Goal: Answer question/provide support: Share knowledge or assist other users

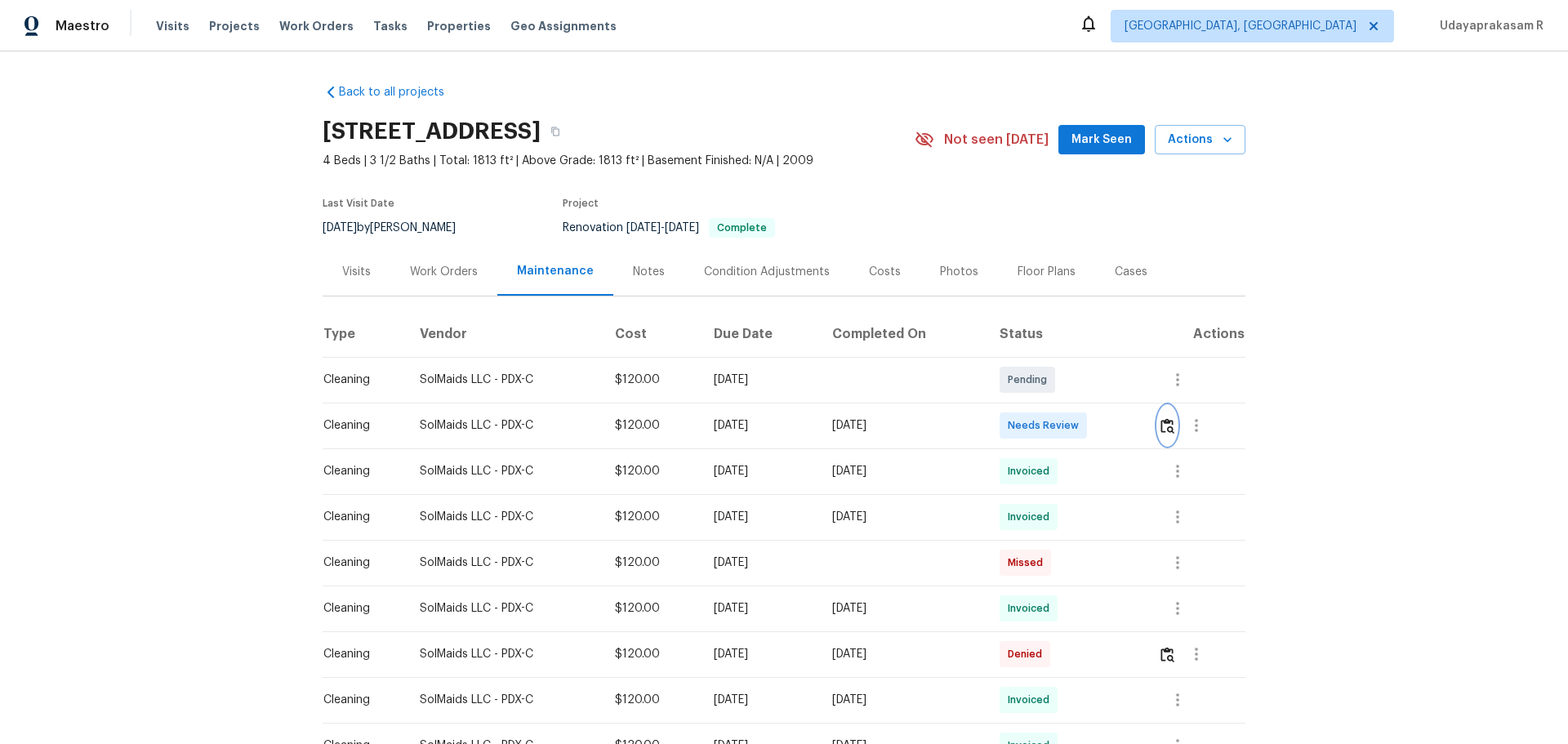
click at [1160, 428] on img "button" at bounding box center [1167, 426] width 14 height 15
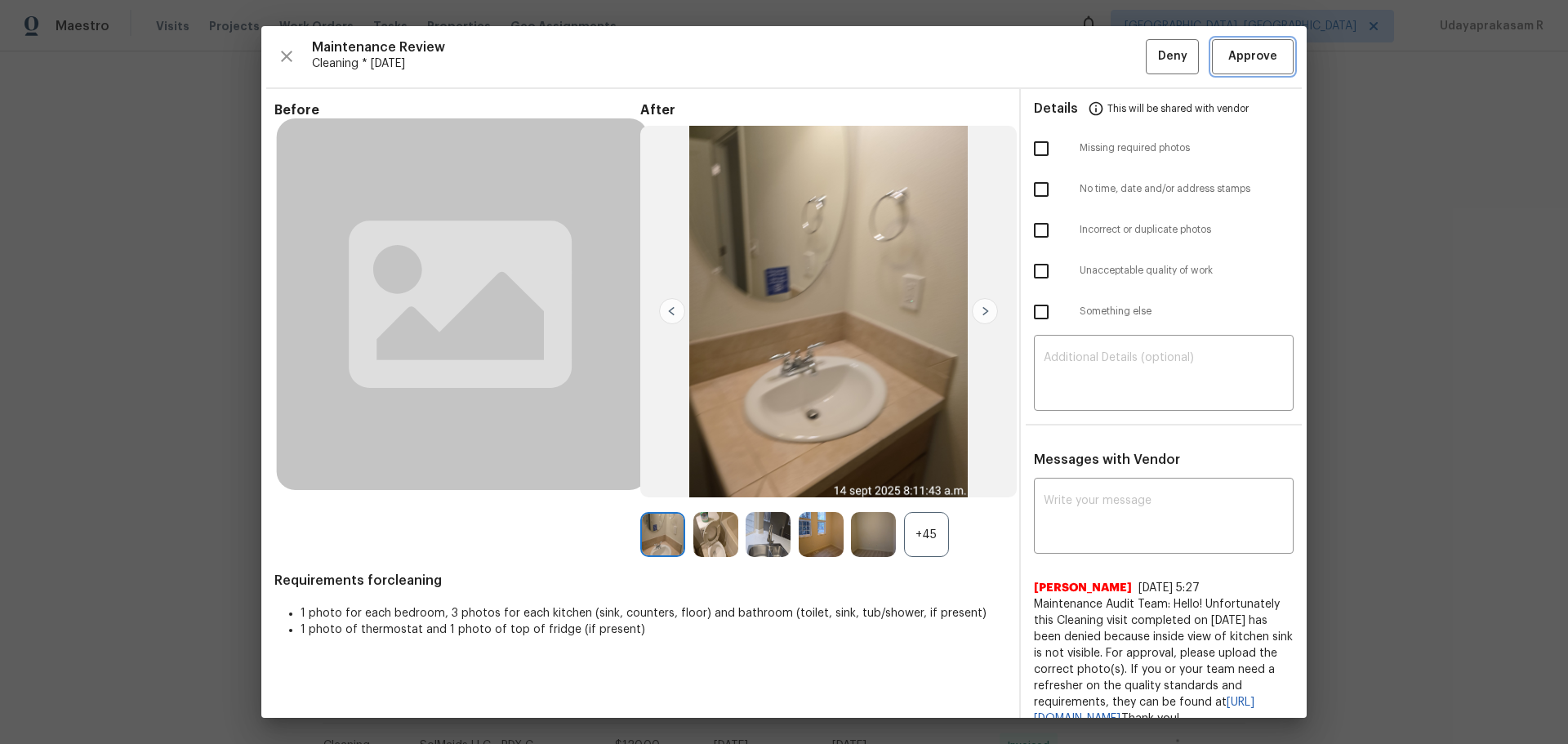
click at [1230, 61] on span "Approve" at bounding box center [1252, 56] width 49 height 20
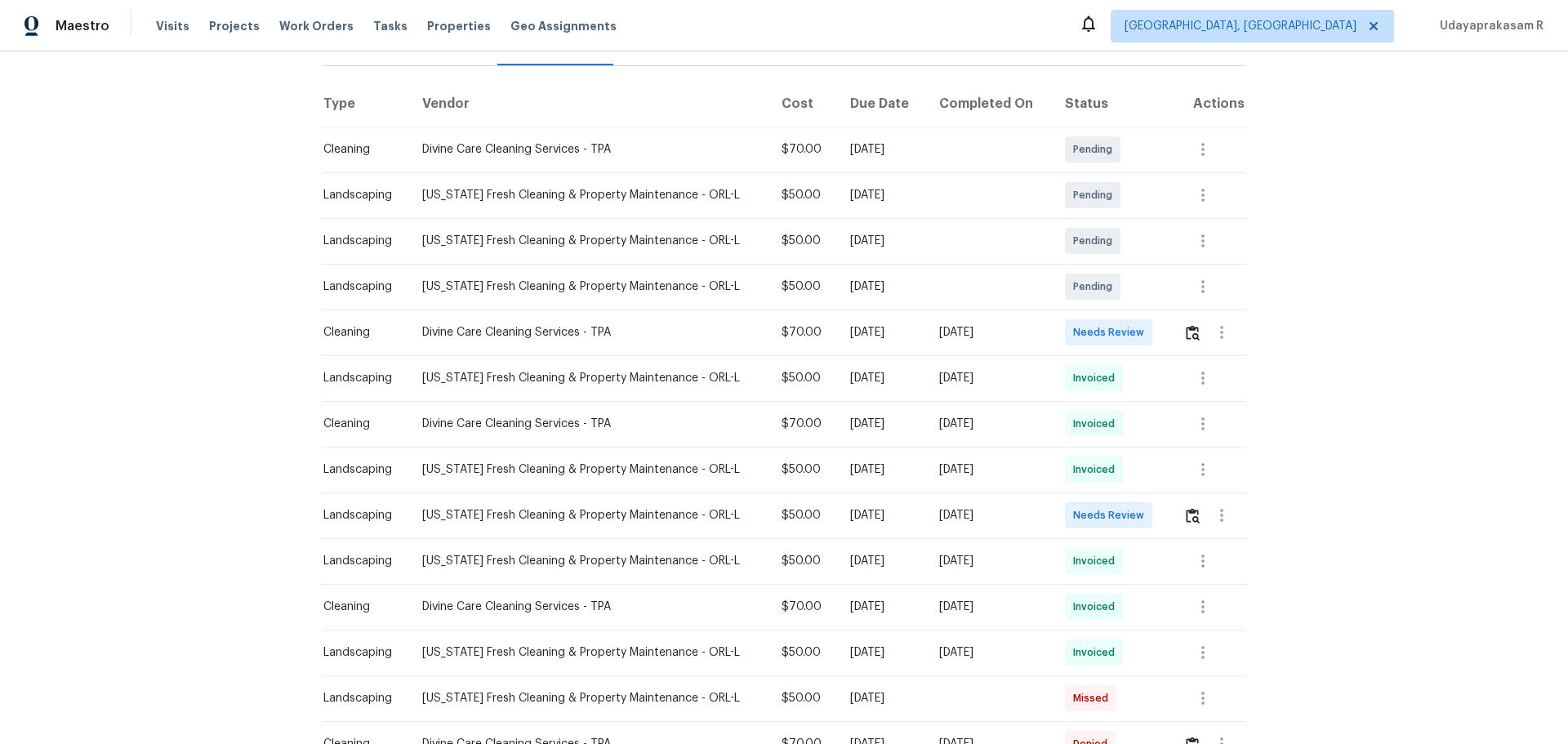
scroll to position [245, 0]
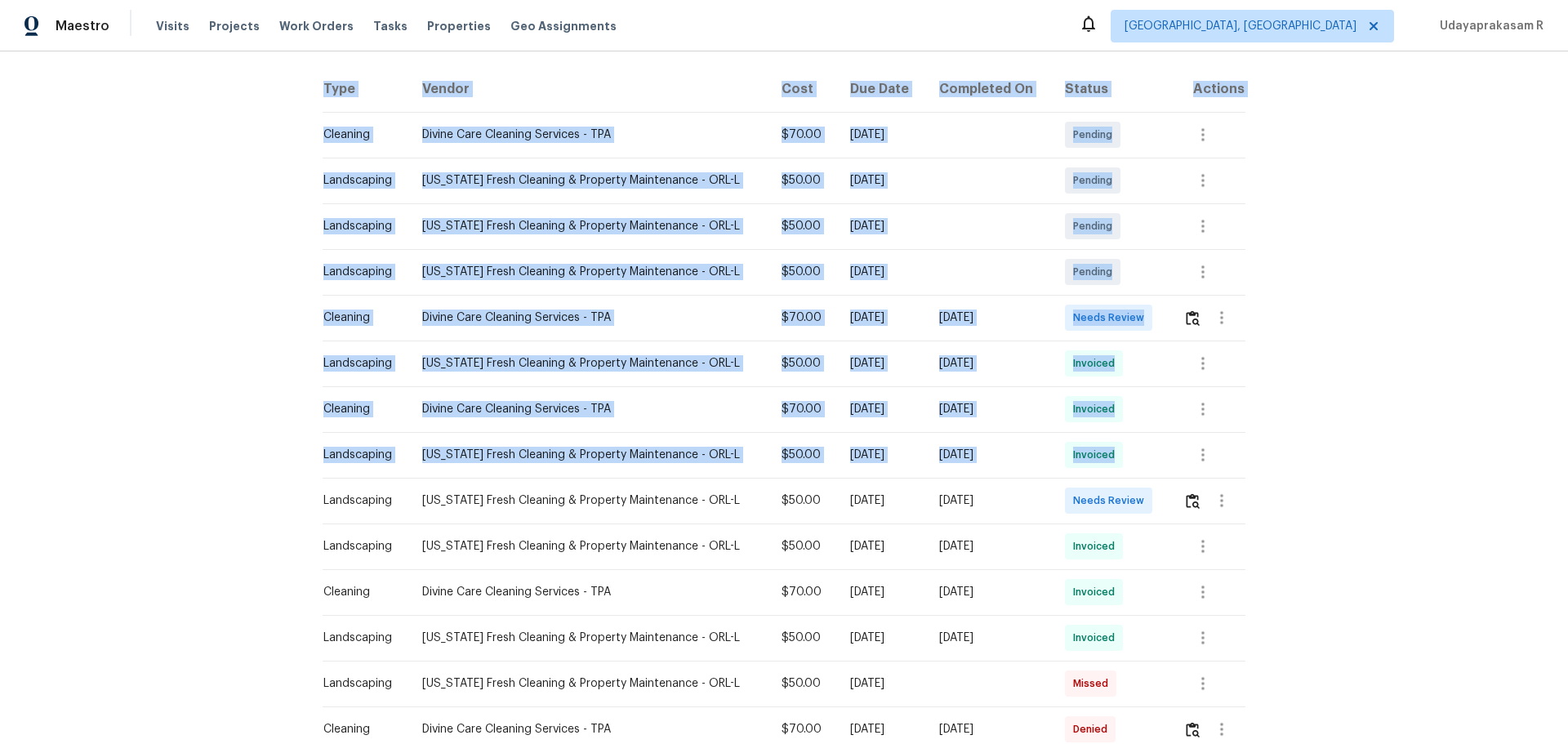
drag, startPoint x: 320, startPoint y: 497, endPoint x: 1326, endPoint y: 558, distance: 1007.8
click at [1115, 489] on div "Back to all projects [STREET_ADDRESS] 3 Beds | 2 Baths | Total: 1566 ft² | Abov…" at bounding box center [784, 397] width 1568 height 693
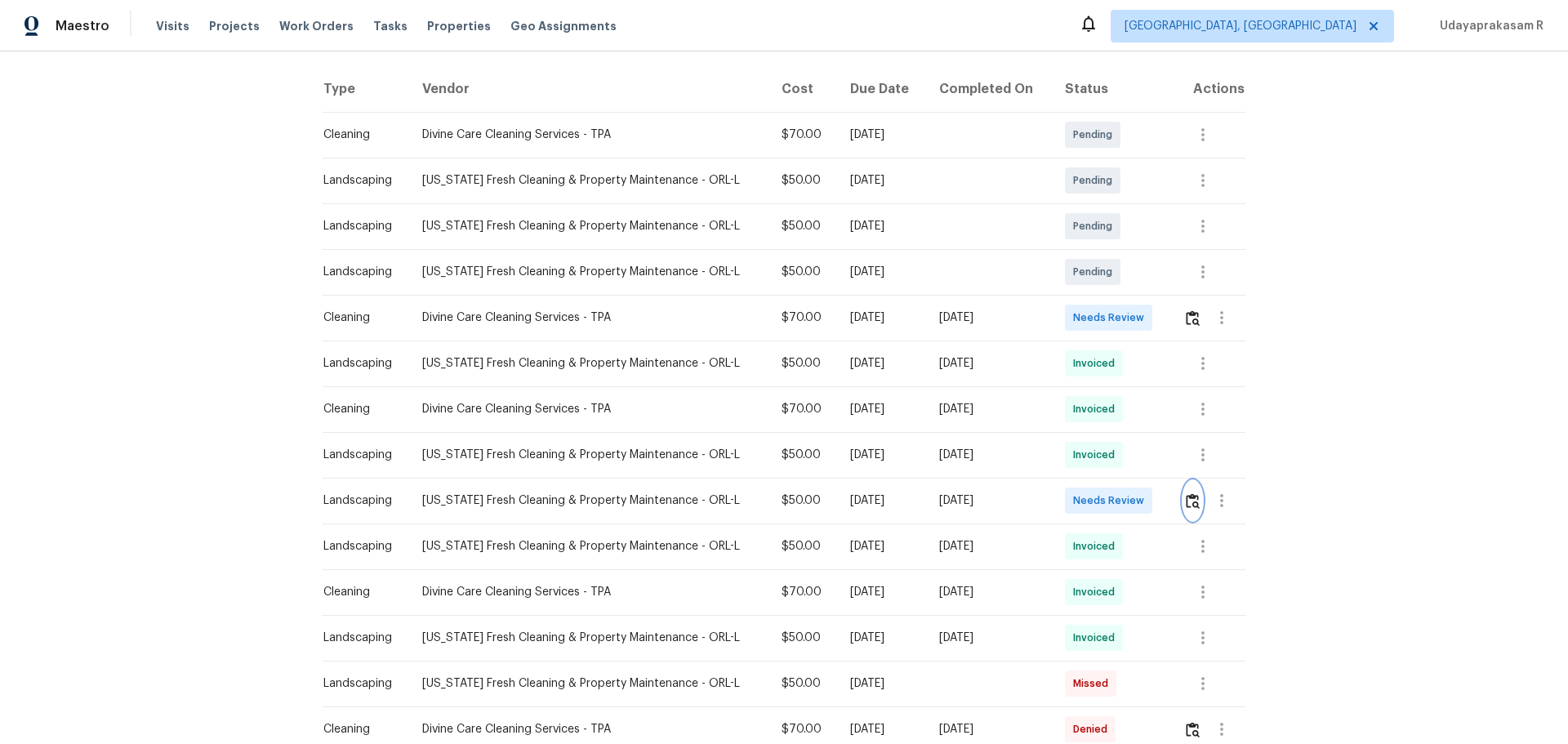
click at [1115, 489] on img "button" at bounding box center [1192, 501] width 14 height 15
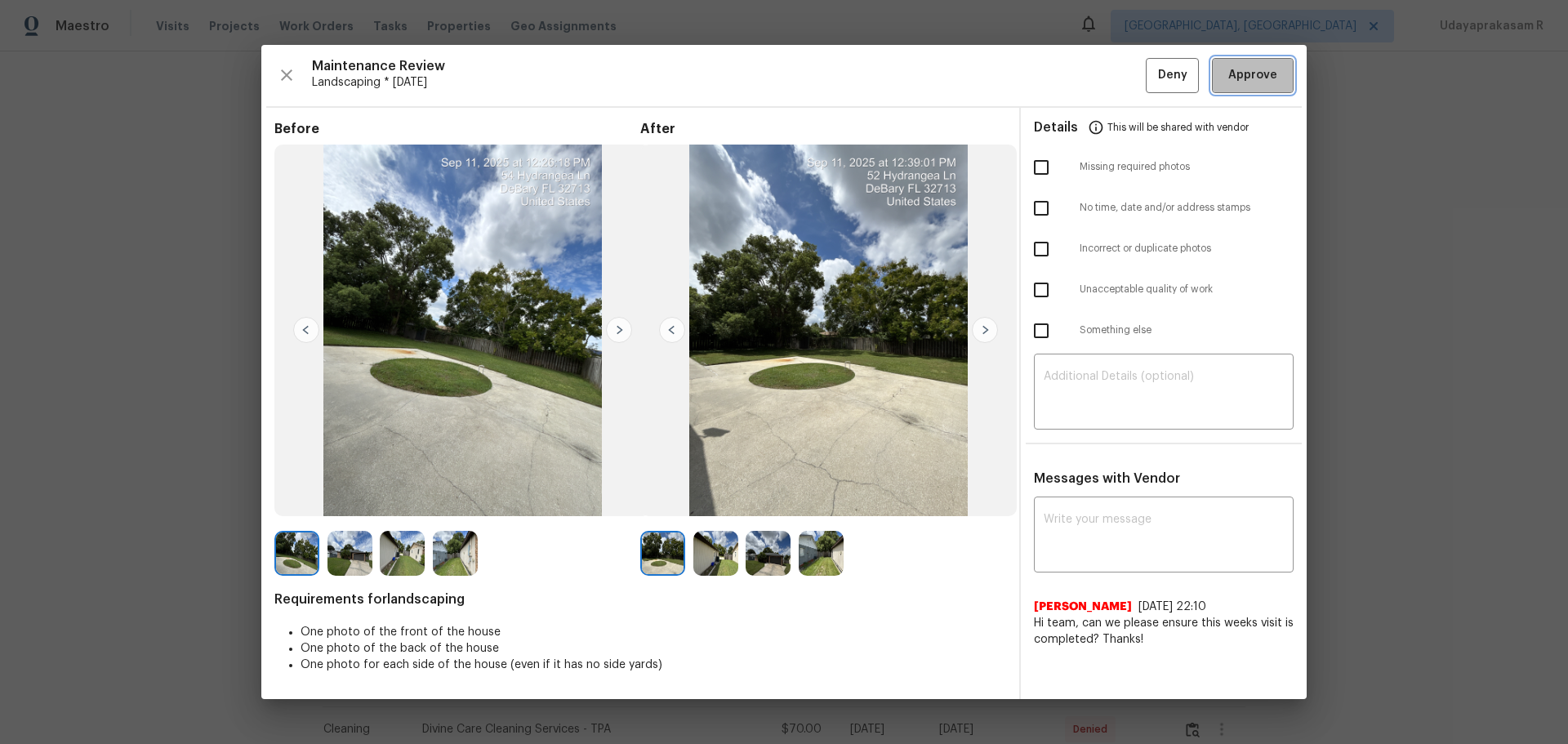
click at [1115, 76] on span "Approve" at bounding box center [1252, 75] width 49 height 20
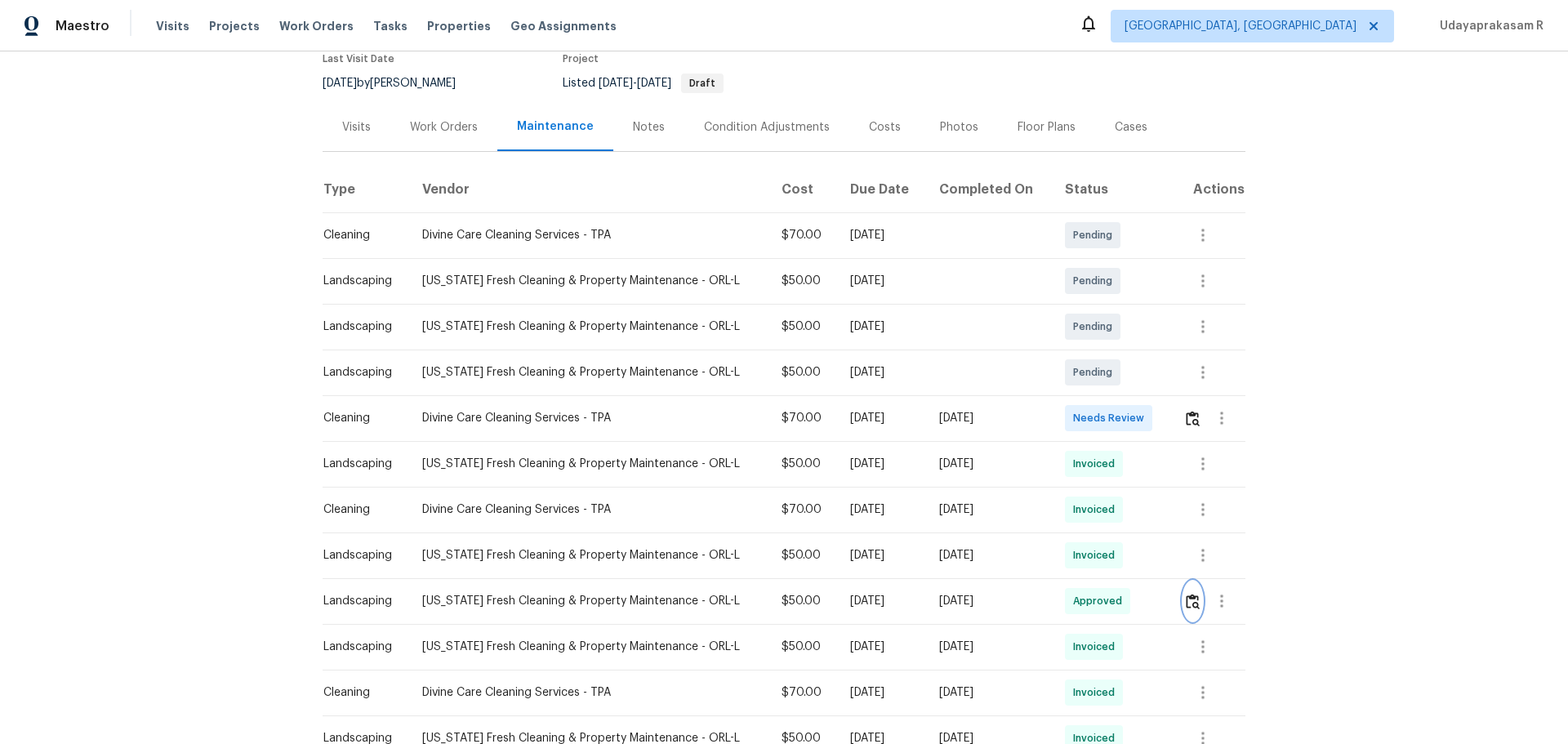
scroll to position [0, 0]
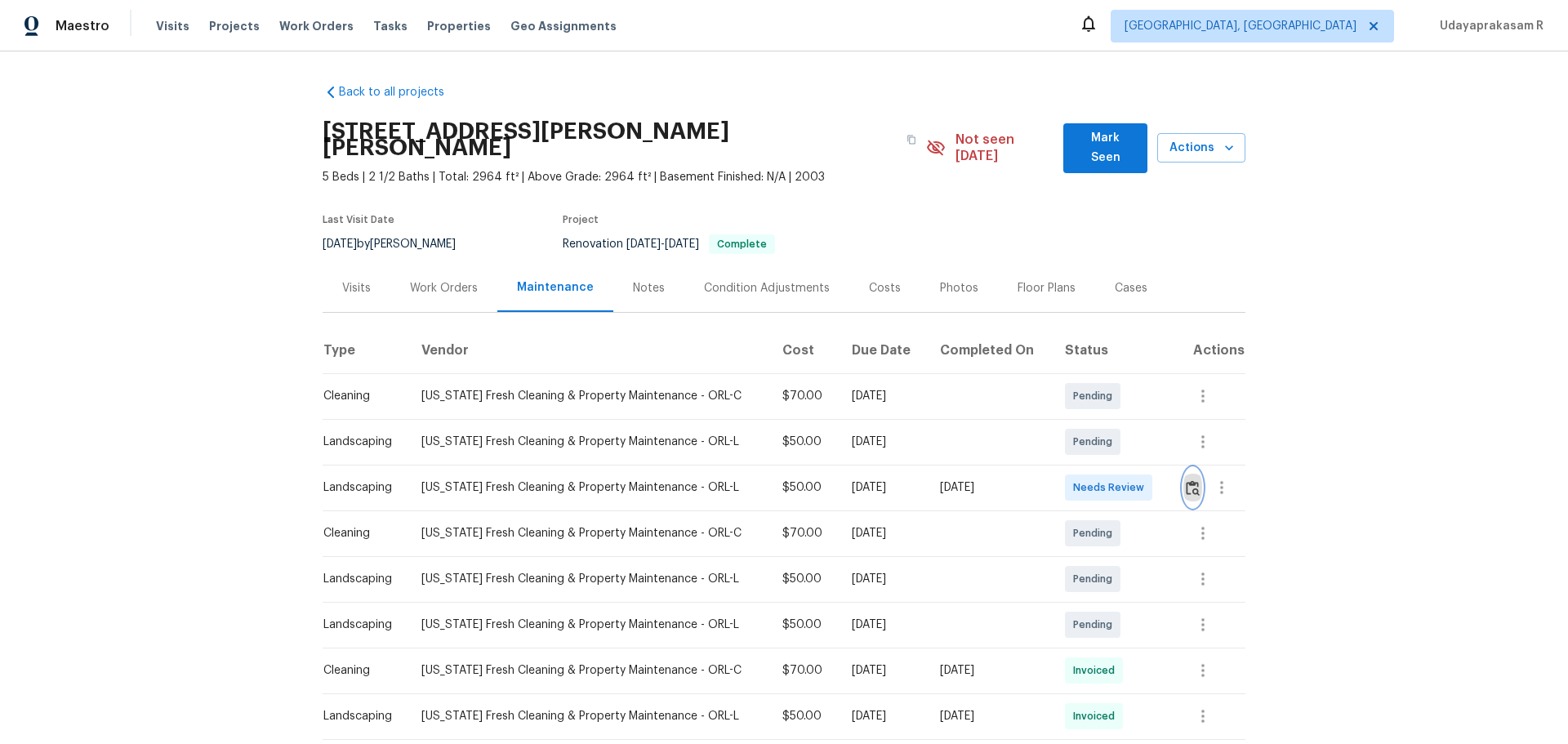
click at [1115, 480] on img "button" at bounding box center [1192, 488] width 14 height 15
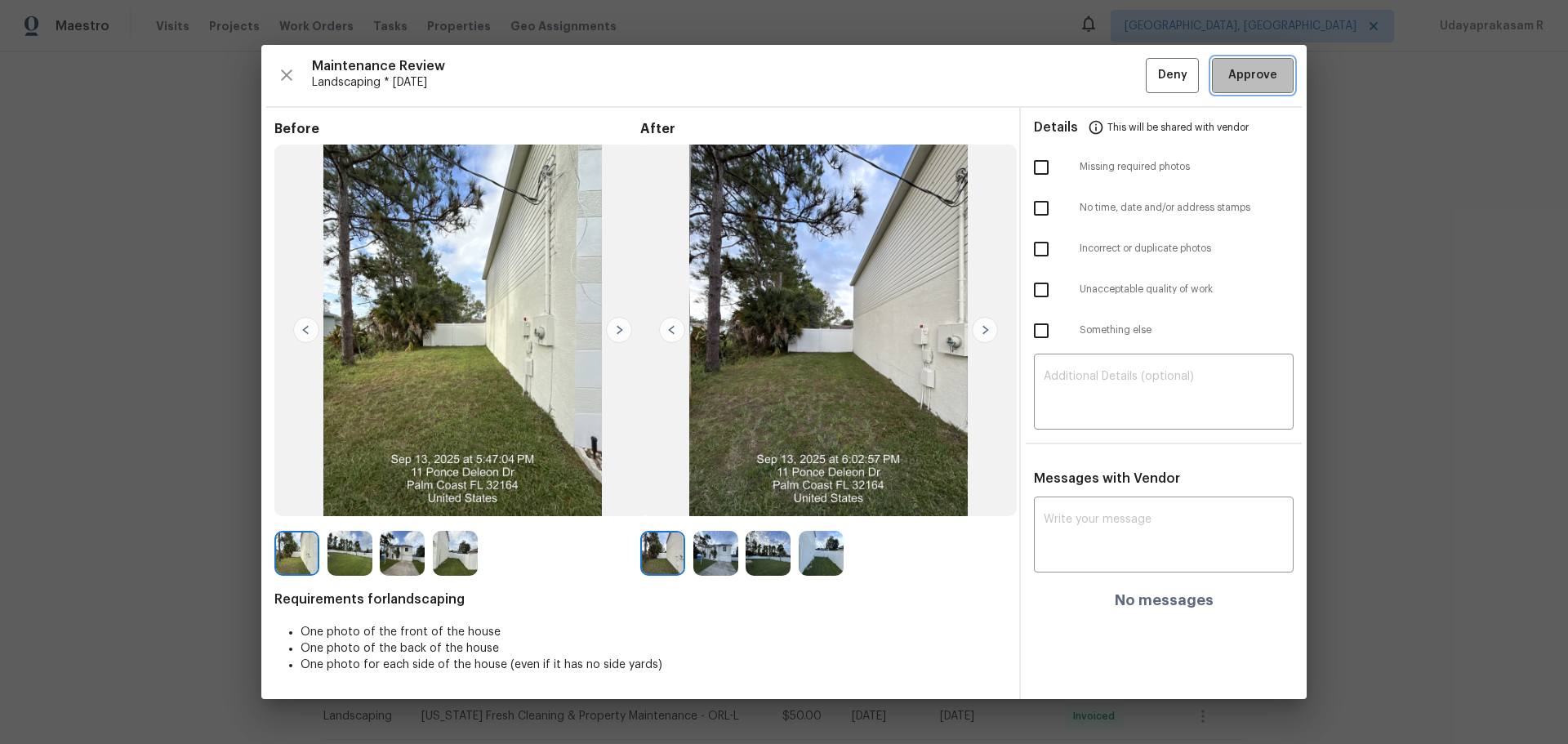
click at [1115, 72] on span "Approve" at bounding box center [1252, 75] width 49 height 20
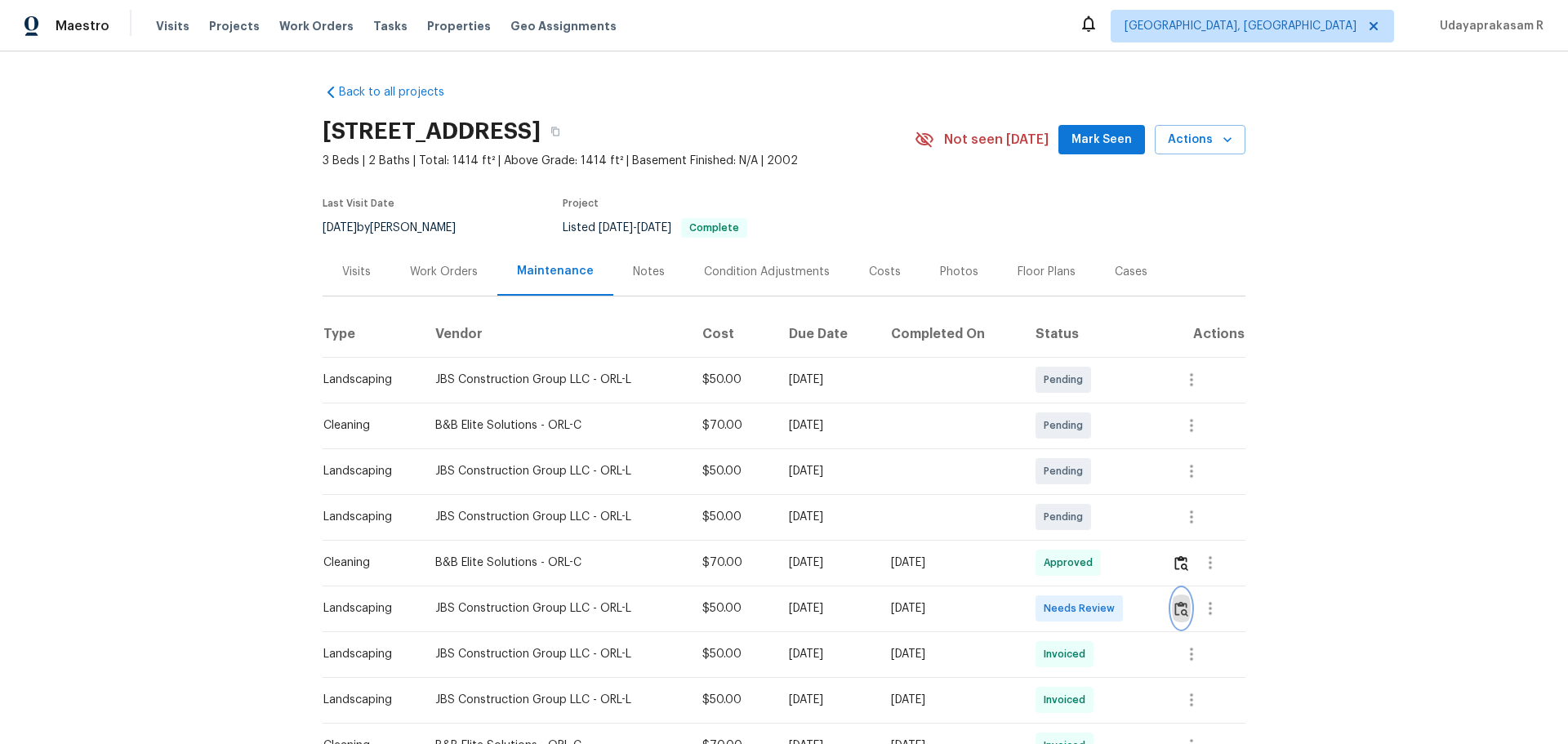
click at [1115, 489] on img "button" at bounding box center [1182, 609] width 14 height 15
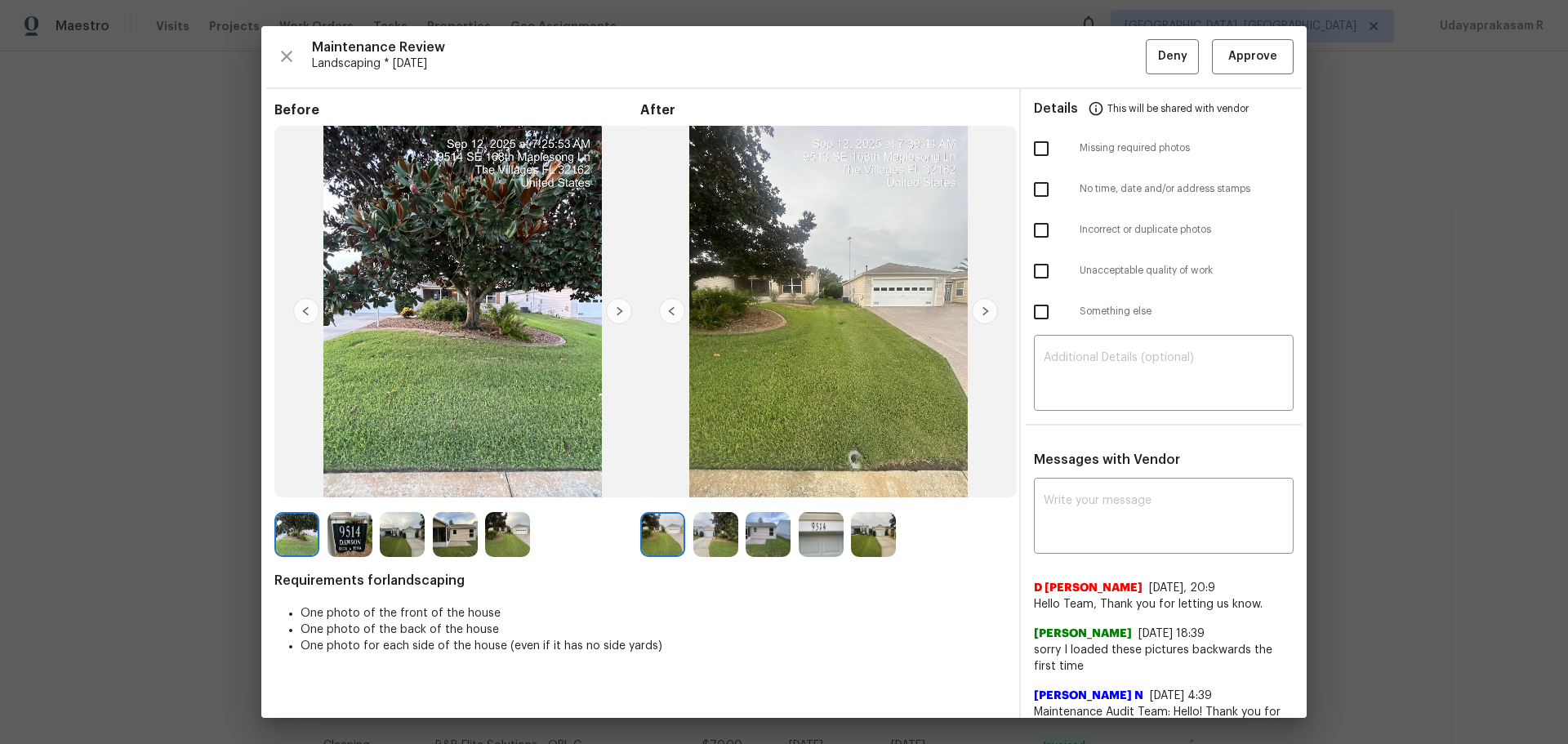
click at [1025, 280] on input "checkbox" at bounding box center [1041, 272] width 35 height 35
checkbox input "true"
click at [1081, 361] on textarea at bounding box center [1163, 374] width 241 height 45
paste textarea "Maintenance Audit Team: Hello! Unfortunately, this landscaping visit completed …"
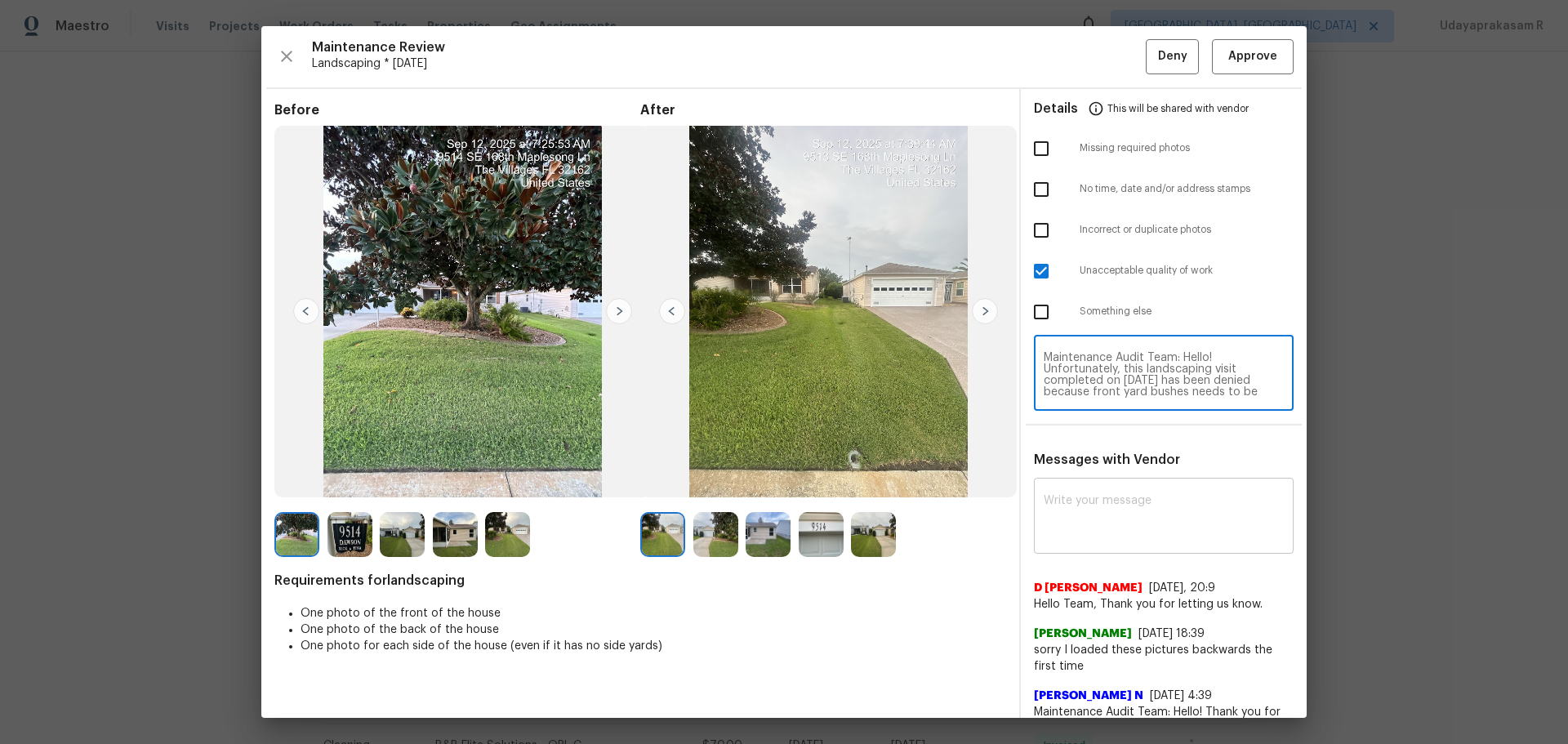
type textarea "Maintenance Audit Team: Hello! Unfortunately, this landscaping visit completed …"
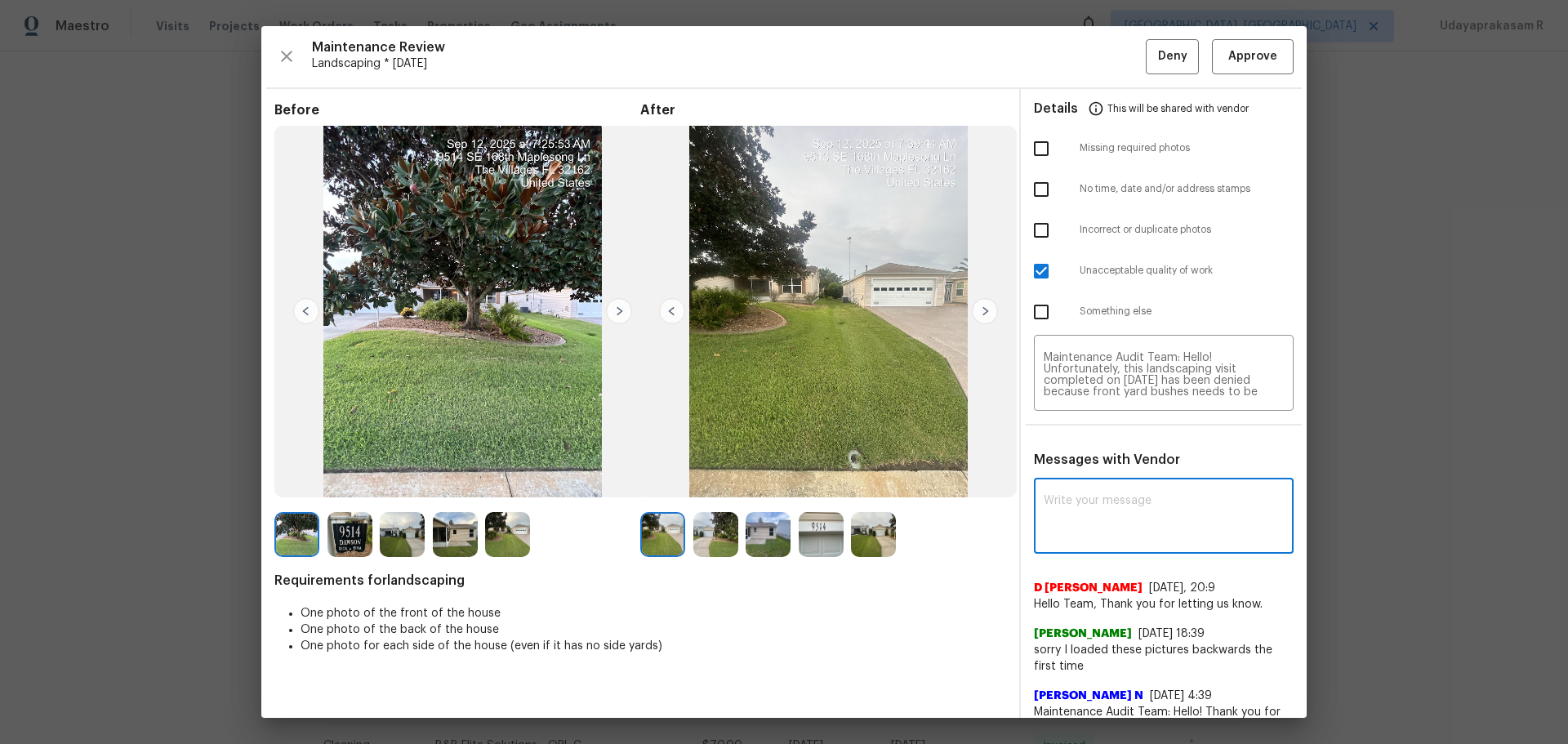
click at [1109, 489] on textarea at bounding box center [1163, 517] width 241 height 45
paste textarea "Maintenance Audit Team: Hello! Unfortunately, this landscaping visit completed …"
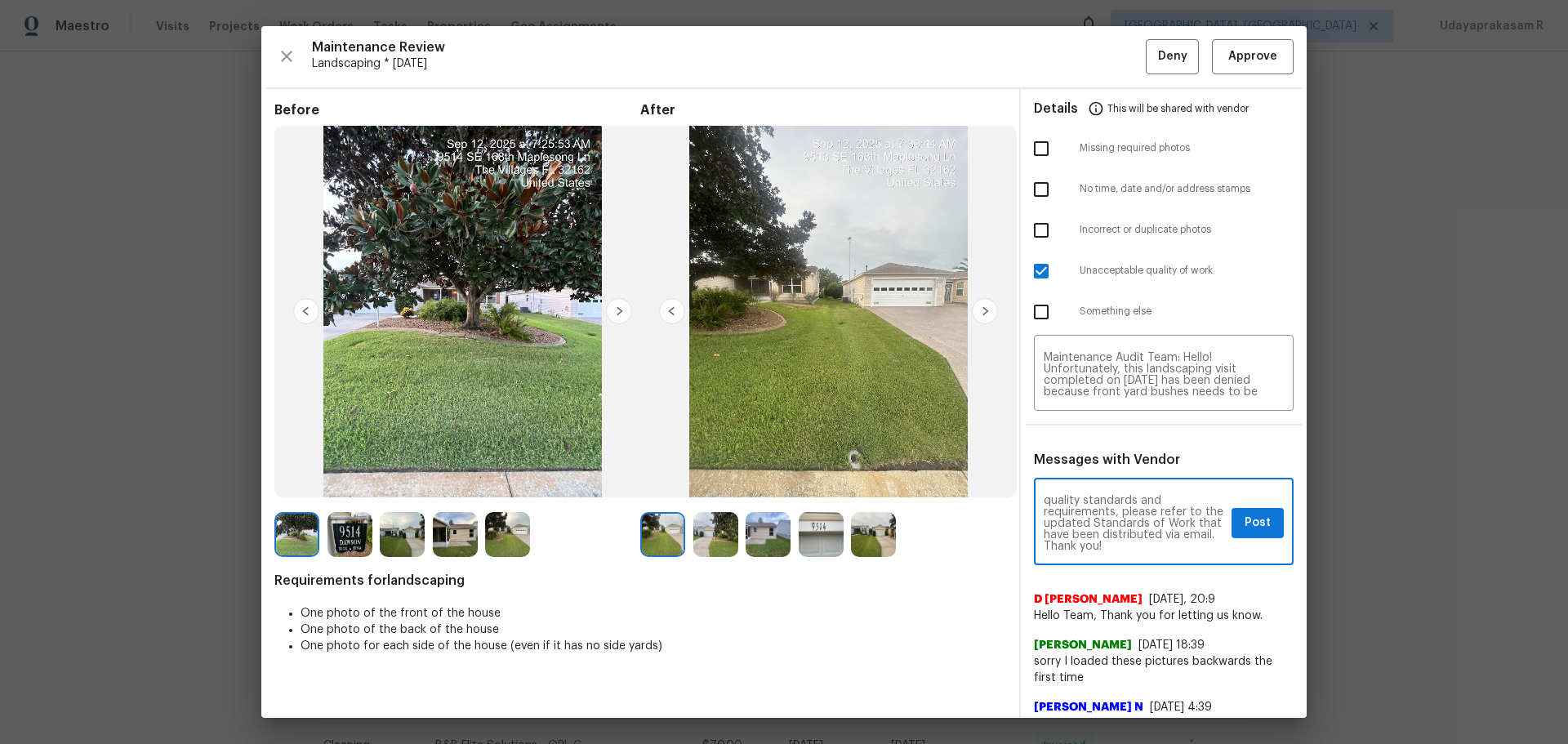
scroll to position [196, 0]
type textarea "Maintenance Audit Team: Hello! Unfortunately, this landscaping visit completed …"
click at [1115, 489] on span "Post" at bounding box center [1257, 523] width 26 height 20
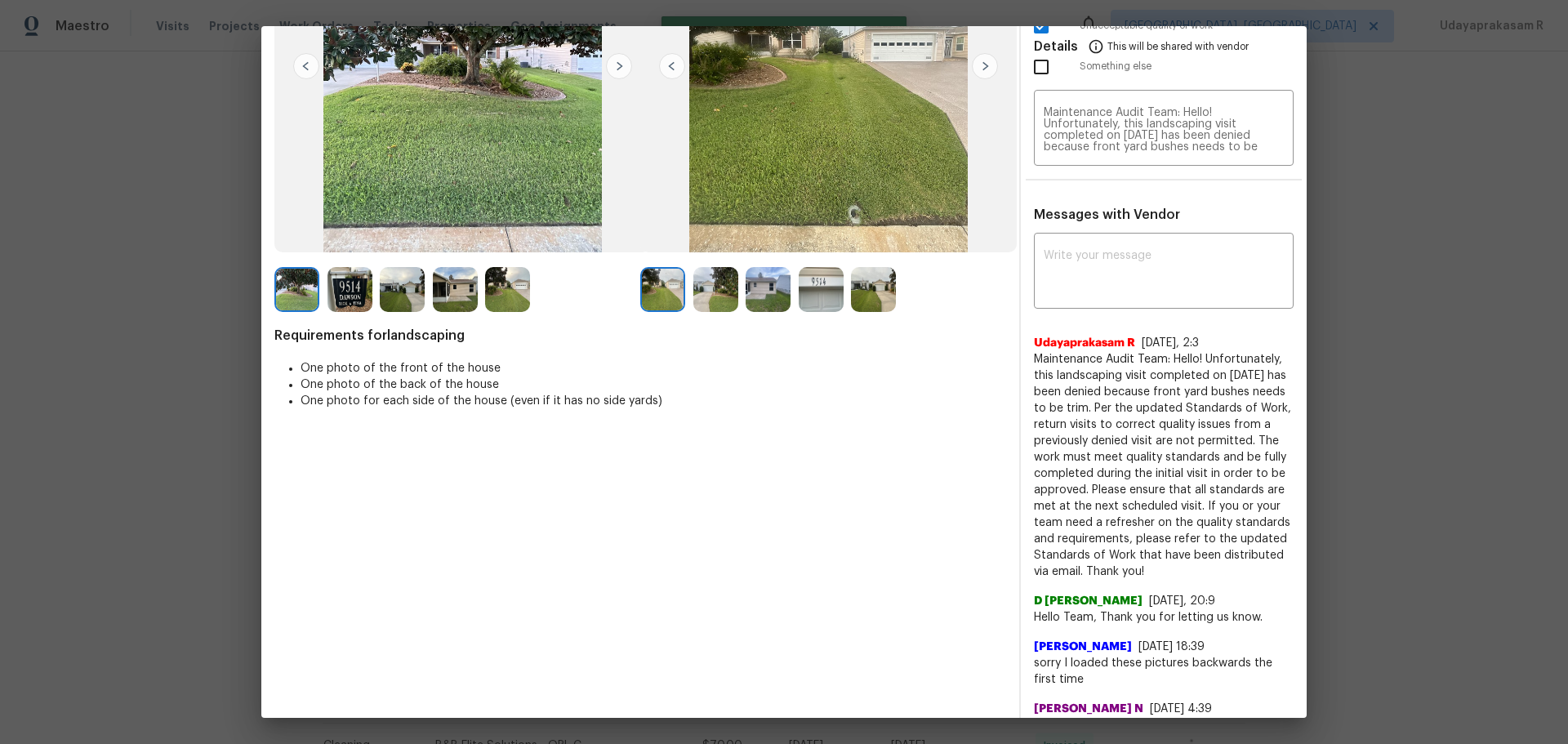
scroll to position [0, 0]
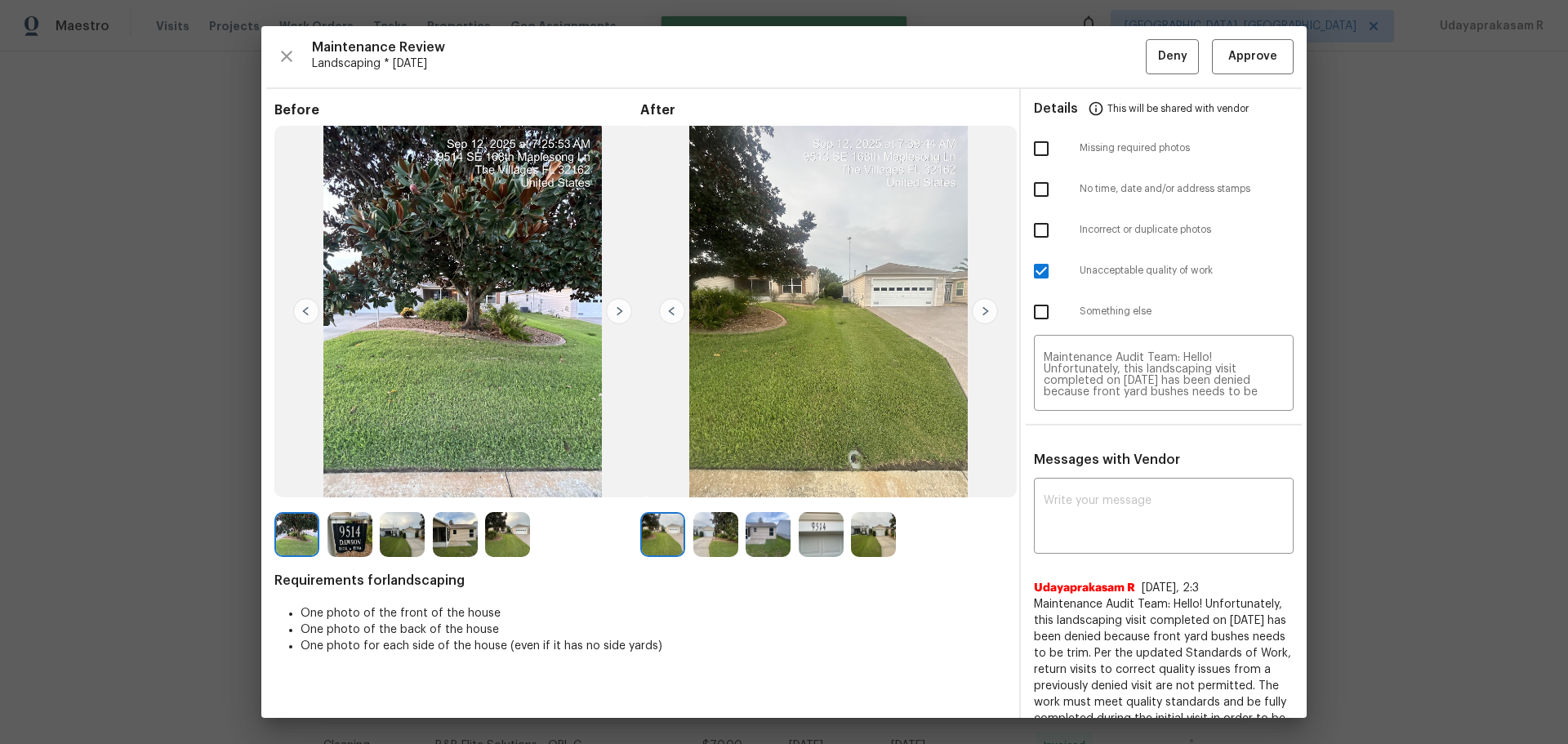
click at [1005, 315] on img at bounding box center [829, 311] width 377 height 372
click at [988, 307] on img at bounding box center [984, 311] width 26 height 26
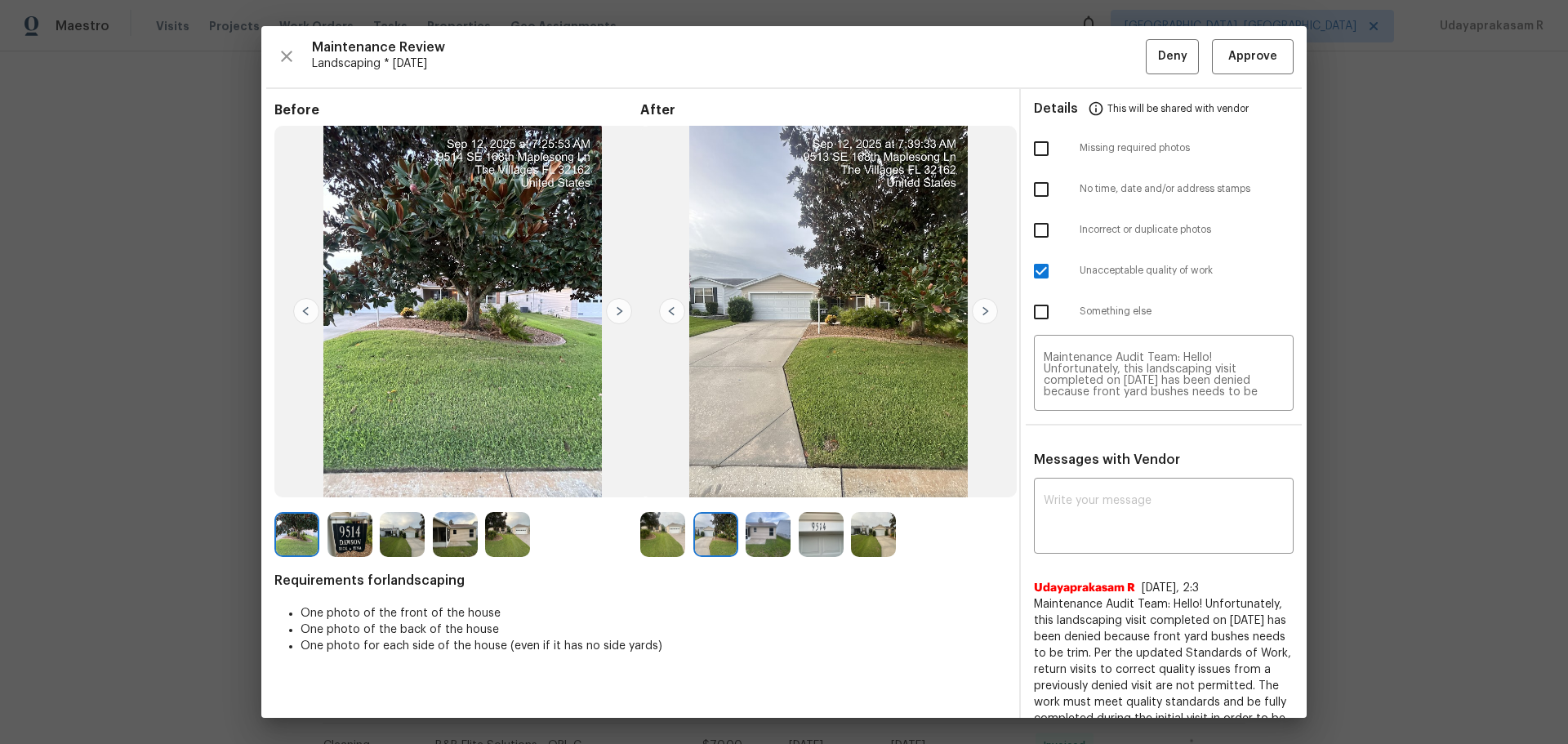
click at [988, 307] on img at bounding box center [984, 311] width 26 height 26
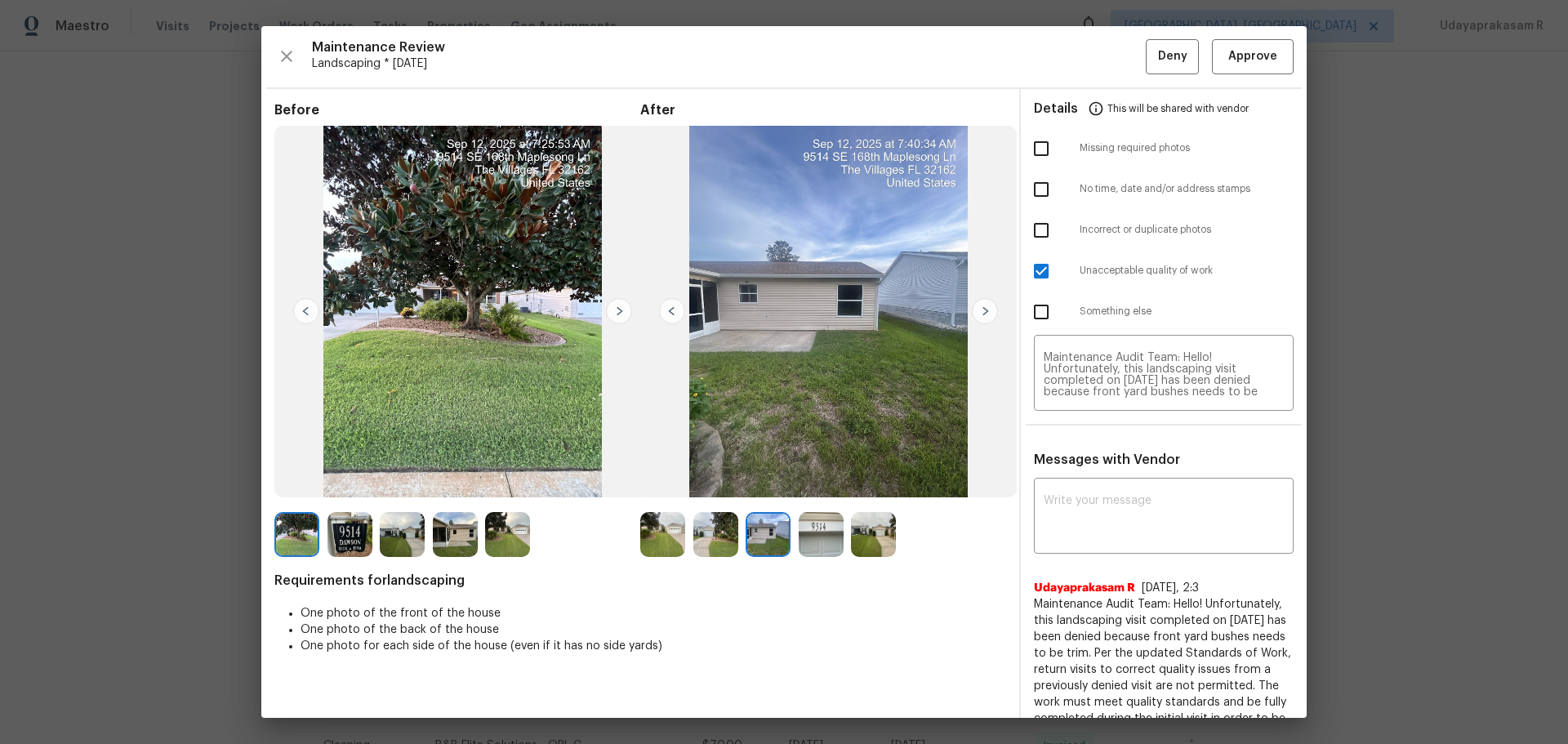
click at [988, 307] on img at bounding box center [984, 311] width 26 height 26
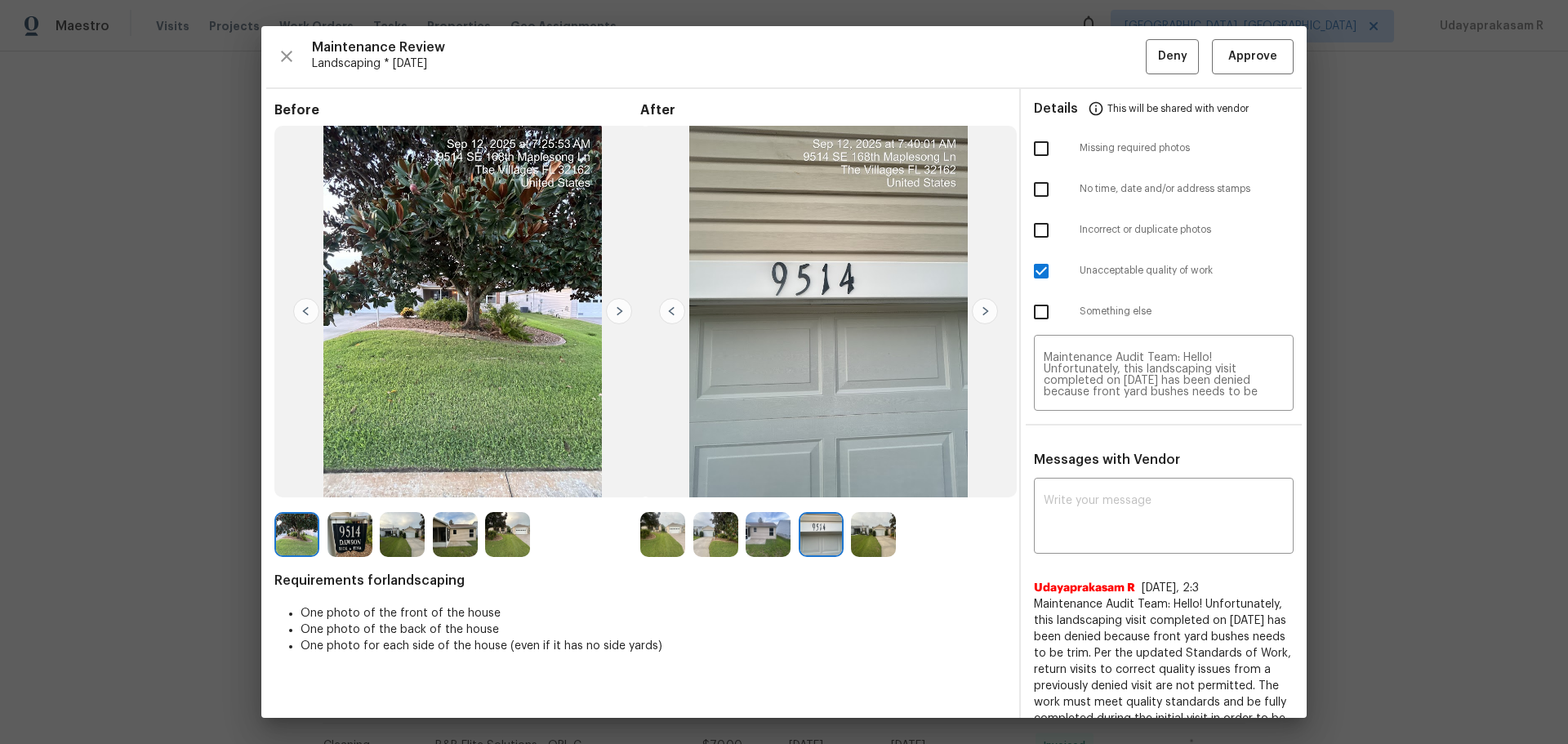
click at [988, 307] on img at bounding box center [984, 311] width 26 height 26
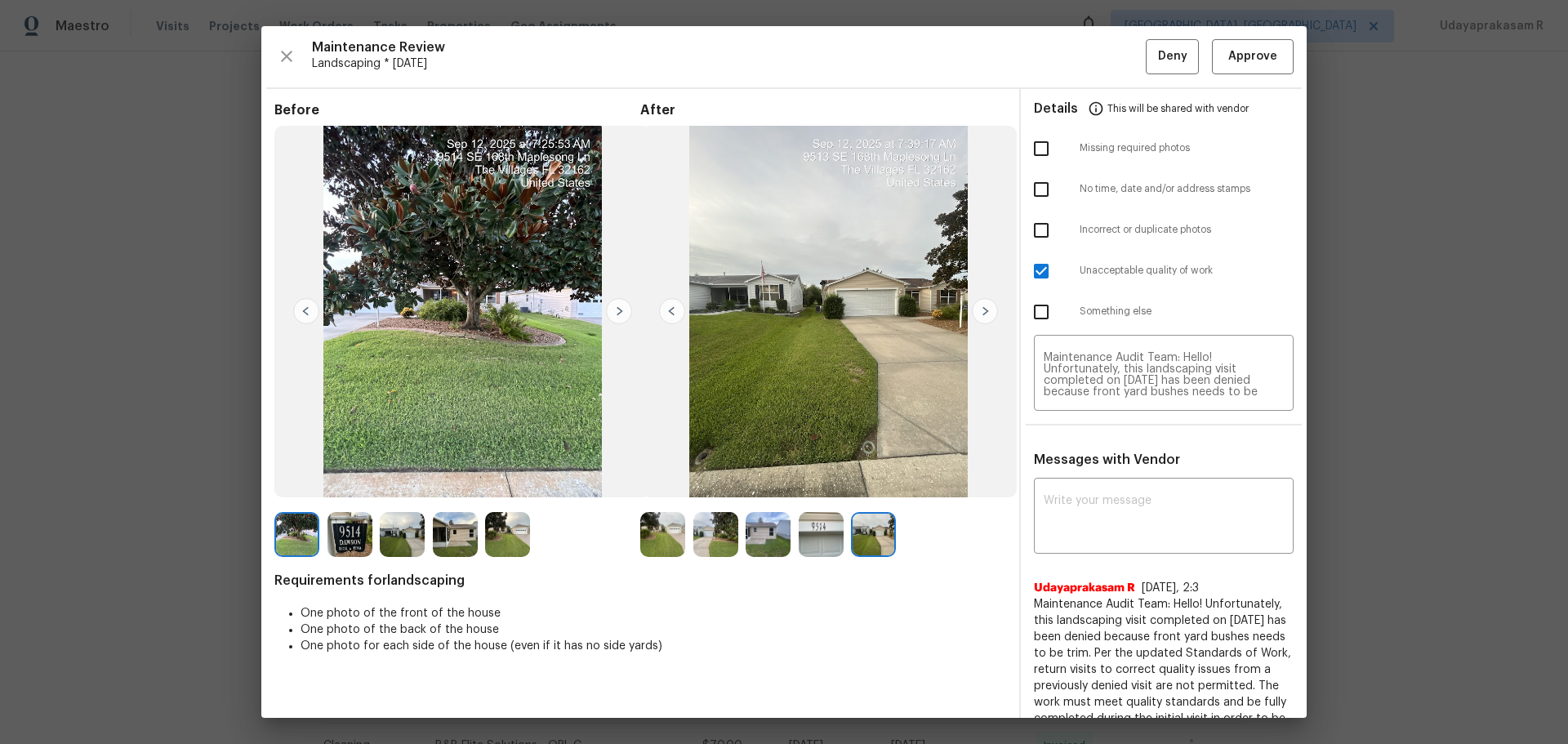
click at [618, 303] on img at bounding box center [618, 311] width 26 height 26
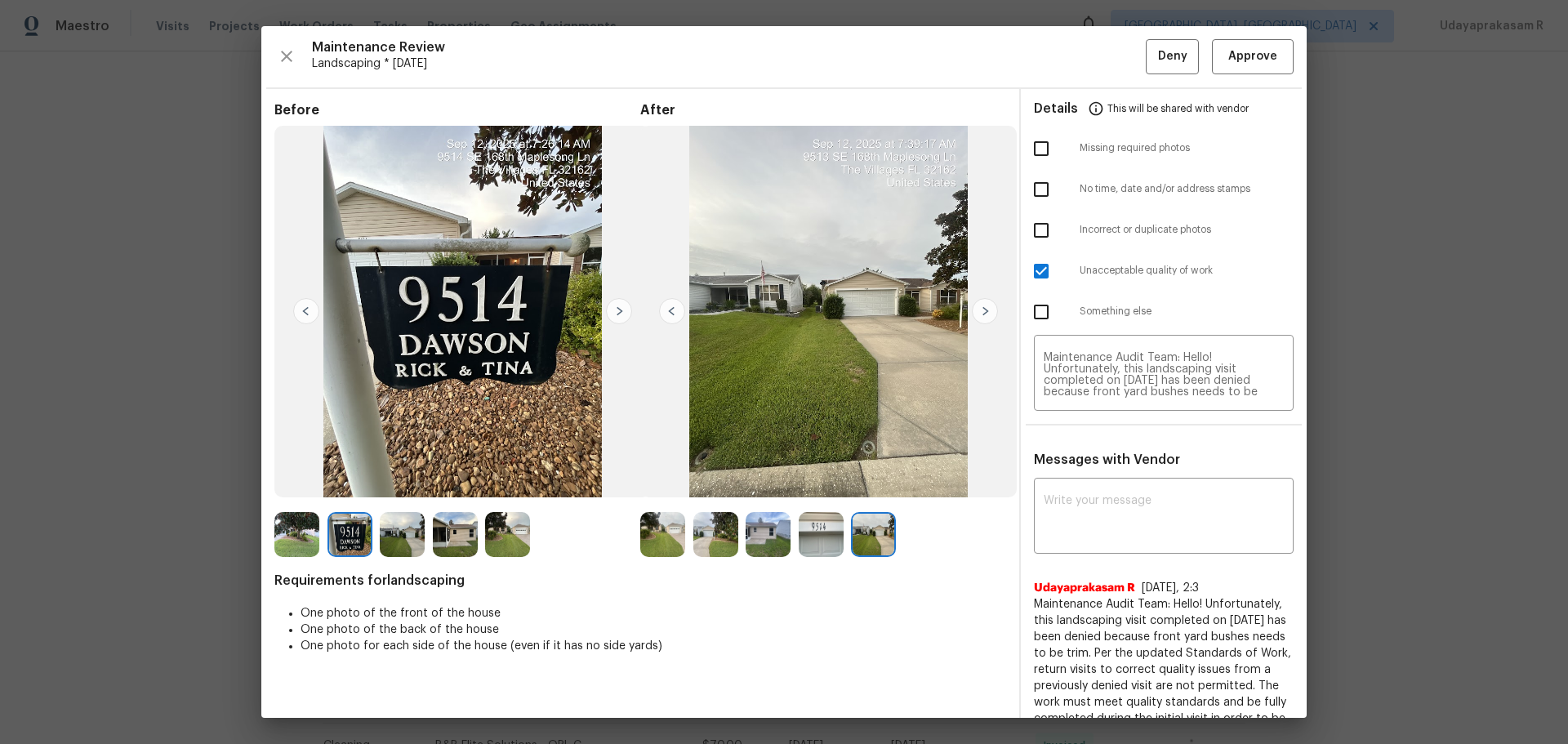
click at [624, 306] on img at bounding box center [618, 311] width 26 height 26
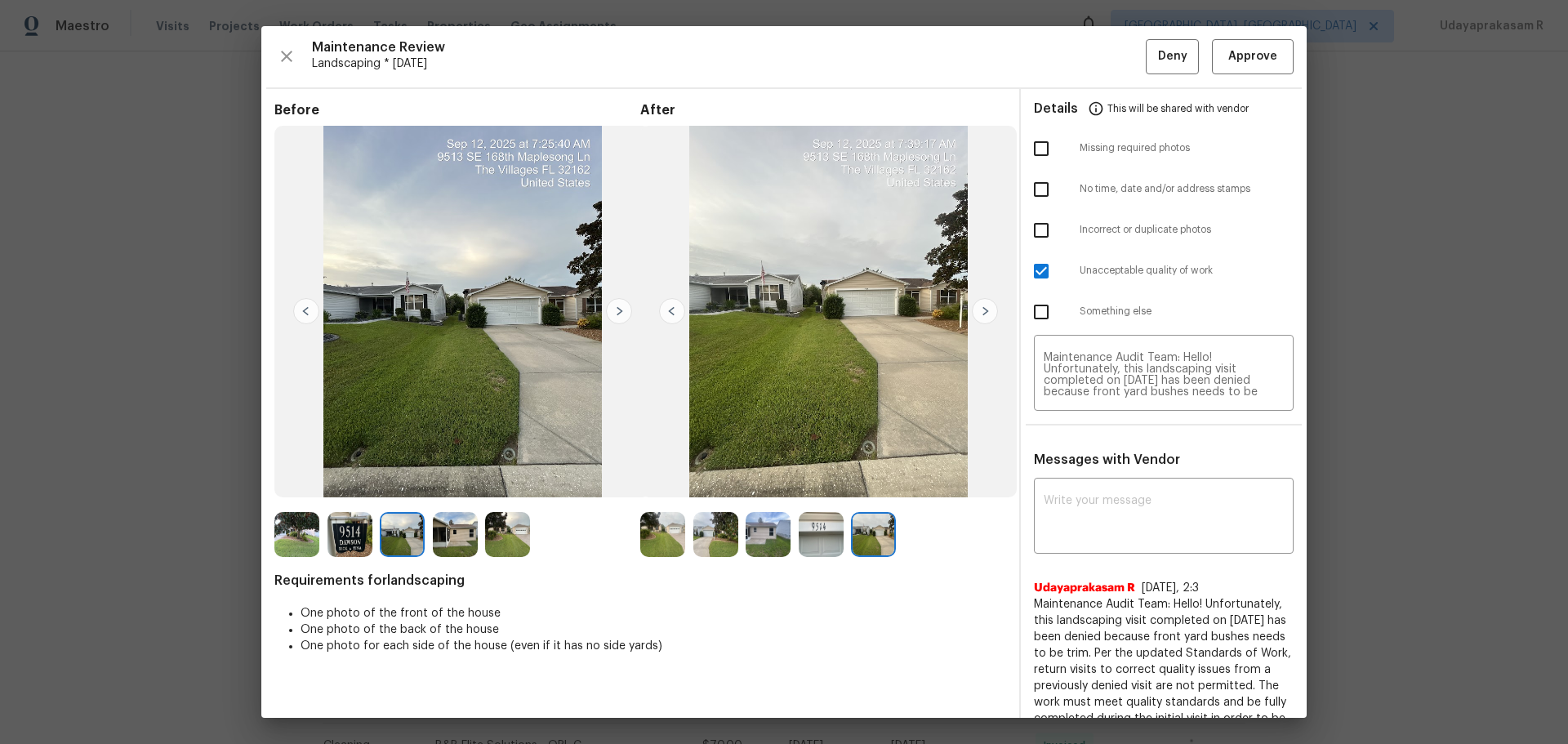
click at [624, 306] on img at bounding box center [618, 311] width 26 height 26
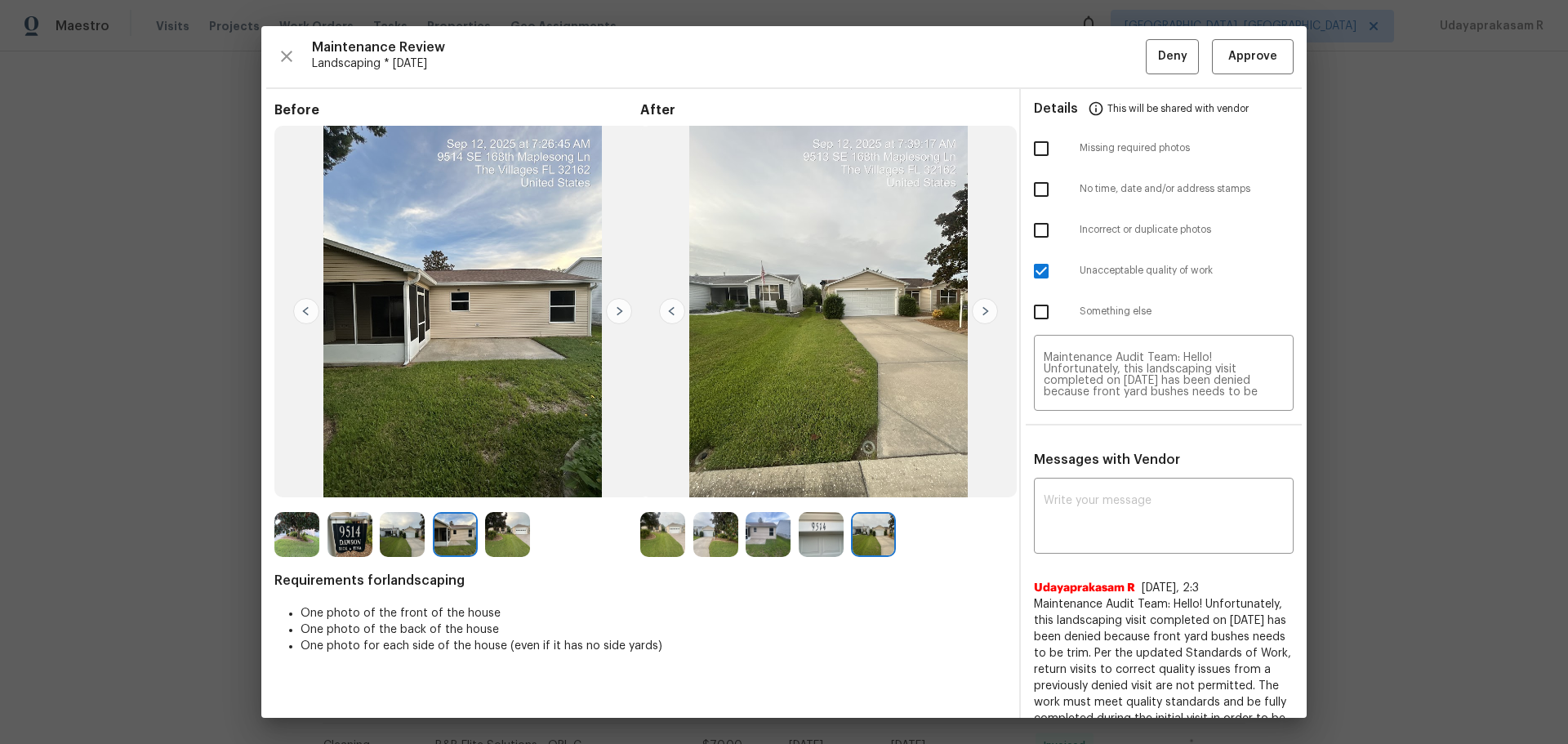
click at [624, 306] on img at bounding box center [618, 311] width 26 height 26
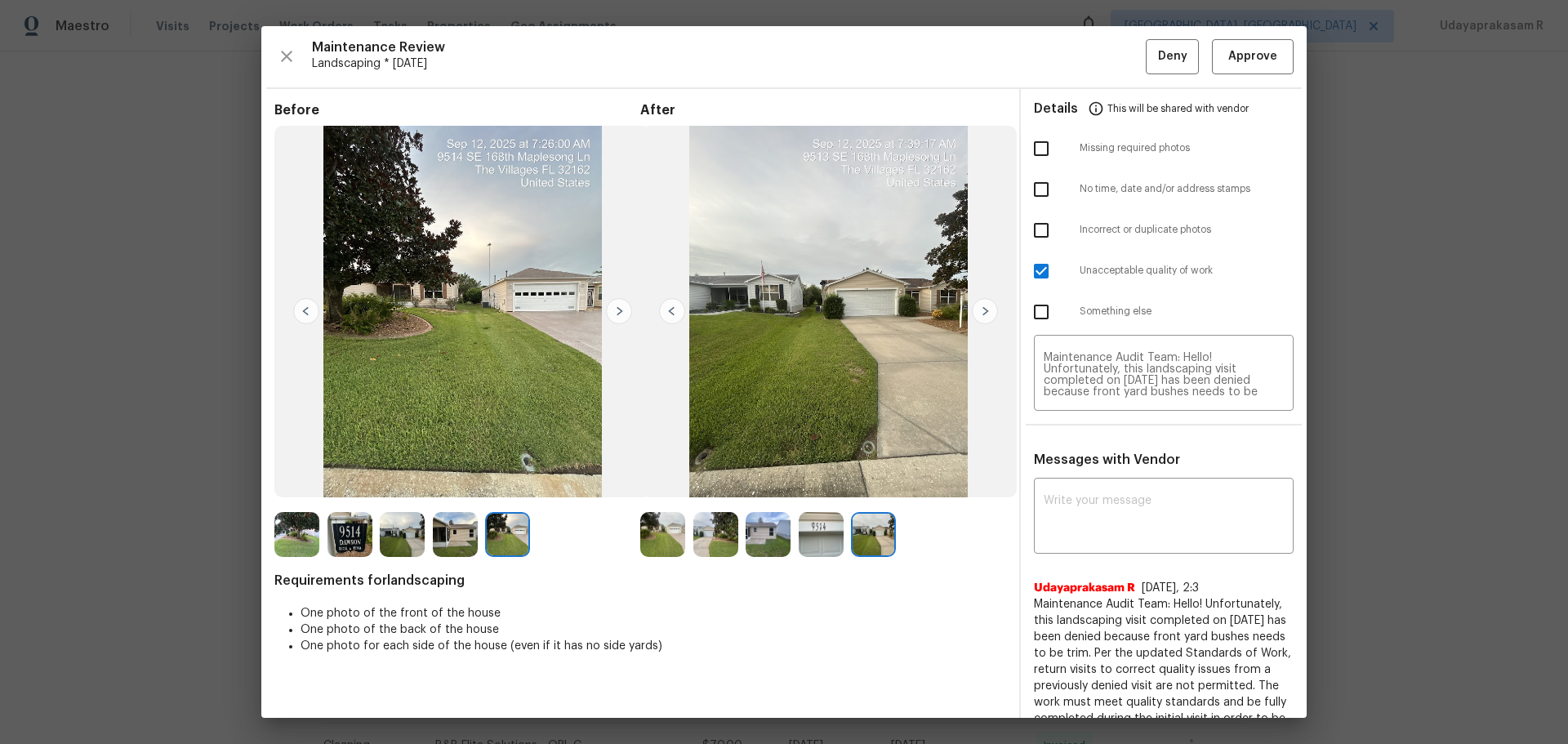
click at [624, 306] on img at bounding box center [618, 311] width 26 height 26
click at [1115, 68] on button "Deny" at bounding box center [1172, 57] width 53 height 35
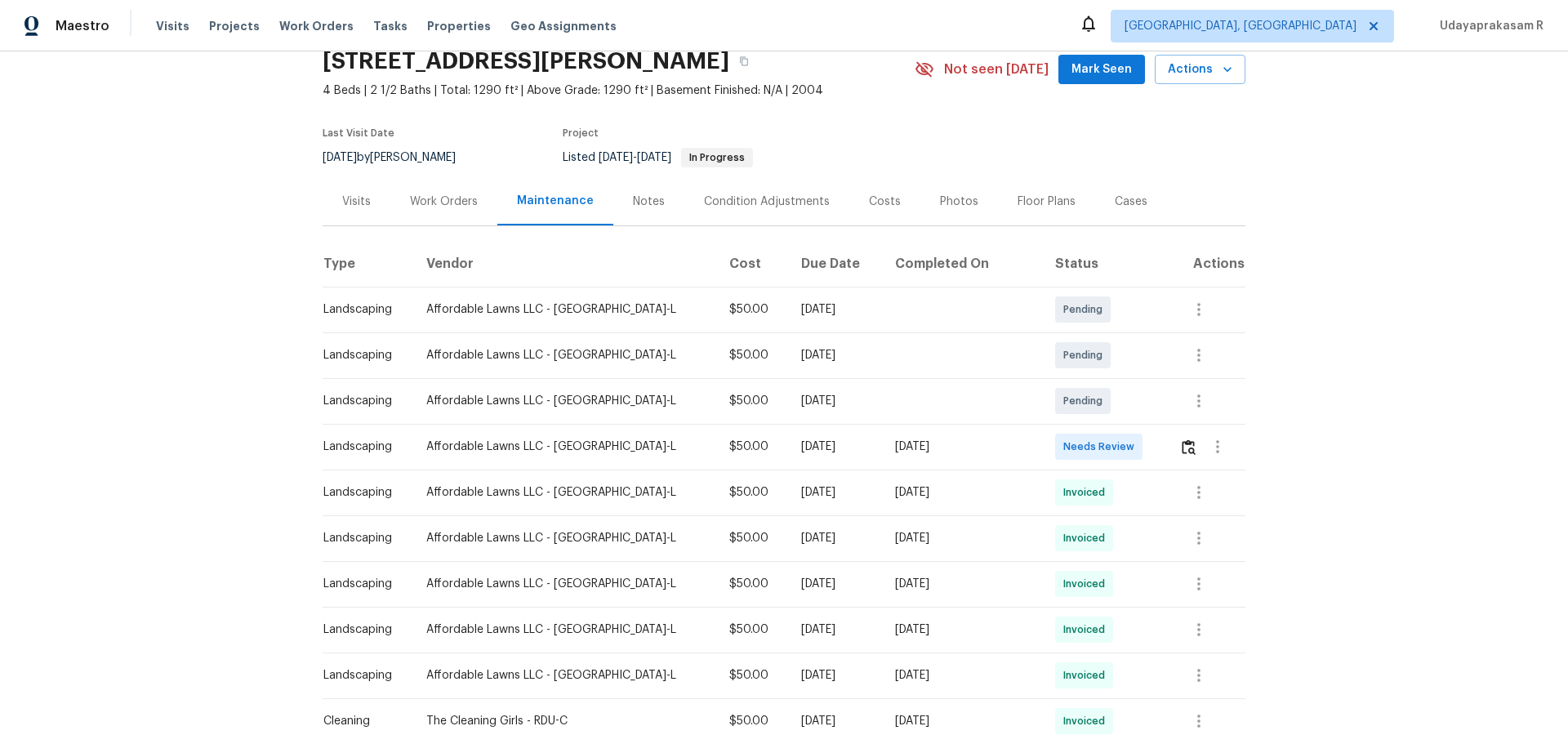
scroll to position [163, 0]
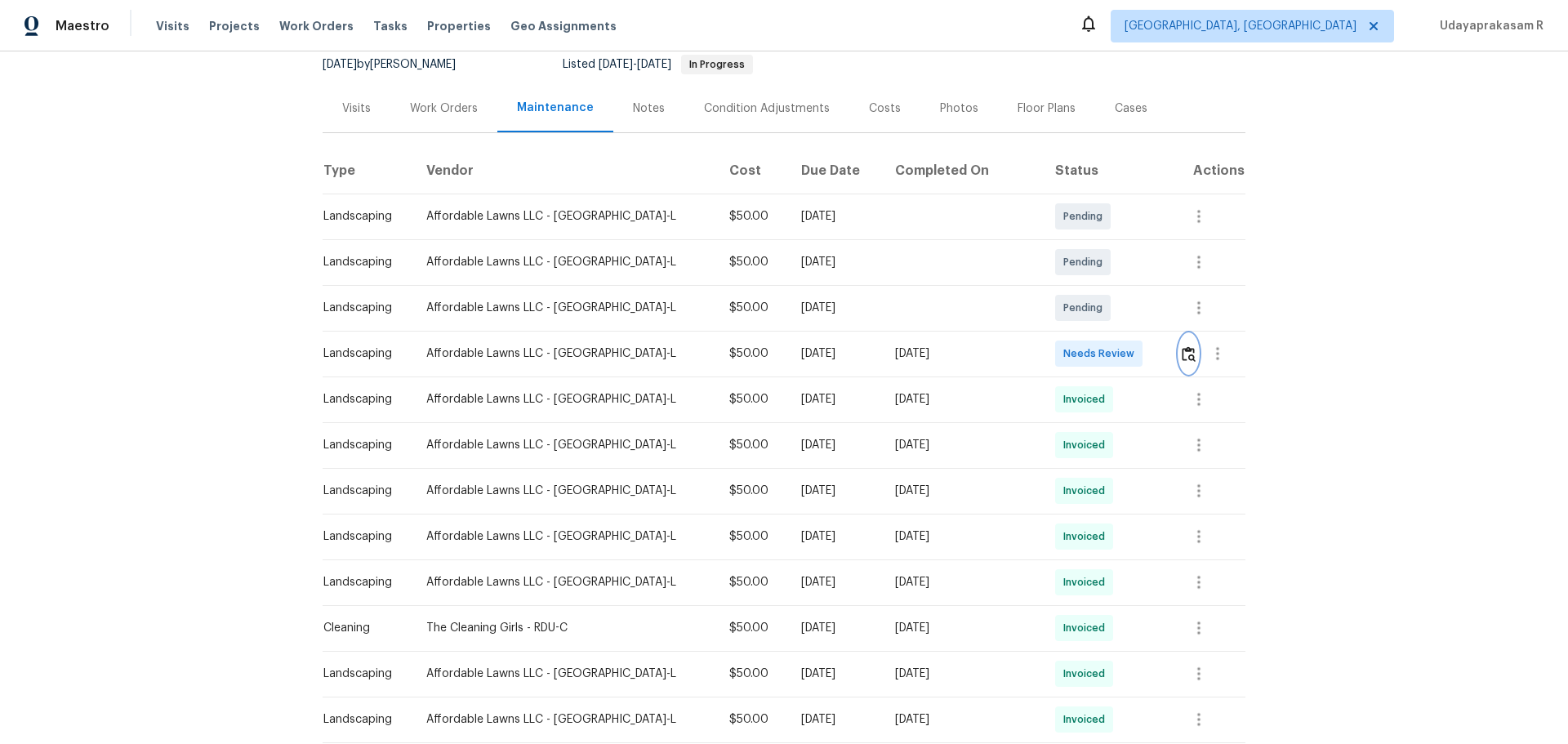
click at [1115, 358] on img "button" at bounding box center [1188, 354] width 14 height 15
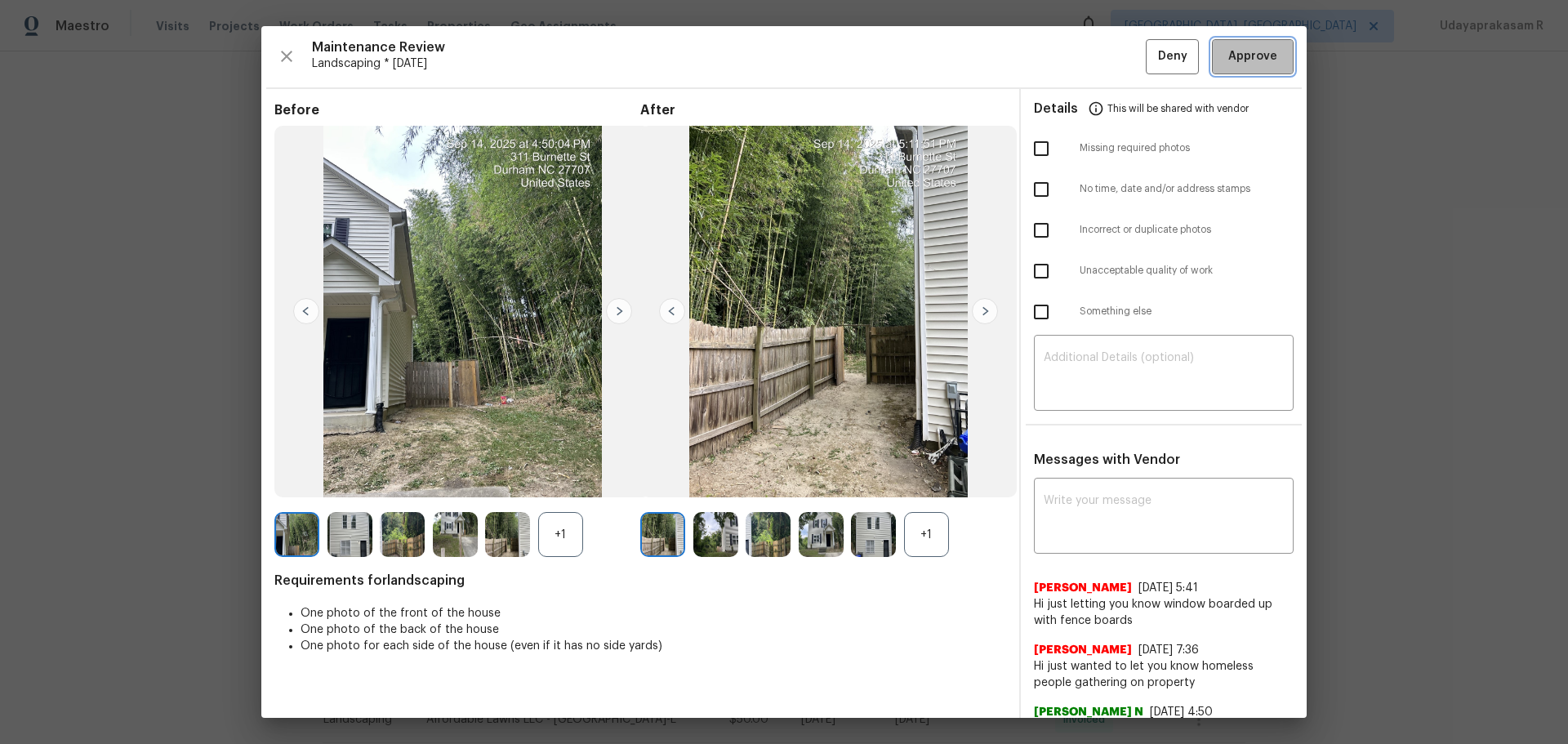
click at [1115, 54] on span "Approve" at bounding box center [1252, 56] width 49 height 20
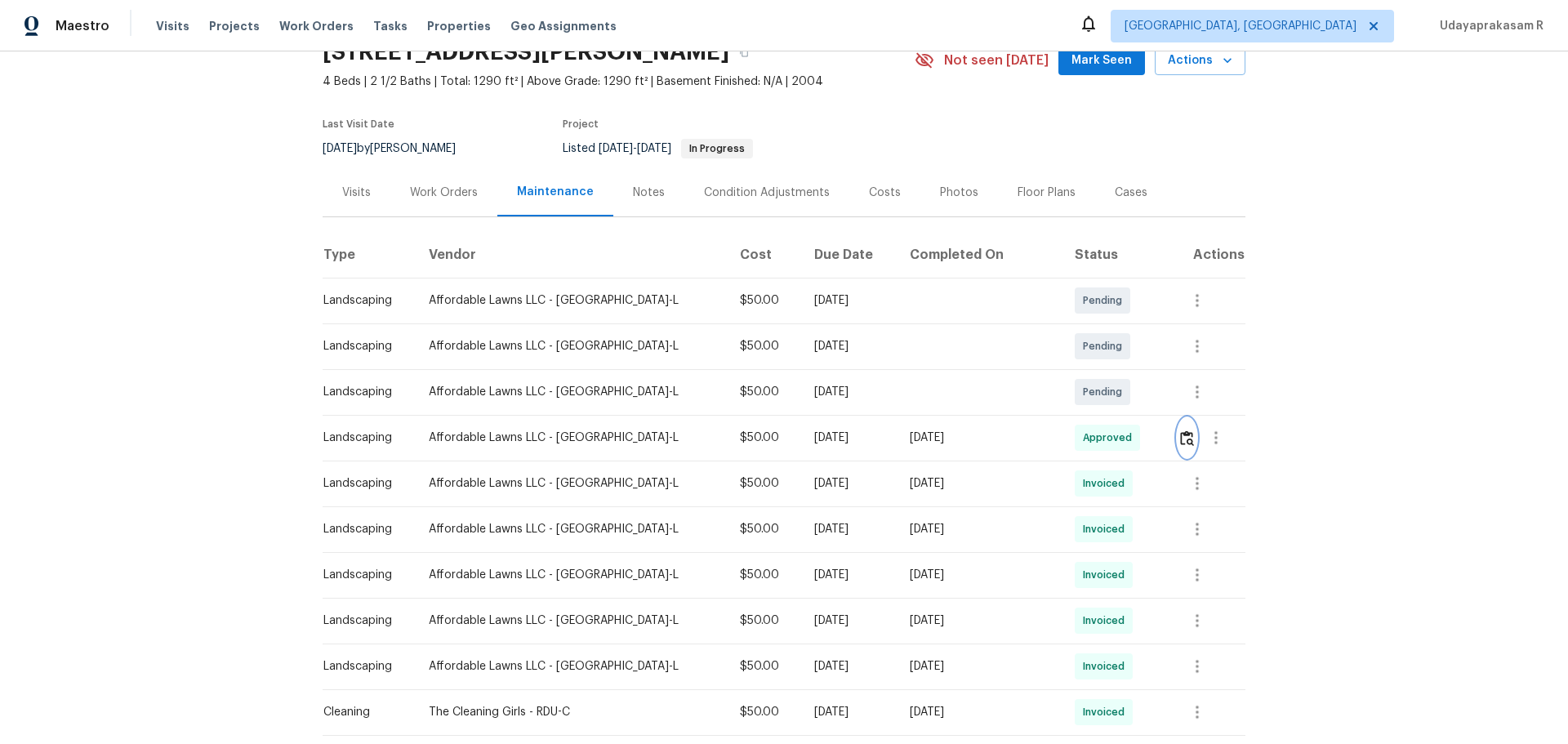
scroll to position [0, 0]
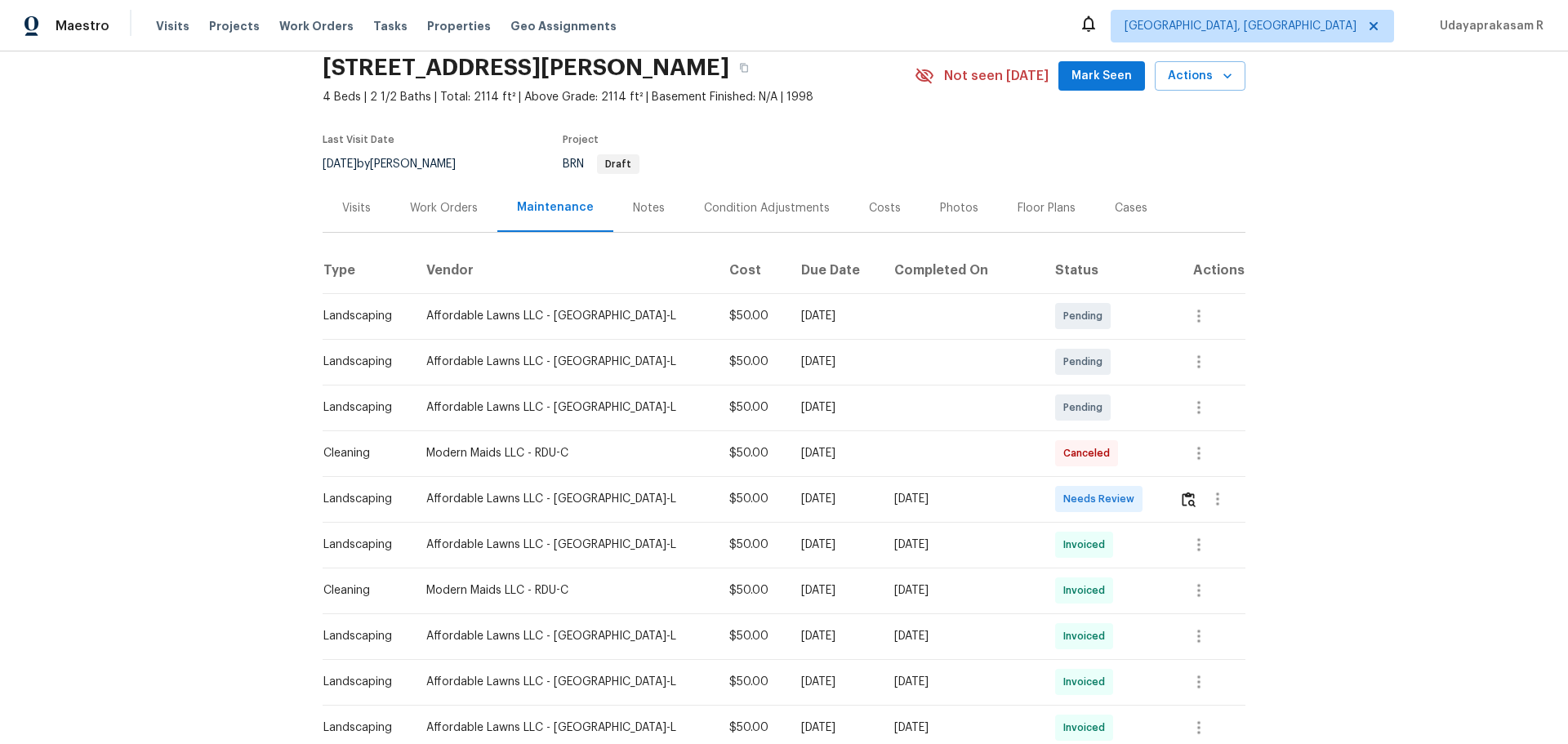
scroll to position [82, 0]
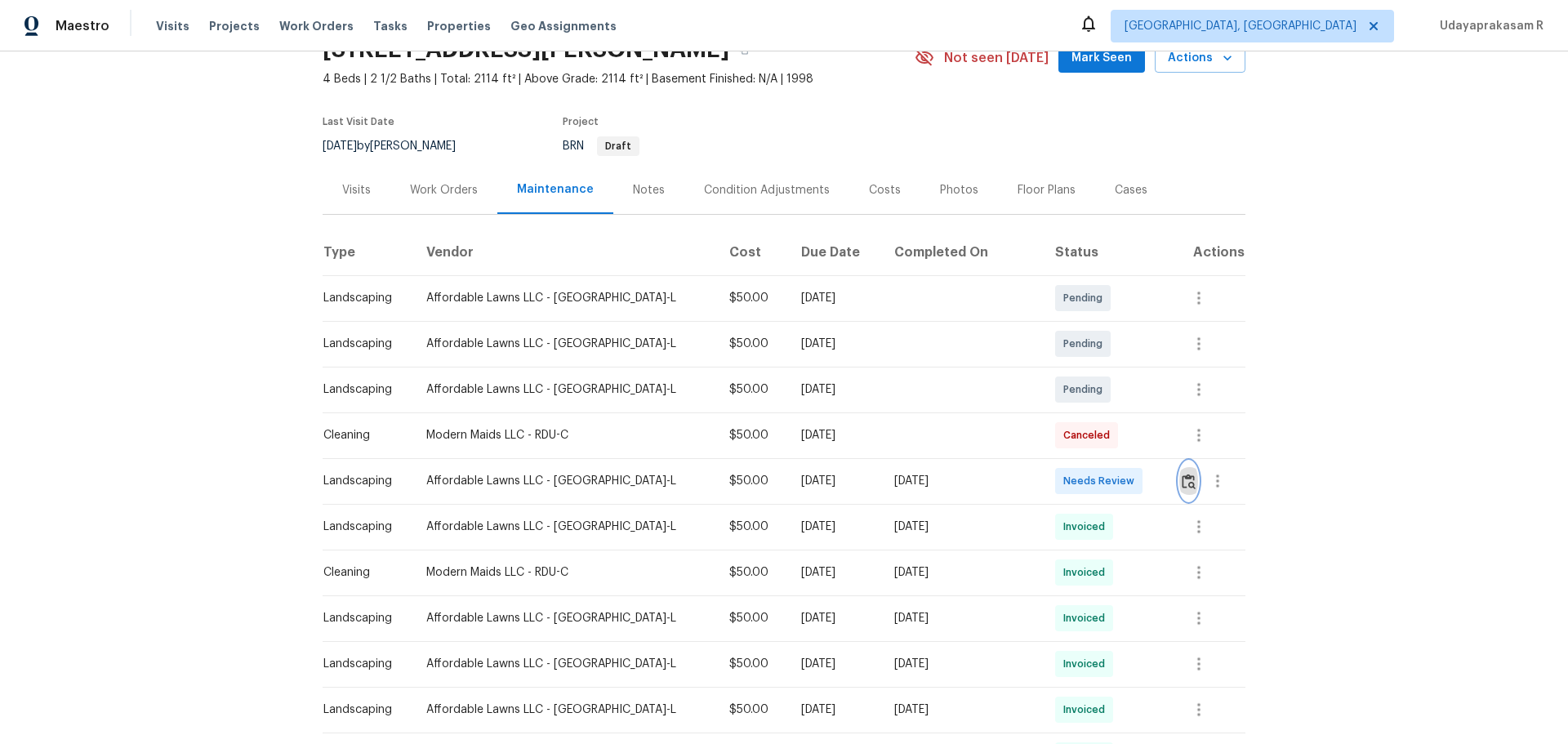
click at [1115, 481] on img "button" at bounding box center [1188, 481] width 14 height 15
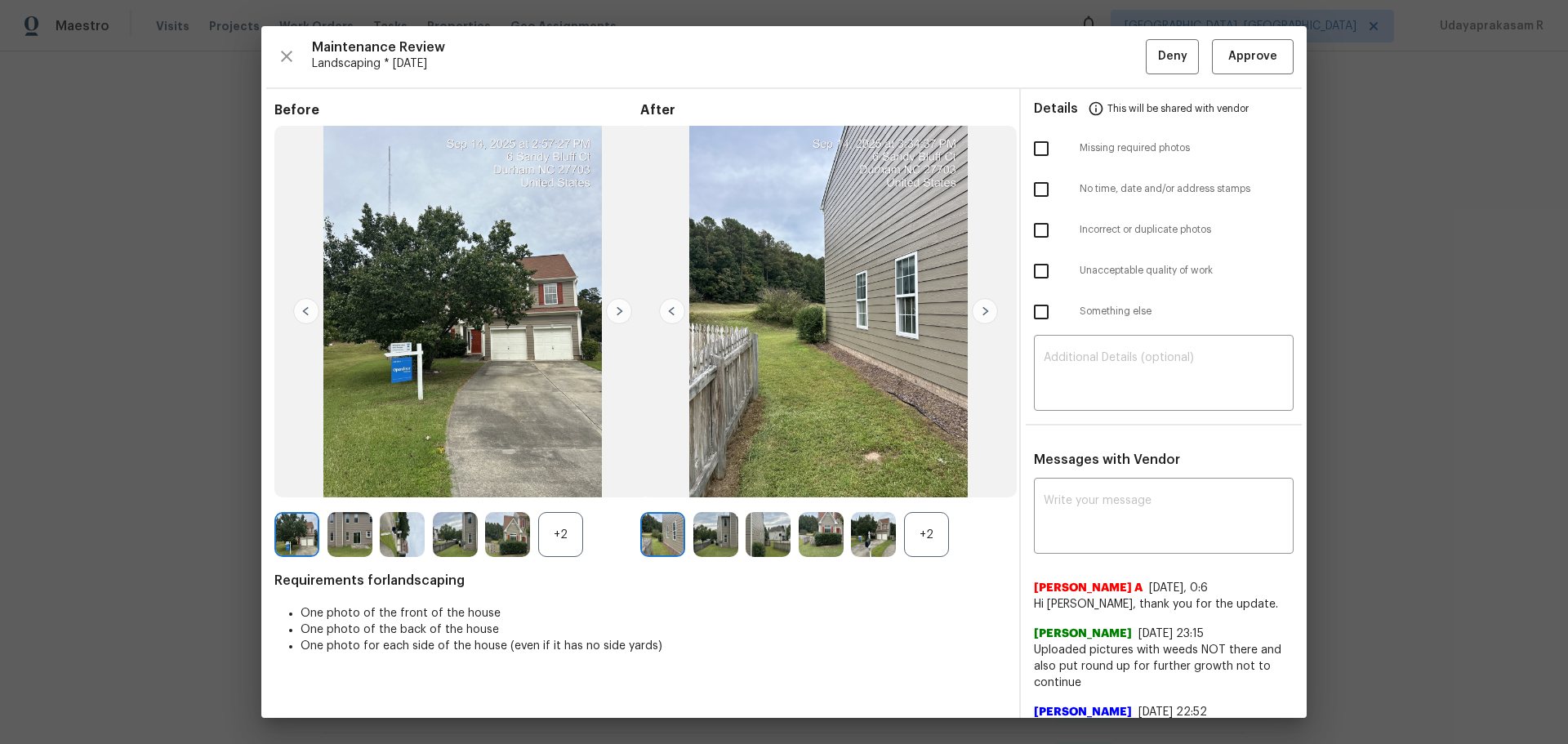
click at [975, 307] on img at bounding box center [984, 311] width 26 height 26
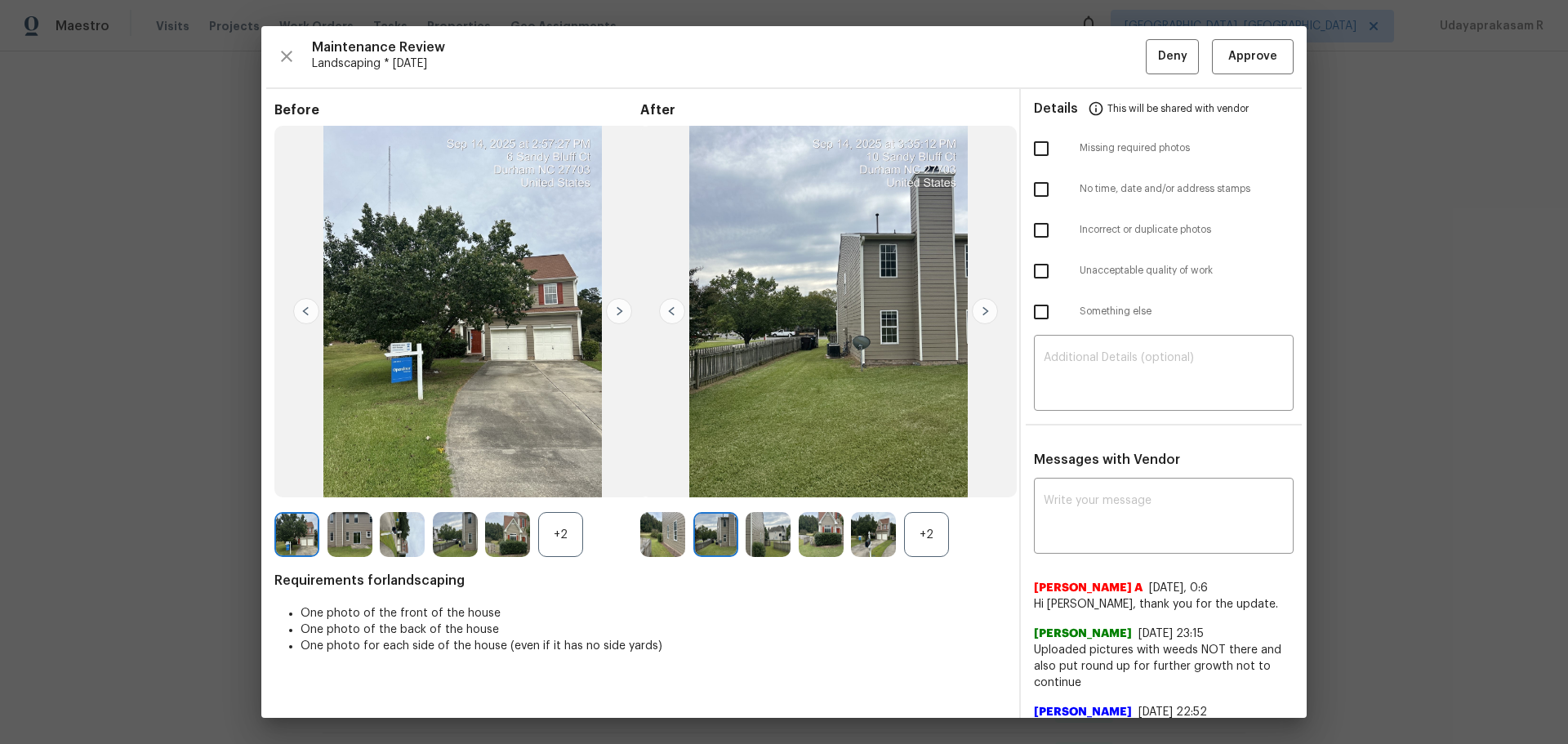
click at [975, 307] on img at bounding box center [984, 311] width 26 height 26
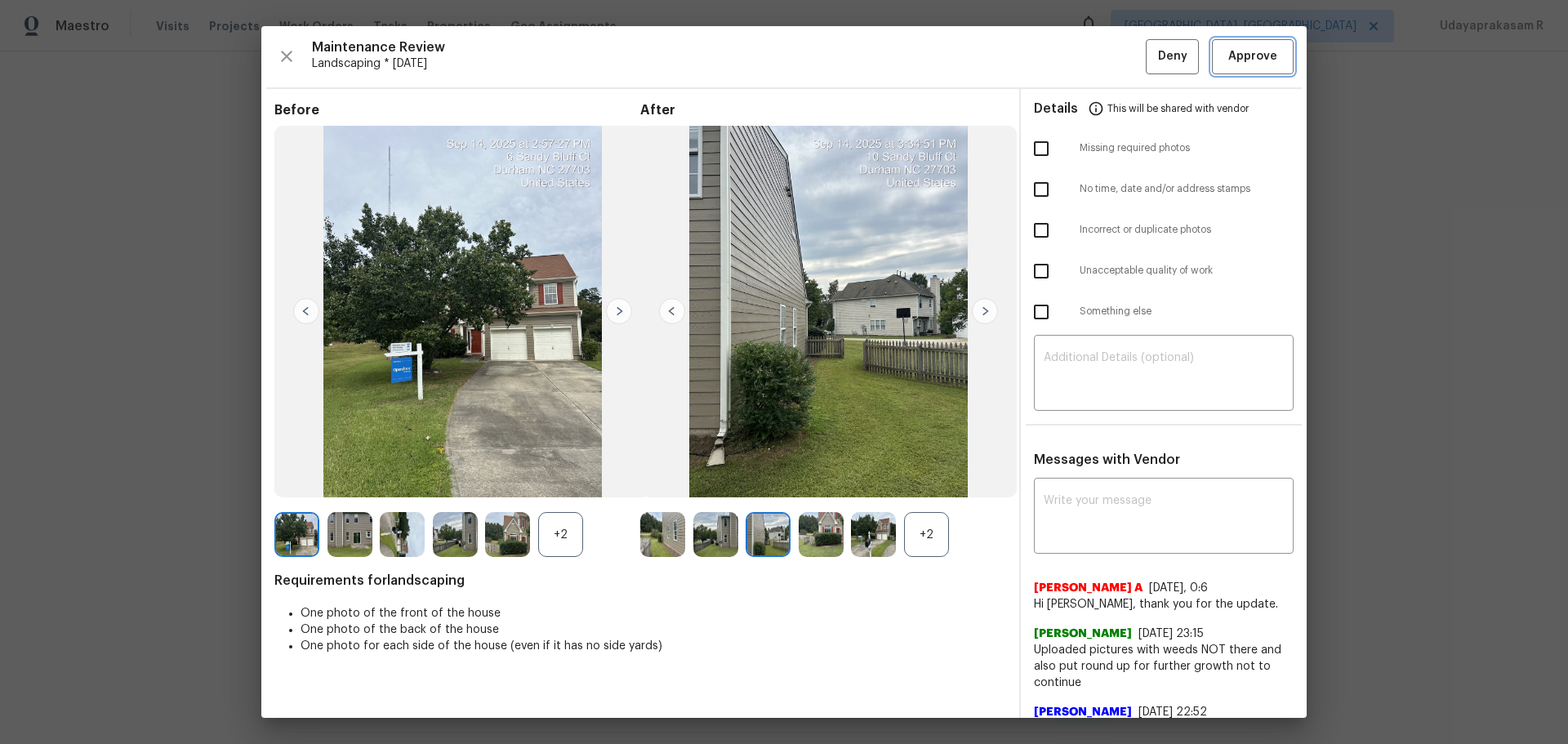
click at [1115, 66] on span "Approve" at bounding box center [1252, 56] width 49 height 20
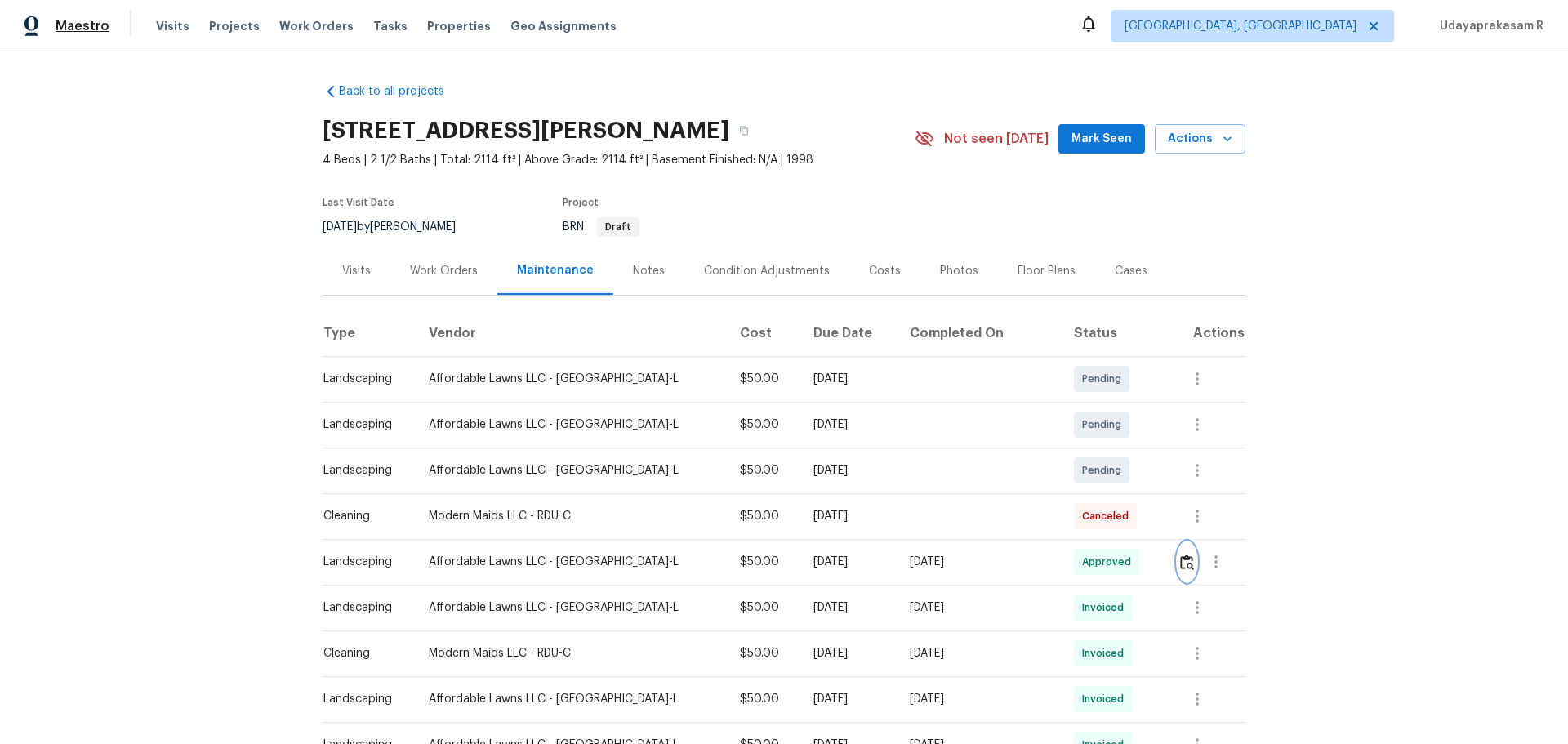
scroll to position [0, 0]
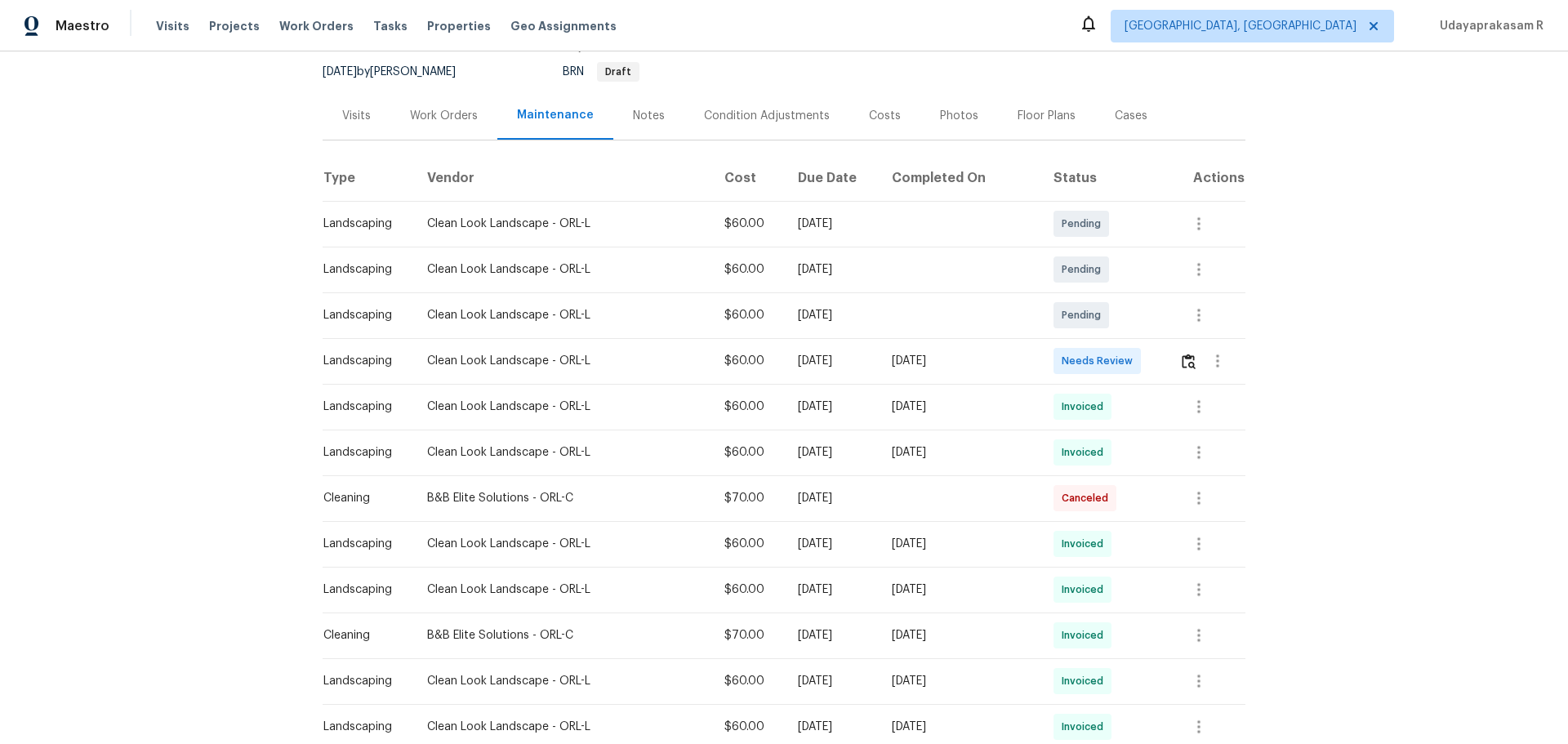
scroll to position [163, 0]
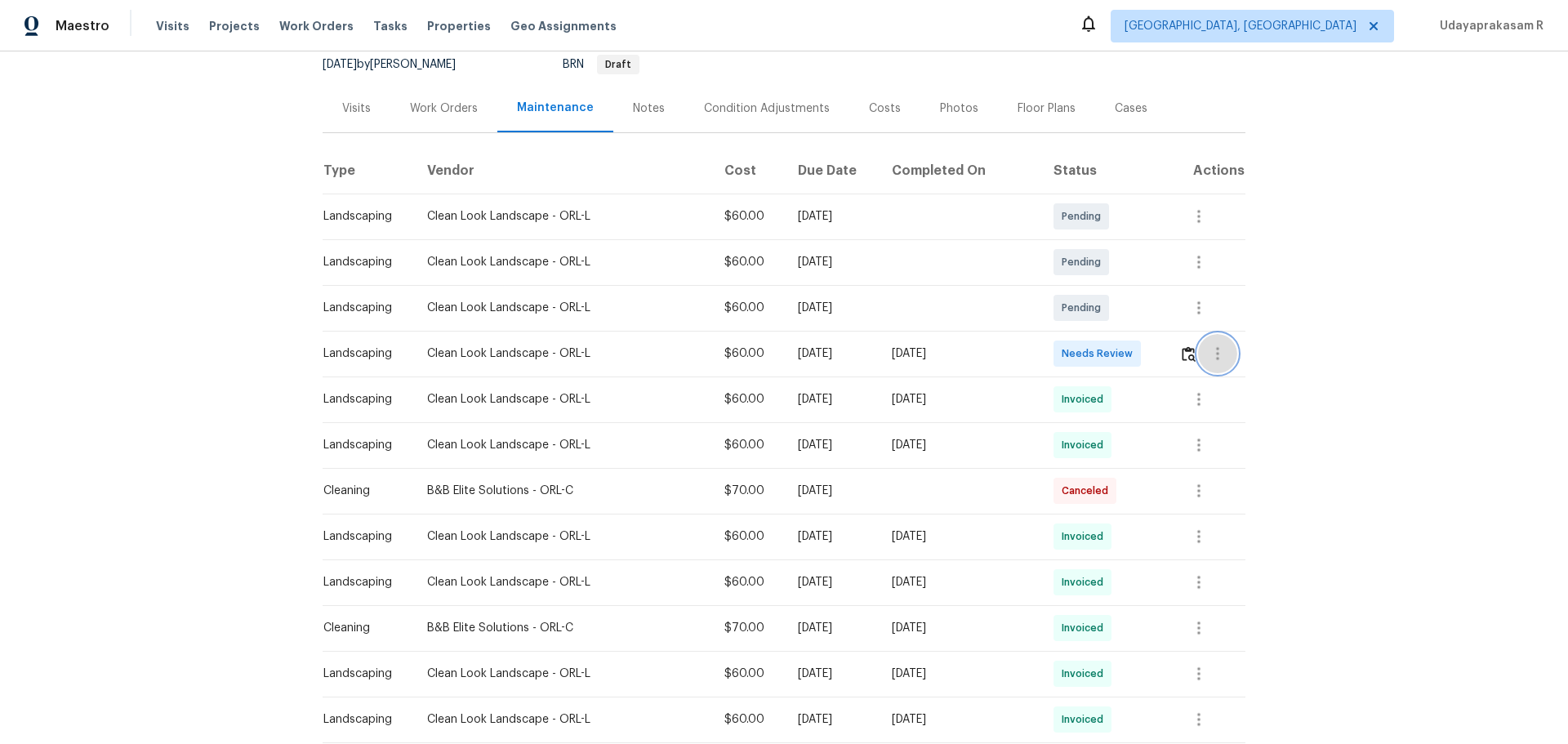
click at [1115, 356] on button "button" at bounding box center [1217, 354] width 40 height 40
click at [1115, 361] on div at bounding box center [784, 372] width 1568 height 744
click at [1115, 355] on img "button" at bounding box center [1188, 354] width 14 height 15
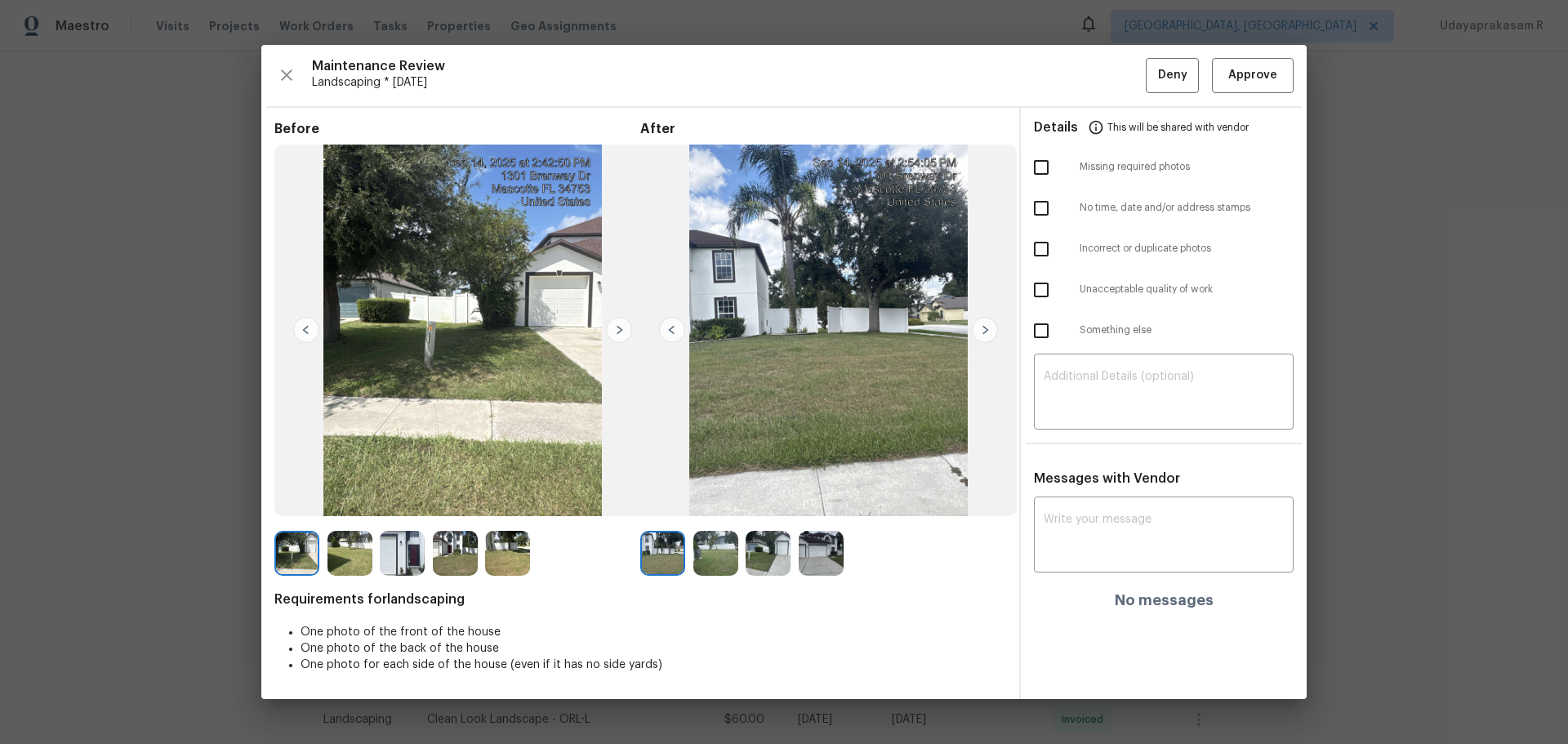
click at [1045, 167] on input "checkbox" at bounding box center [1041, 168] width 35 height 35
checkbox input "true"
click at [1101, 398] on textarea at bounding box center [1163, 393] width 241 height 45
paste textarea "Maintenance Audit Team: Hello! Unfortunately, this landscaping visit completed …"
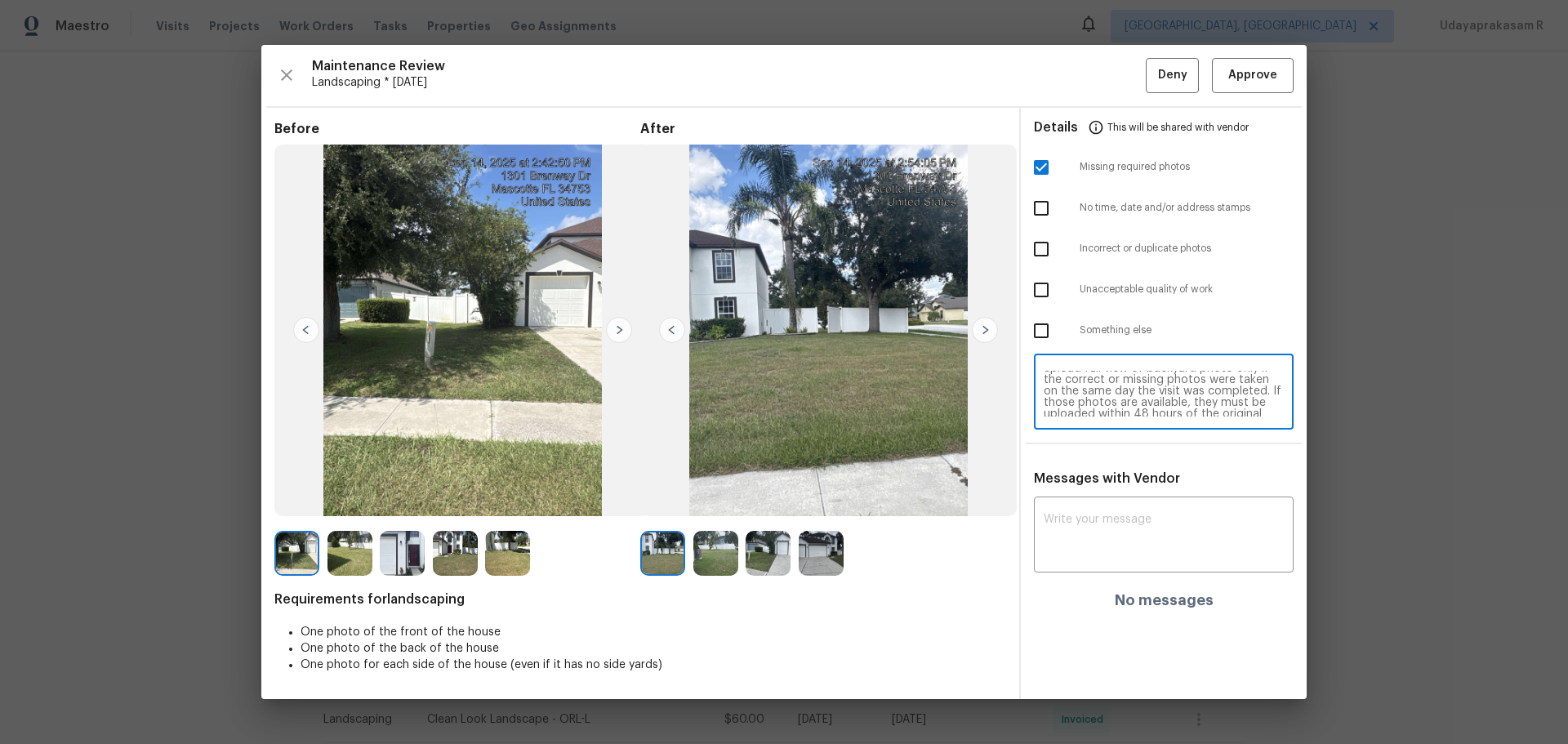
scroll to position [0, 0]
type textarea "Maintenance Audit Team: Hello! Unfortunately, this landscaping visit completed …"
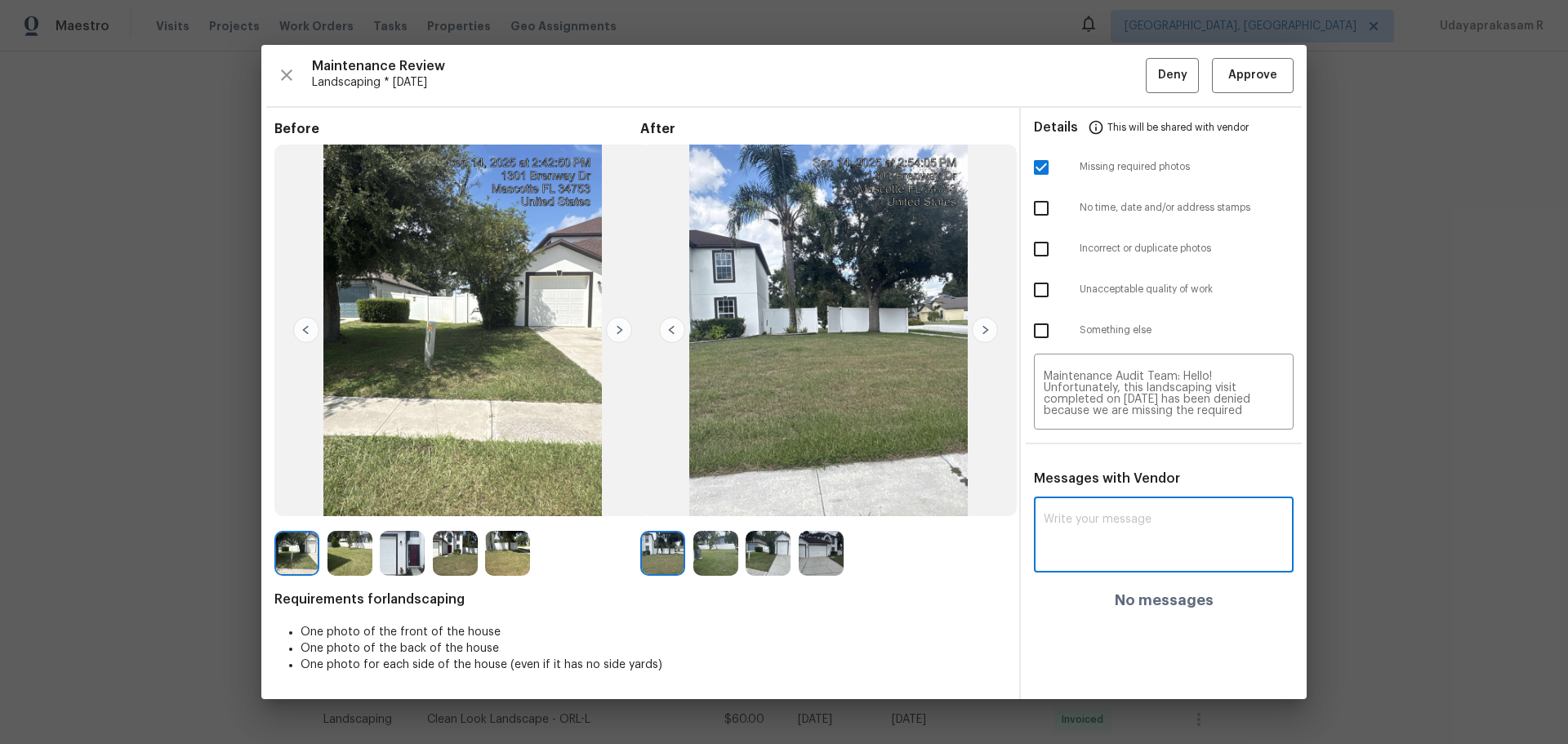
click at [1115, 489] on textarea at bounding box center [1163, 536] width 241 height 45
paste textarea "Maintenance Audit Team: Hello! Unfortunately, this landscaping visit completed …"
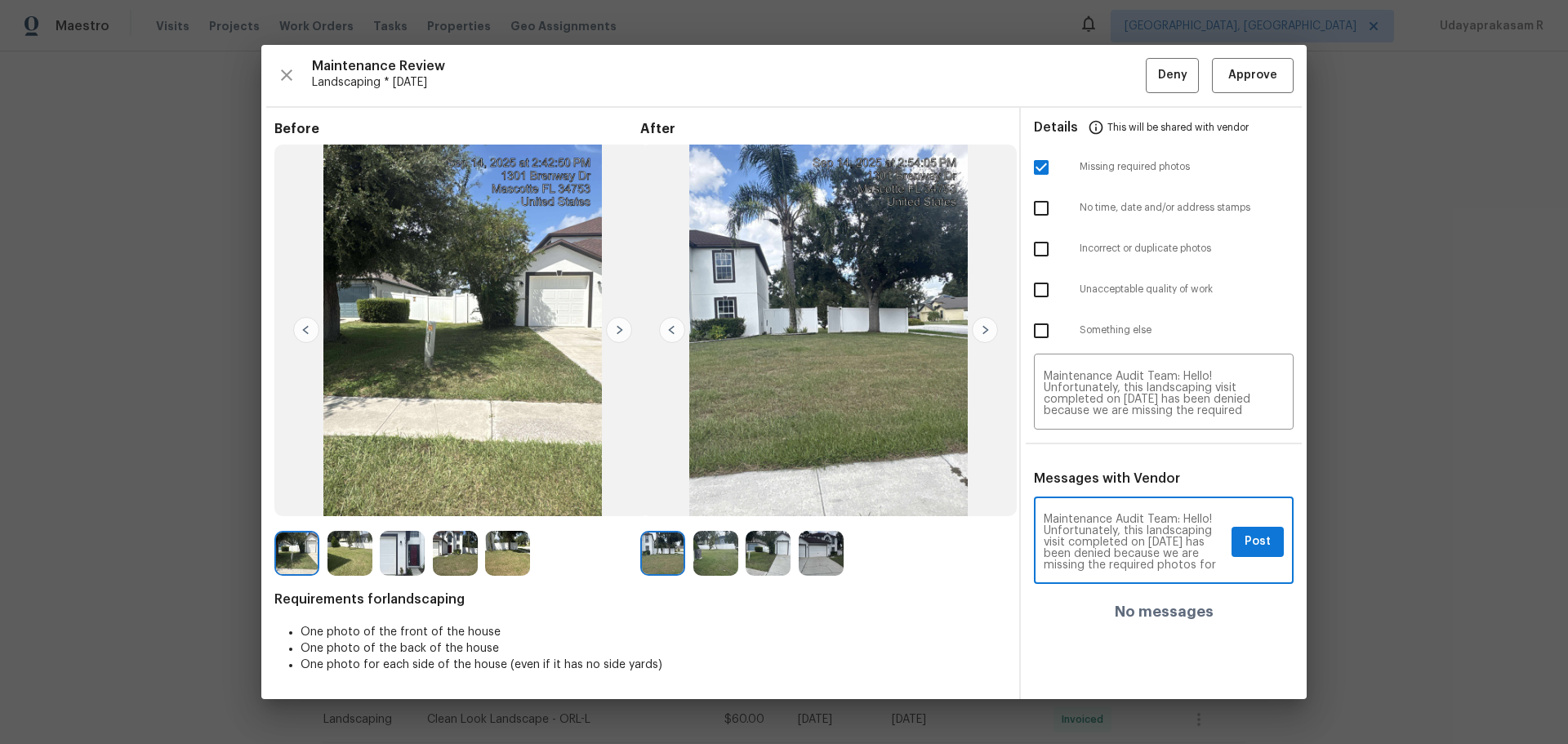
scroll to position [33, 0]
type textarea "Maintenance Audit Team: Hello! Unfortunately, this landscaping visit completed …"
click at [980, 327] on img at bounding box center [984, 329] width 26 height 26
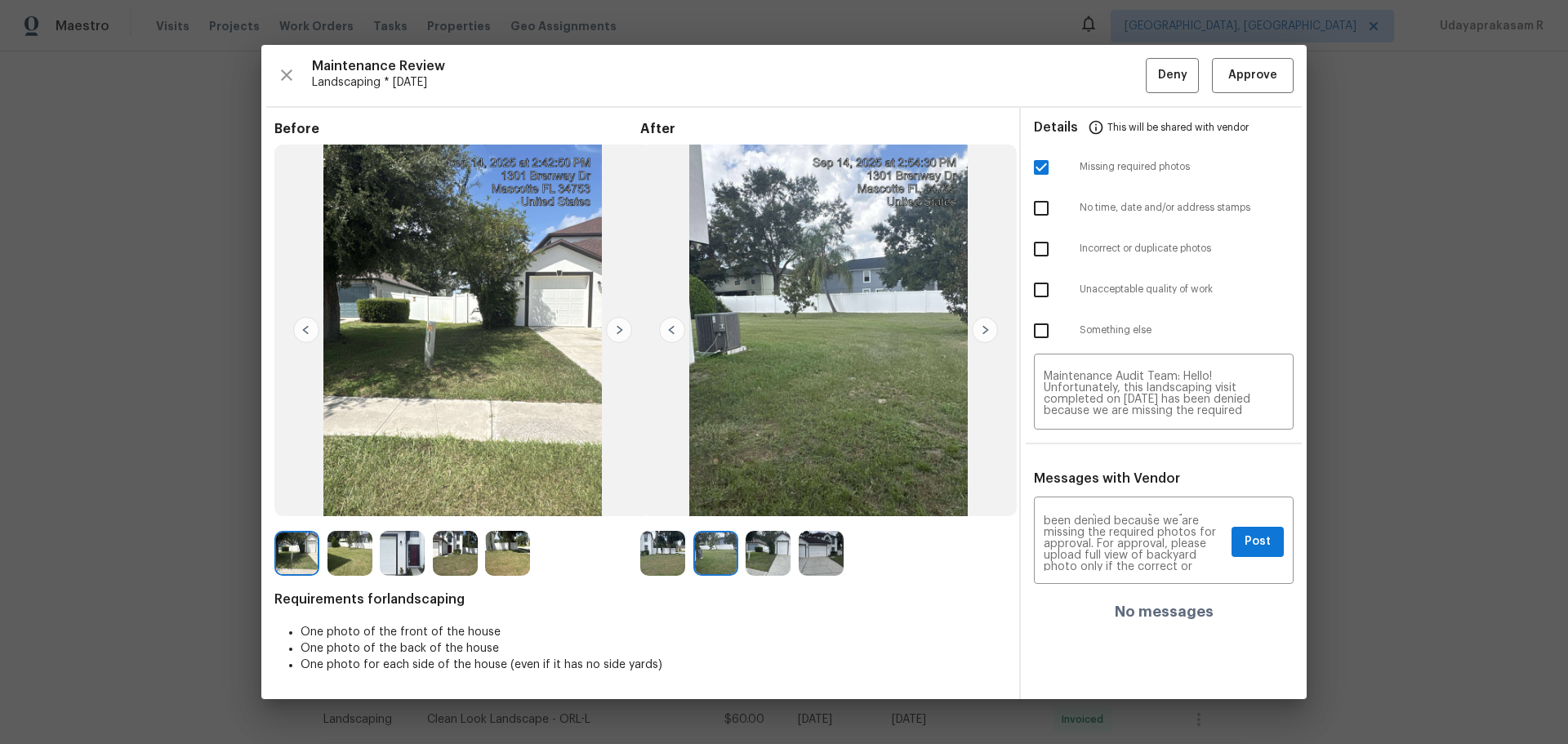
click at [980, 327] on img at bounding box center [984, 329] width 26 height 26
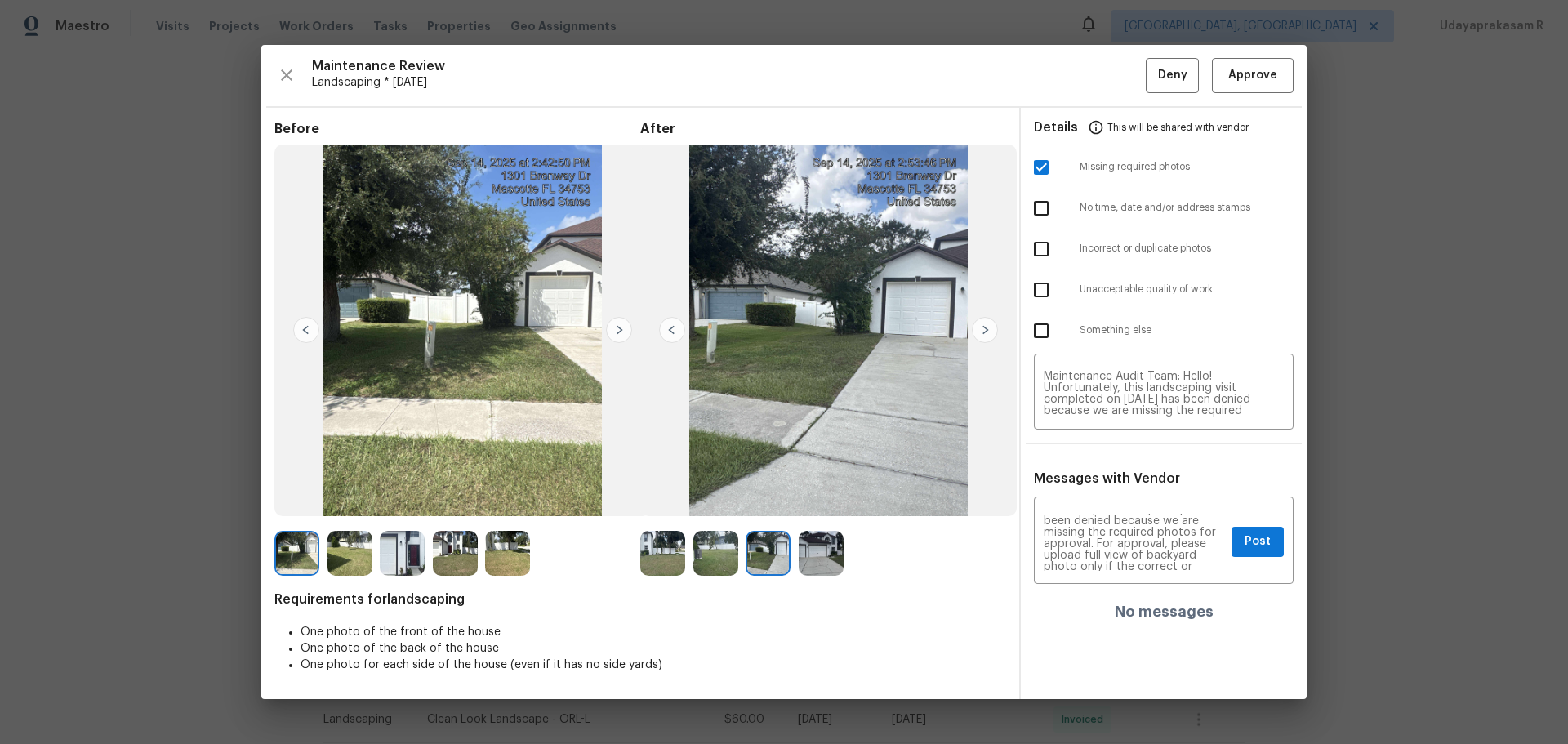
click at [670, 326] on img at bounding box center [671, 329] width 26 height 26
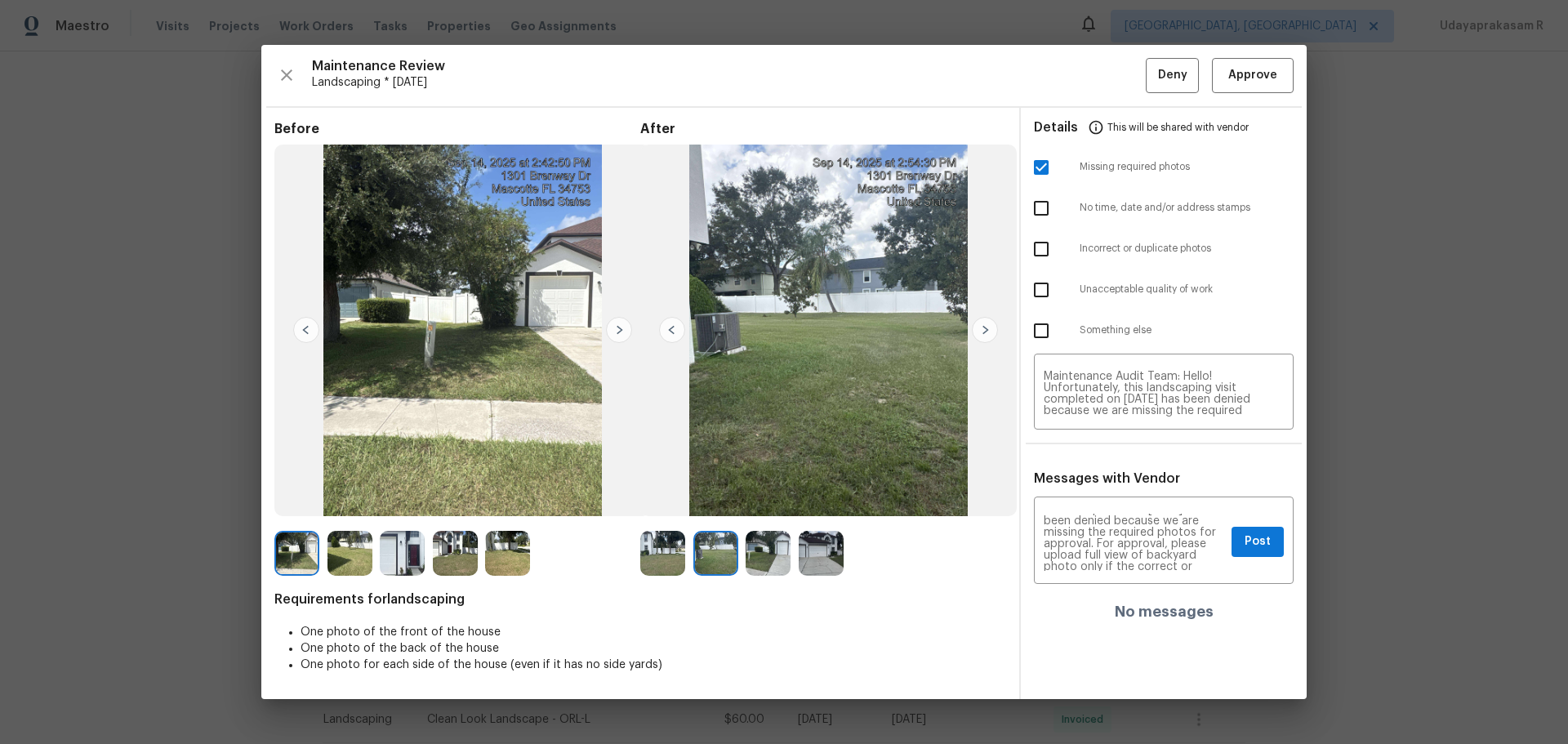
click at [618, 330] on img at bounding box center [618, 329] width 26 height 26
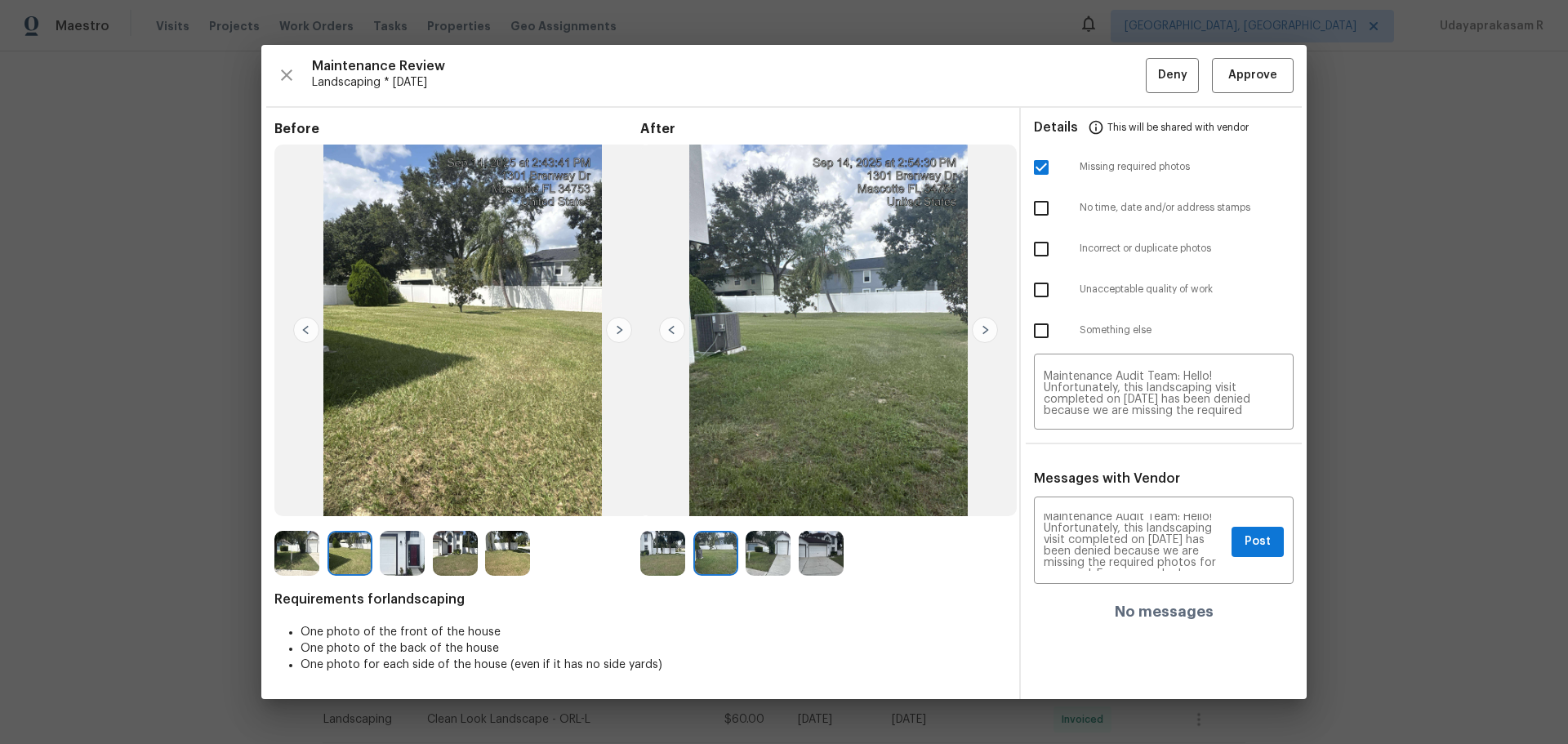
scroll to position [0, 0]
click at [1115, 489] on span "Post" at bounding box center [1257, 541] width 26 height 20
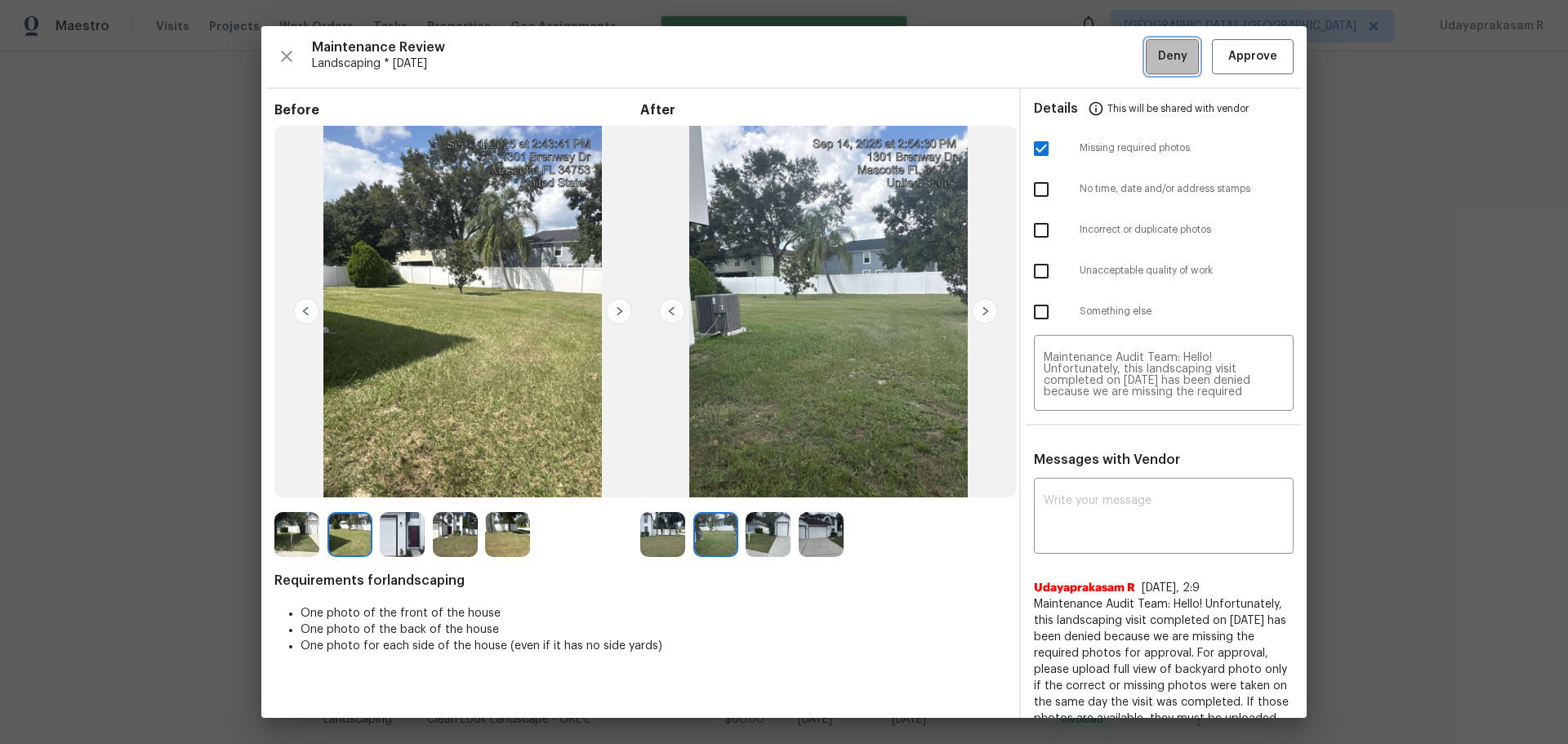
click at [1115, 51] on span "Deny" at bounding box center [1173, 56] width 29 height 20
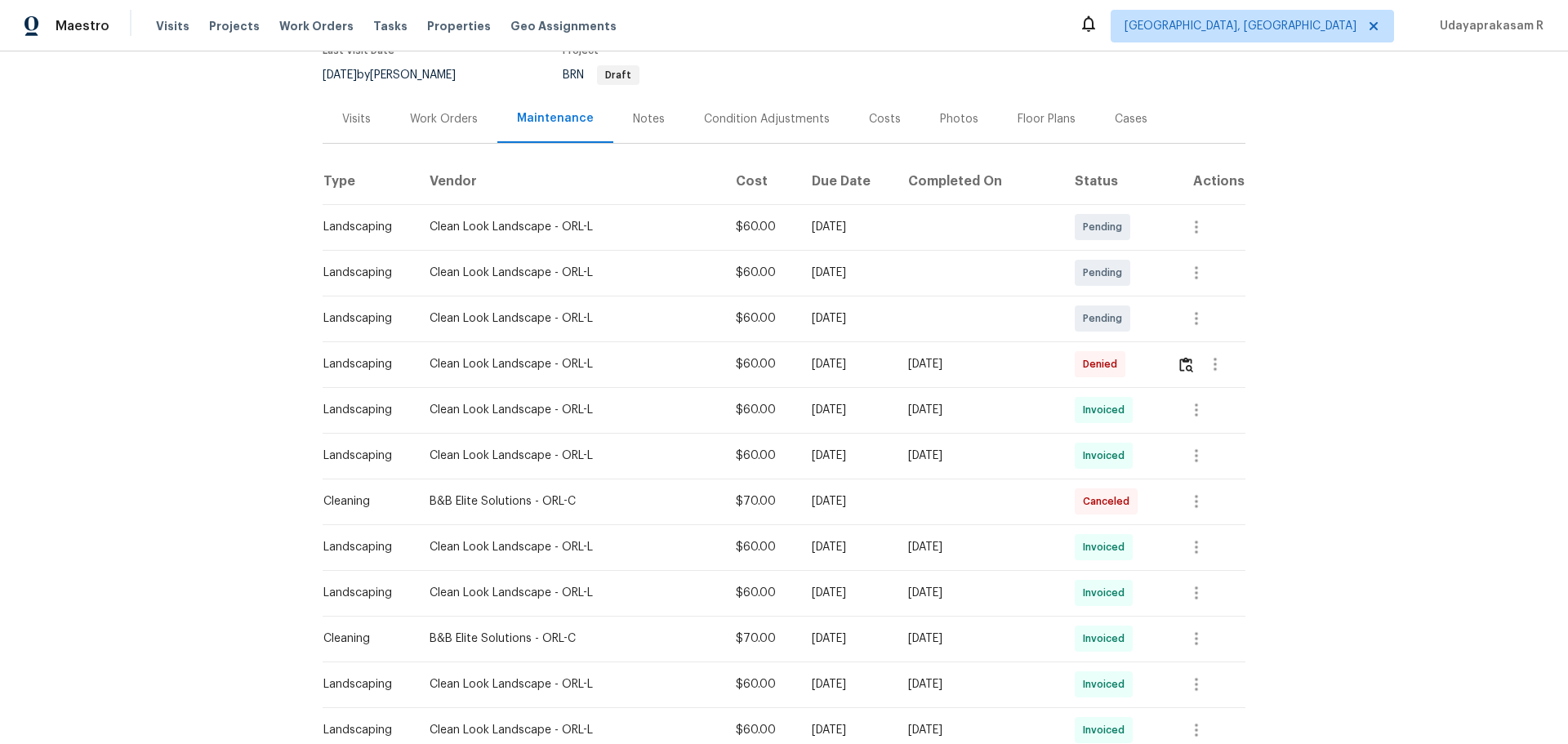
scroll to position [163, 0]
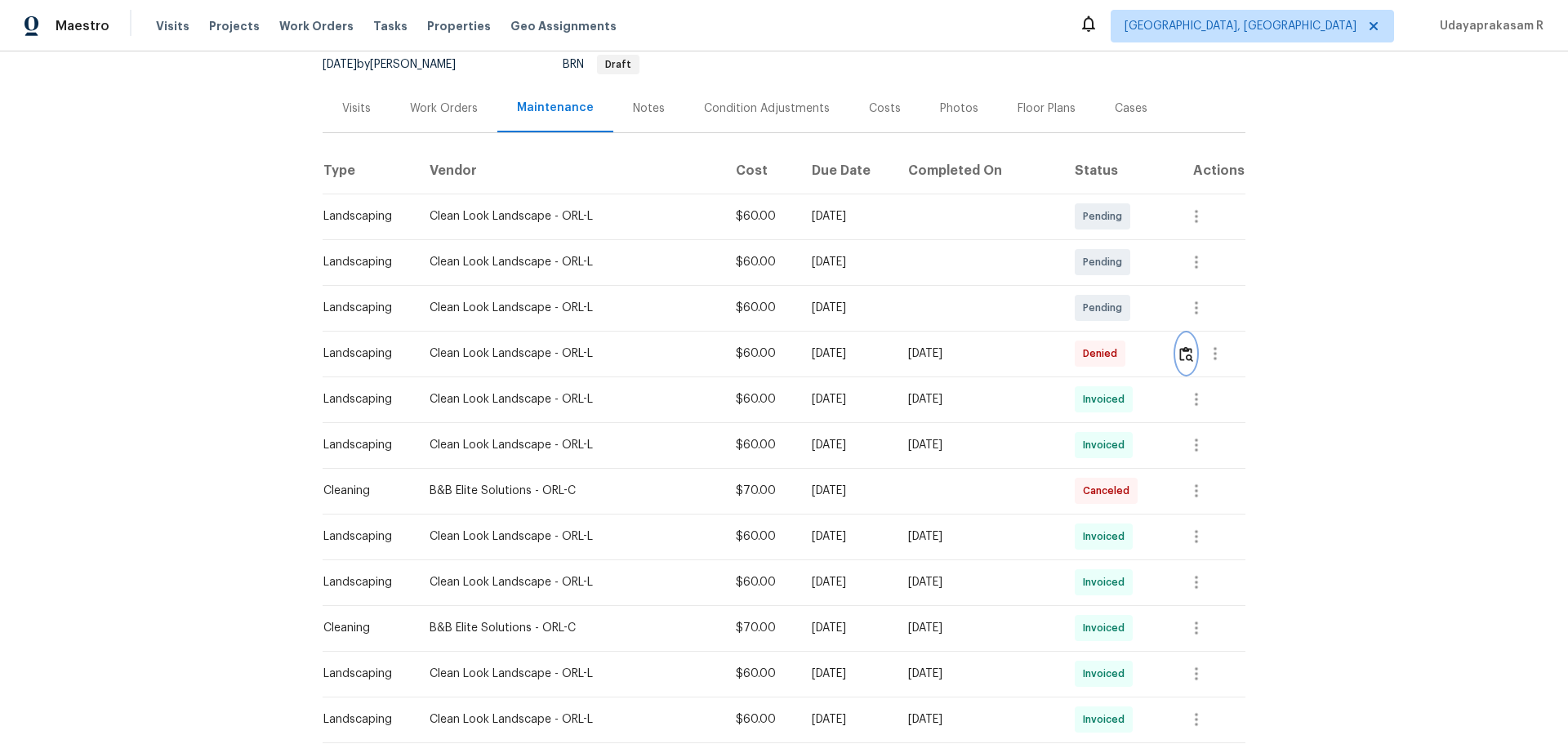
click at [1115, 359] on img "button" at bounding box center [1186, 354] width 14 height 15
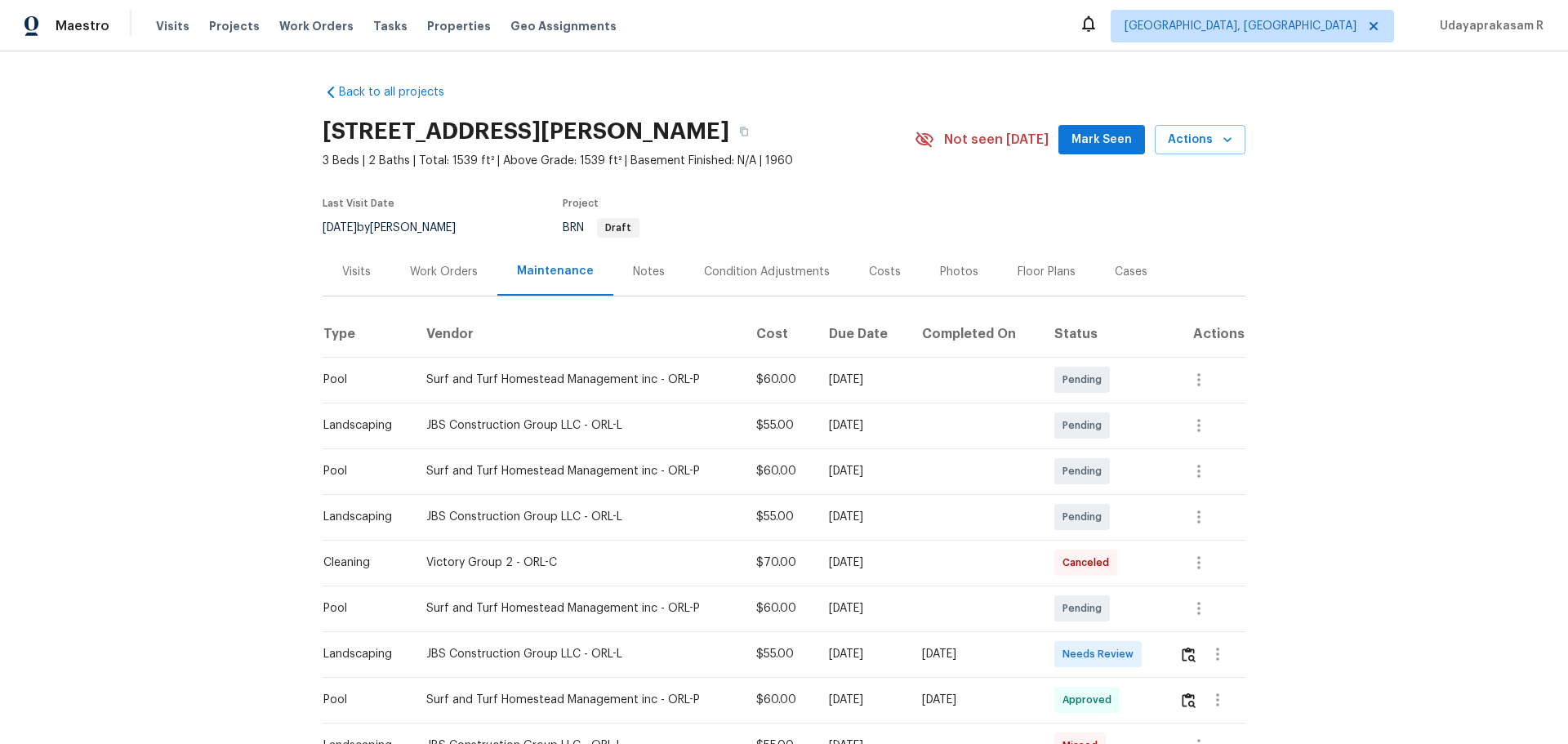
scroll to position [163, 0]
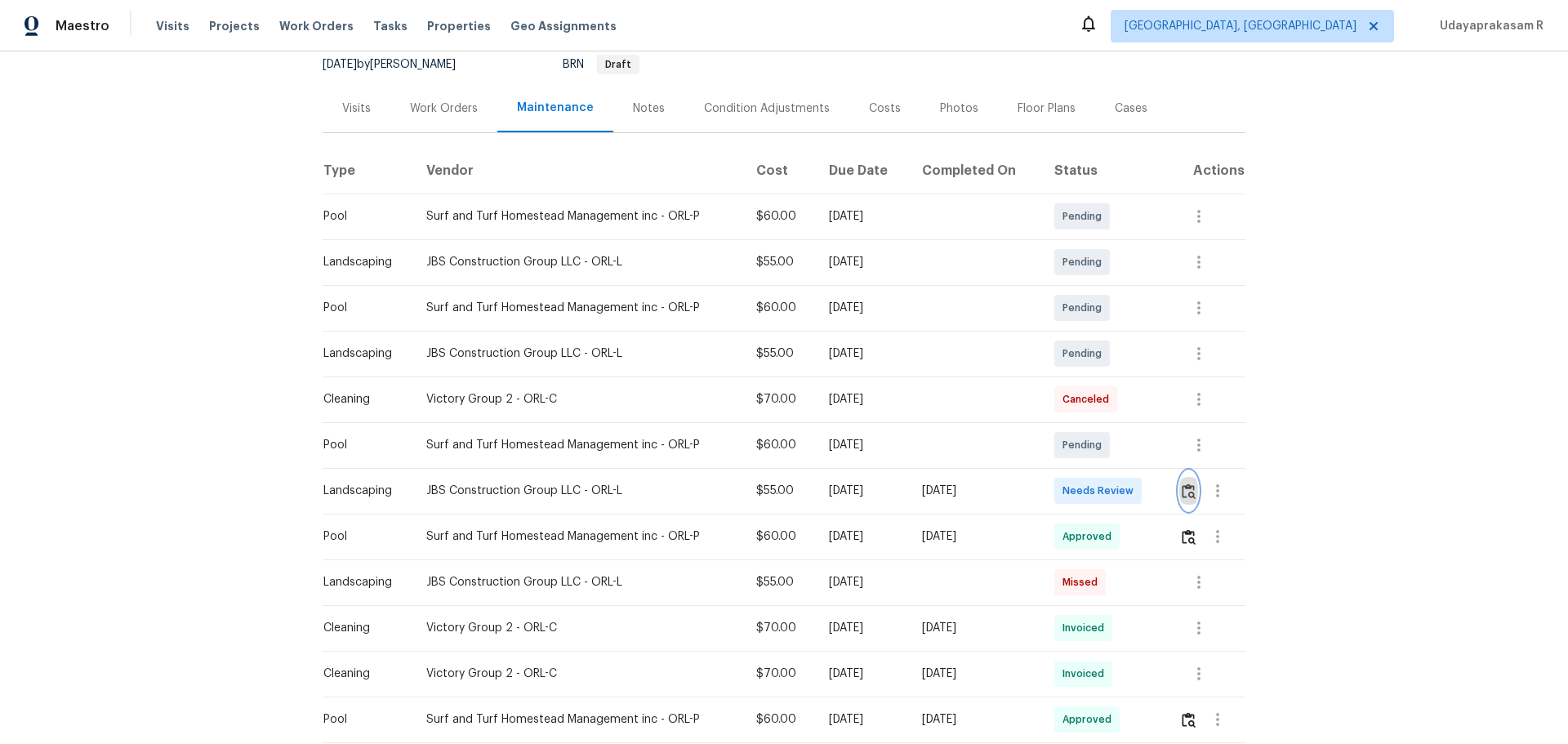
click at [1191, 489] on img "button" at bounding box center [1188, 491] width 14 height 15
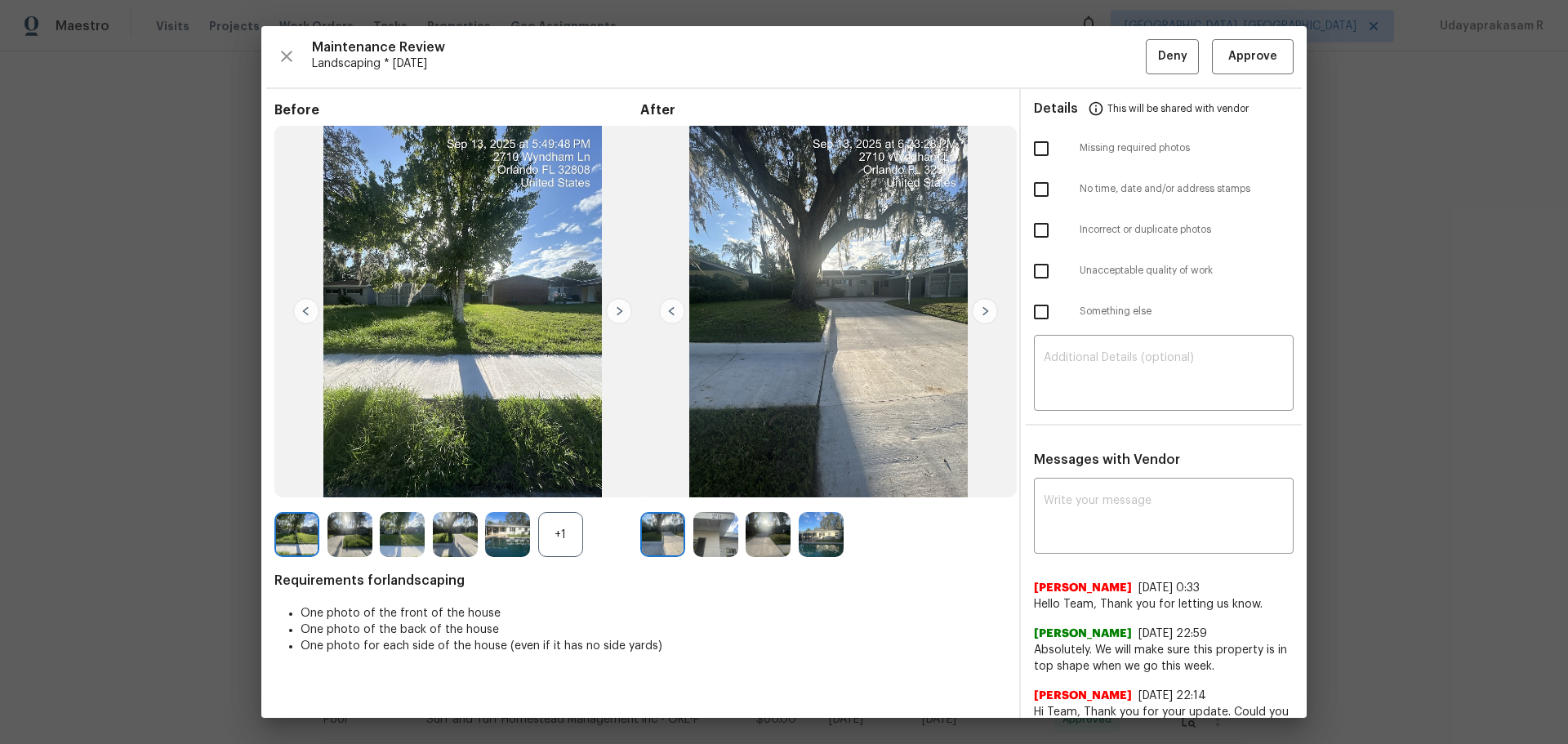
click at [810, 520] on img at bounding box center [821, 534] width 44 height 44
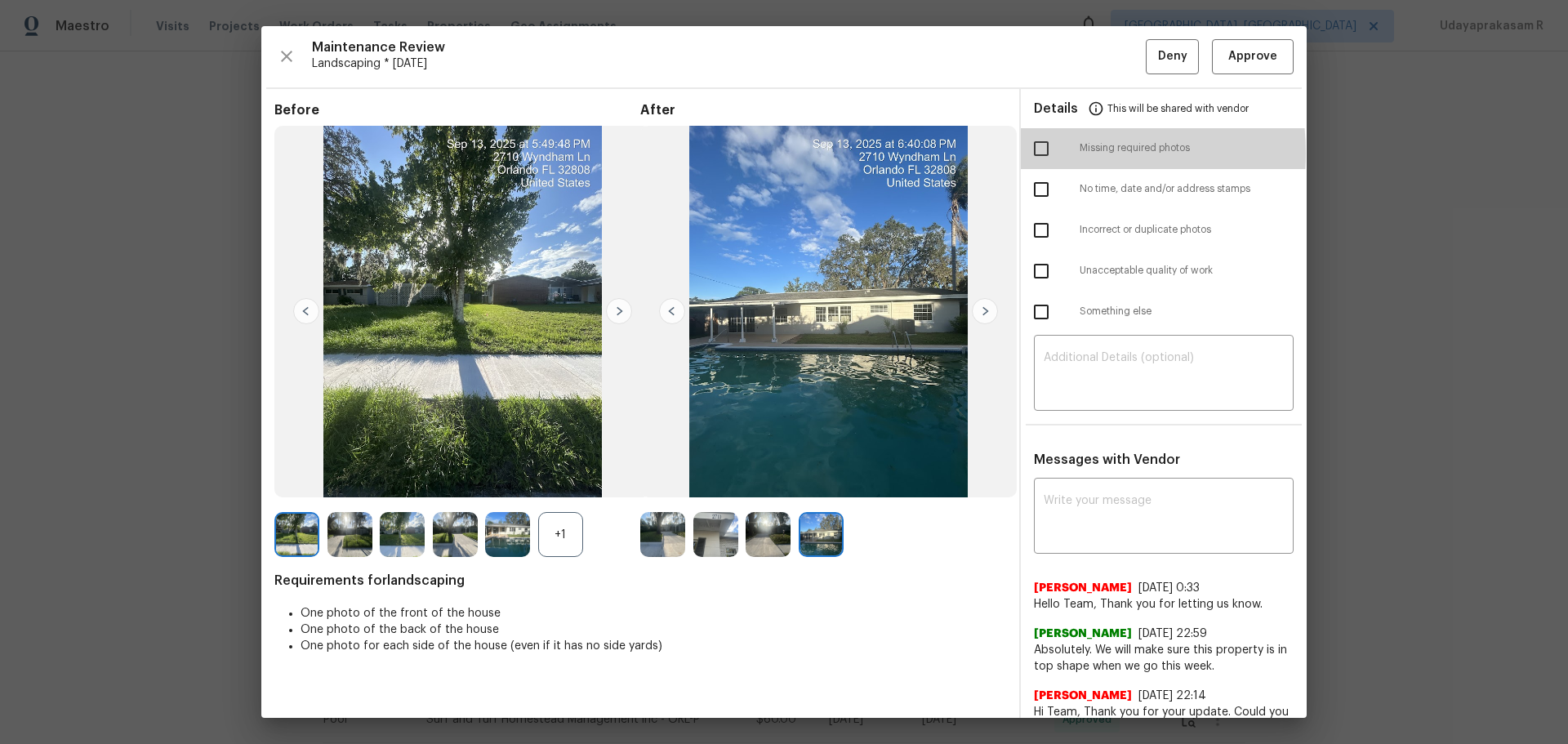
click at [1038, 153] on input "checkbox" at bounding box center [1041, 149] width 35 height 35
checkbox input "true"
click at [1111, 375] on textarea at bounding box center [1163, 374] width 241 height 45
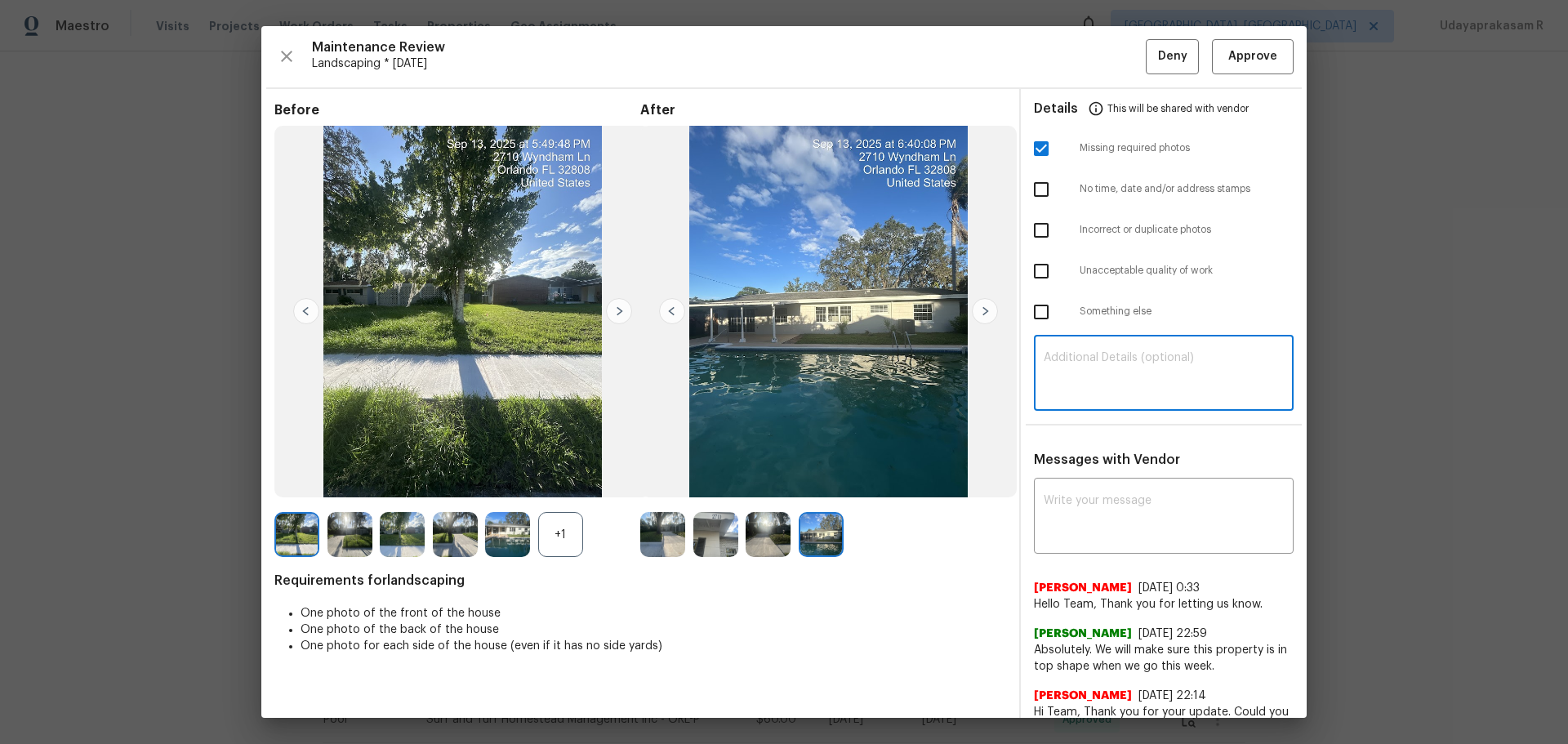
paste textarea "Maintenance Audit Team: Hello! Unfortunately, this landscaping visit completed …"
type textarea "Maintenance Audit Team: Hello! Unfortunately, this landscaping visit completed …"
click at [1099, 497] on textarea at bounding box center [1163, 517] width 241 height 45
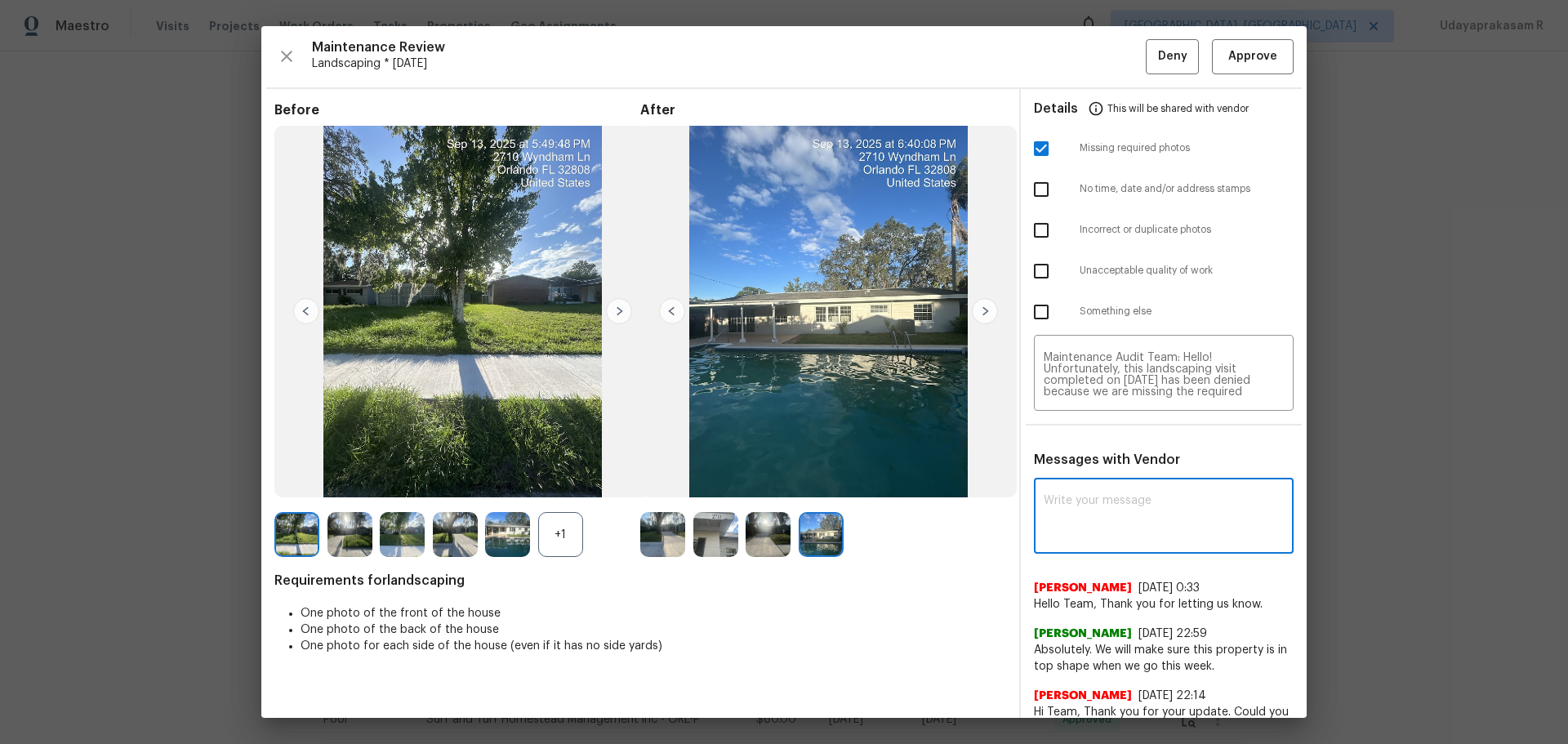
paste textarea "Maintenance Audit Team: Hello! Unfortunately, this landscaping visit completed …"
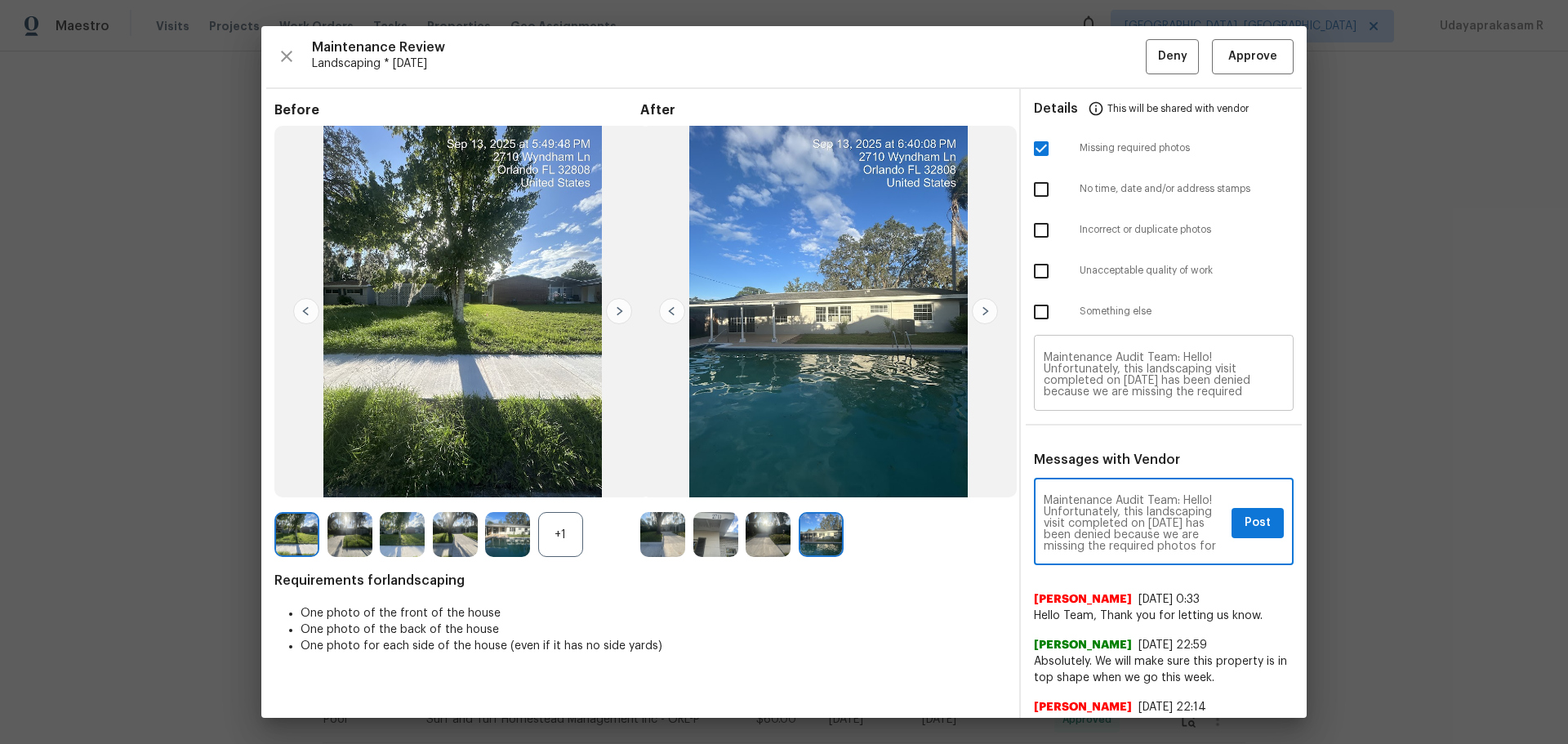
type textarea "Maintenance Audit Team: Hello! Unfortunately, this landscaping visit completed …"
click at [1253, 531] on span "Post" at bounding box center [1257, 523] width 26 height 20
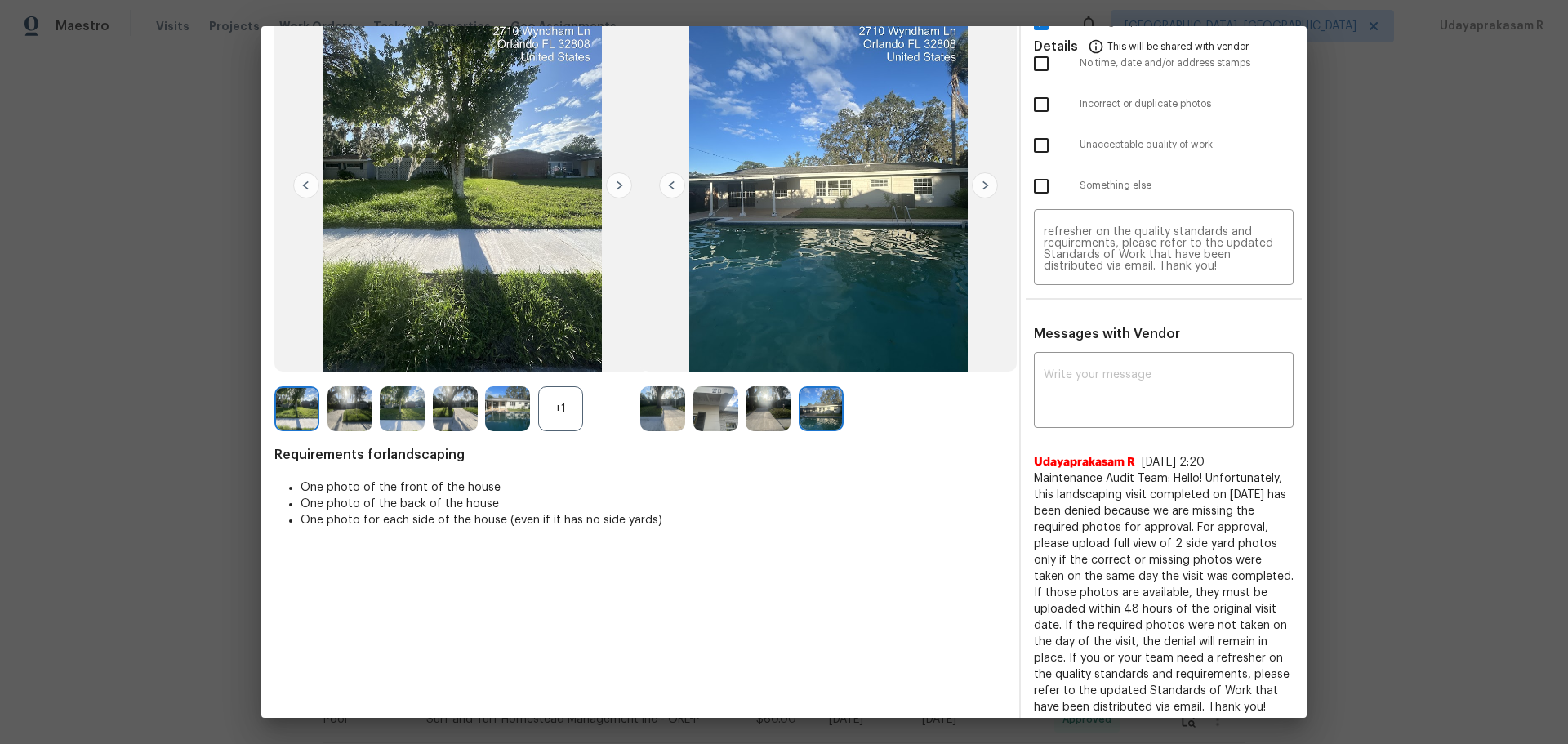
scroll to position [0, 0]
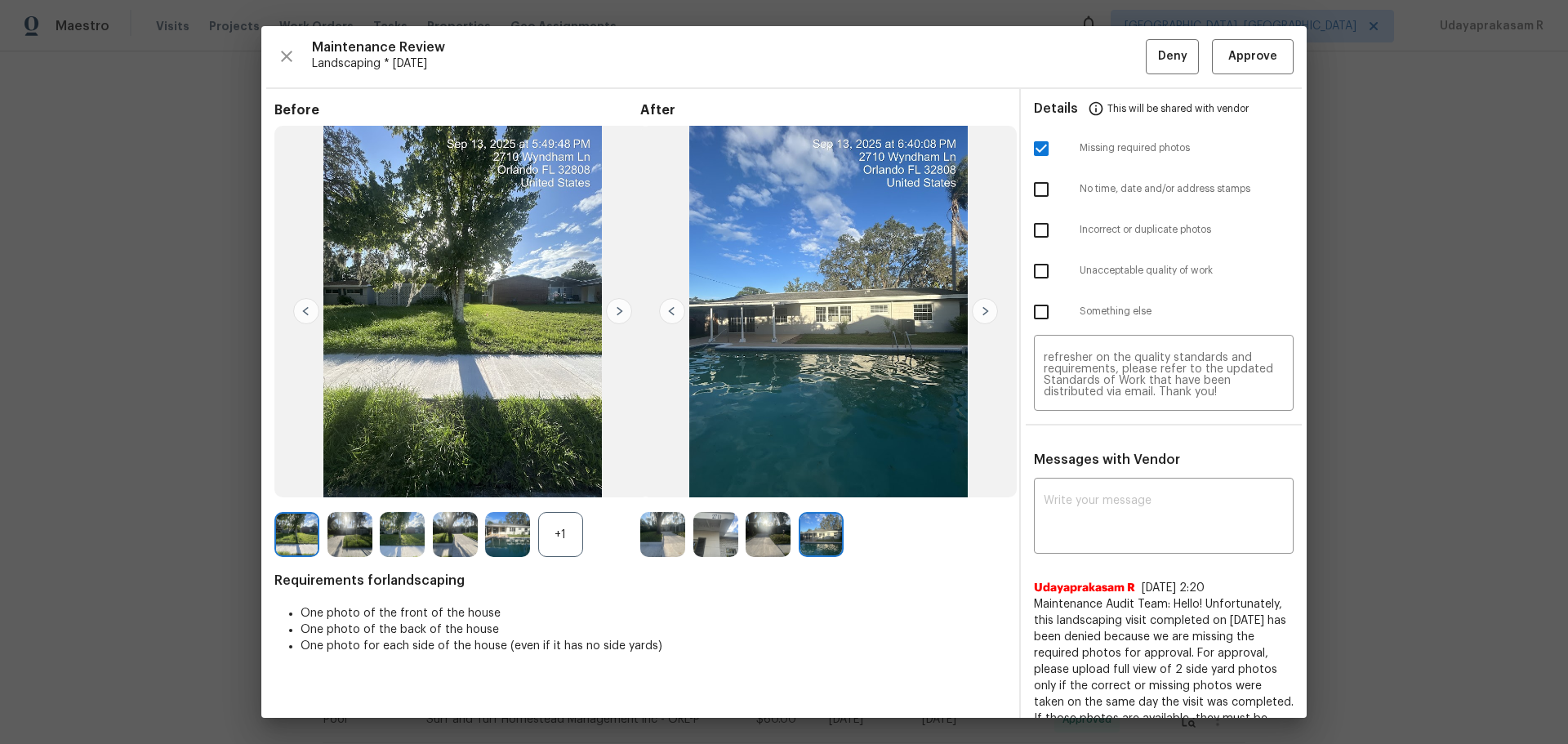
click at [978, 319] on img at bounding box center [984, 311] width 26 height 26
click at [987, 315] on img at bounding box center [984, 311] width 26 height 26
click at [1146, 50] on button "Deny" at bounding box center [1172, 57] width 53 height 35
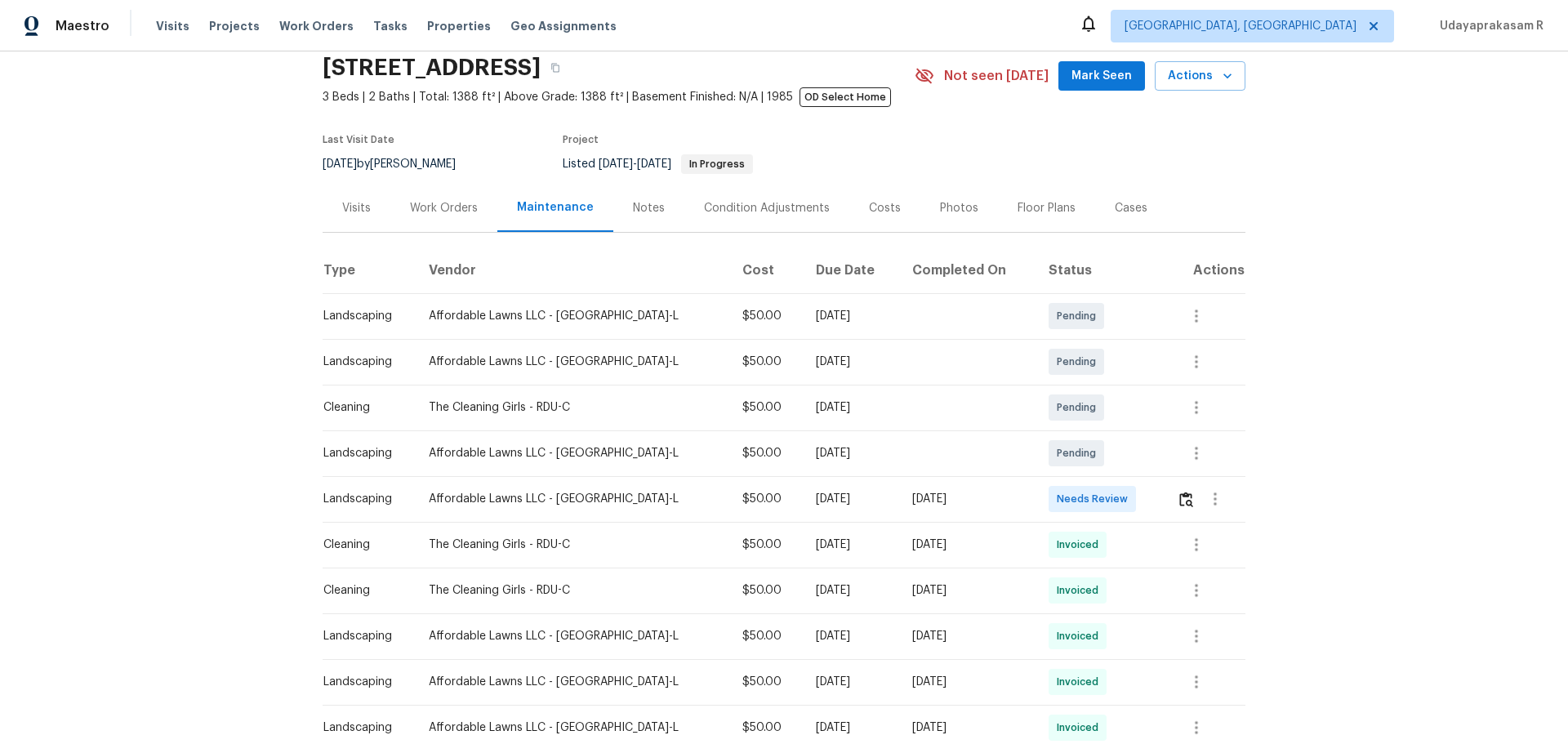
scroll to position [82, 0]
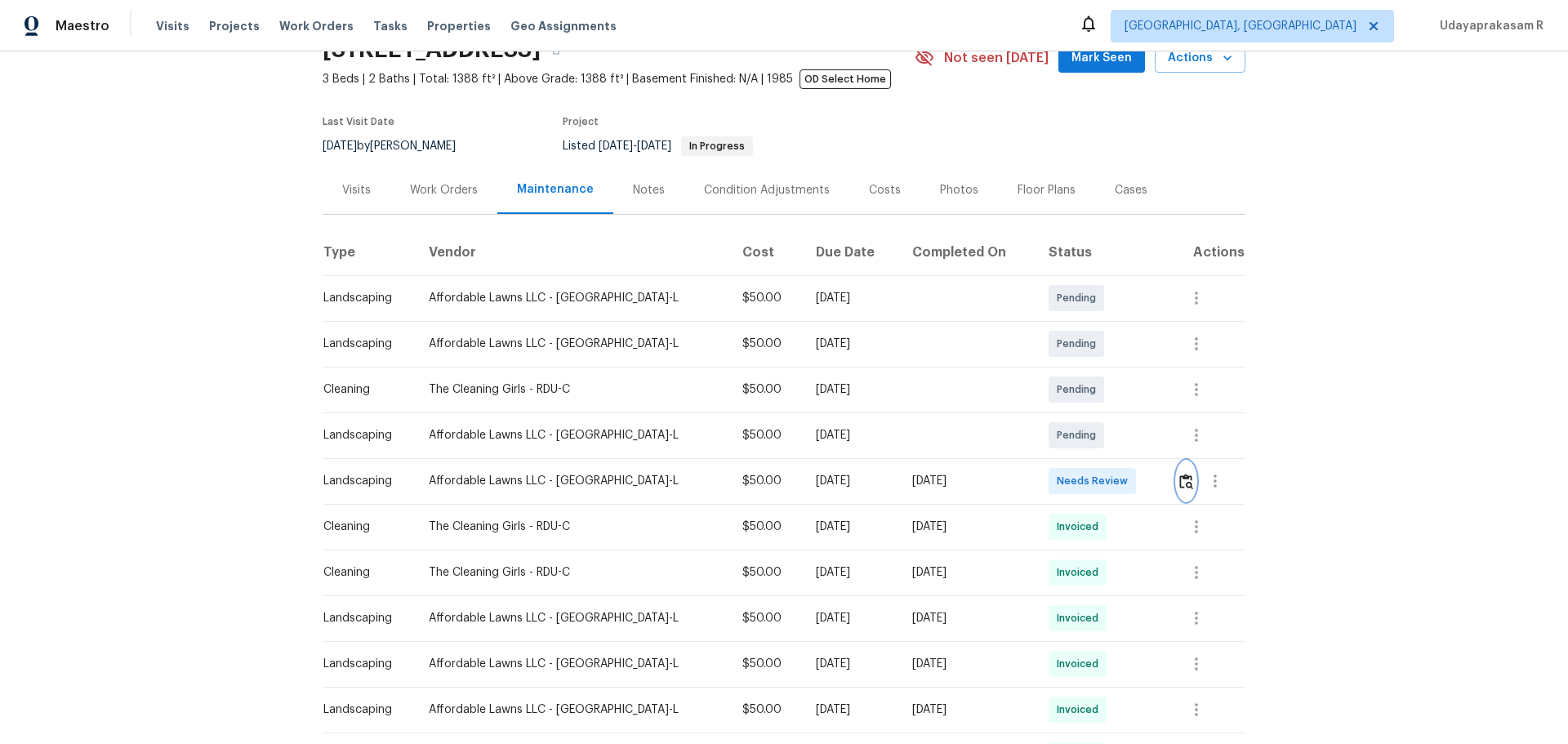
click at [1180, 483] on img "button" at bounding box center [1186, 481] width 14 height 15
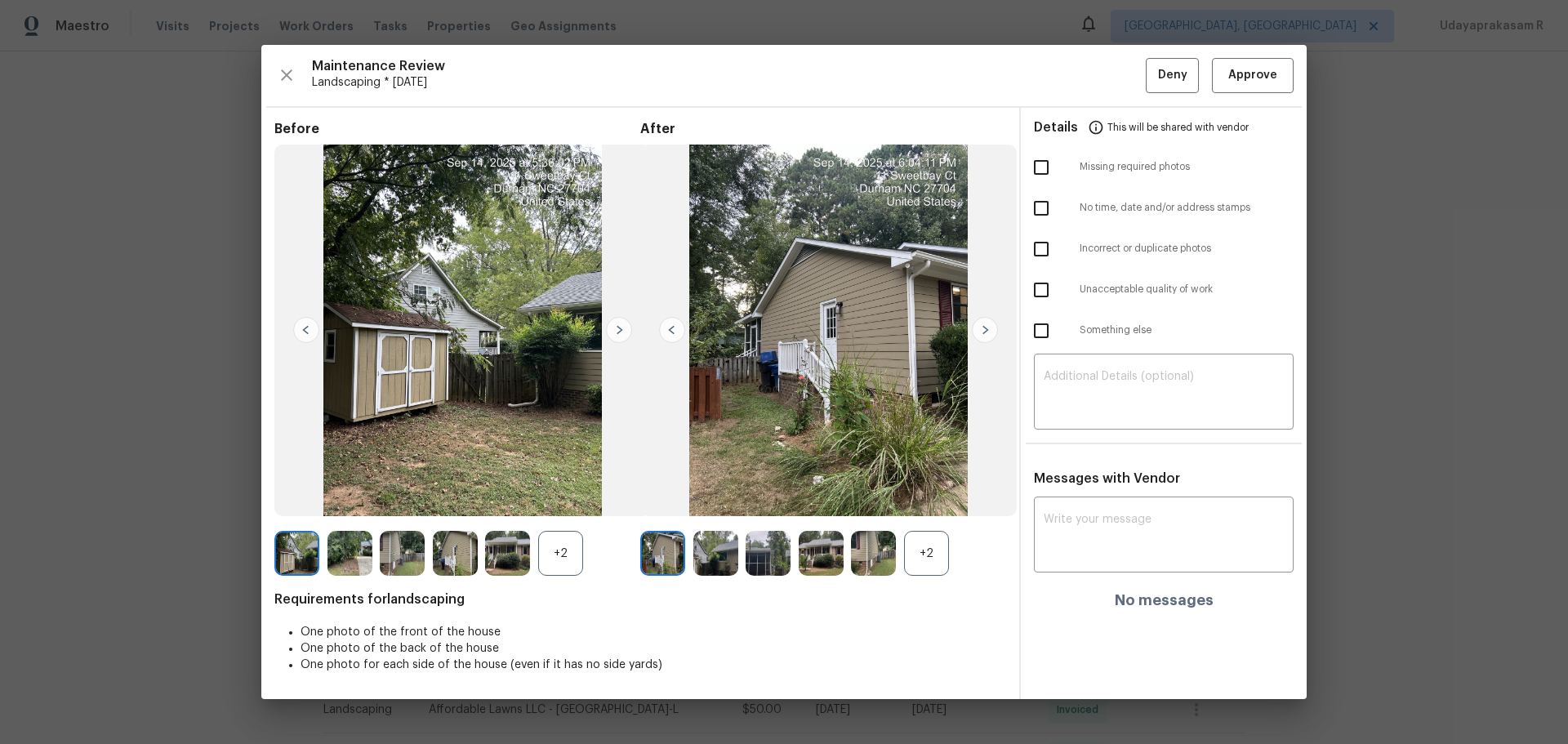
click at [987, 338] on img at bounding box center [984, 329] width 26 height 26
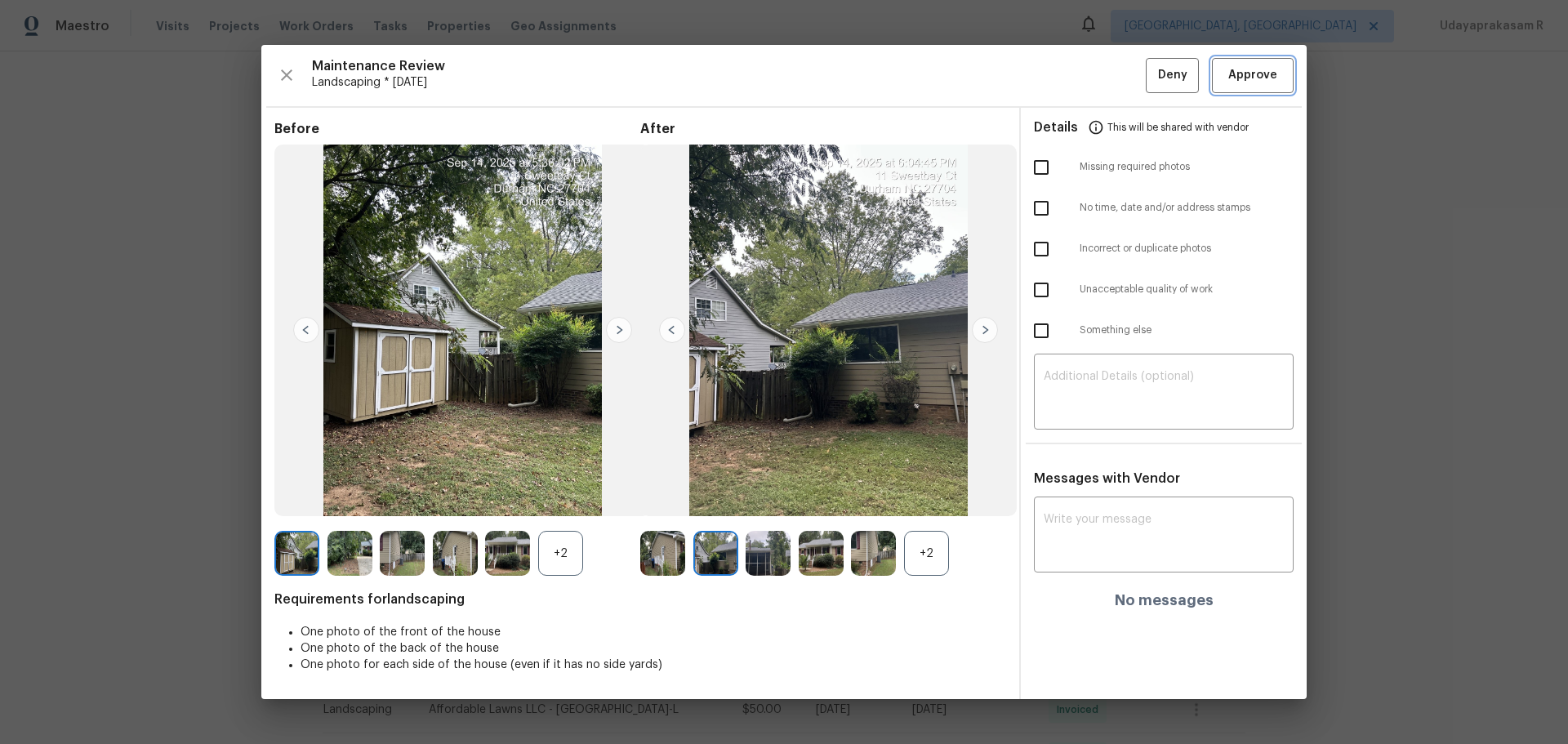
click at [1242, 80] on span "Approve" at bounding box center [1252, 75] width 49 height 20
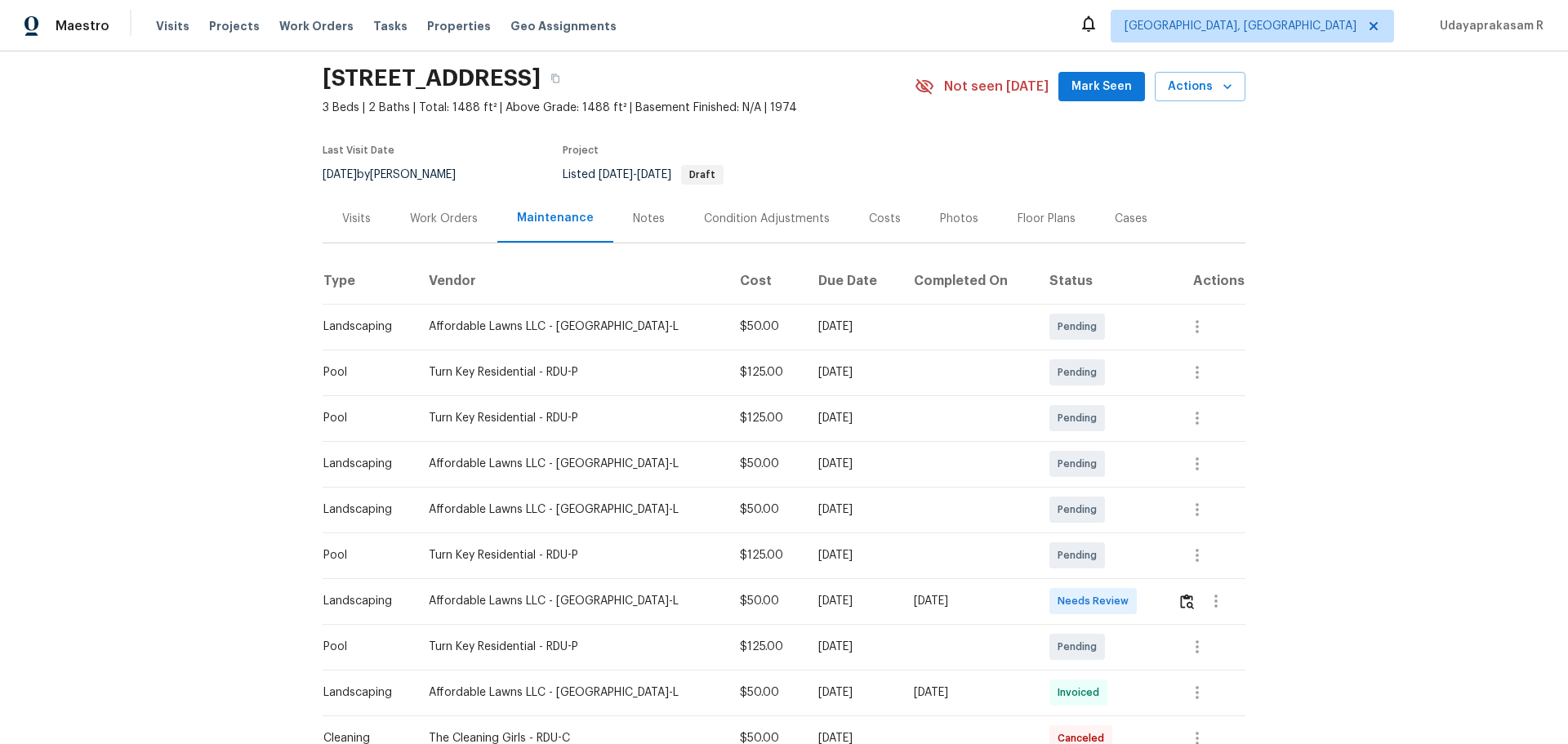
scroll to position [82, 0]
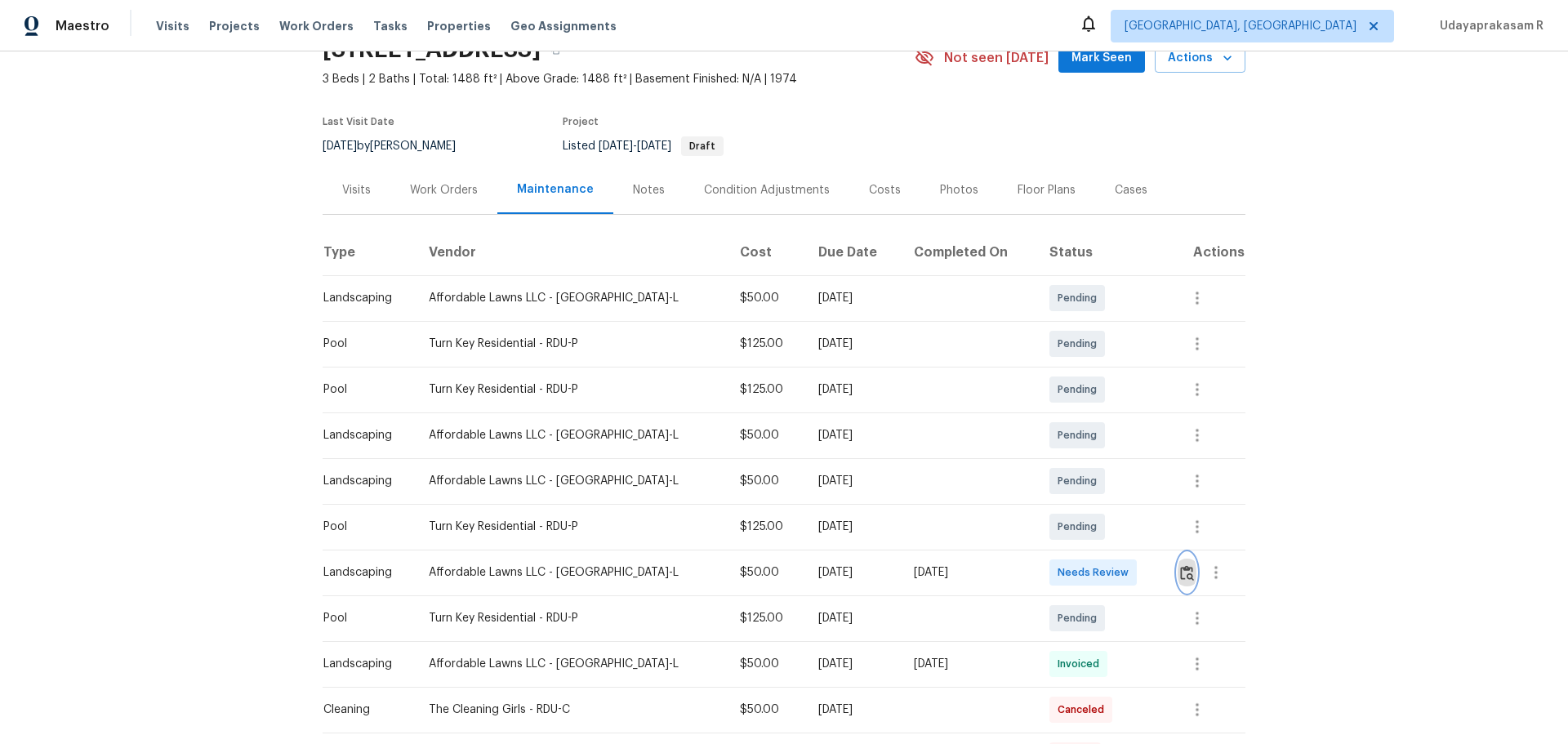
click at [1115, 489] on img "button" at bounding box center [1187, 573] width 14 height 15
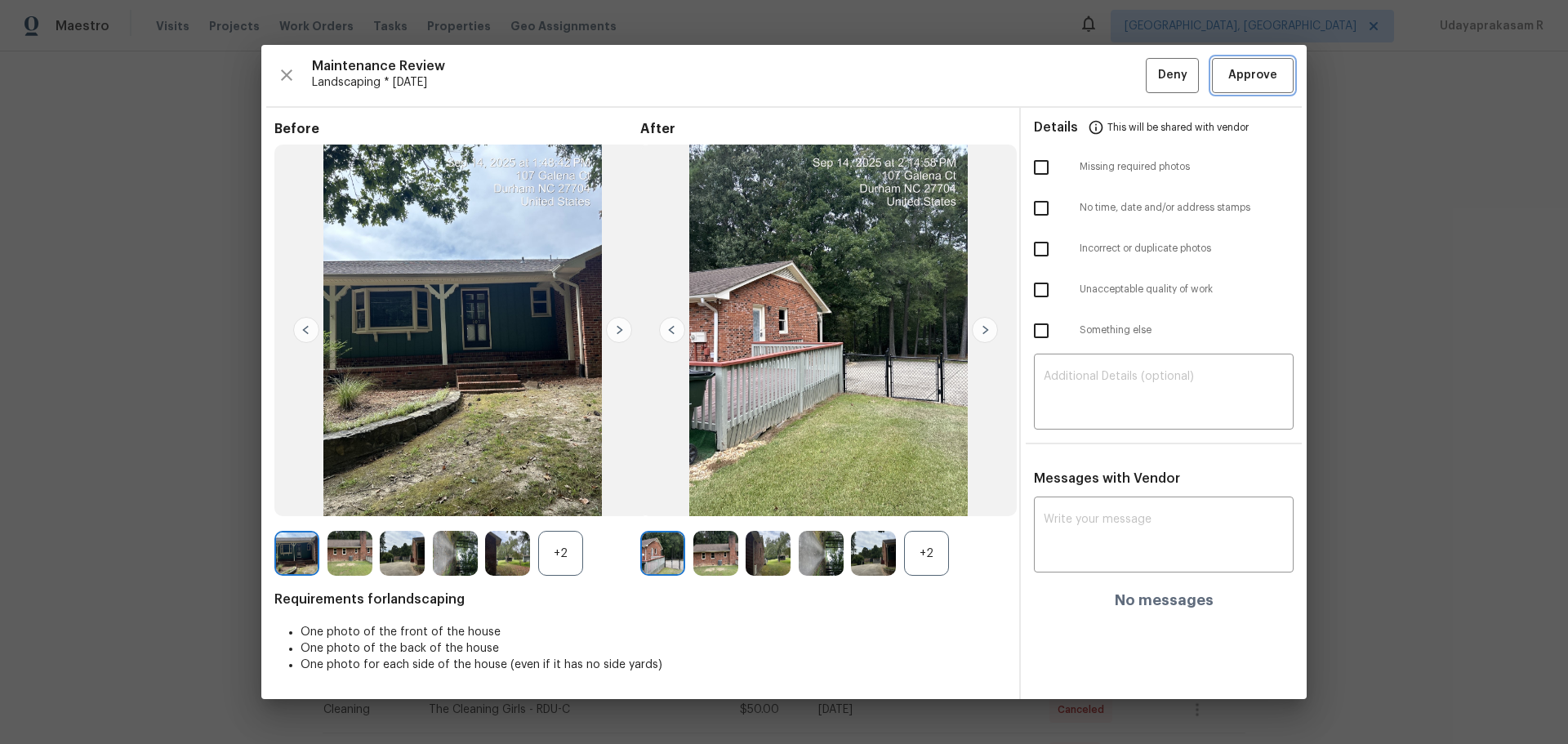
click at [1115, 73] on span "Approve" at bounding box center [1252, 75] width 49 height 20
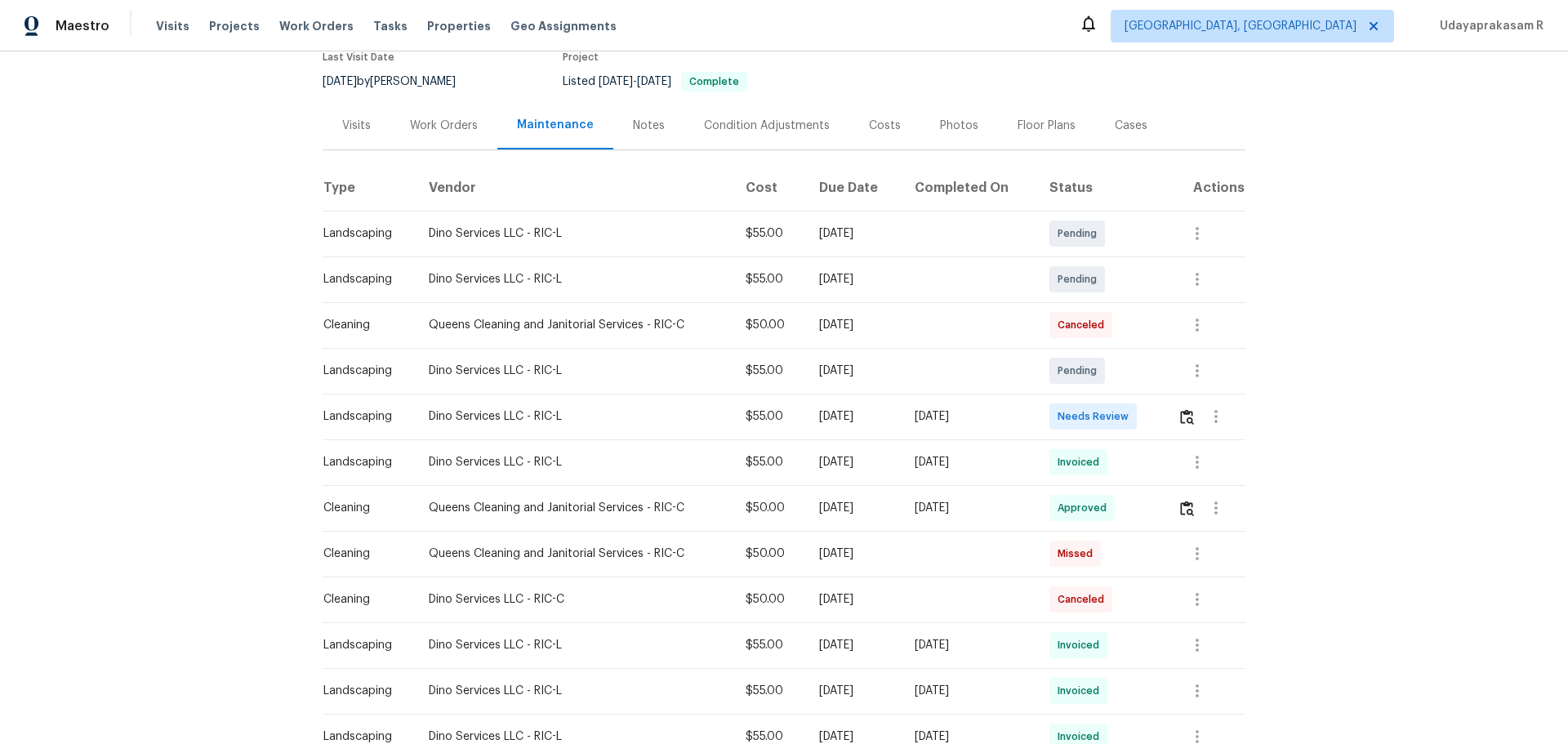
scroll to position [163, 0]
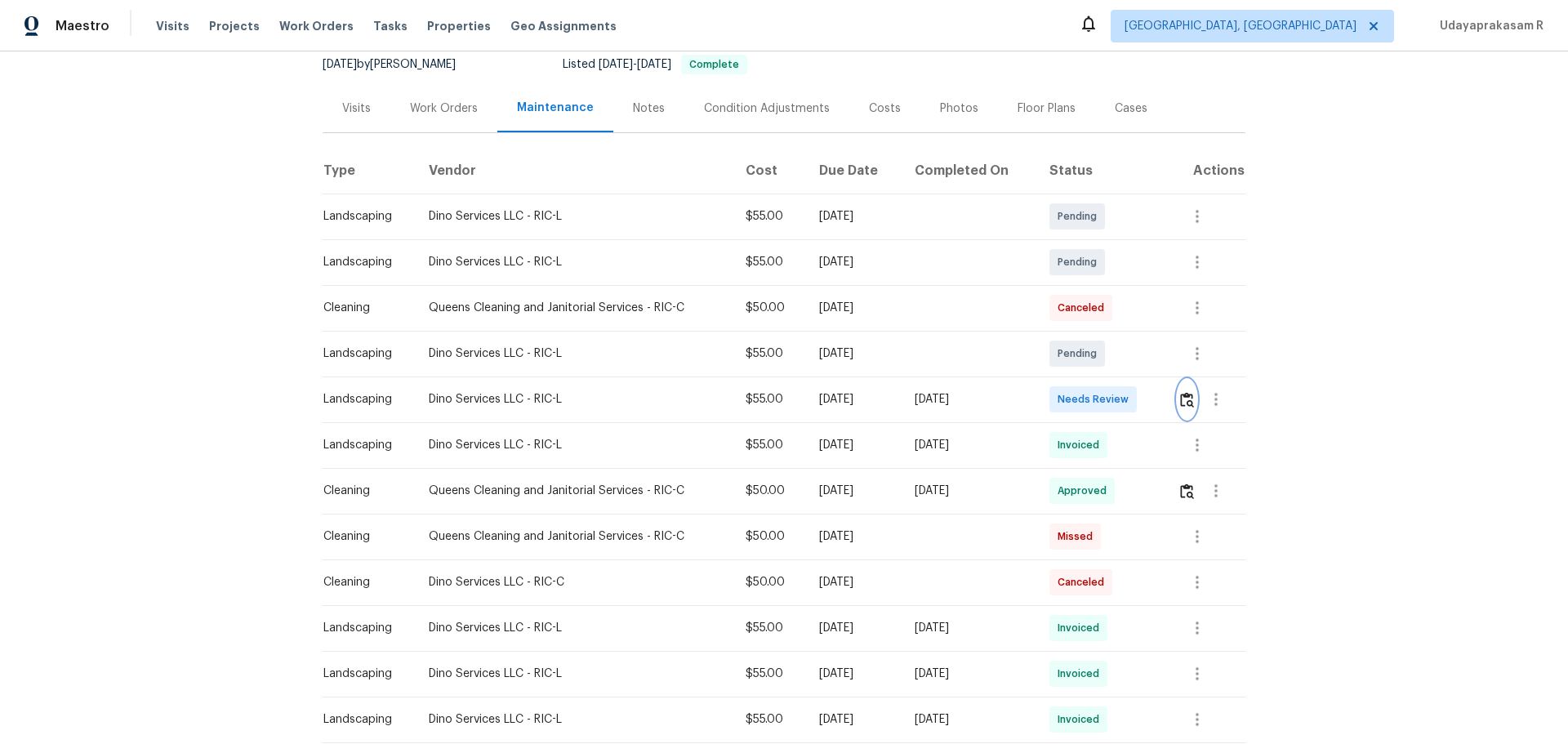
click at [1115, 405] on img "button" at bounding box center [1187, 400] width 14 height 15
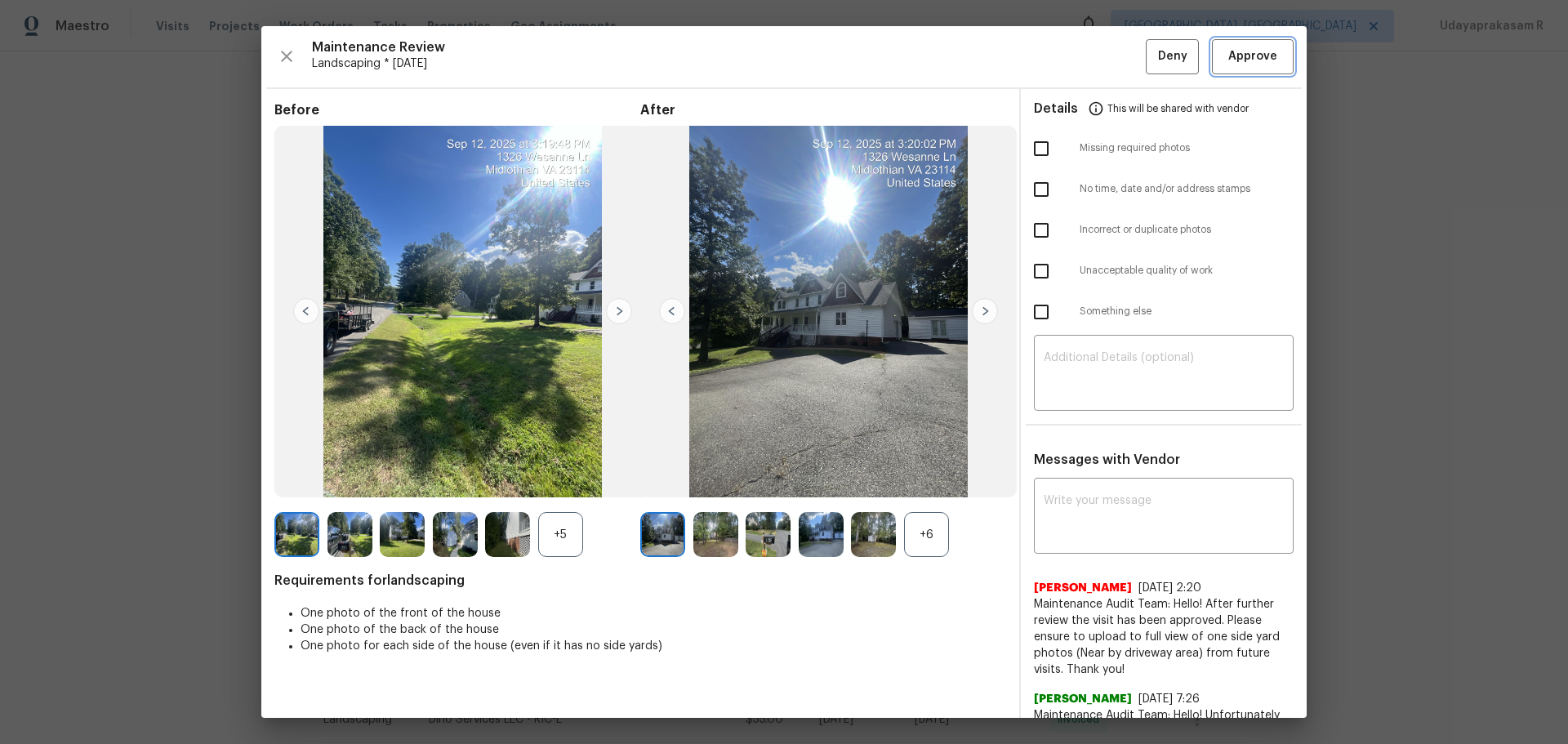
click at [1115, 62] on span "Approve" at bounding box center [1252, 56] width 49 height 20
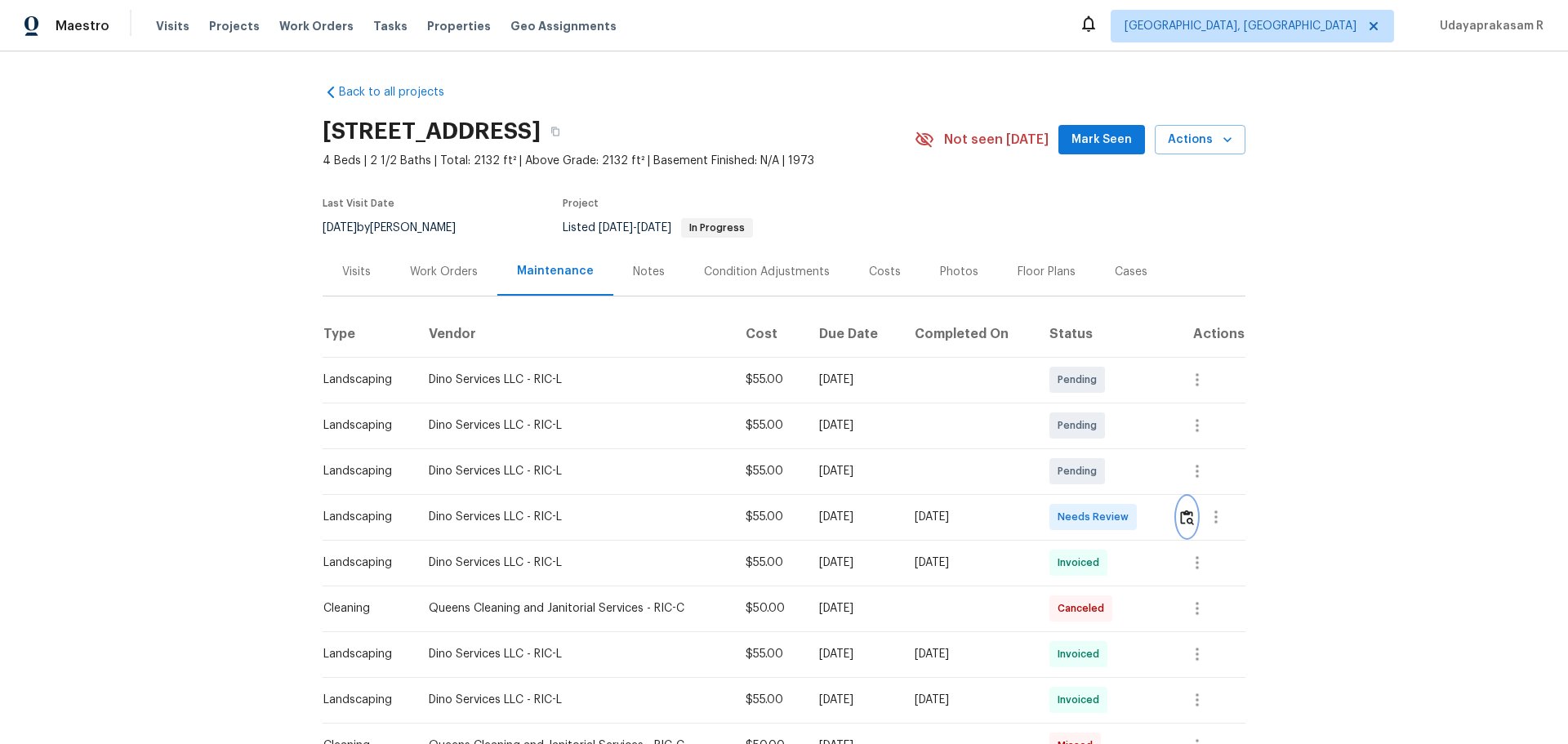
click at [1115, 489] on img "button" at bounding box center [1187, 518] width 14 height 15
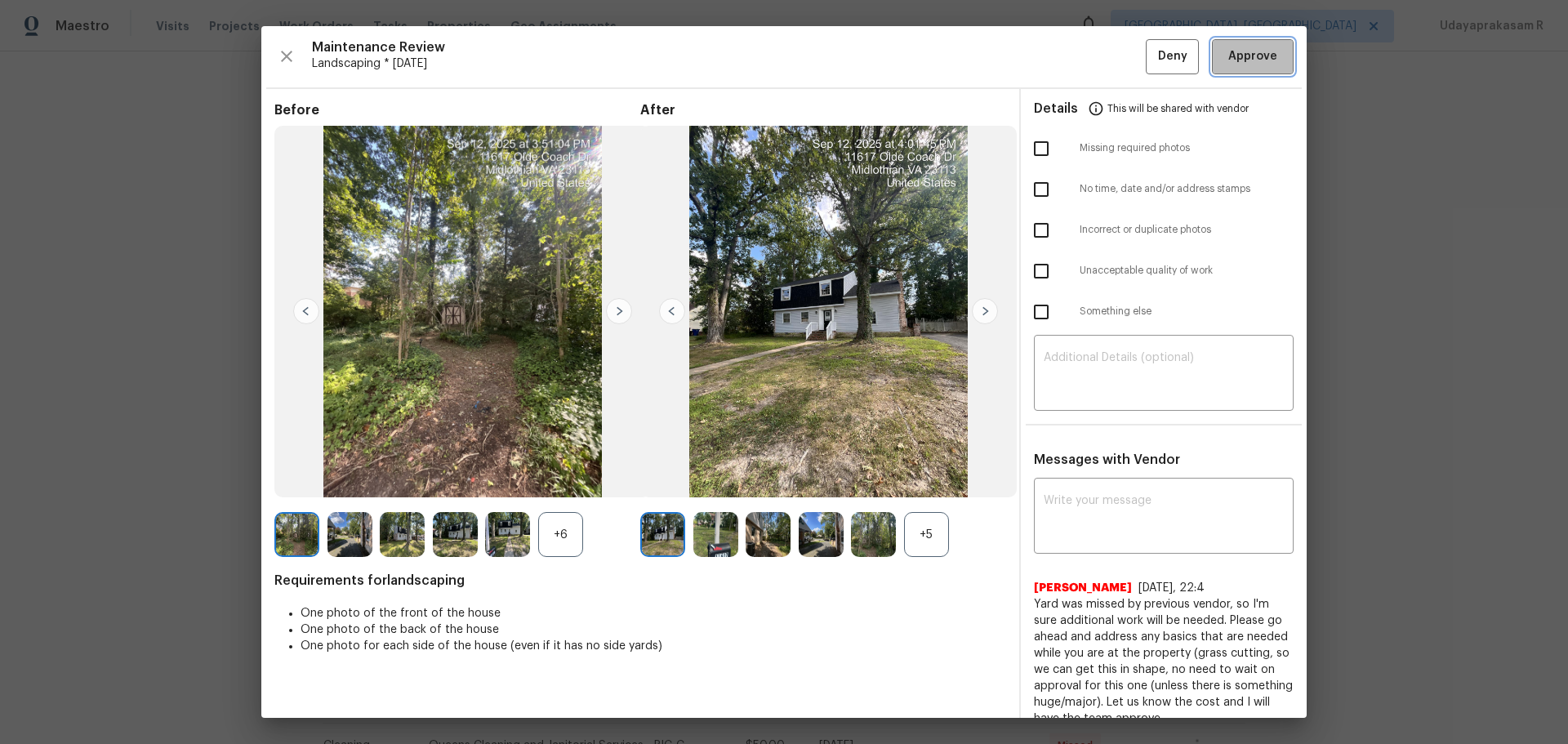
click at [1115, 69] on button "Approve" at bounding box center [1253, 57] width 82 height 35
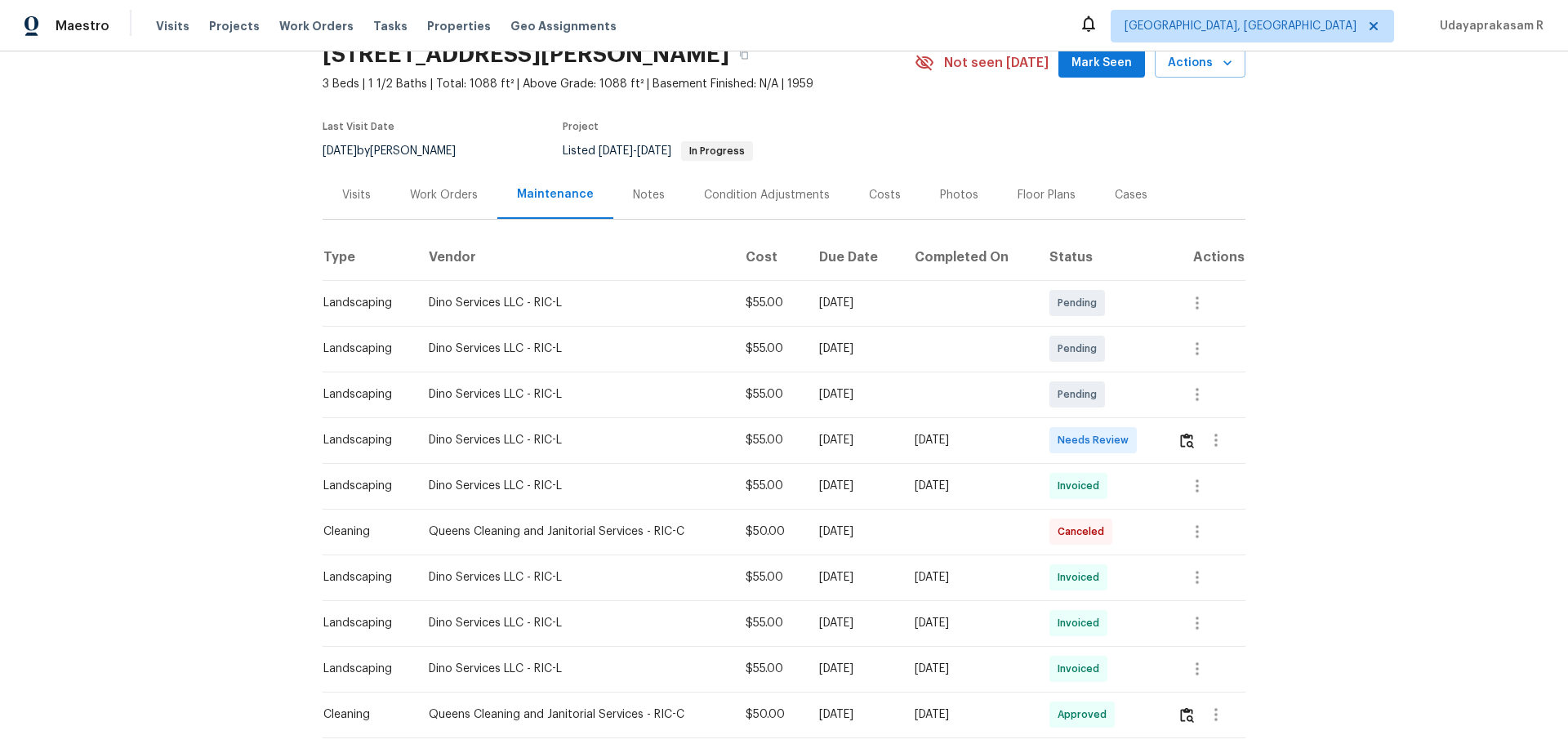
scroll to position [163, 0]
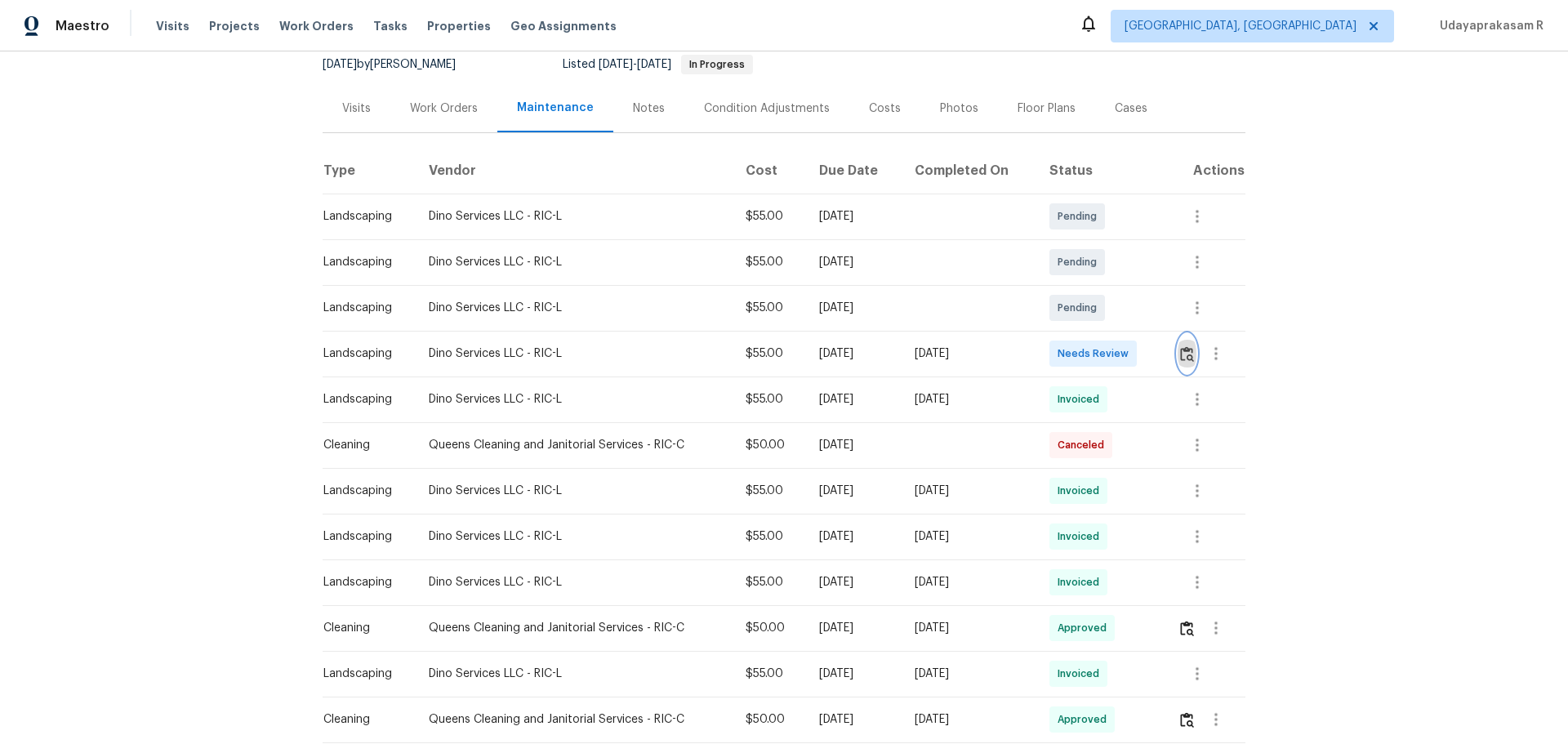
click at [1115, 361] on button "button" at bounding box center [1186, 354] width 18 height 40
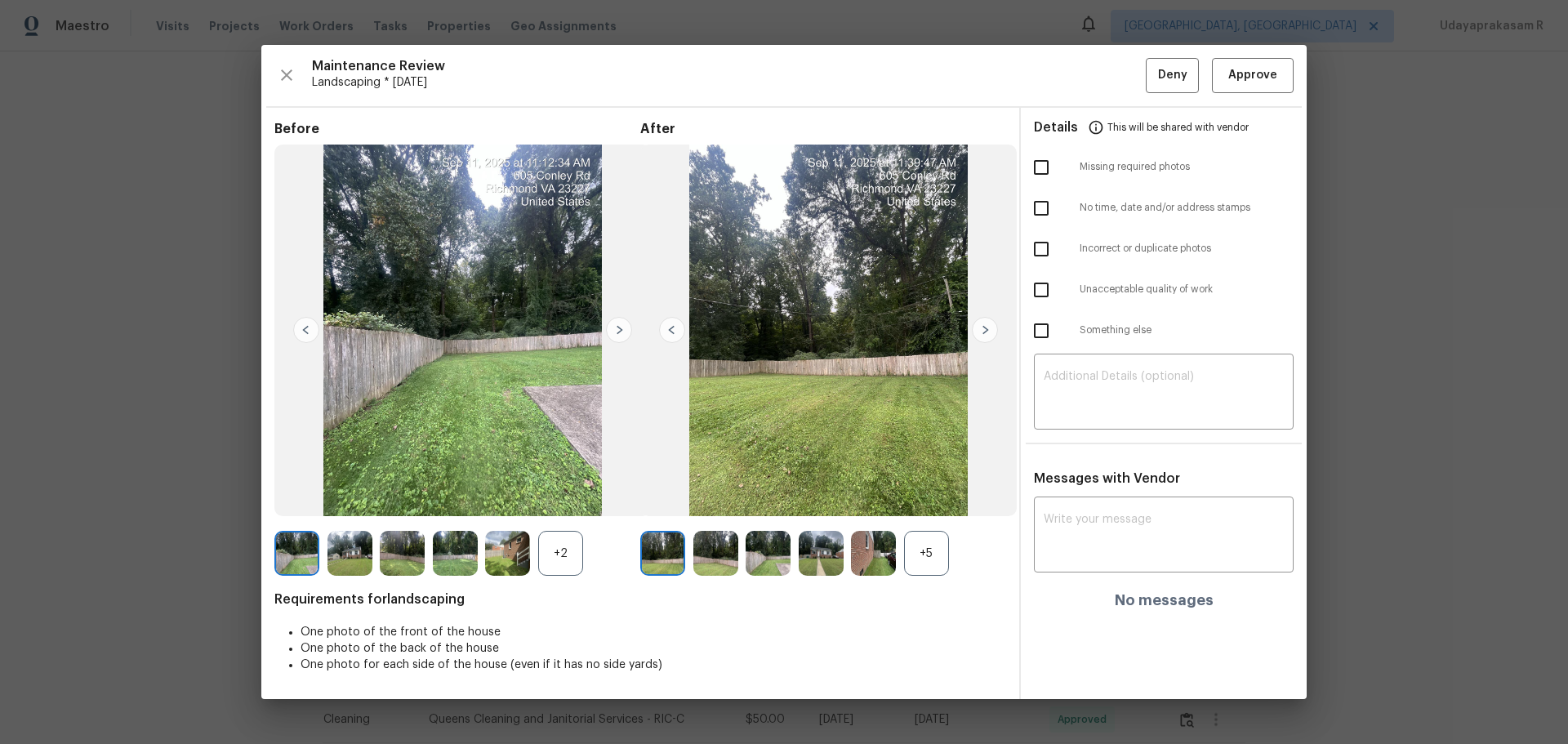
click at [984, 326] on img at bounding box center [984, 329] width 26 height 26
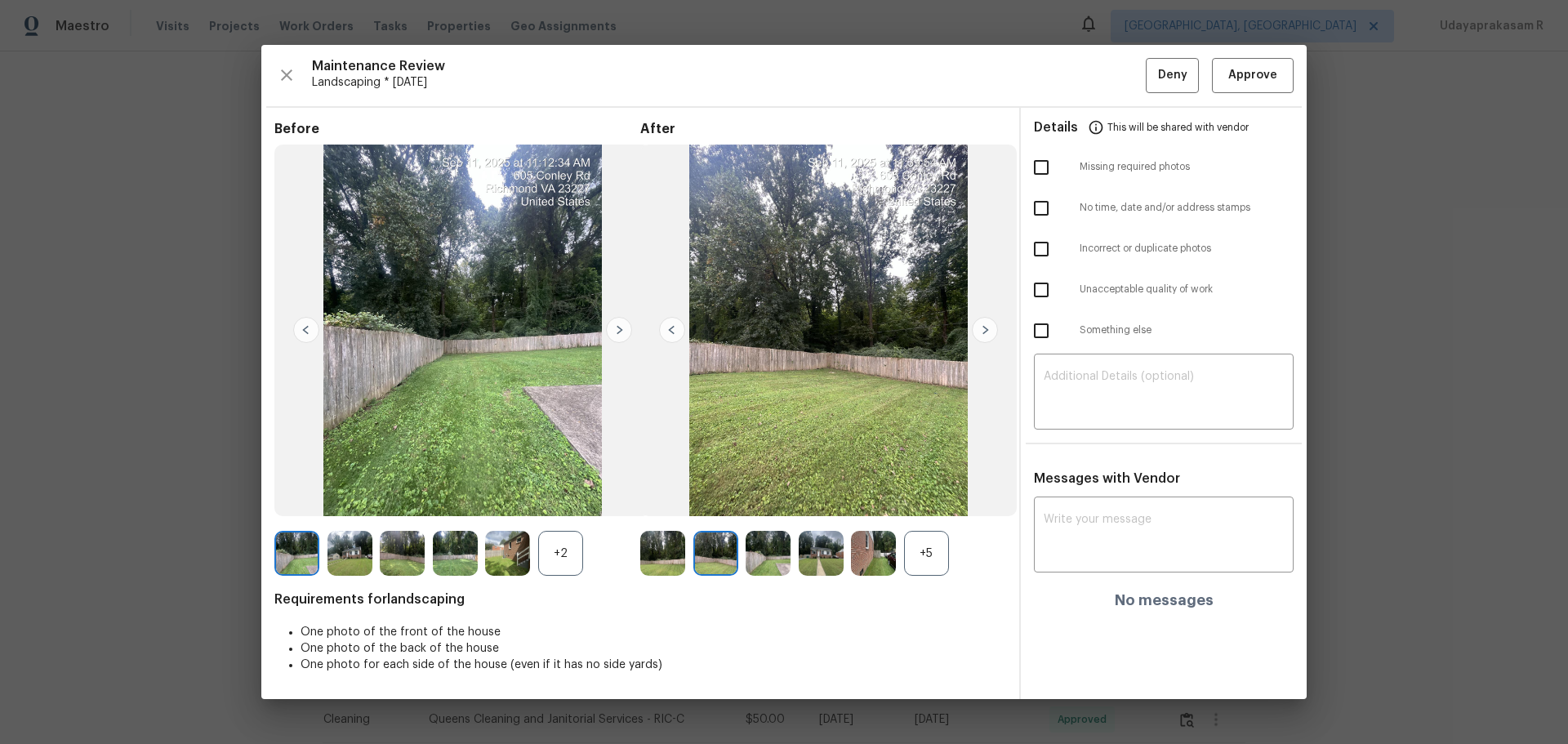
click at [984, 326] on img at bounding box center [984, 329] width 26 height 26
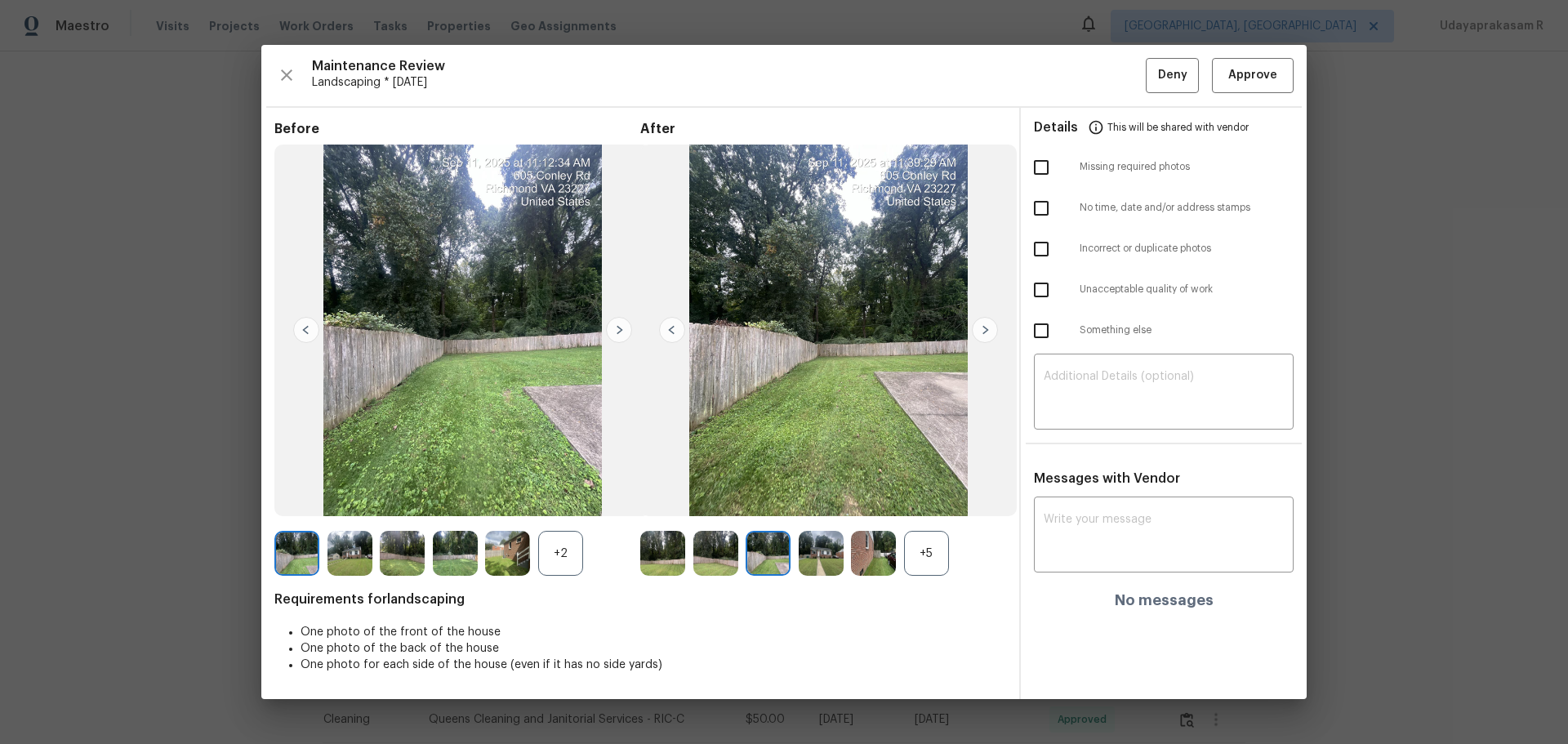
click at [984, 326] on img at bounding box center [984, 329] width 26 height 26
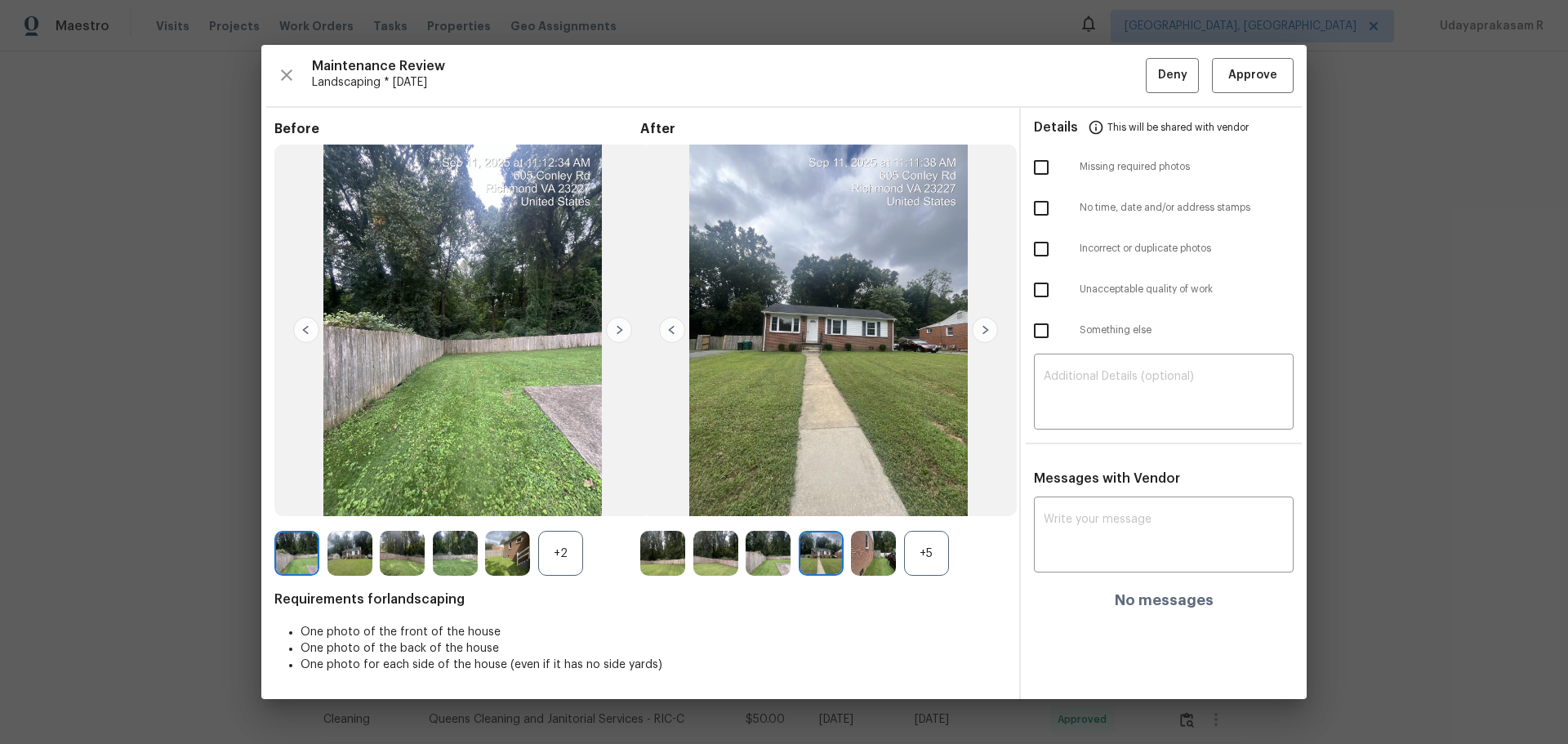
click at [984, 326] on img at bounding box center [984, 329] width 26 height 26
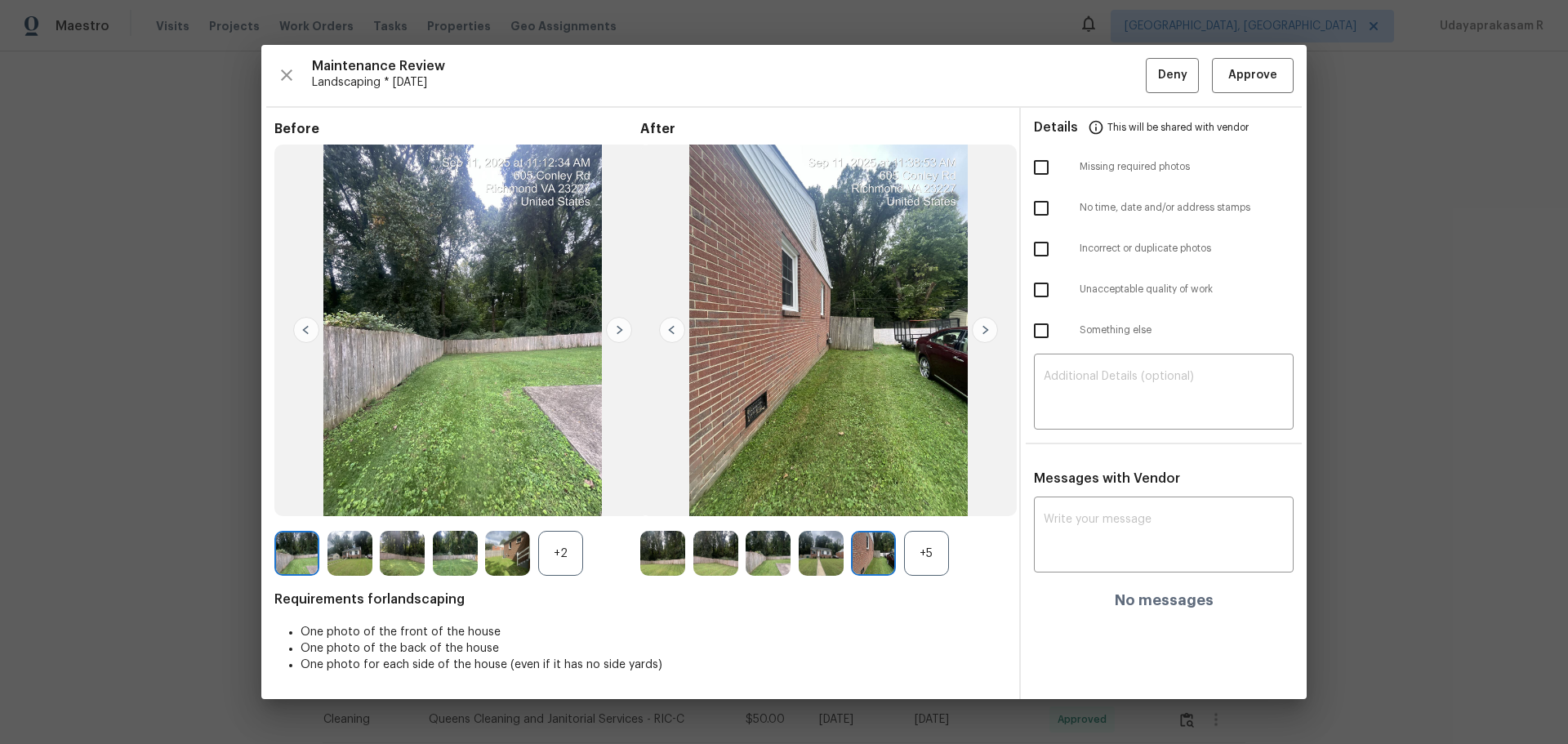
click at [984, 326] on img at bounding box center [984, 329] width 26 height 26
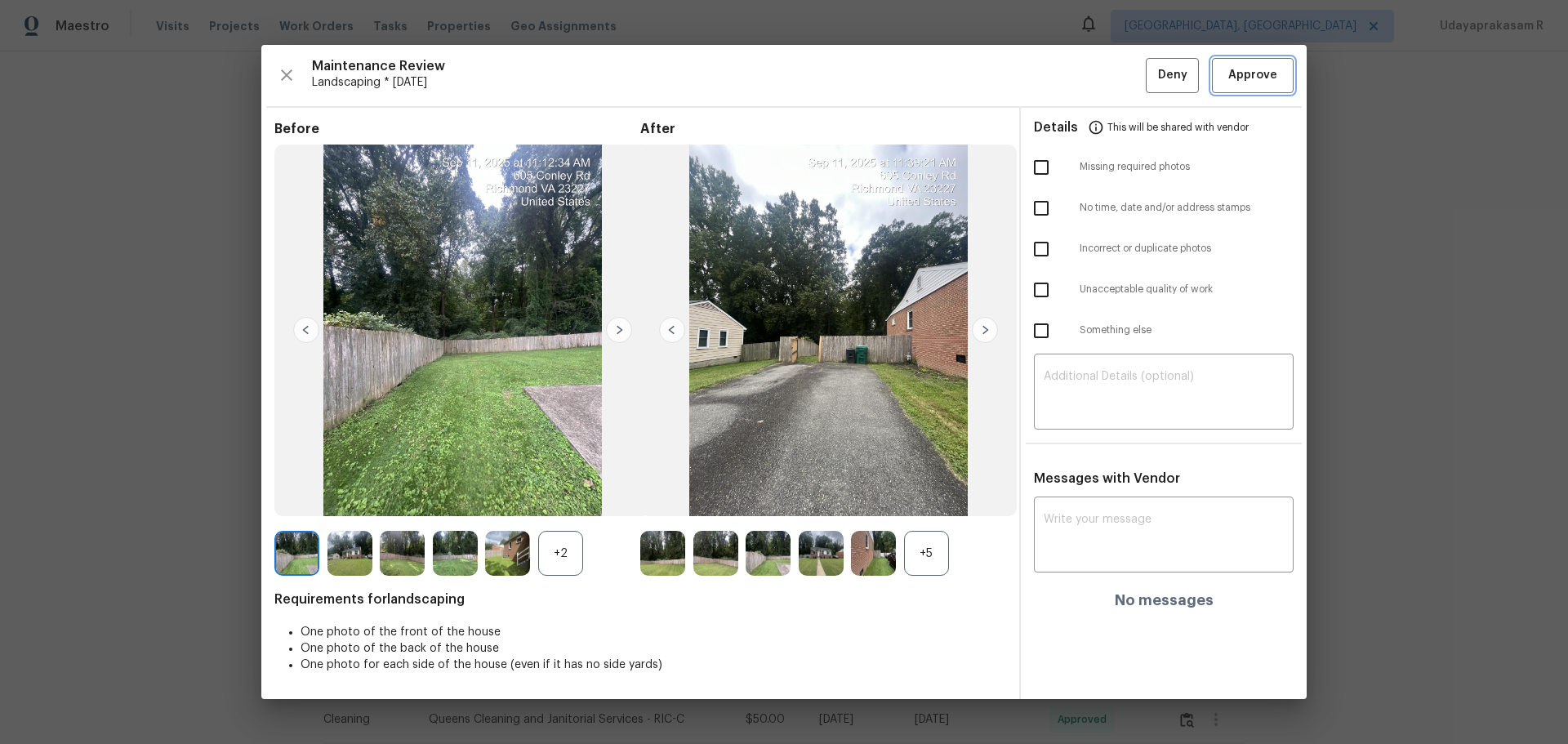
click at [1115, 73] on span "Approve" at bounding box center [1252, 75] width 49 height 20
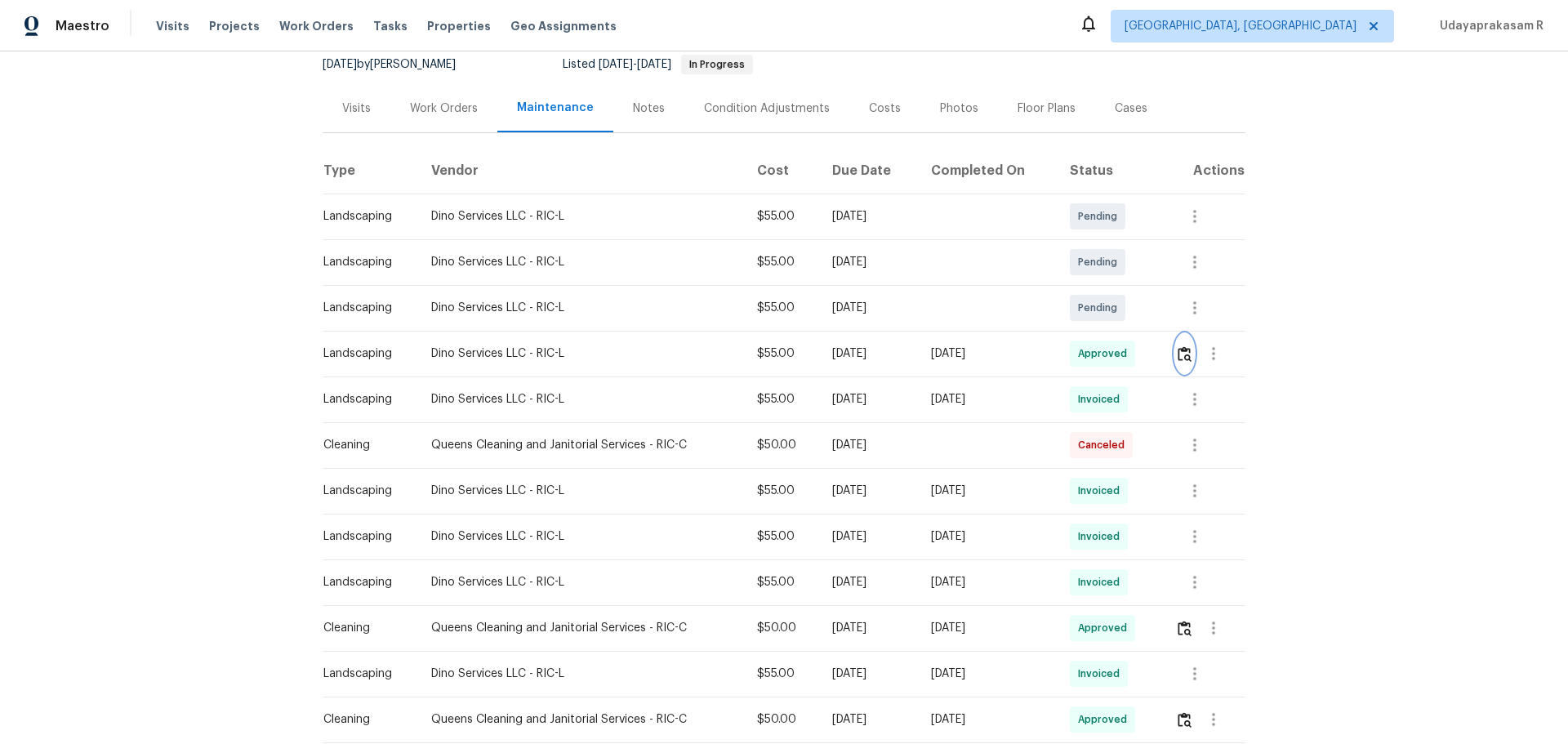
scroll to position [0, 0]
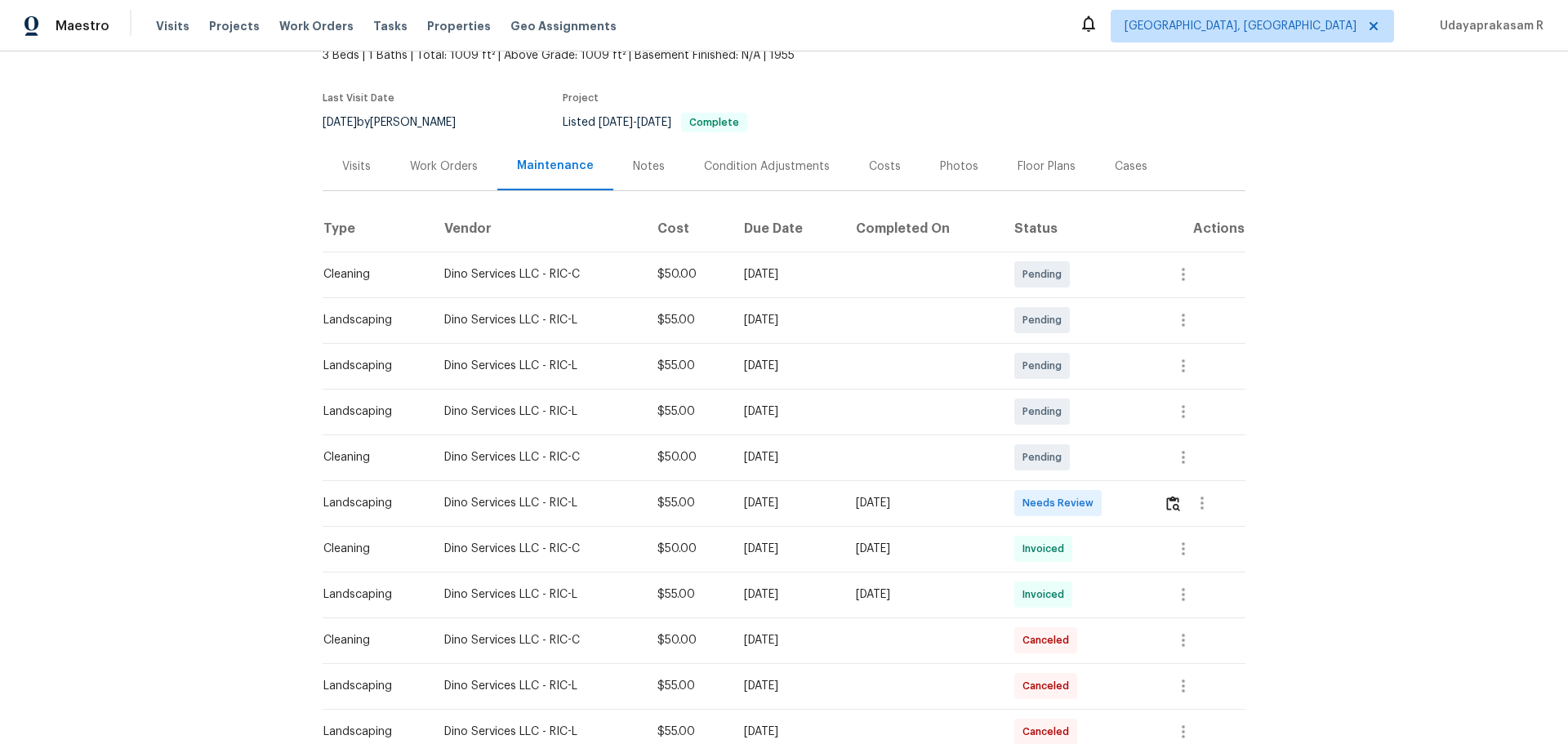
scroll to position [245, 0]
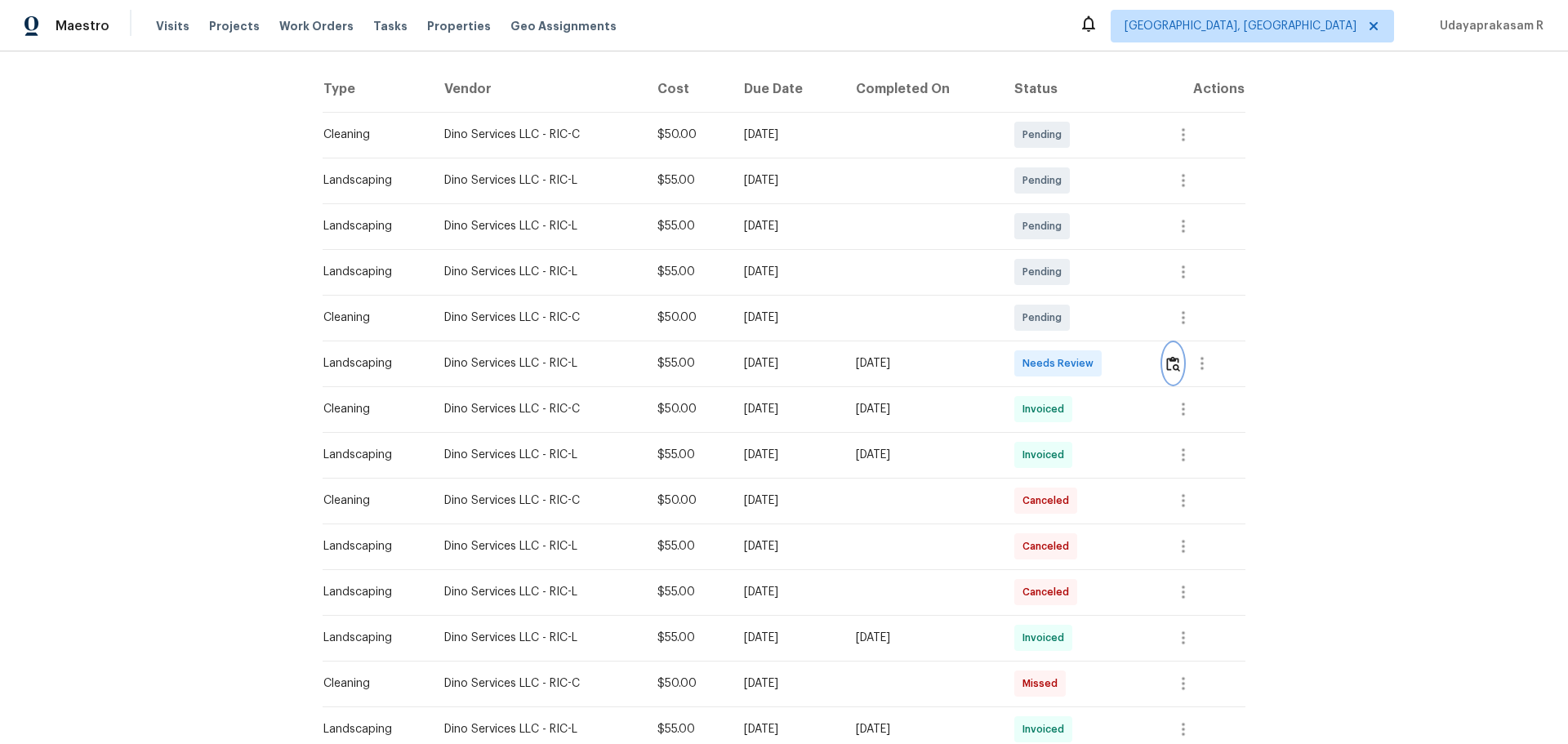
click at [1115, 367] on img "button" at bounding box center [1173, 364] width 14 height 15
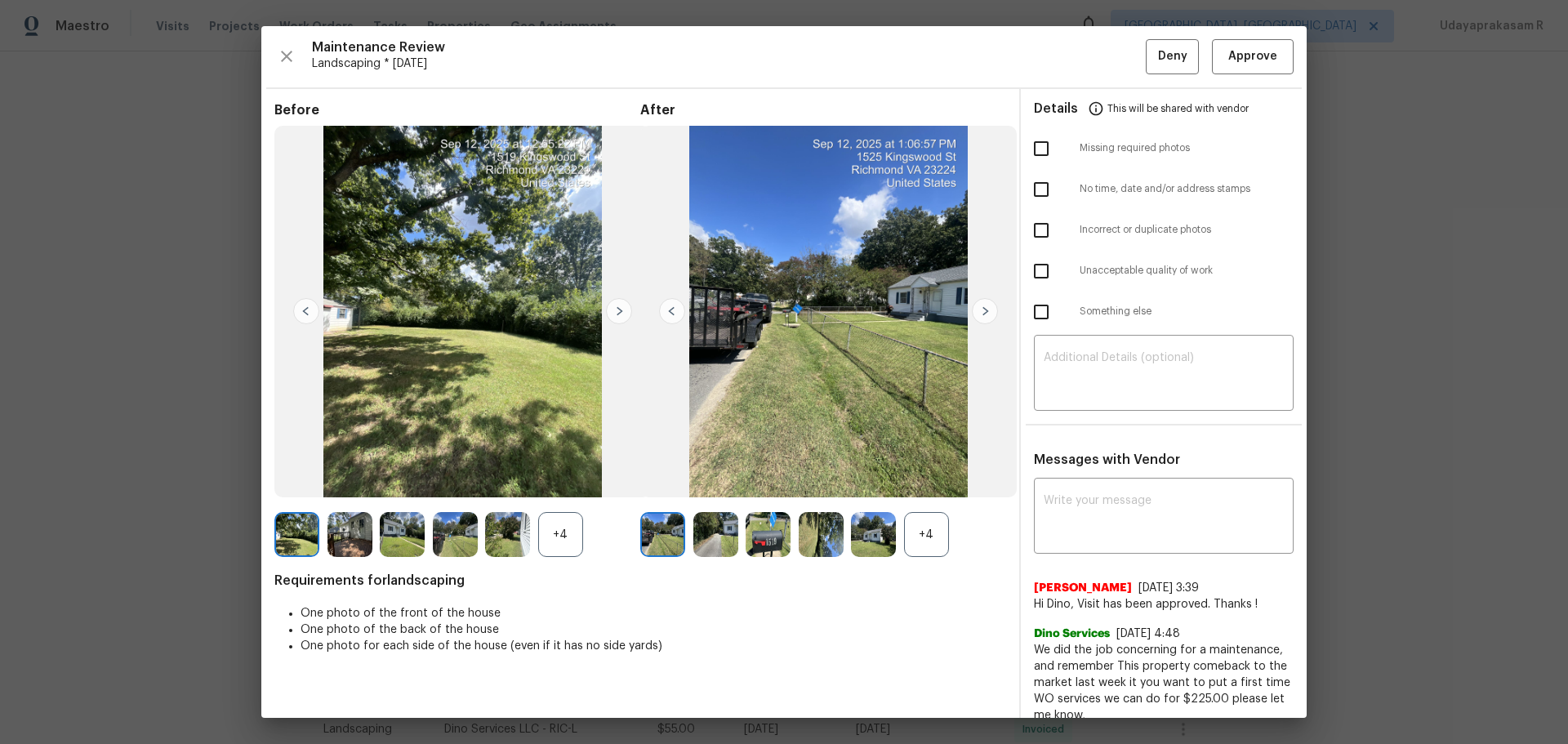
click at [983, 313] on img at bounding box center [984, 311] width 26 height 26
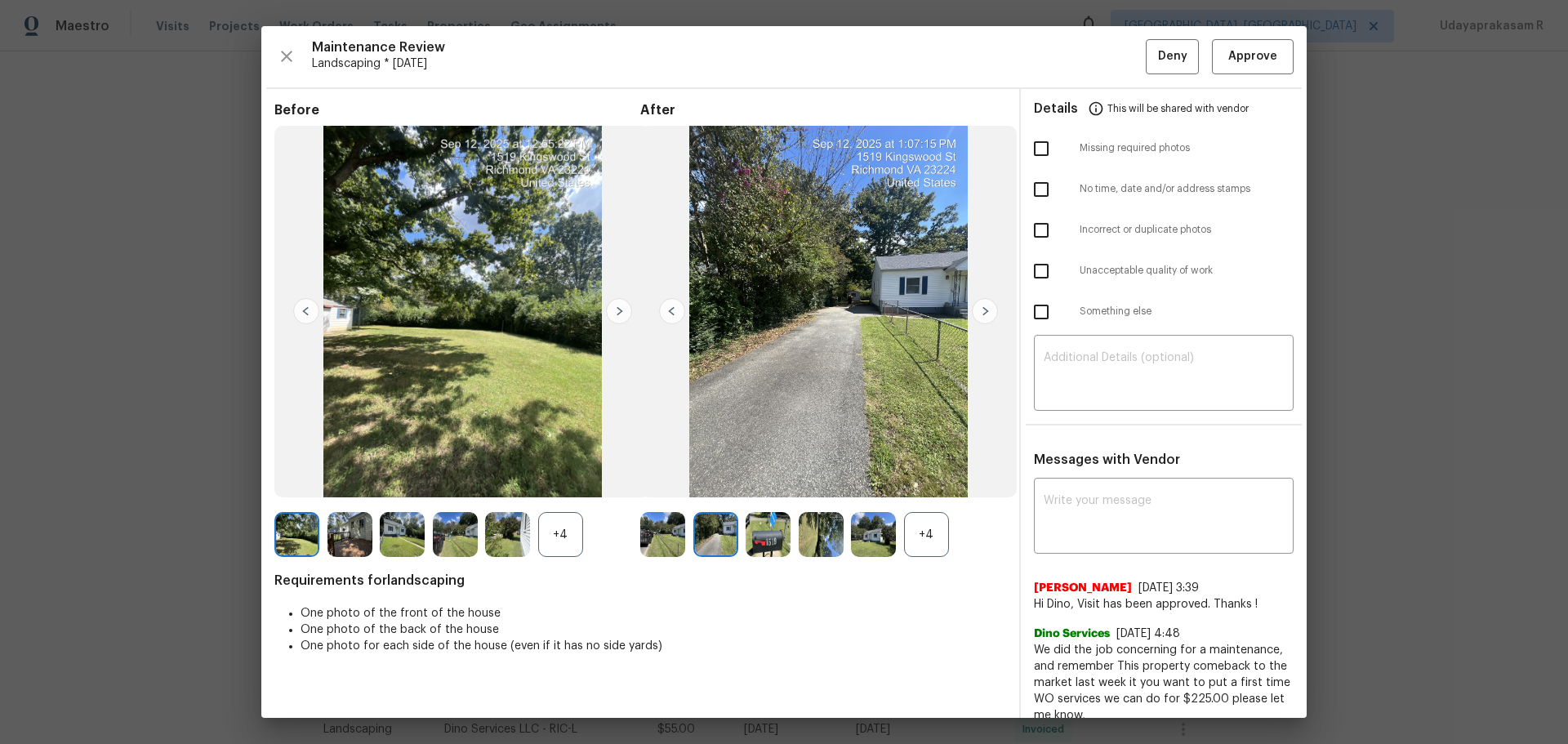
click at [983, 313] on img at bounding box center [984, 311] width 26 height 26
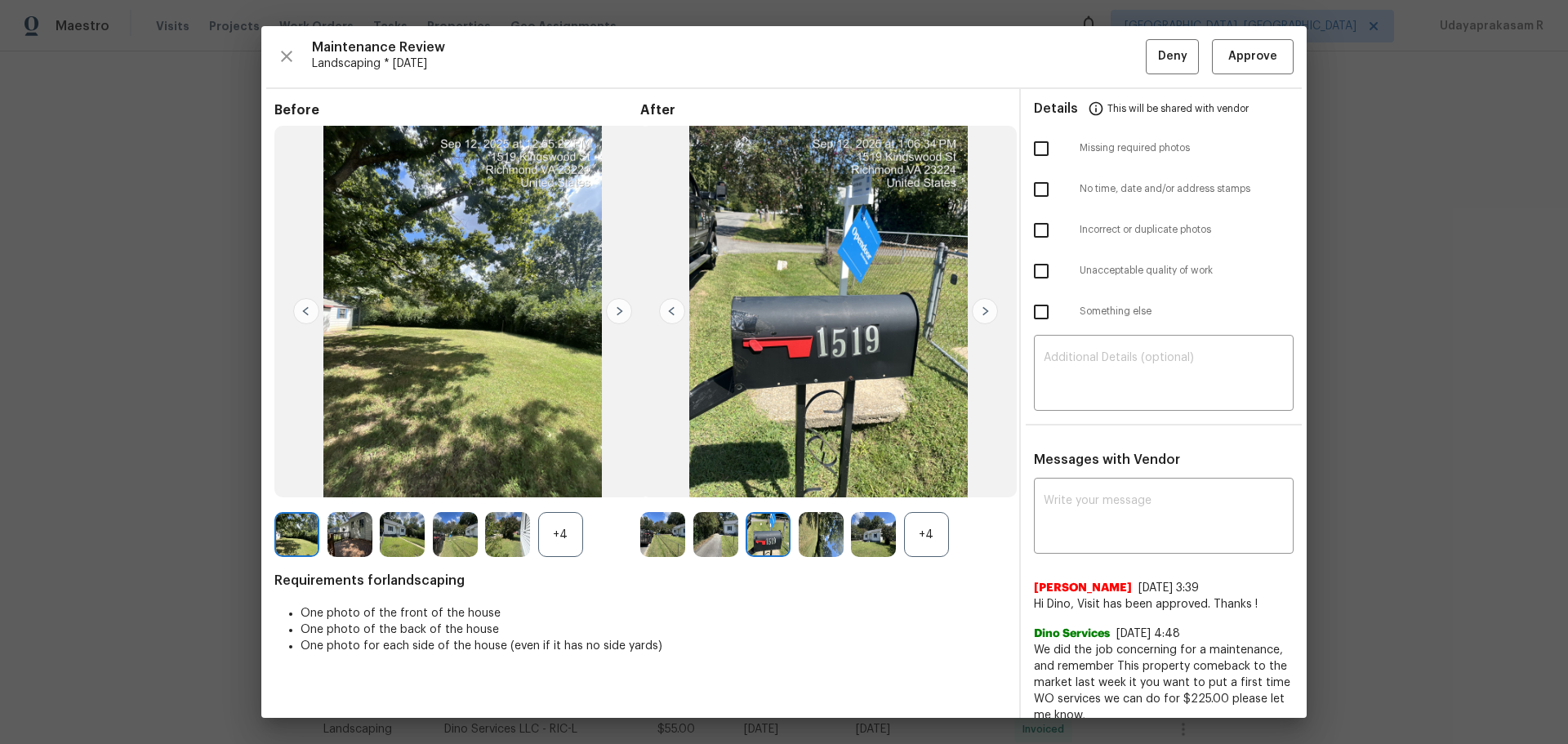
click at [983, 313] on img at bounding box center [984, 311] width 26 height 26
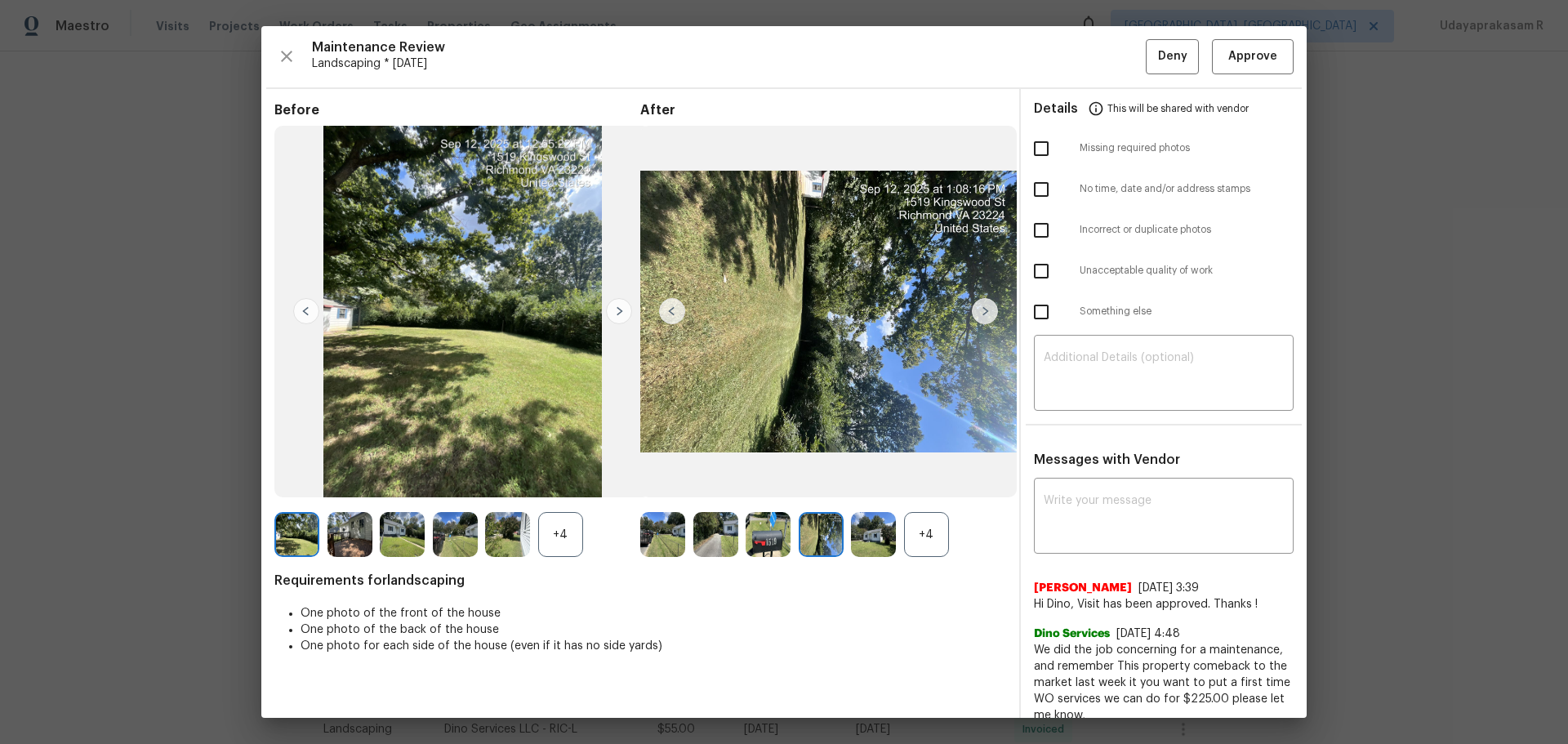
click at [983, 313] on img at bounding box center [984, 311] width 26 height 26
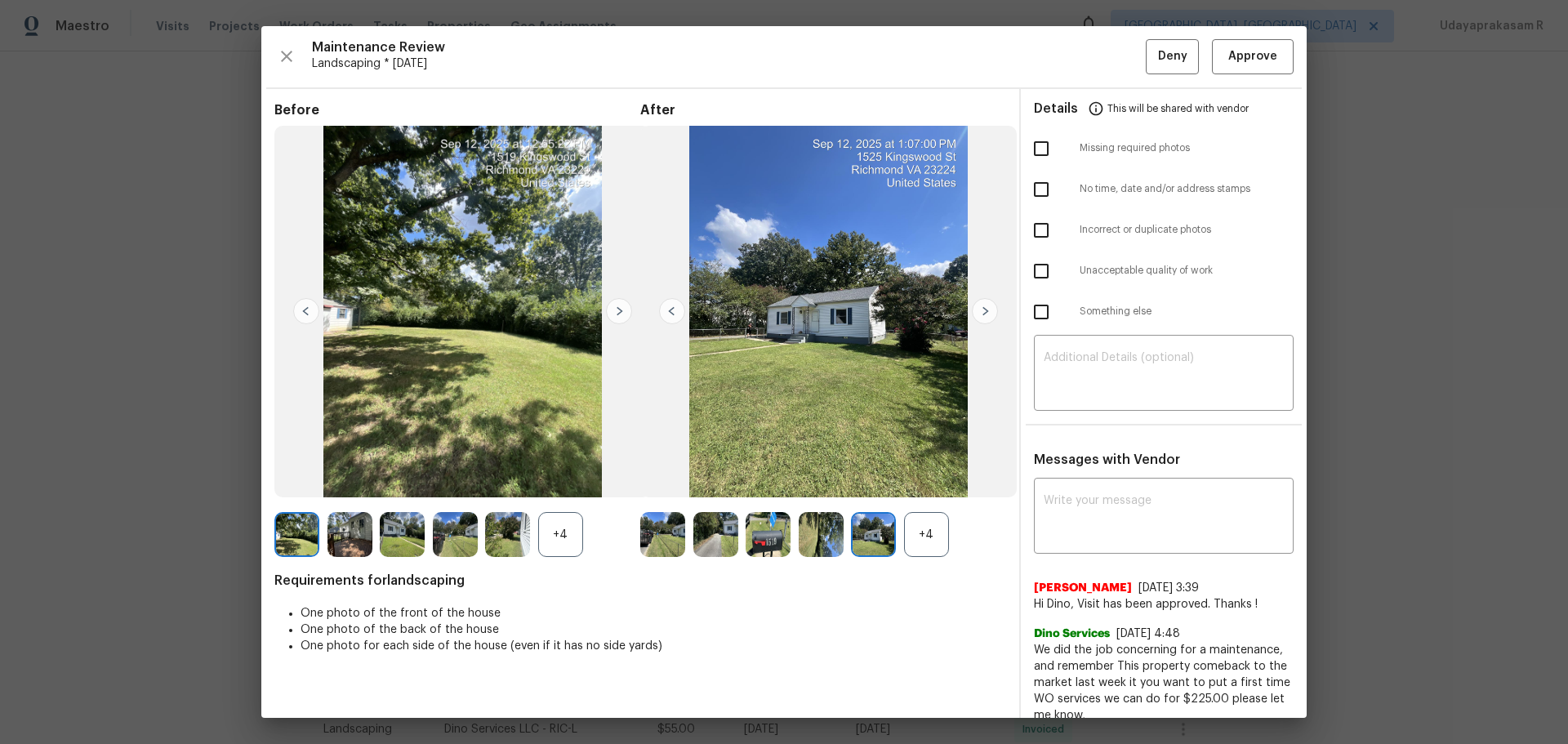
click at [983, 313] on img at bounding box center [984, 311] width 26 height 26
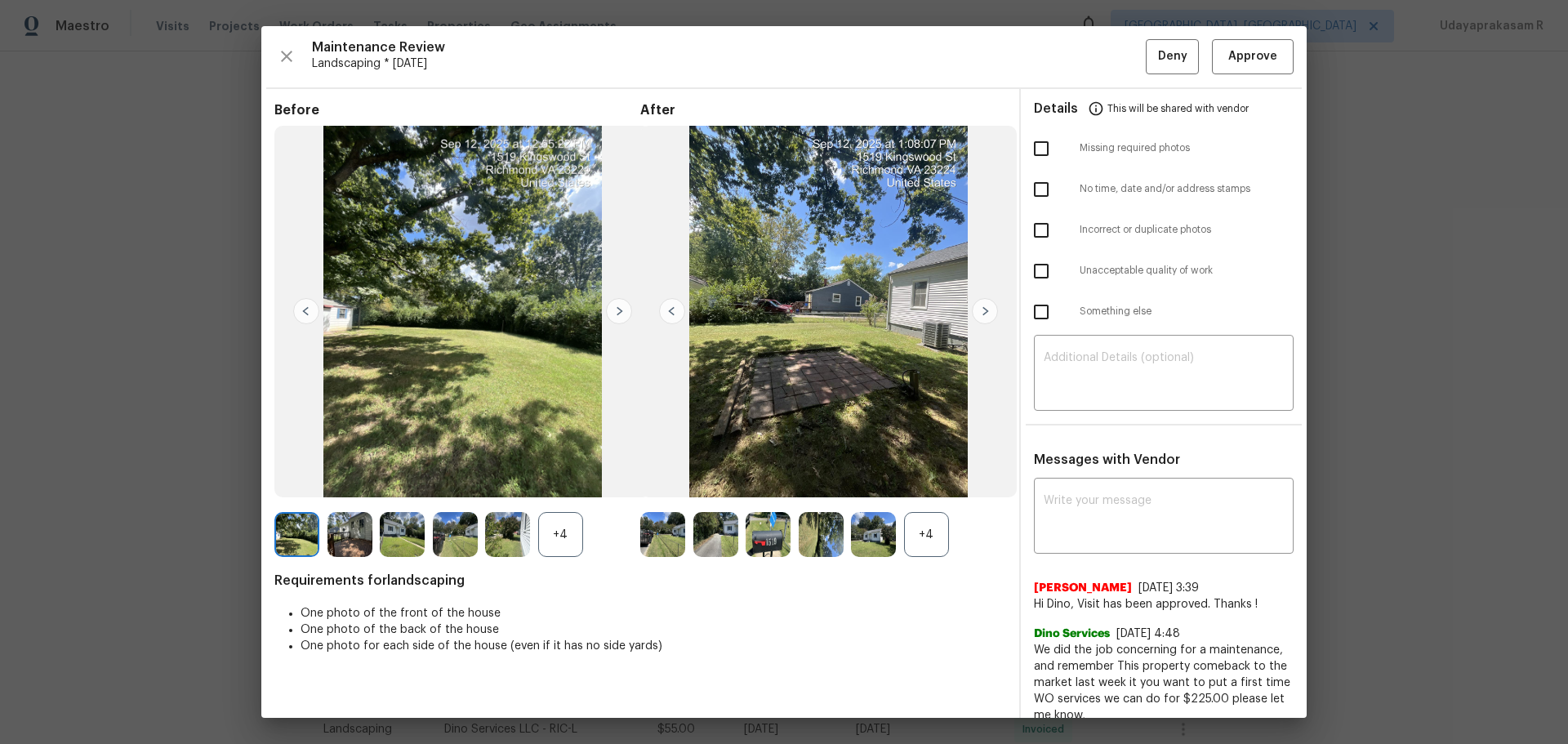
click at [983, 313] on img at bounding box center [984, 311] width 26 height 26
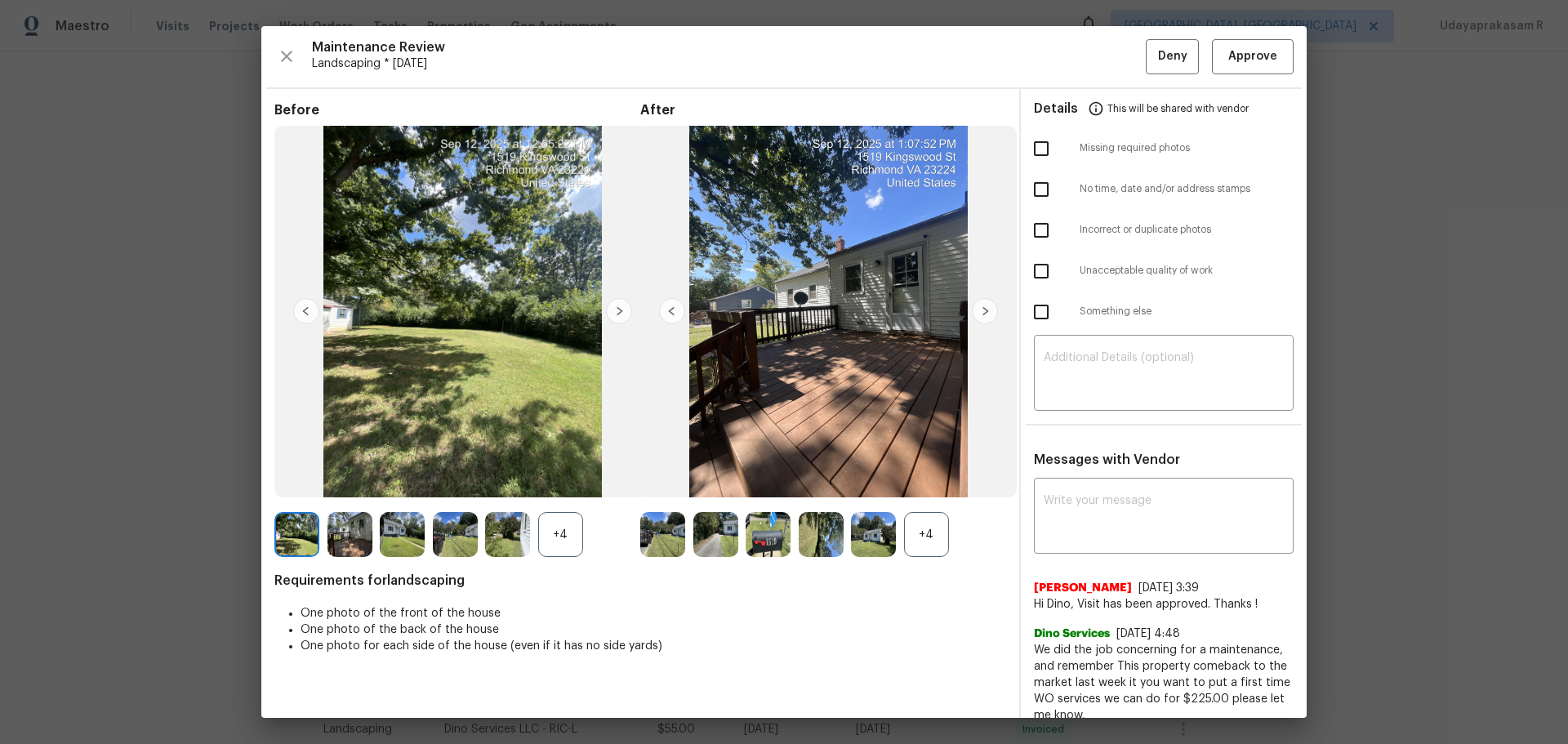
click at [983, 313] on img at bounding box center [984, 311] width 26 height 26
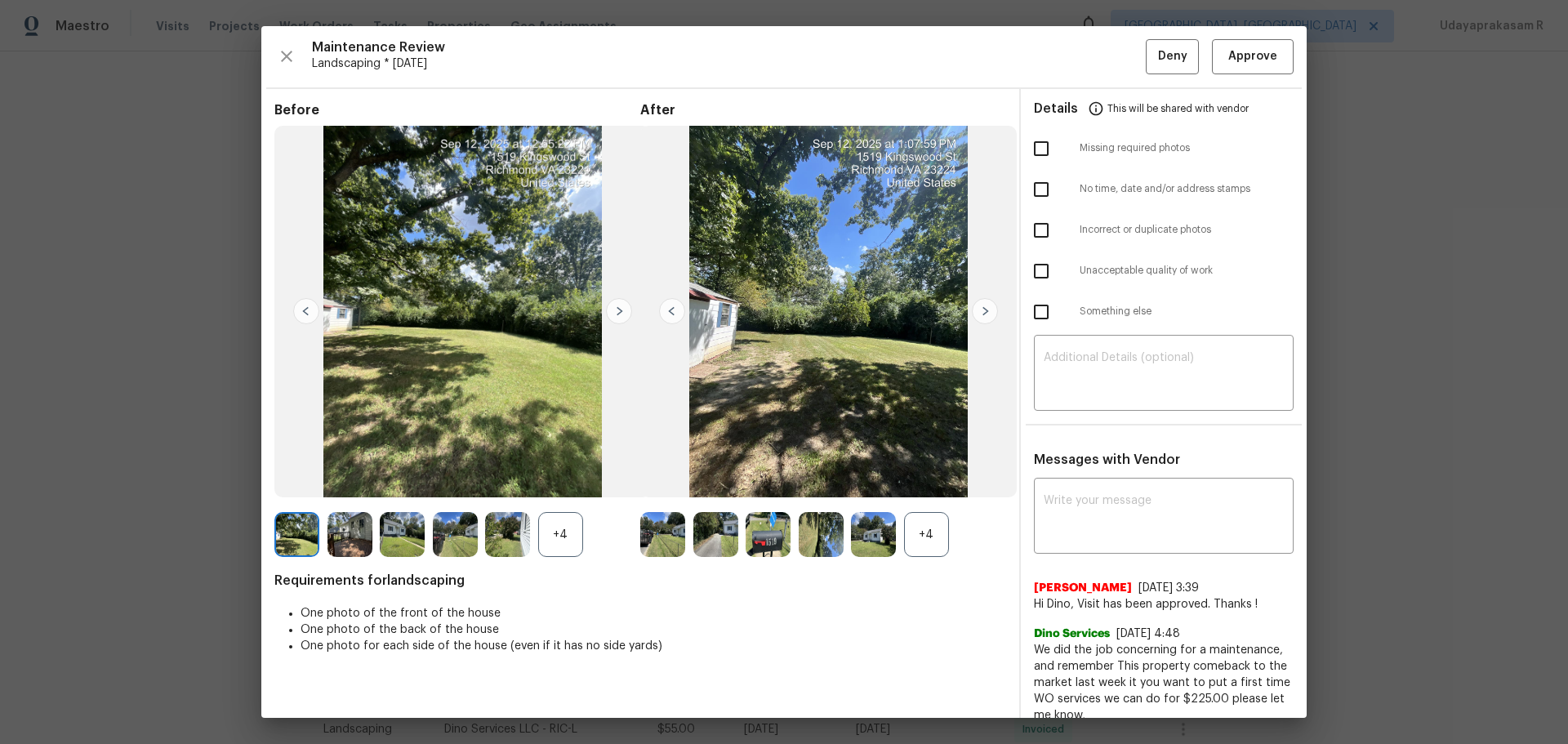
click at [983, 313] on img at bounding box center [984, 311] width 26 height 26
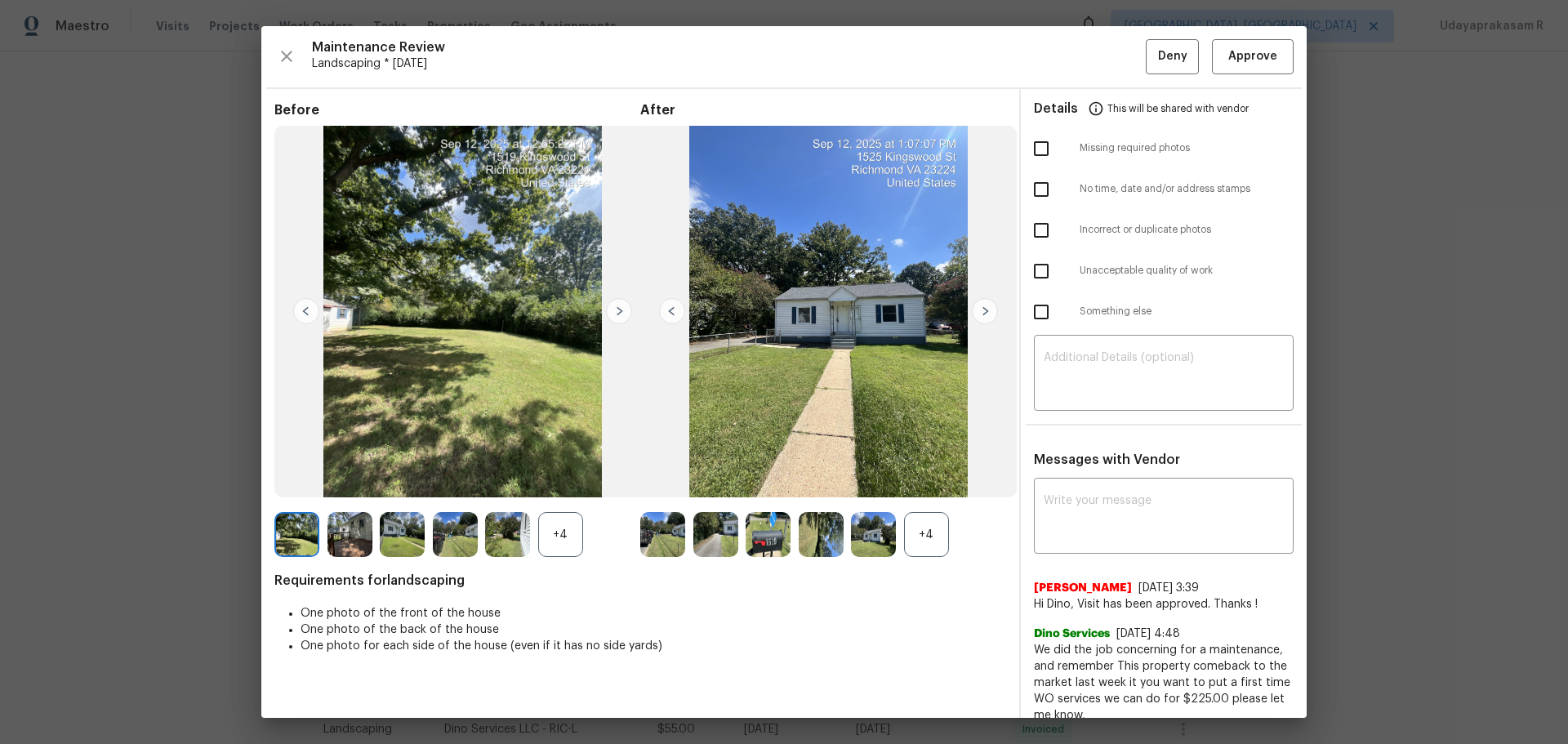
click at [983, 313] on img at bounding box center [984, 311] width 26 height 26
click at [623, 310] on img at bounding box center [618, 311] width 26 height 26
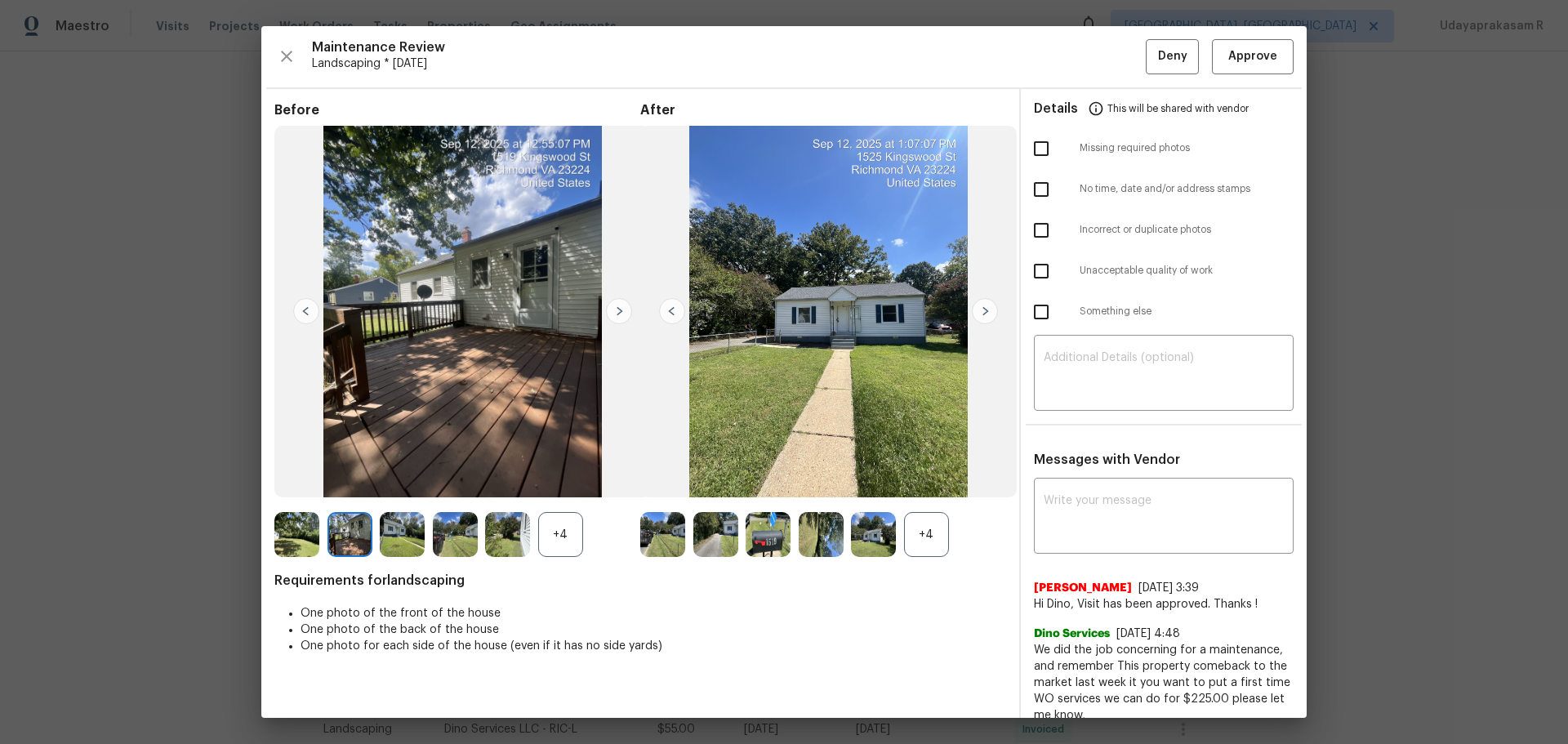
click at [623, 310] on img at bounding box center [618, 311] width 26 height 26
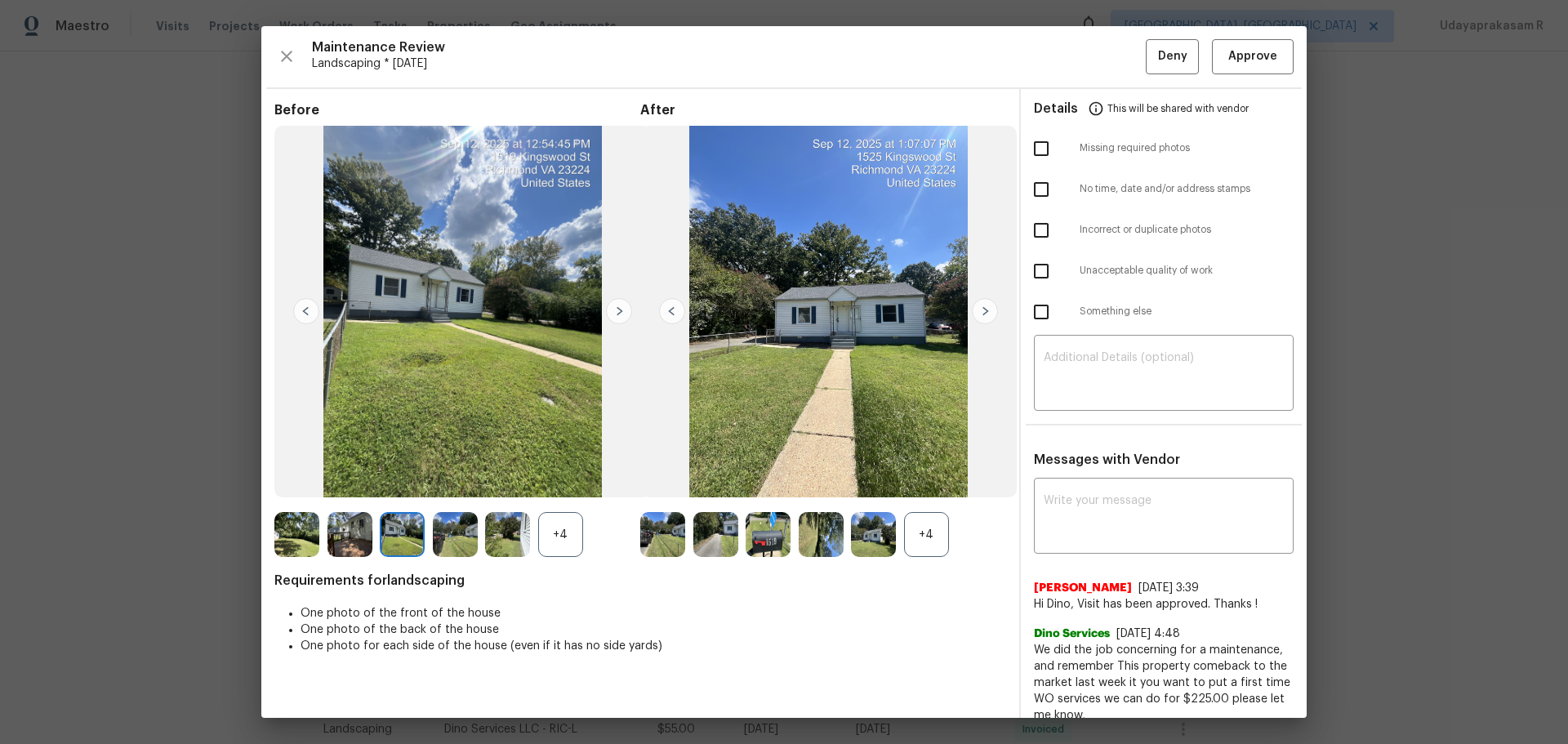
click at [623, 310] on img at bounding box center [618, 311] width 26 height 26
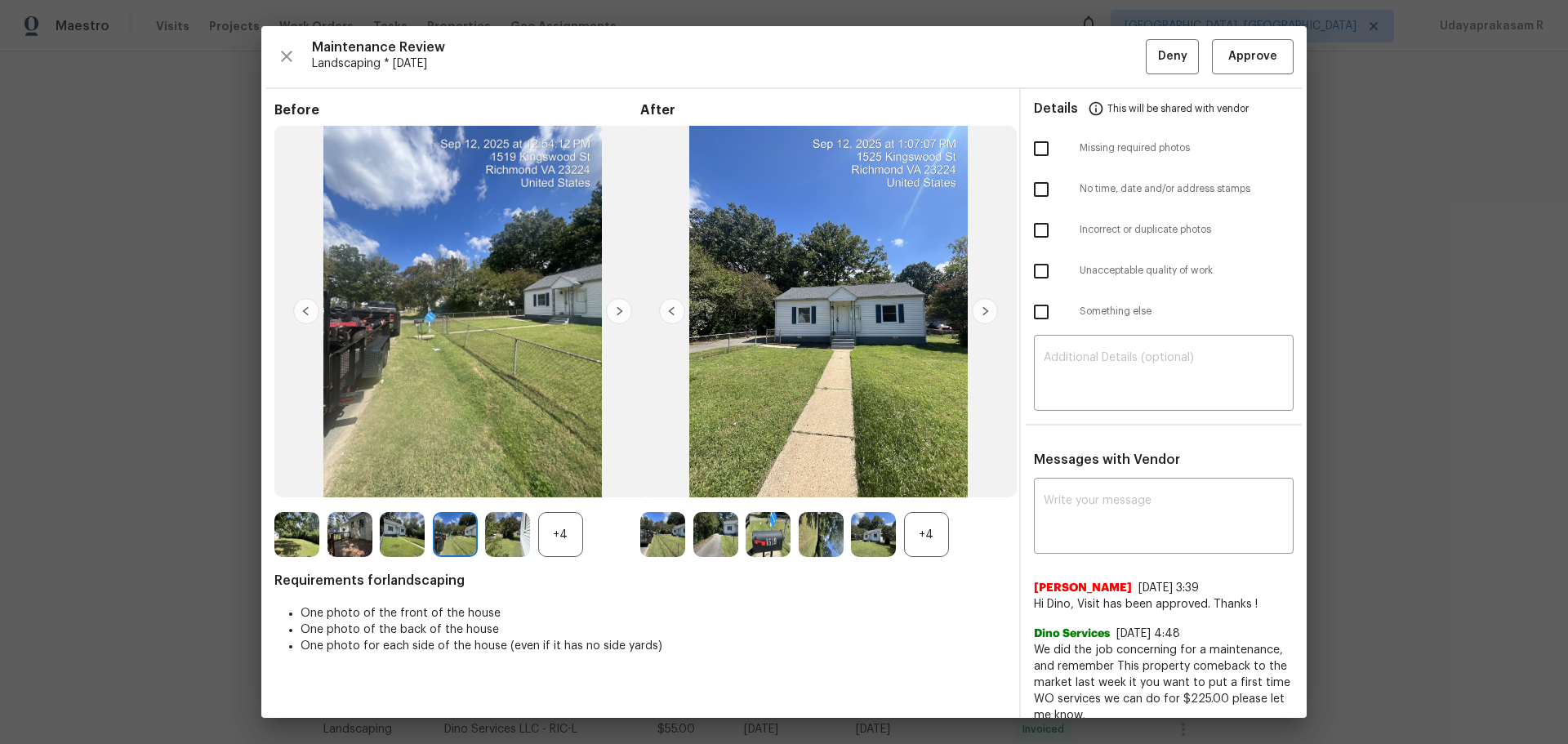
click at [615, 313] on img at bounding box center [618, 311] width 26 height 26
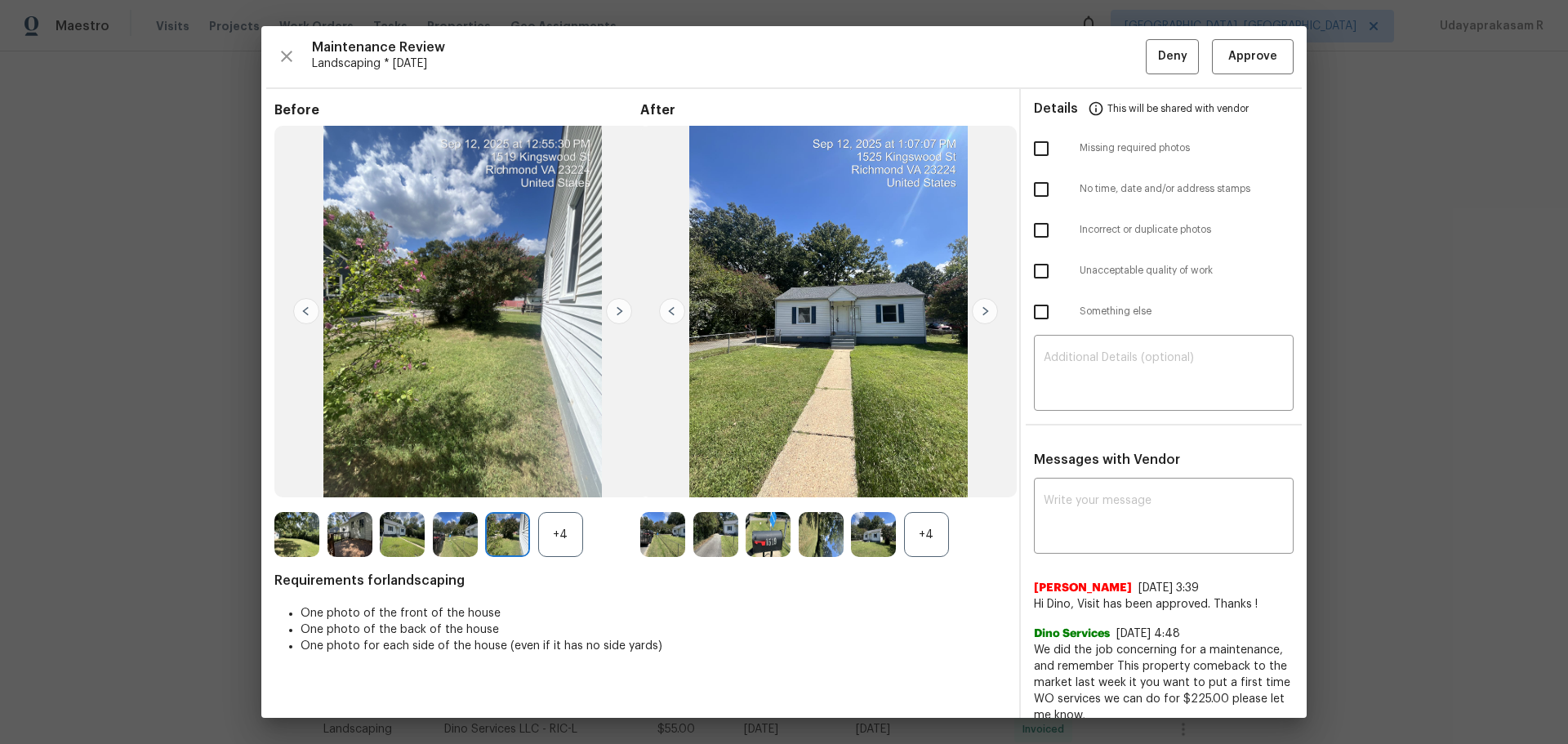
click at [615, 313] on img at bounding box center [618, 311] width 26 height 26
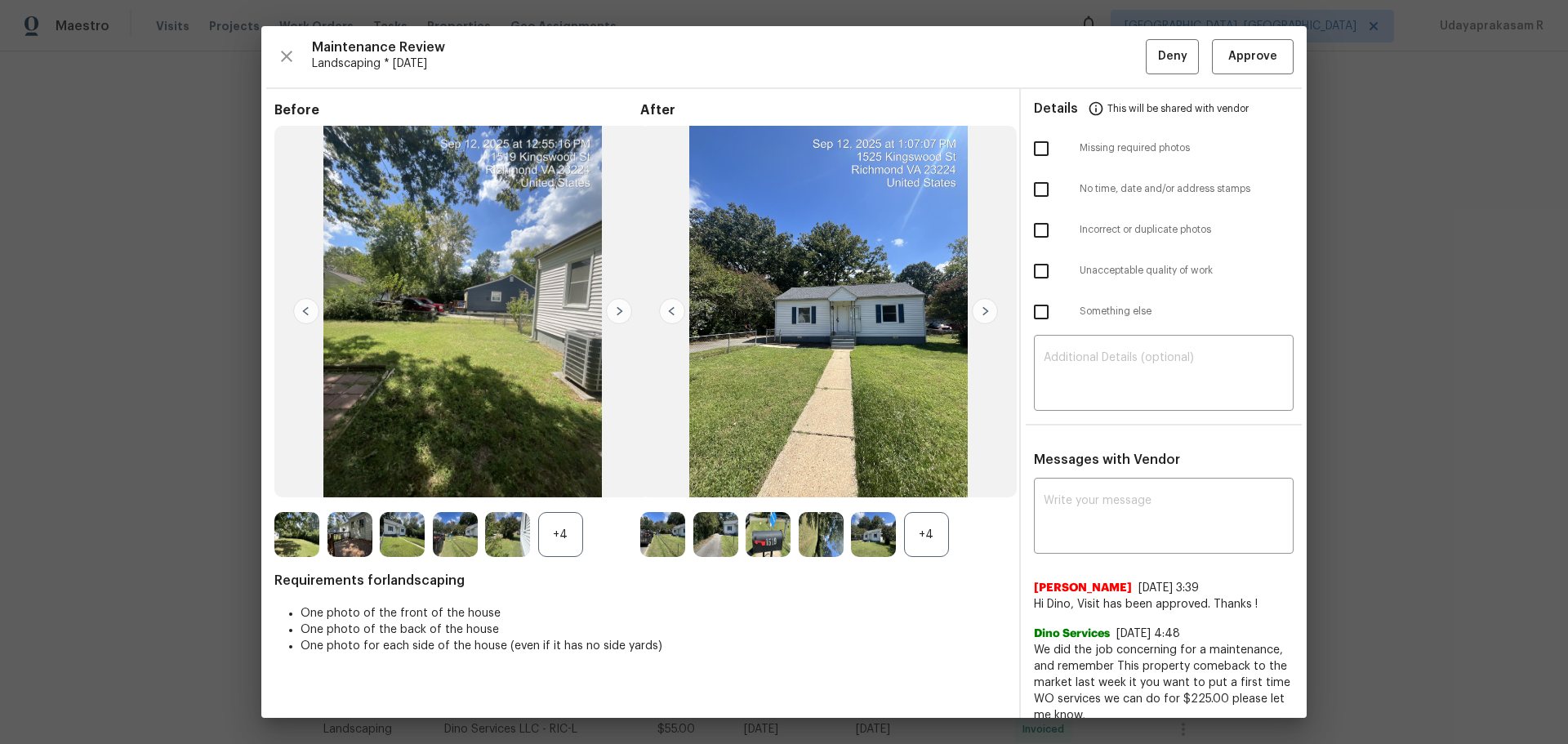
click at [615, 313] on img at bounding box center [618, 311] width 26 height 26
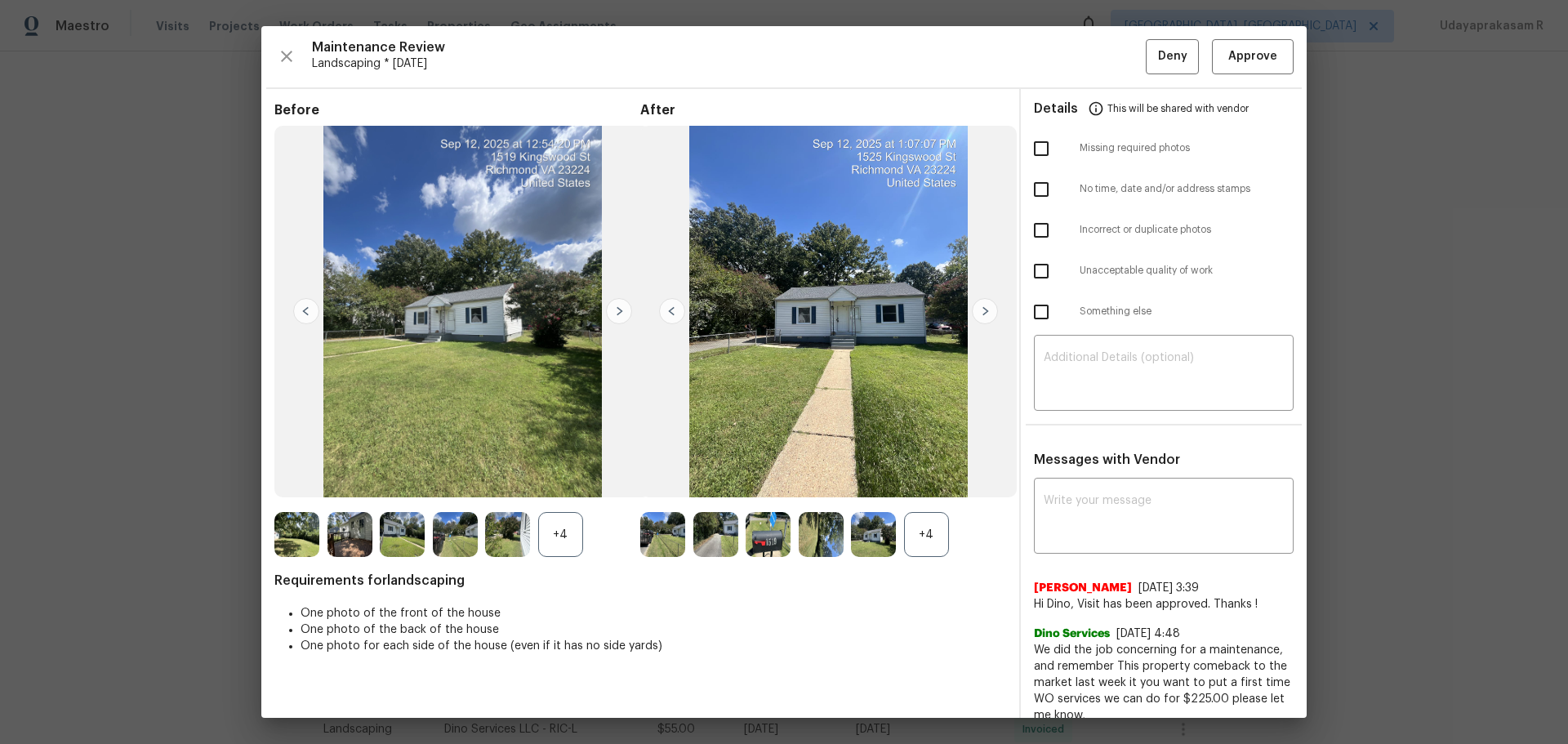
click at [615, 313] on img at bounding box center [618, 311] width 26 height 26
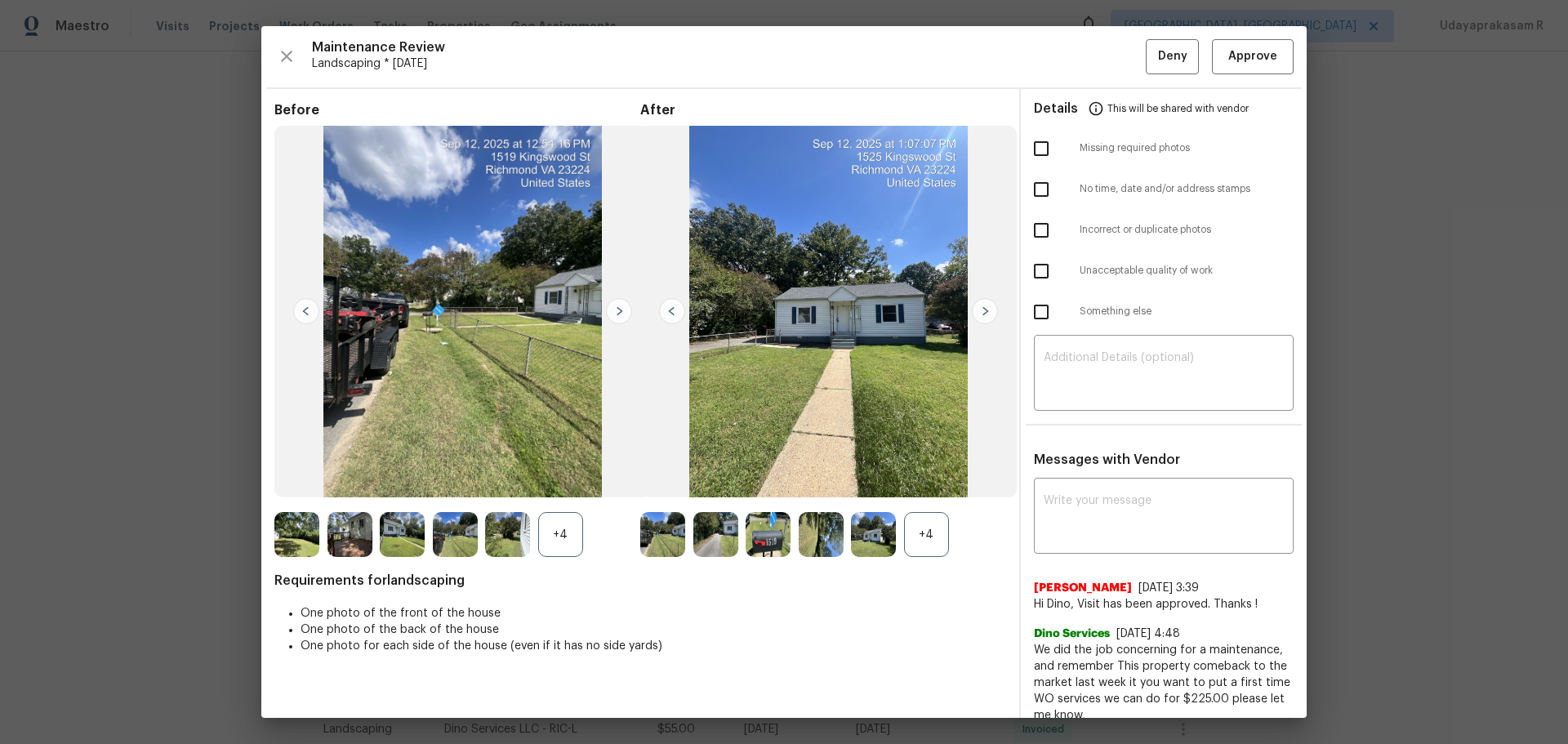
click at [615, 313] on img at bounding box center [618, 311] width 26 height 26
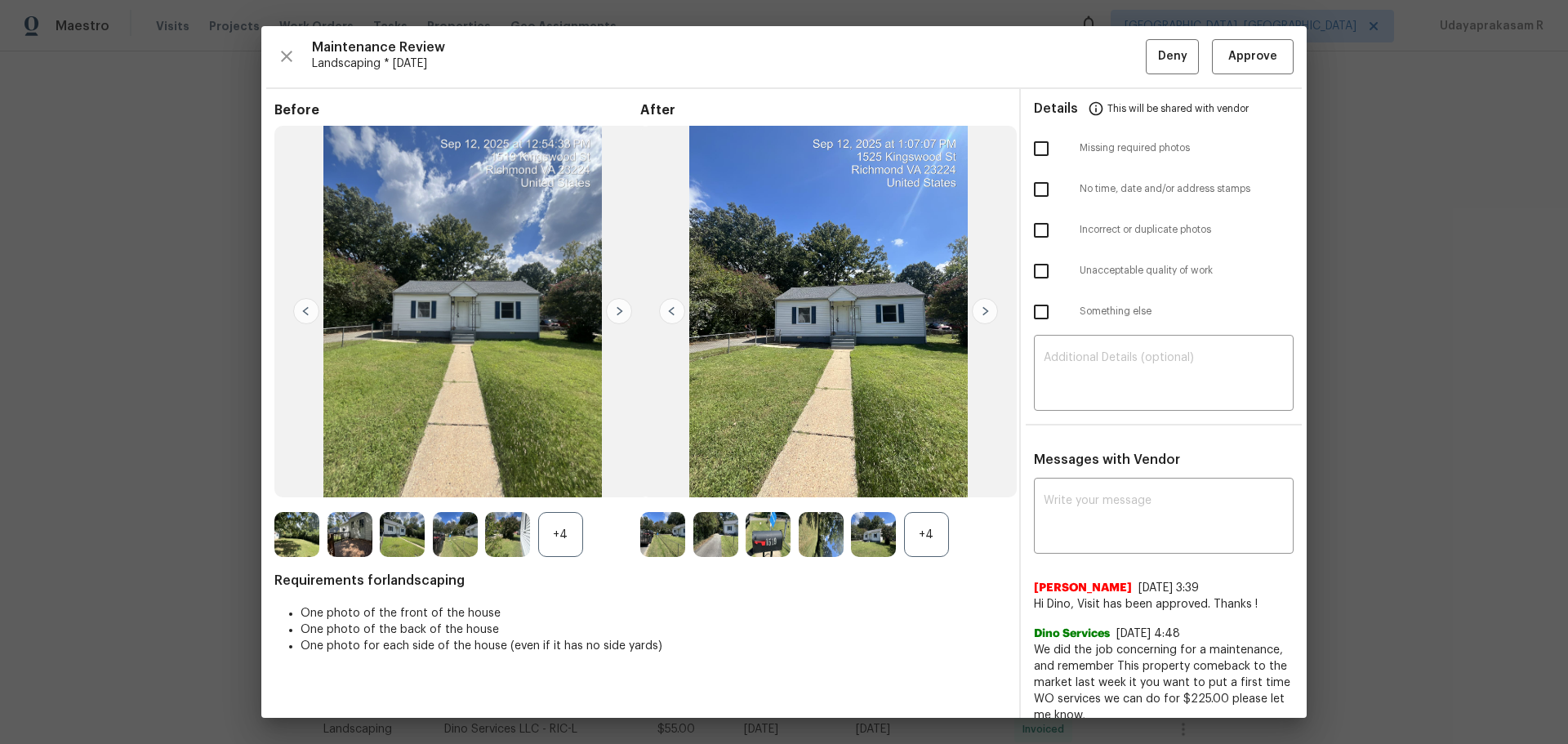
click at [615, 313] on img at bounding box center [618, 311] width 26 height 26
click at [977, 309] on img at bounding box center [984, 311] width 26 height 26
click at [987, 309] on img at bounding box center [984, 311] width 26 height 26
click at [986, 310] on img at bounding box center [984, 311] width 26 height 26
click at [927, 489] on div "+4" at bounding box center [927, 534] width 44 height 44
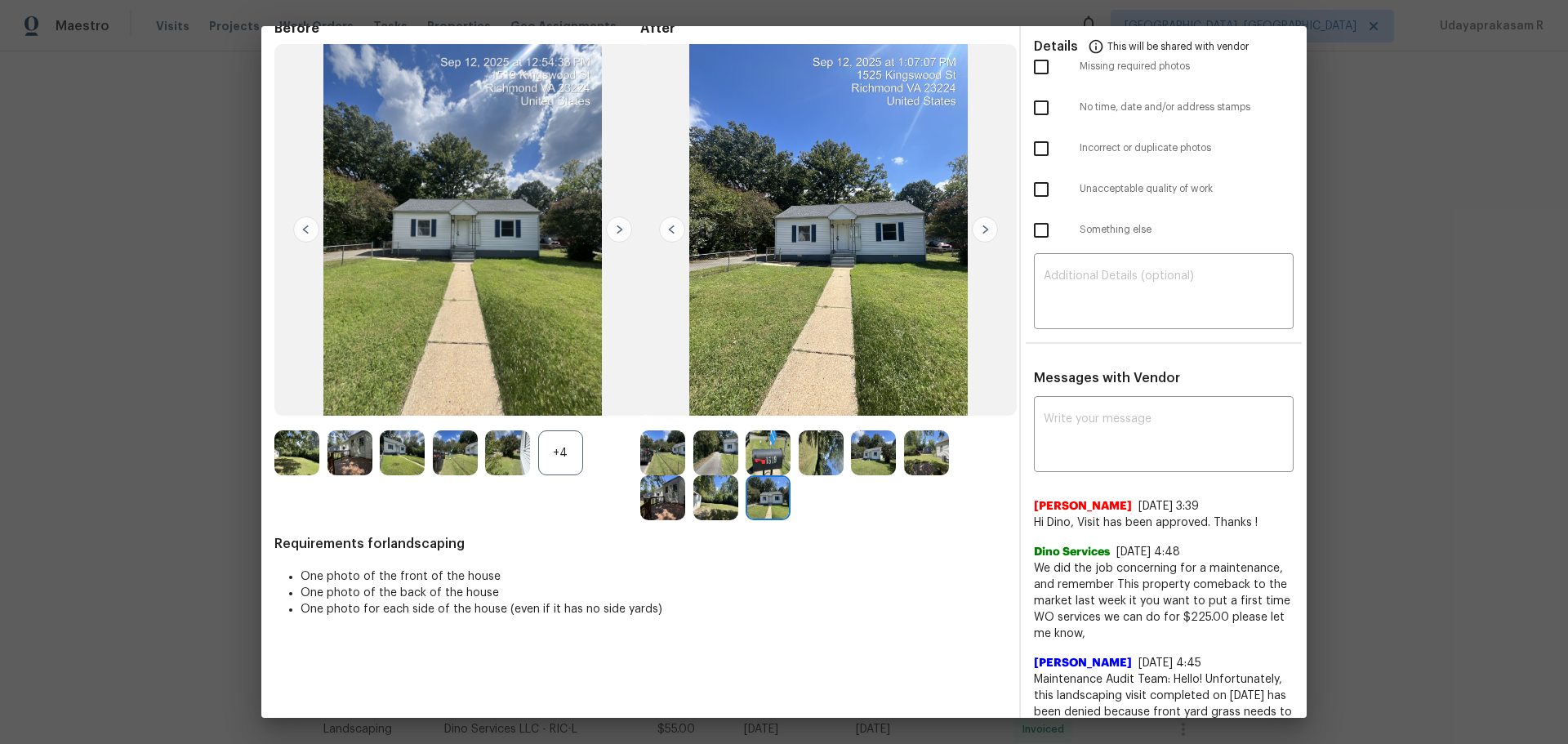
scroll to position [0, 0]
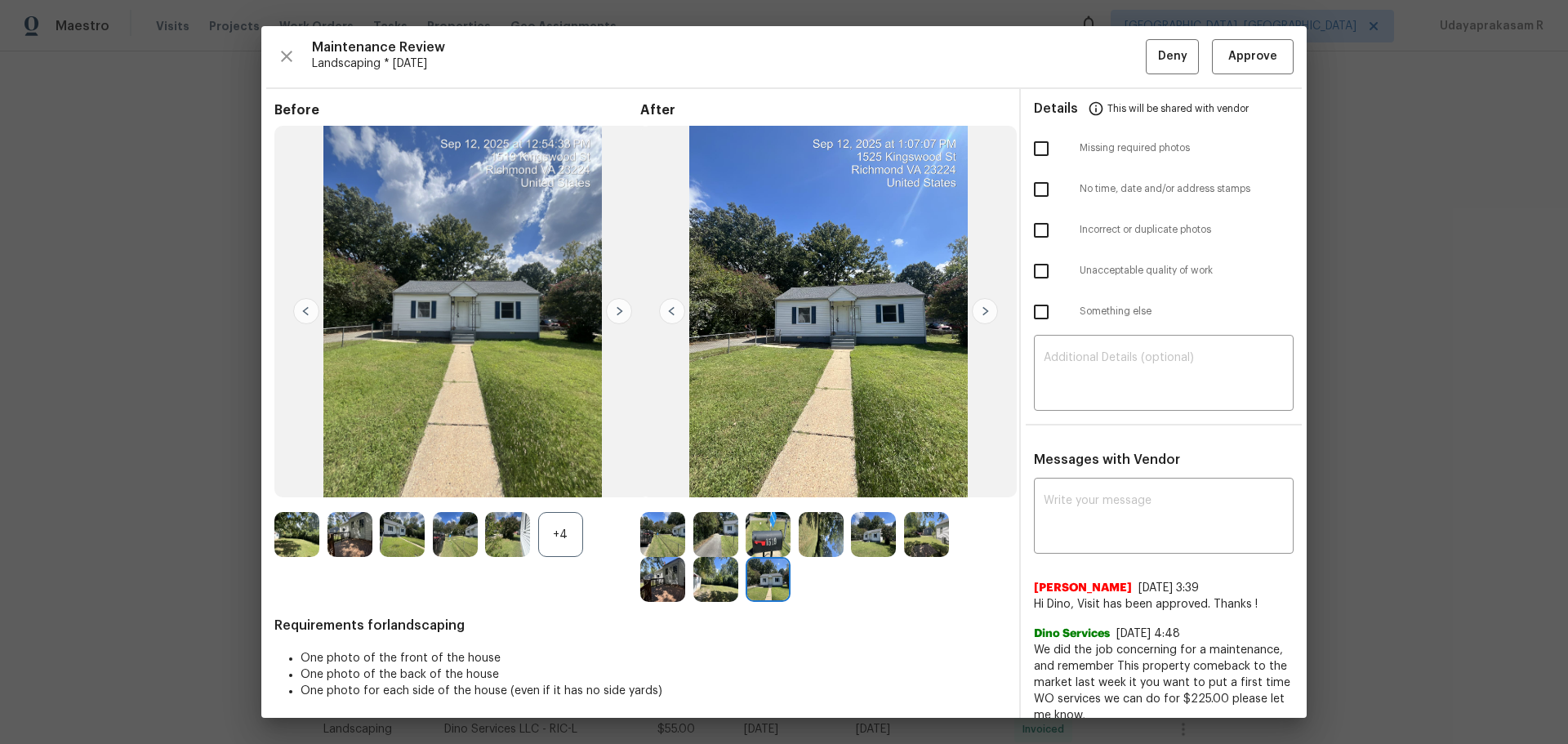
click at [675, 314] on img at bounding box center [671, 311] width 26 height 26
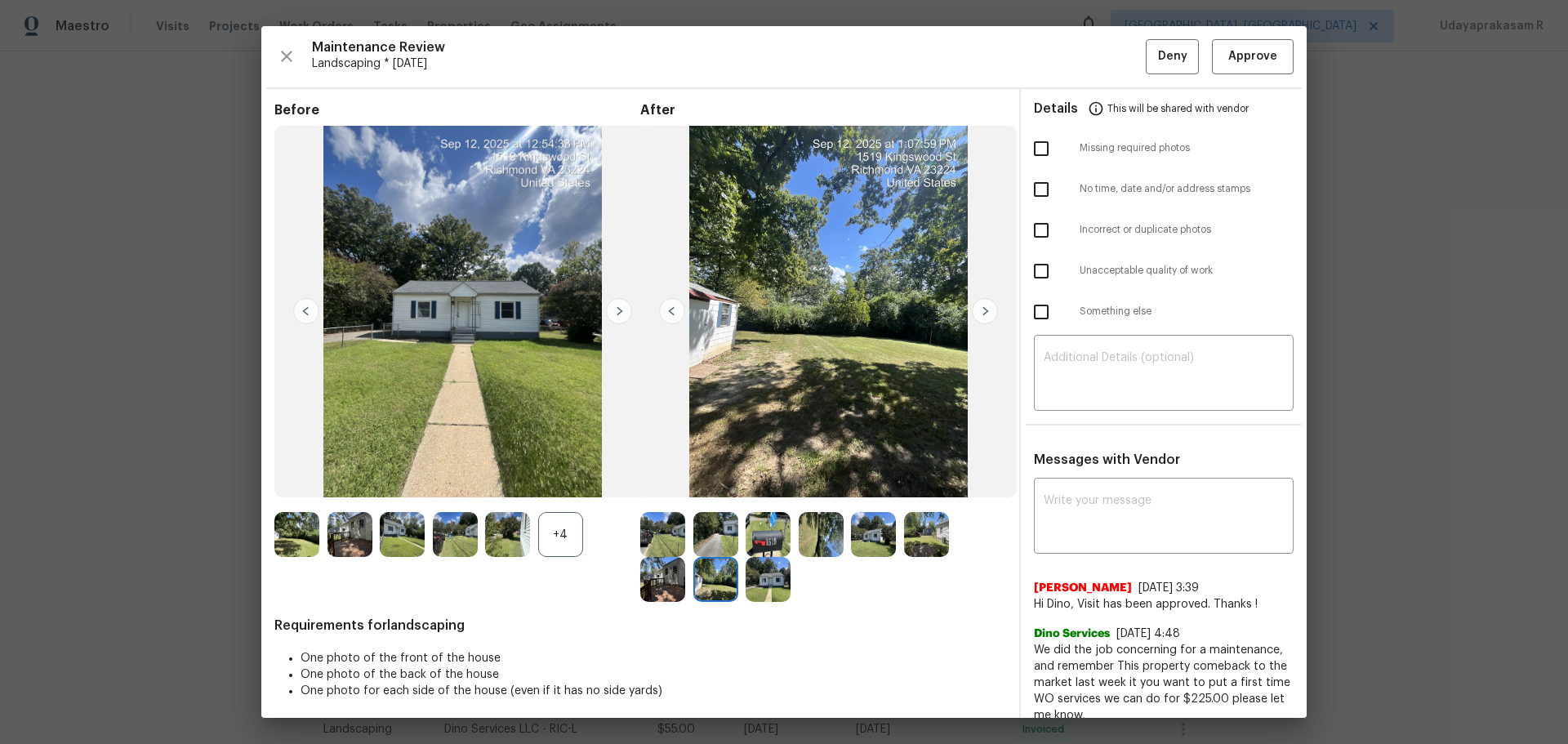
click at [675, 314] on img at bounding box center [671, 311] width 26 height 26
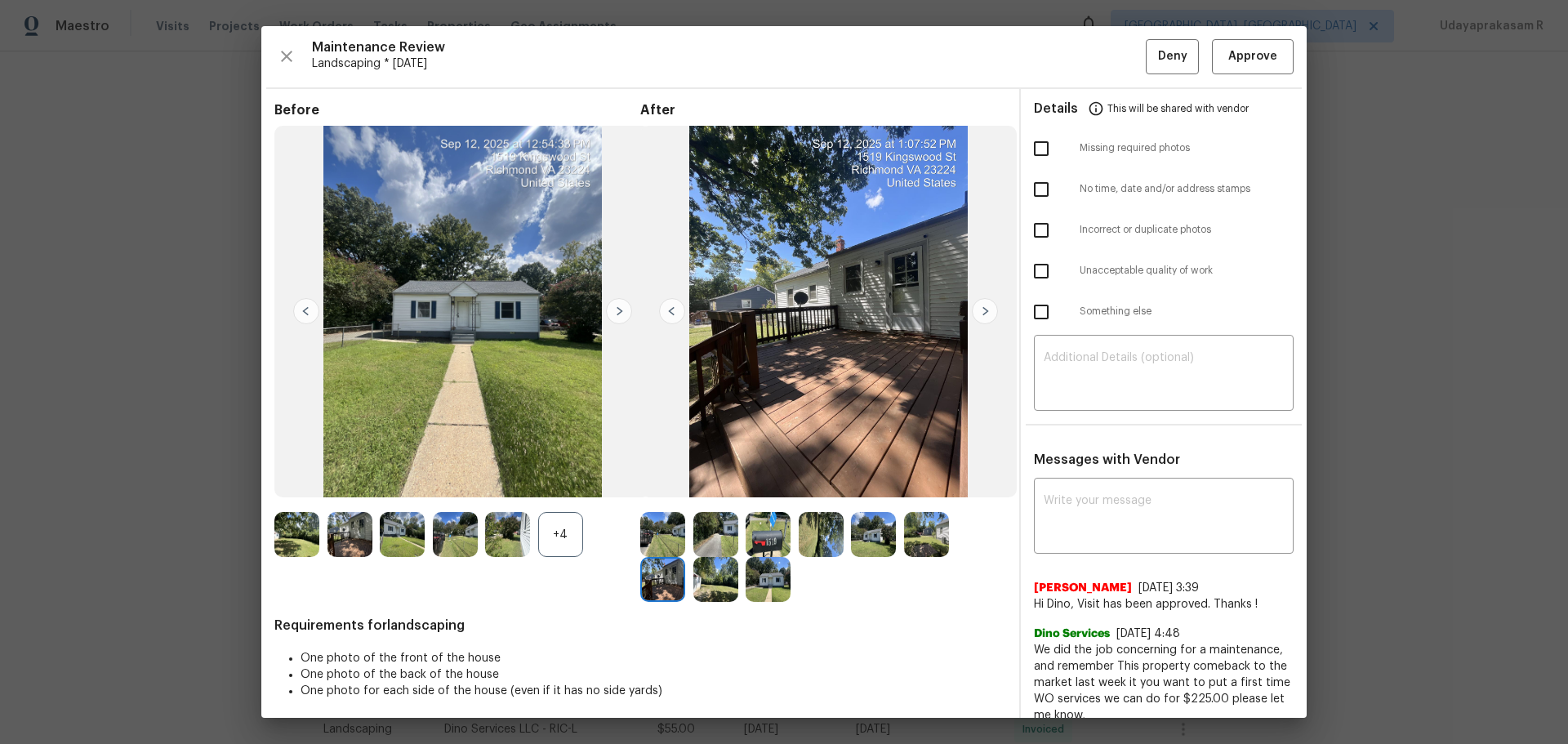
click at [675, 314] on img at bounding box center [671, 311] width 26 height 26
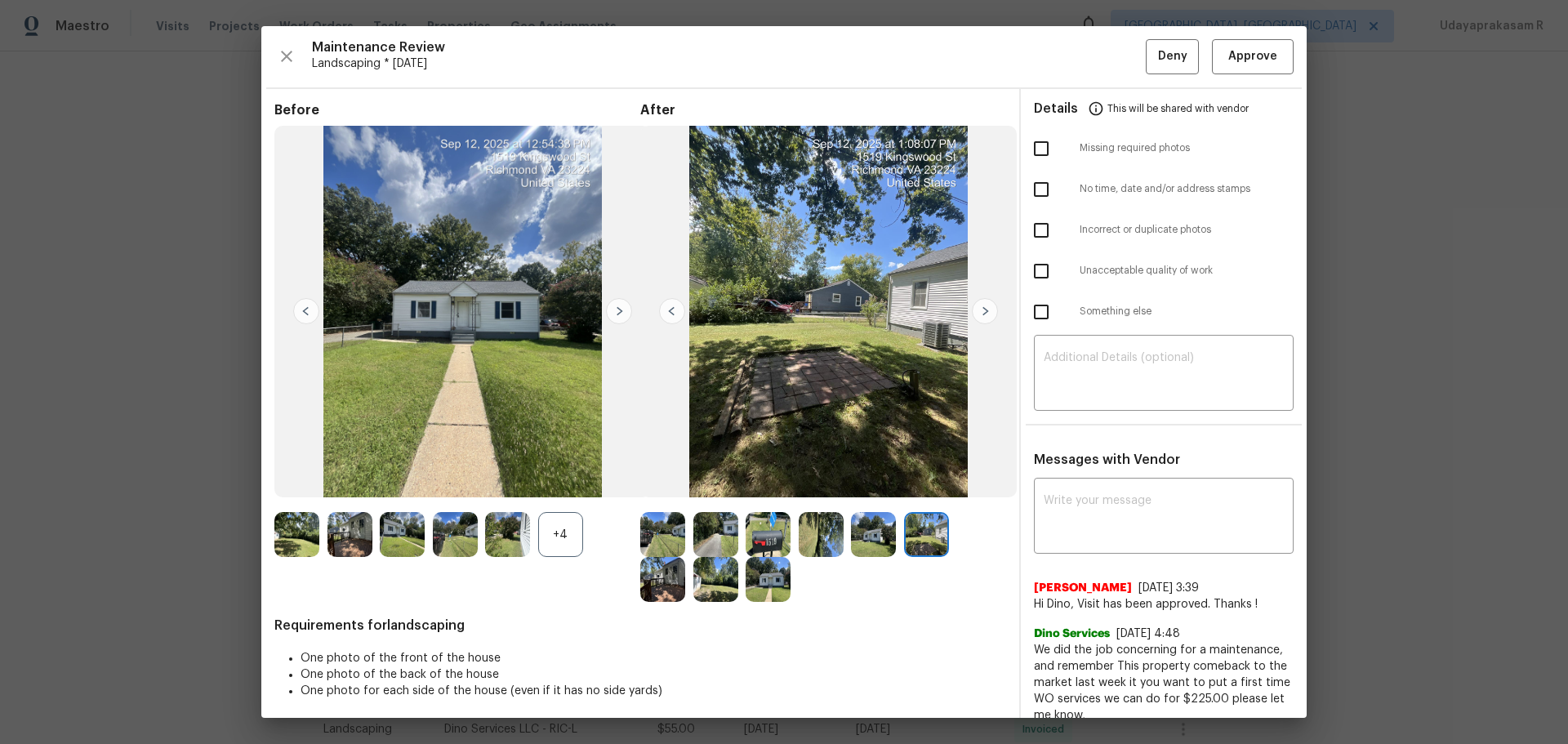
click at [675, 314] on img at bounding box center [671, 311] width 26 height 26
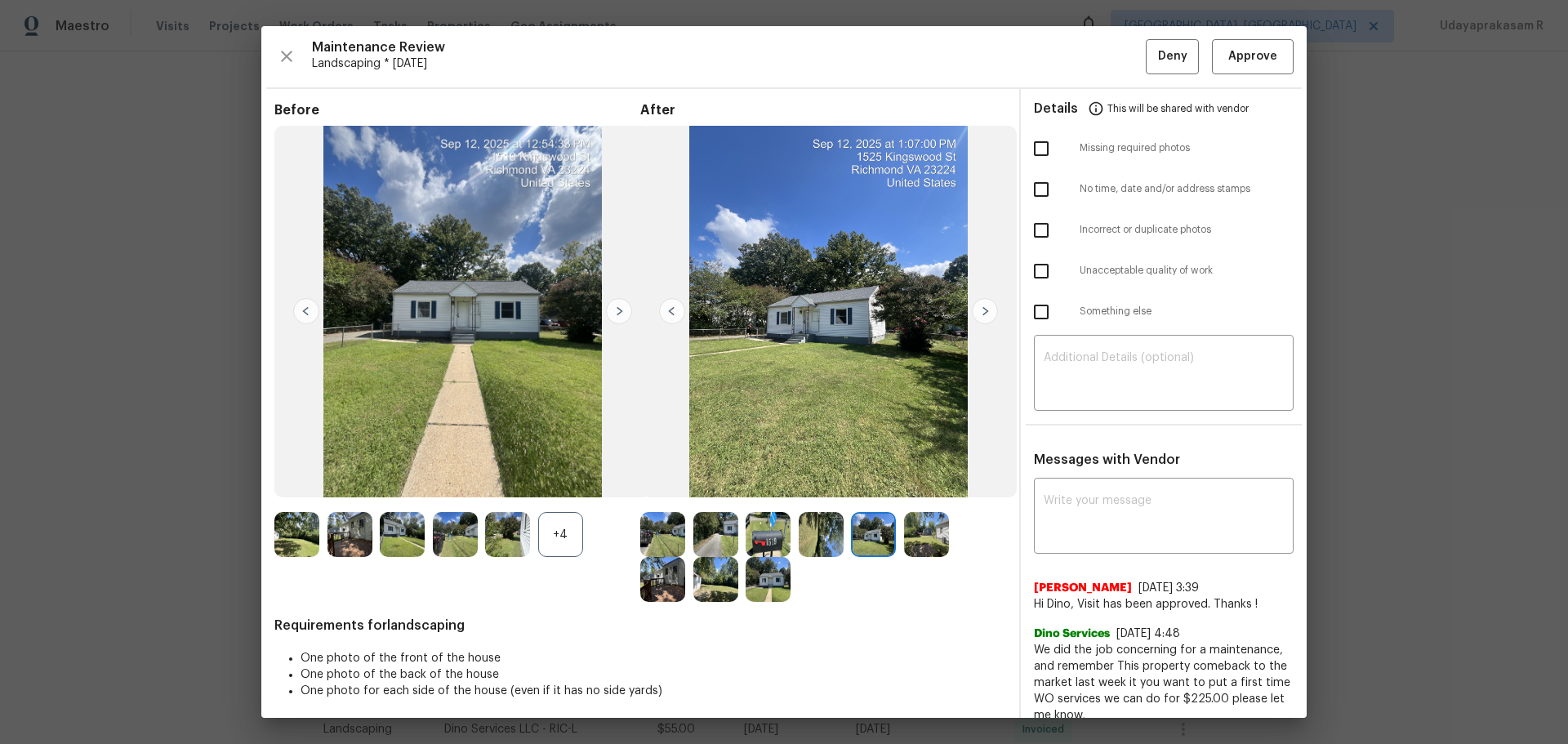
click at [675, 314] on img at bounding box center [671, 311] width 26 height 26
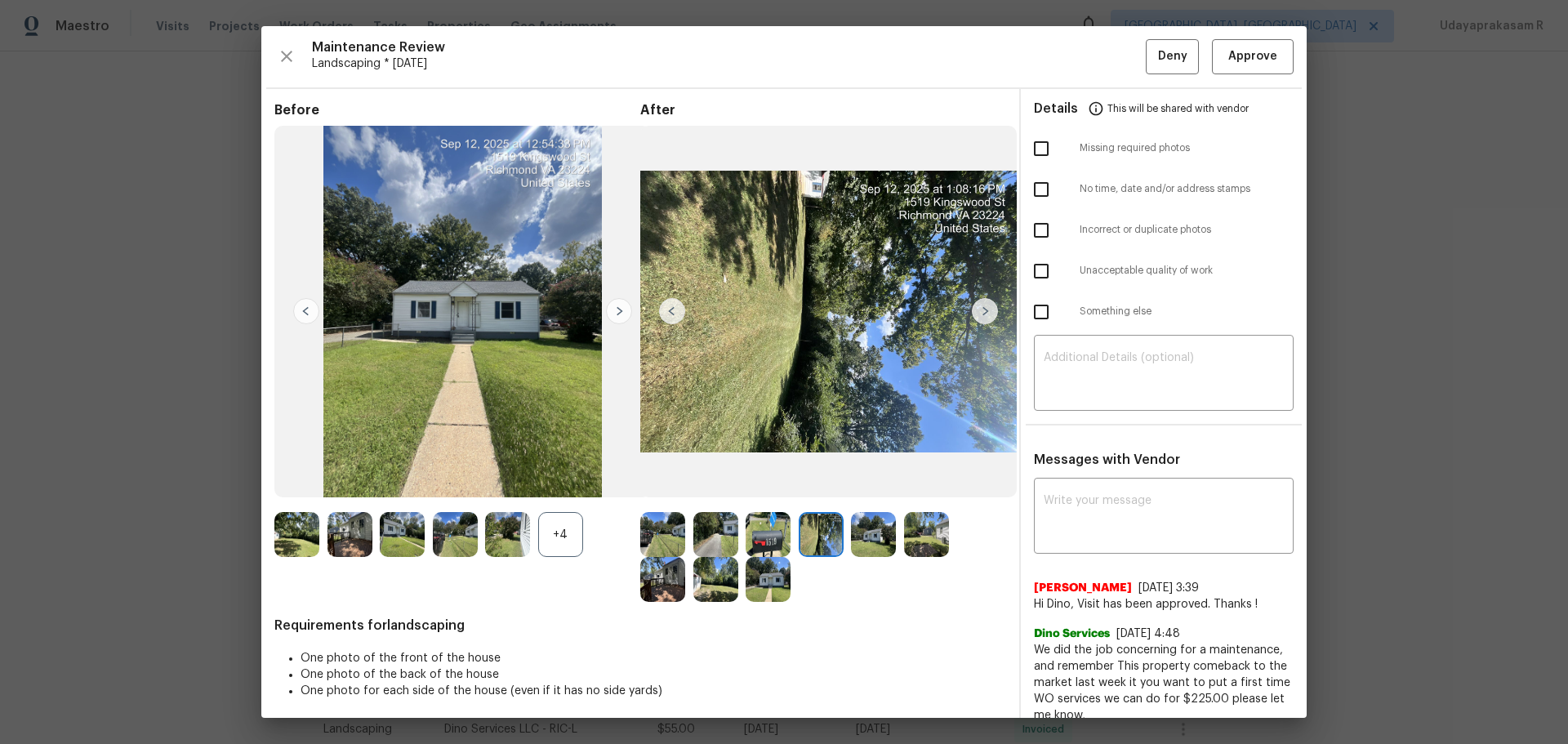
click at [675, 314] on img at bounding box center [671, 311] width 26 height 26
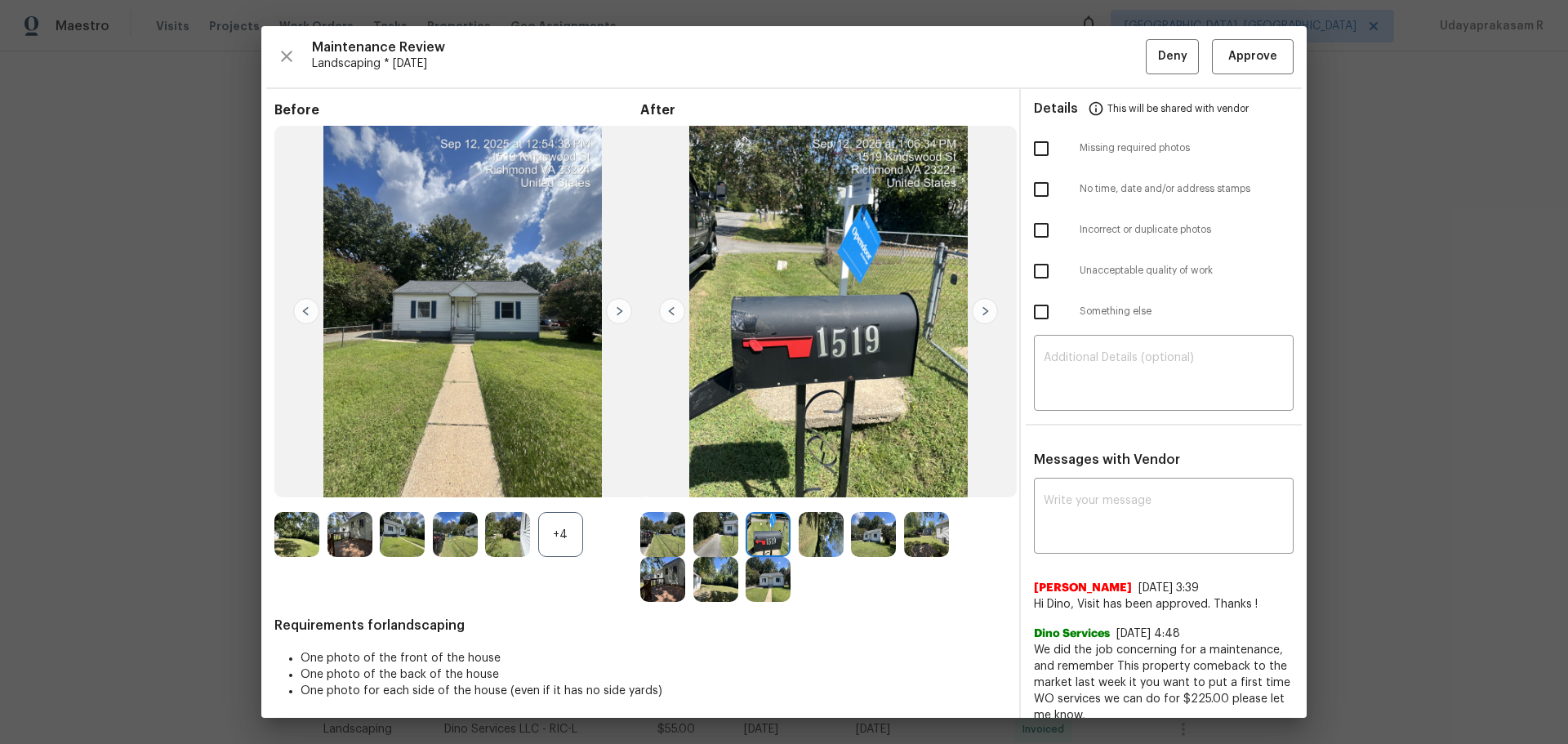
click at [675, 314] on img at bounding box center [671, 311] width 26 height 26
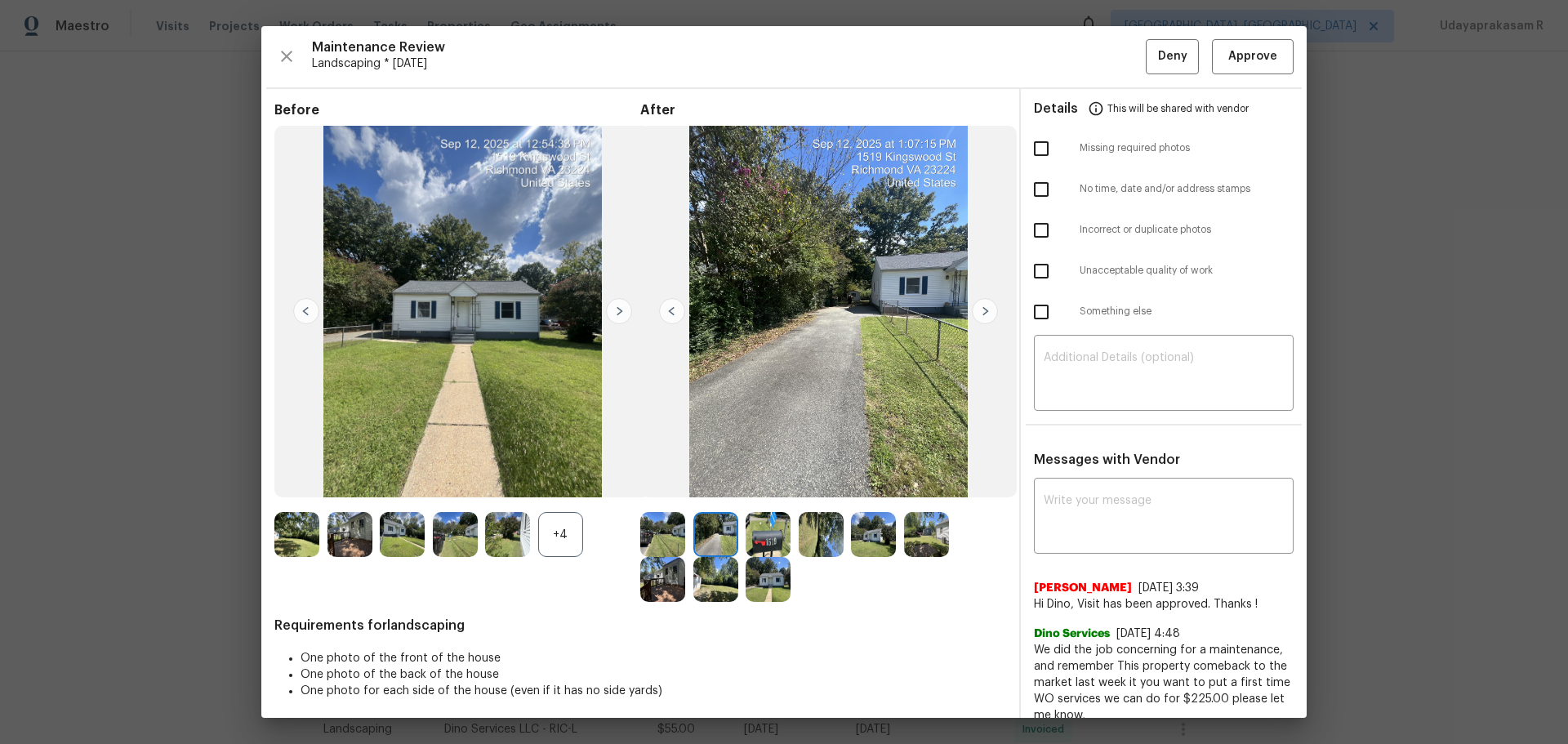
click at [675, 314] on img at bounding box center [671, 311] width 26 height 26
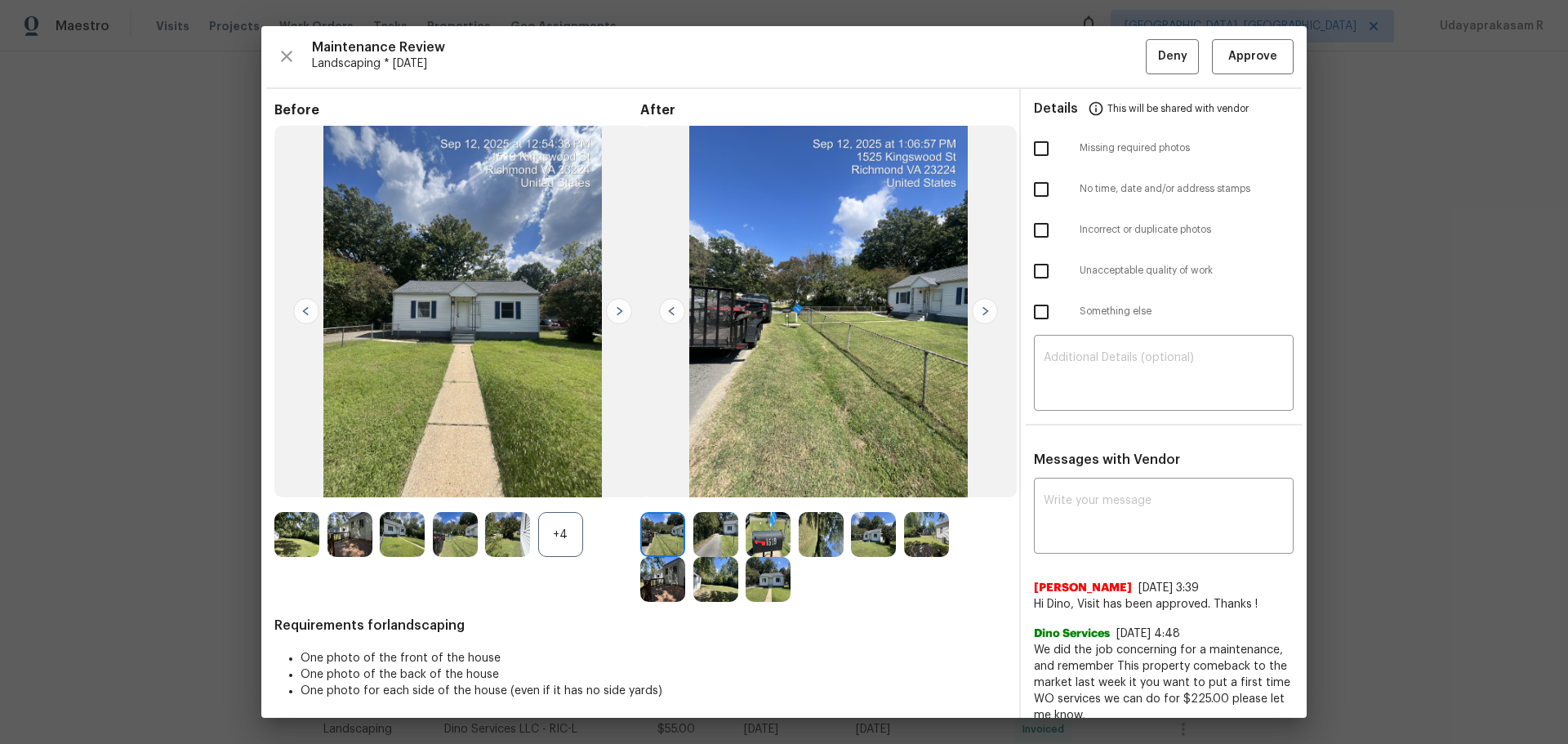
click at [675, 314] on img at bounding box center [671, 311] width 26 height 26
click at [626, 307] on img at bounding box center [618, 311] width 26 height 26
click at [573, 489] on div "+4" at bounding box center [560, 534] width 44 height 44
click at [301, 303] on img at bounding box center [305, 311] width 26 height 26
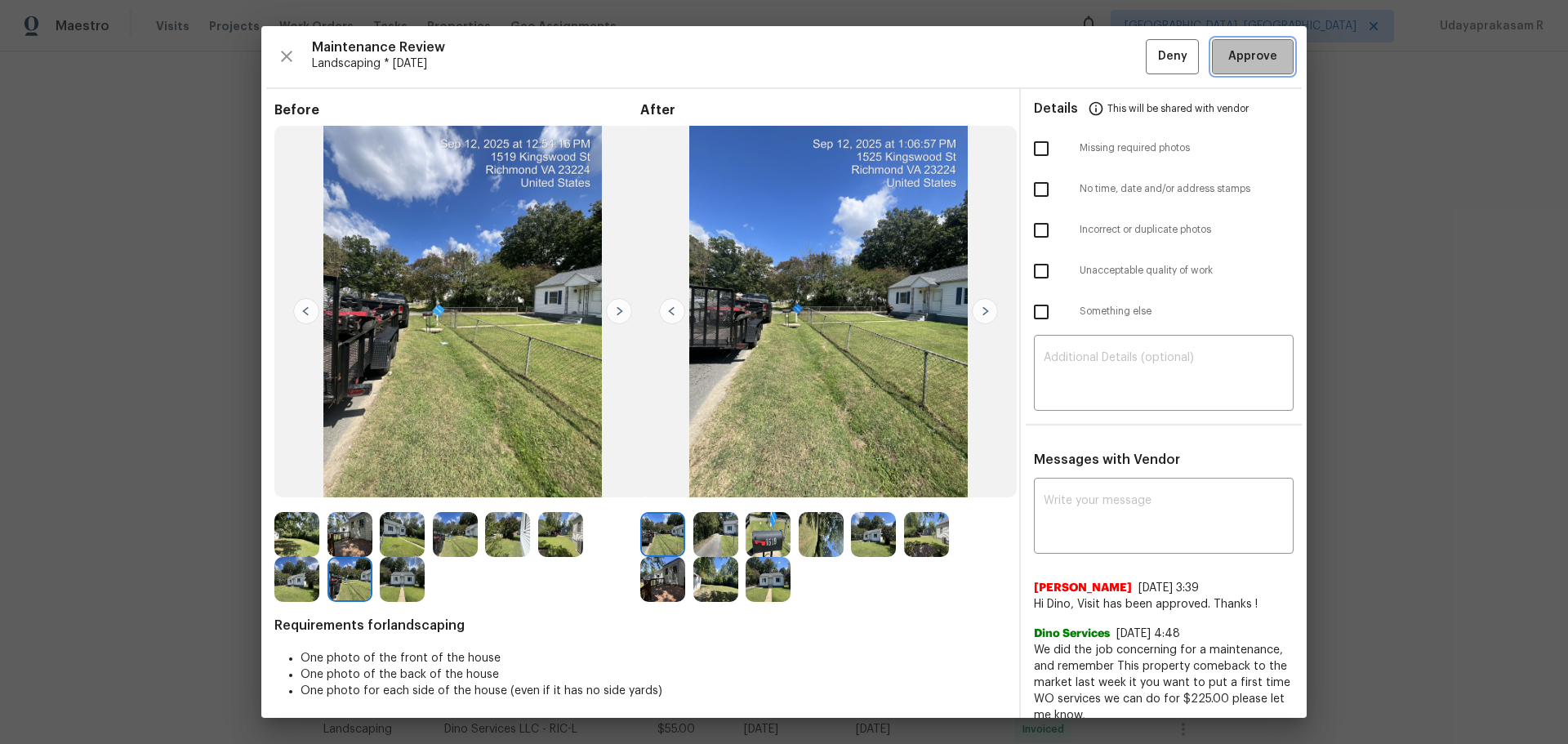
click at [1115, 52] on span "Approve" at bounding box center [1252, 56] width 49 height 20
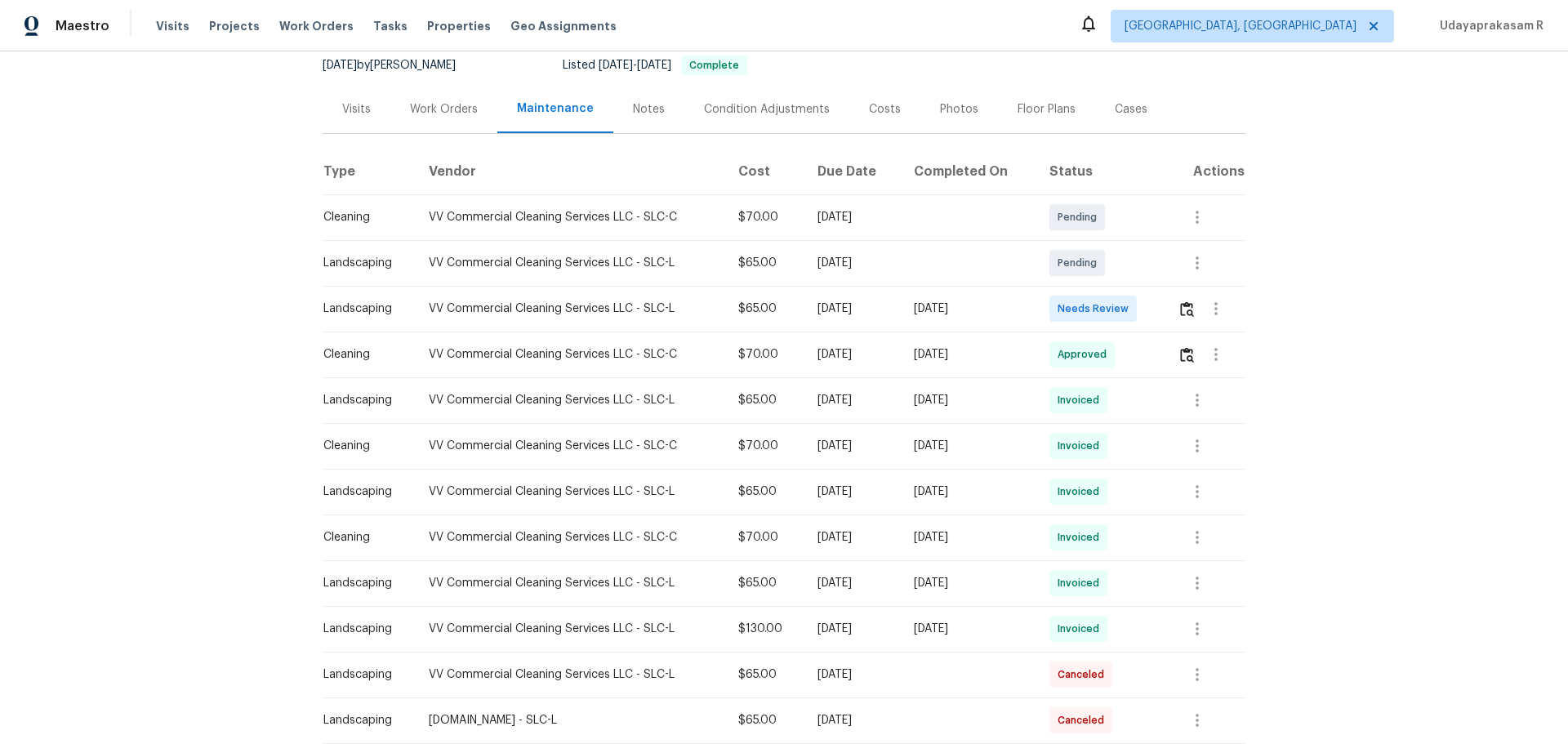
scroll to position [163, 0]
click at [1115, 316] on img "button" at bounding box center [1187, 308] width 14 height 15
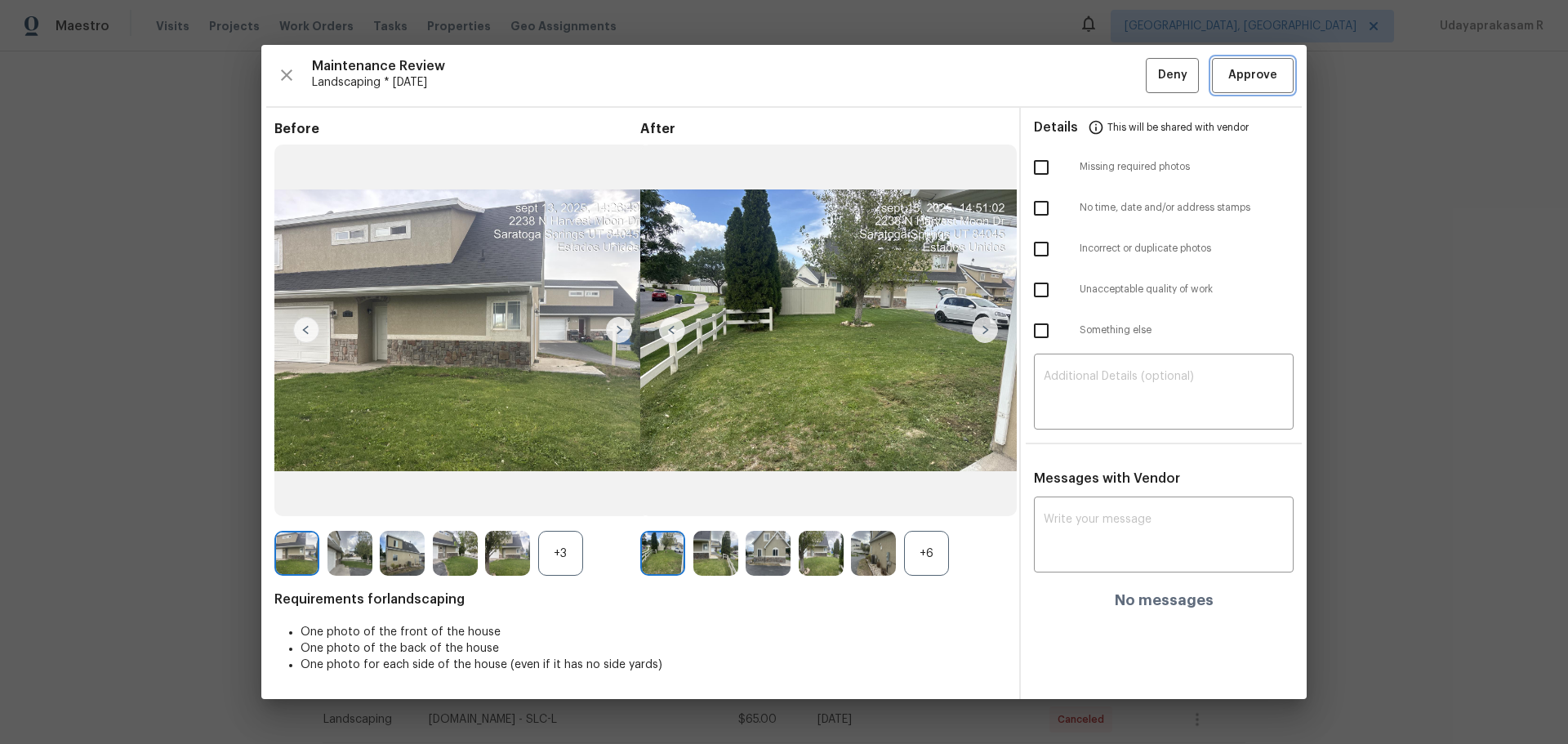
click at [1115, 81] on span "Approve" at bounding box center [1252, 75] width 49 height 20
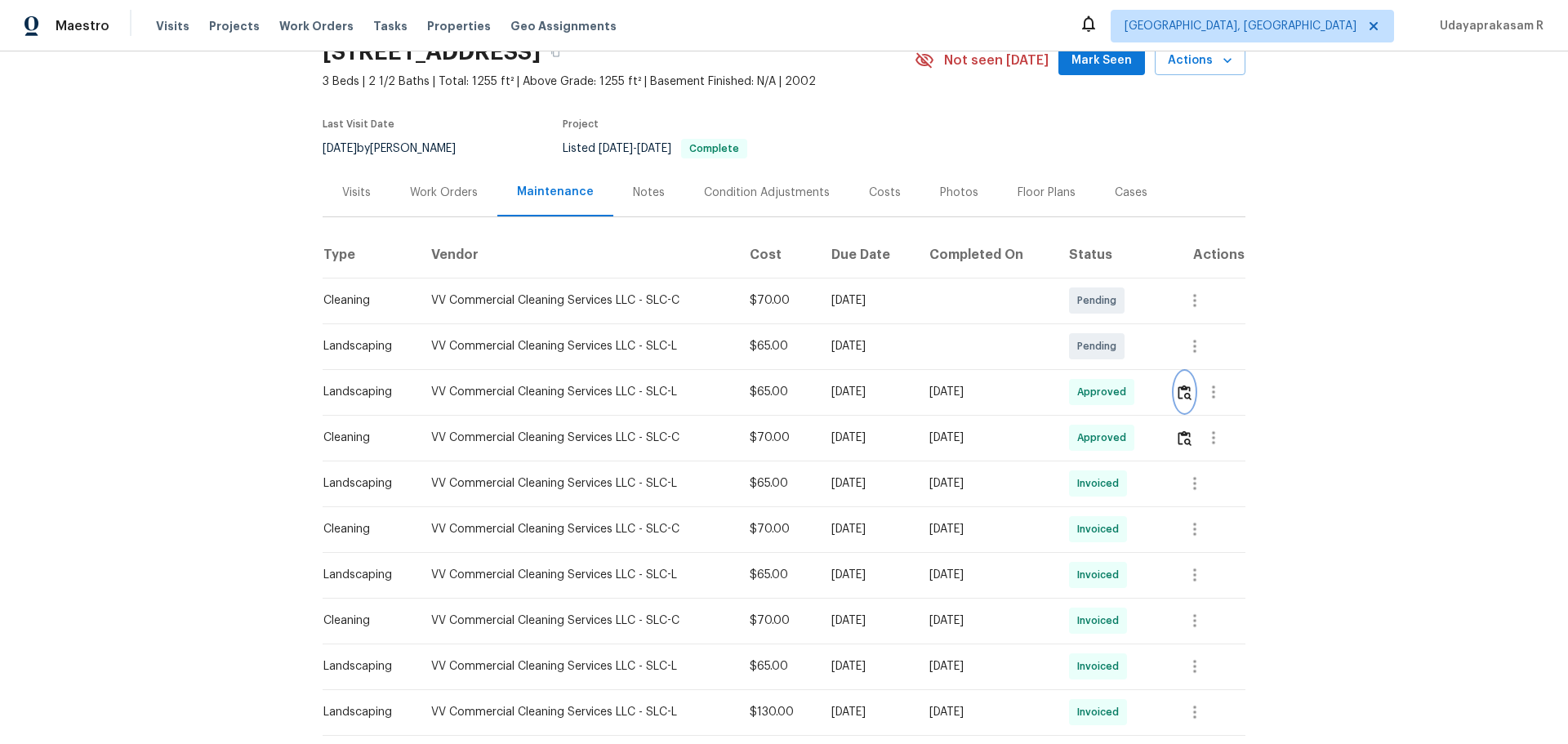
scroll to position [0, 0]
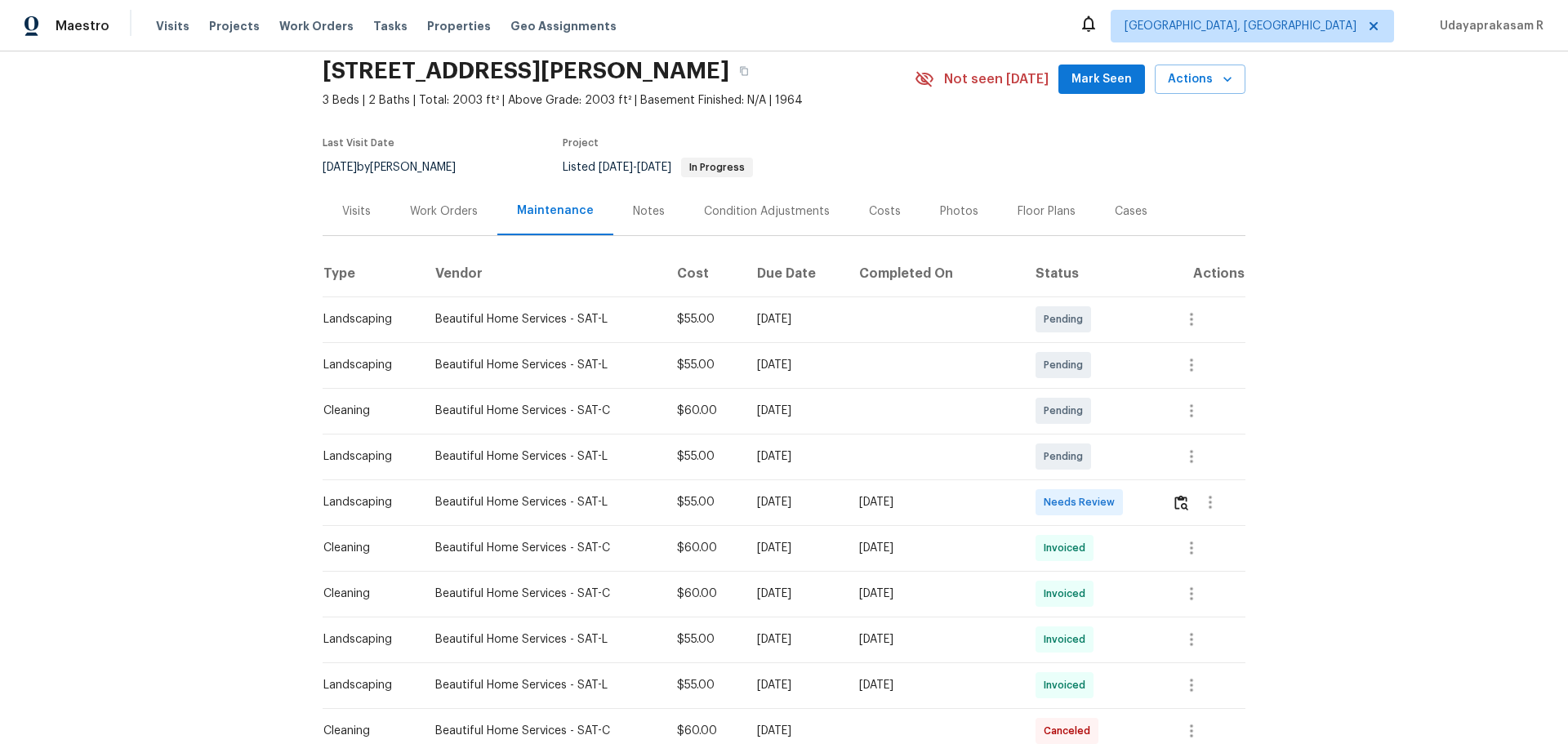
scroll to position [163, 0]
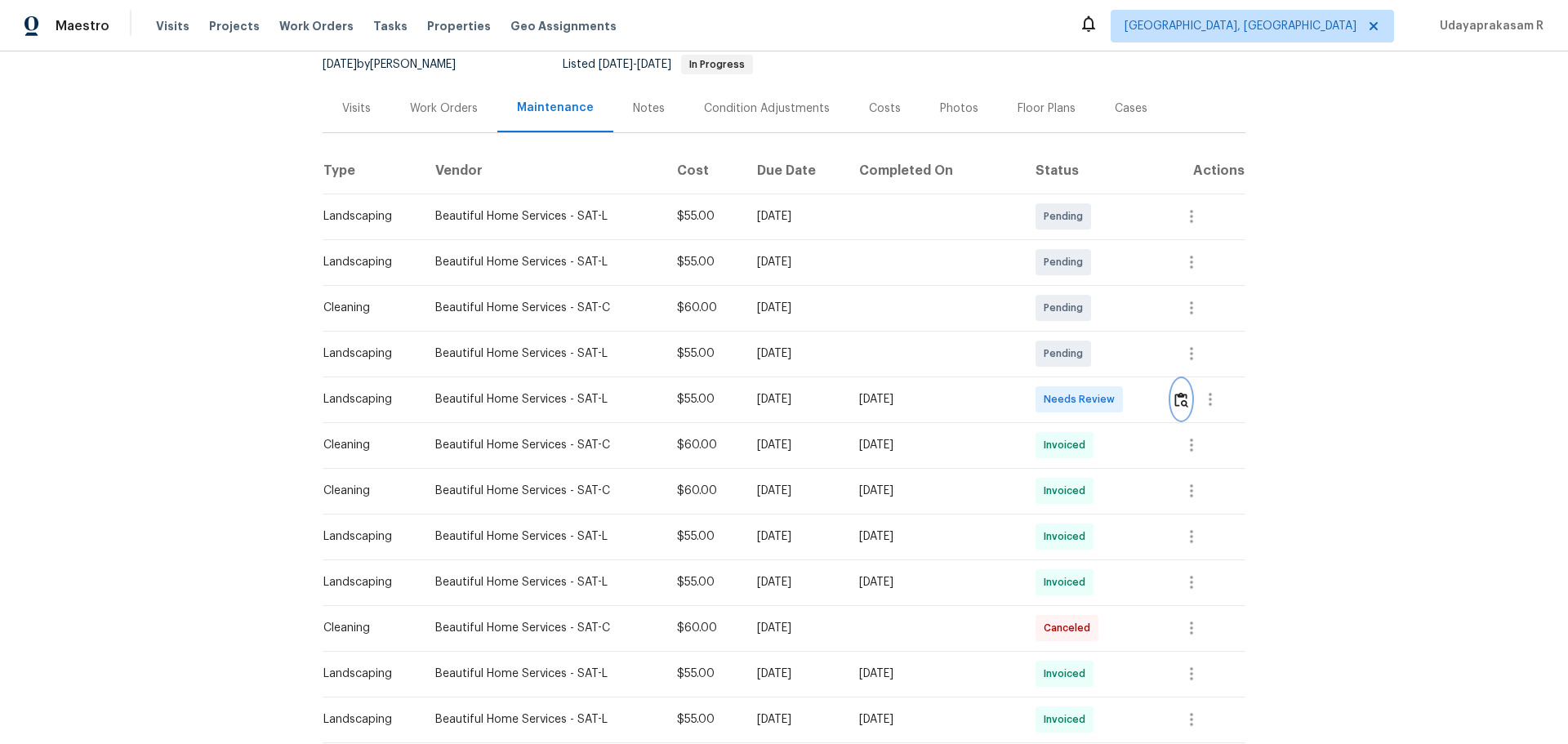
click at [1115, 399] on img "button" at bounding box center [1182, 400] width 14 height 15
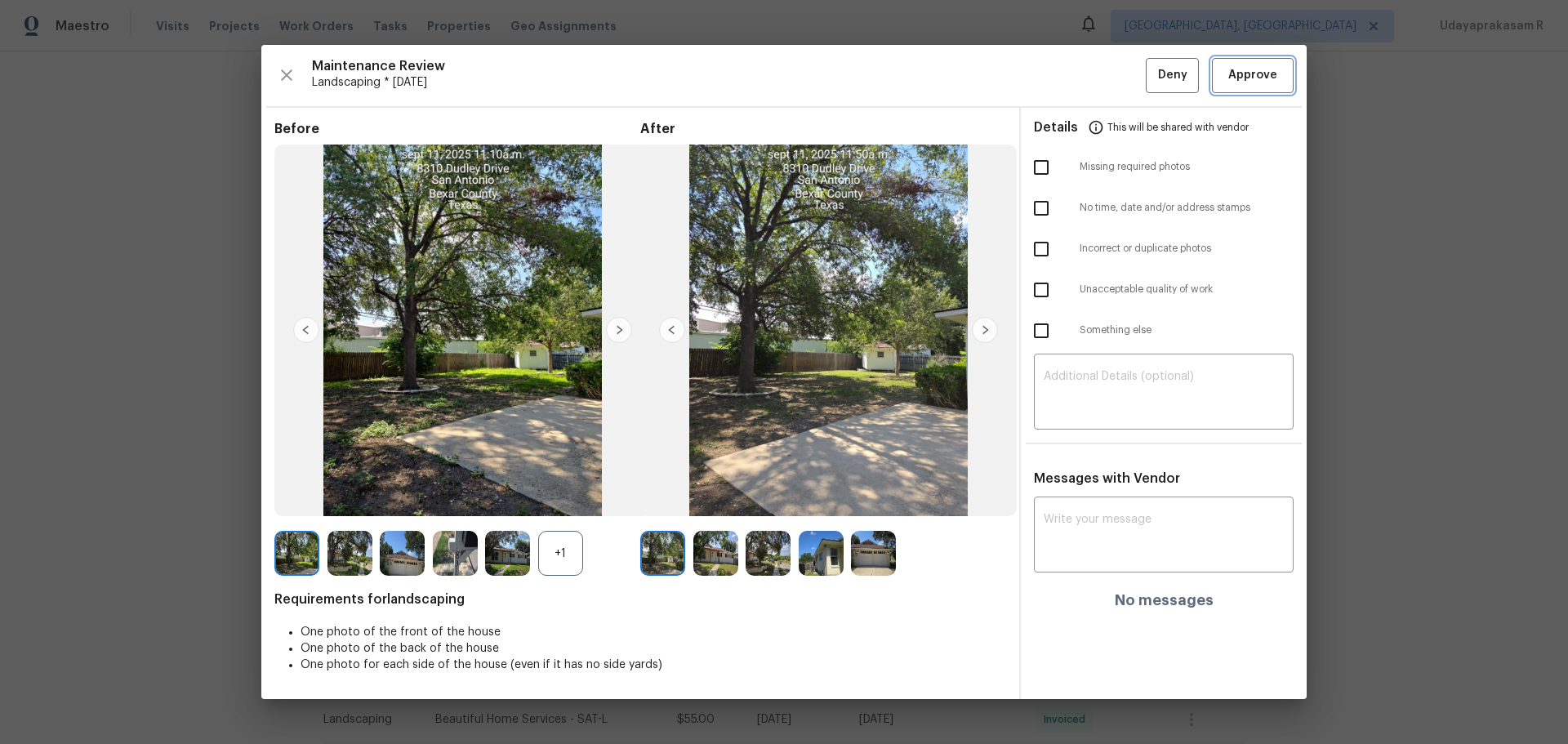
click at [1115, 73] on span "Approve" at bounding box center [1252, 75] width 49 height 20
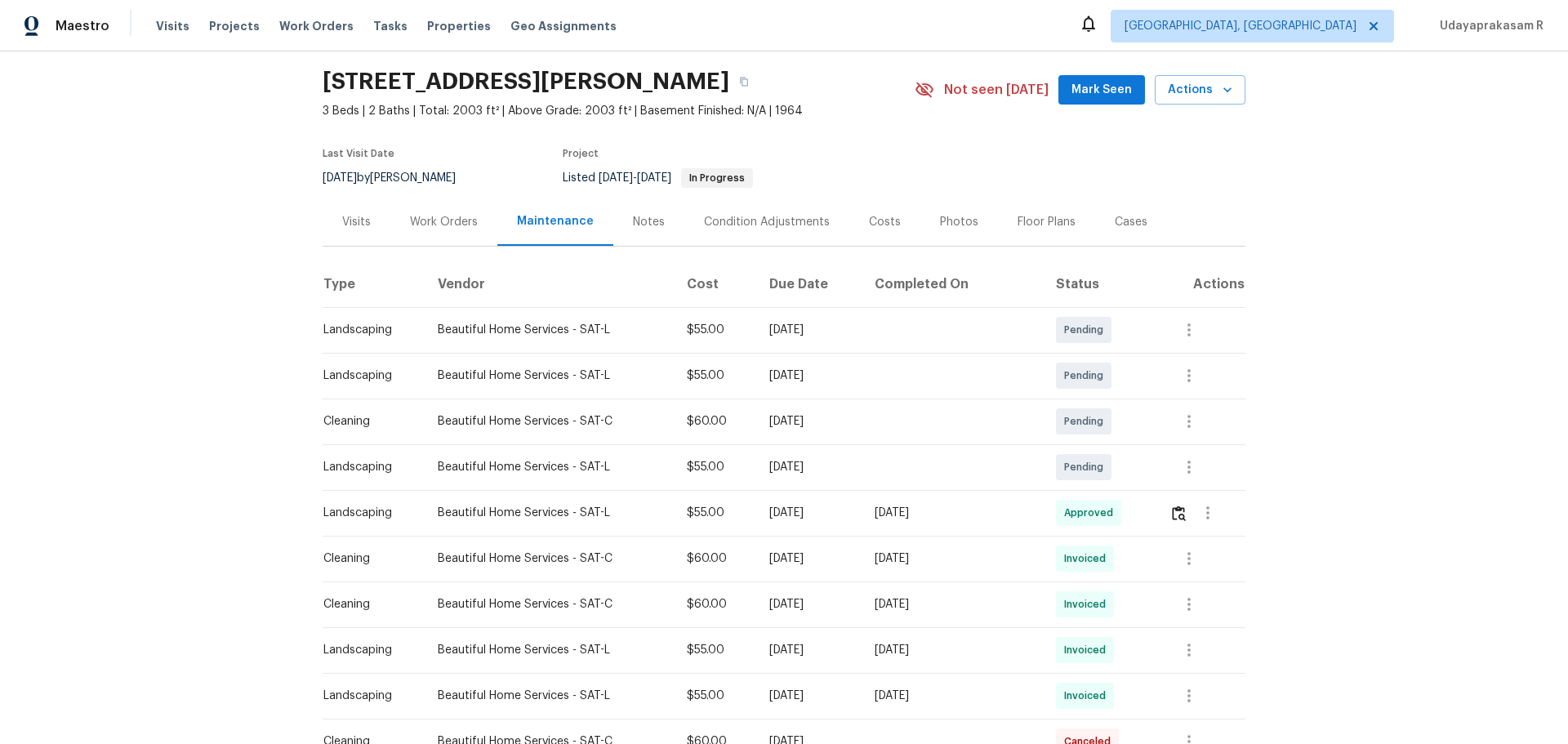
scroll to position [0, 0]
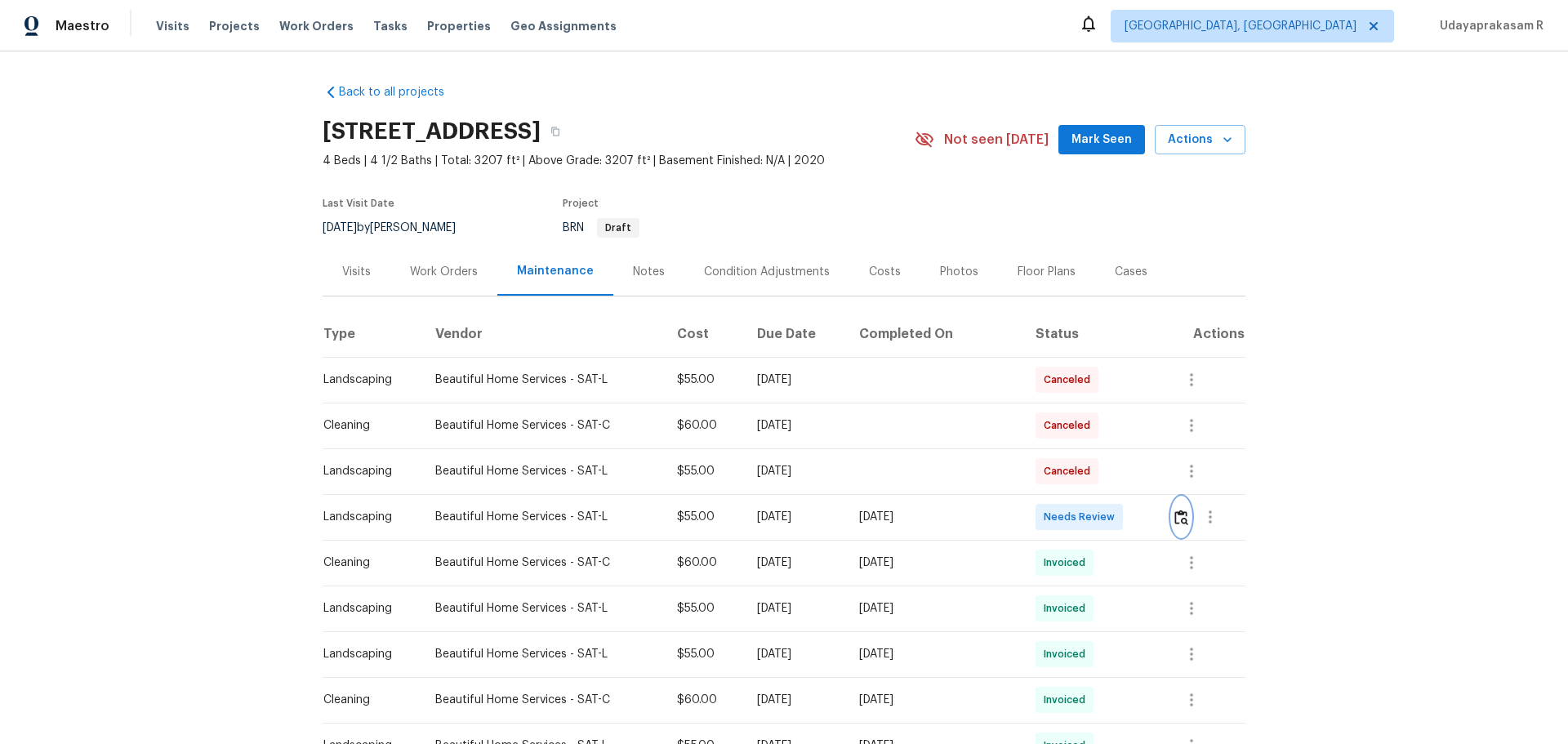
click at [1115, 489] on img "button" at bounding box center [1182, 518] width 14 height 15
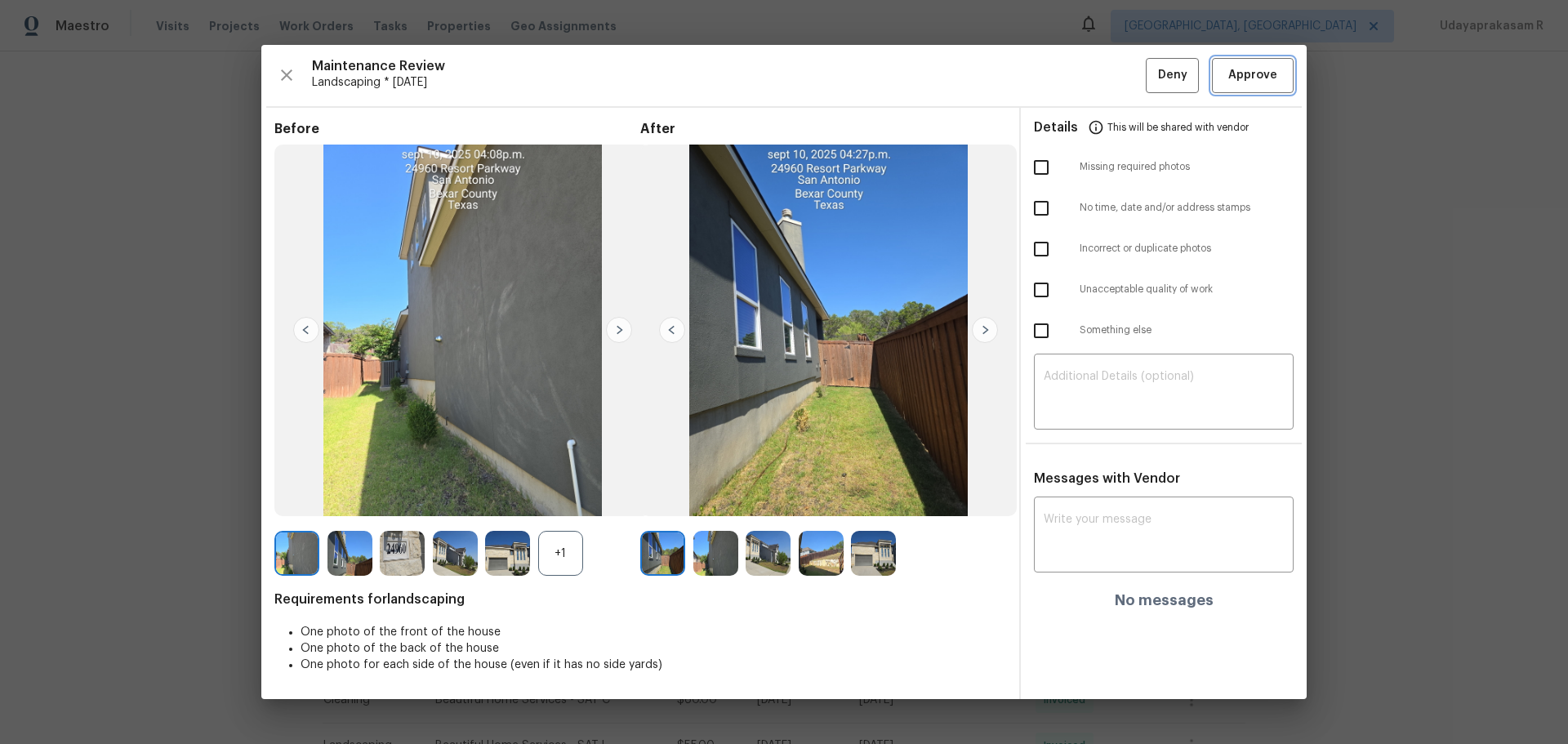
click at [1115, 80] on span "Approve" at bounding box center [1252, 75] width 49 height 20
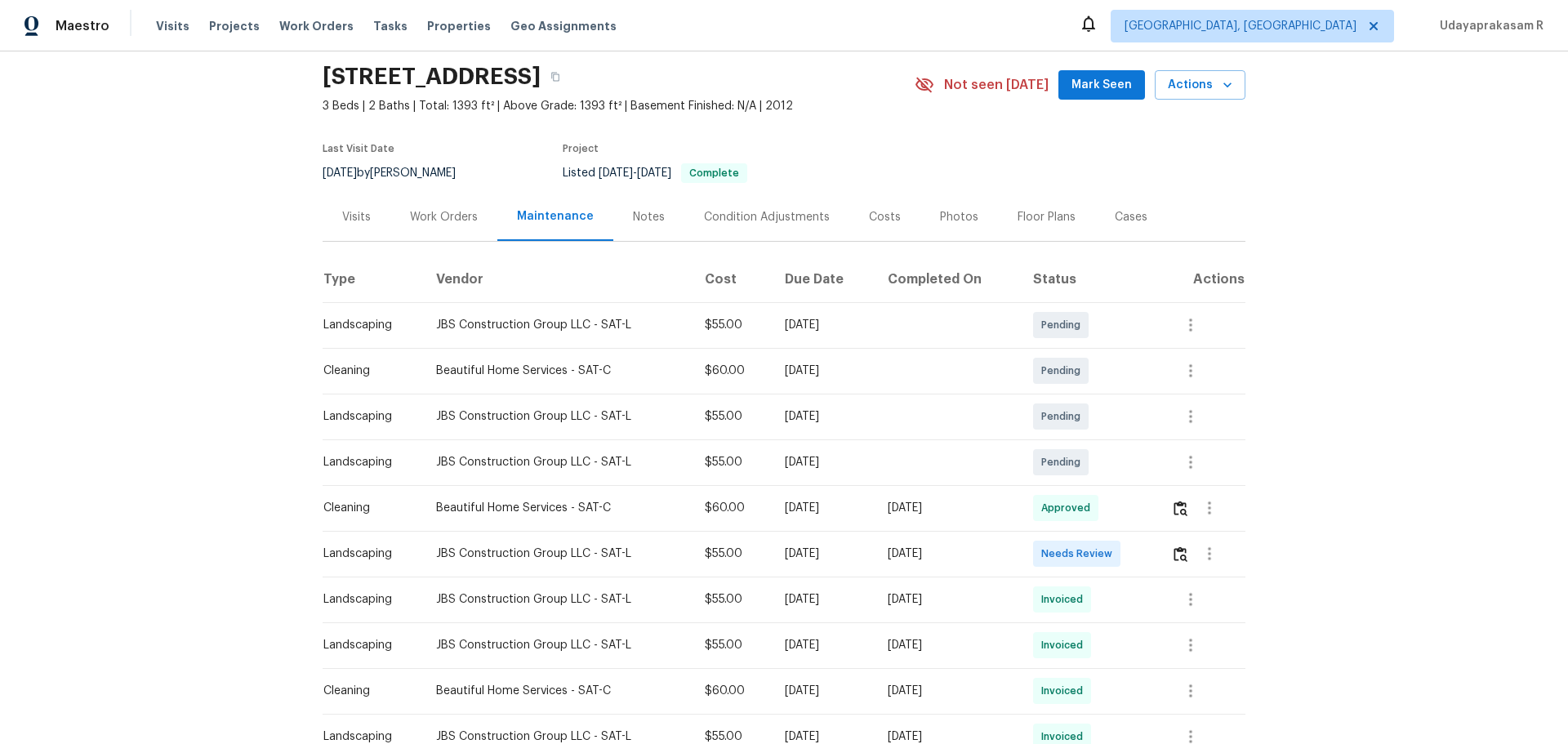
scroll to position [82, 0]
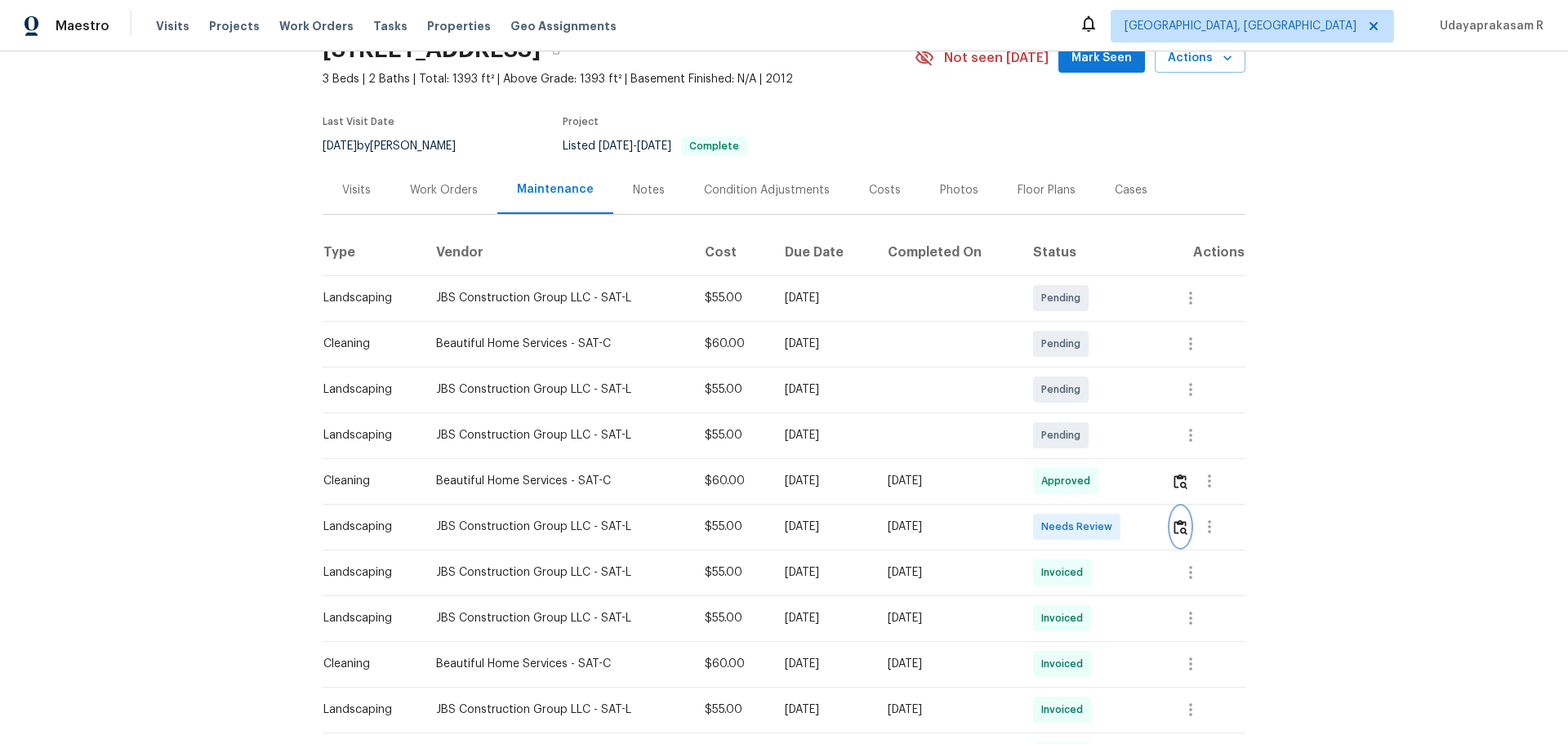
click at [1115, 489] on img "button" at bounding box center [1181, 528] width 14 height 15
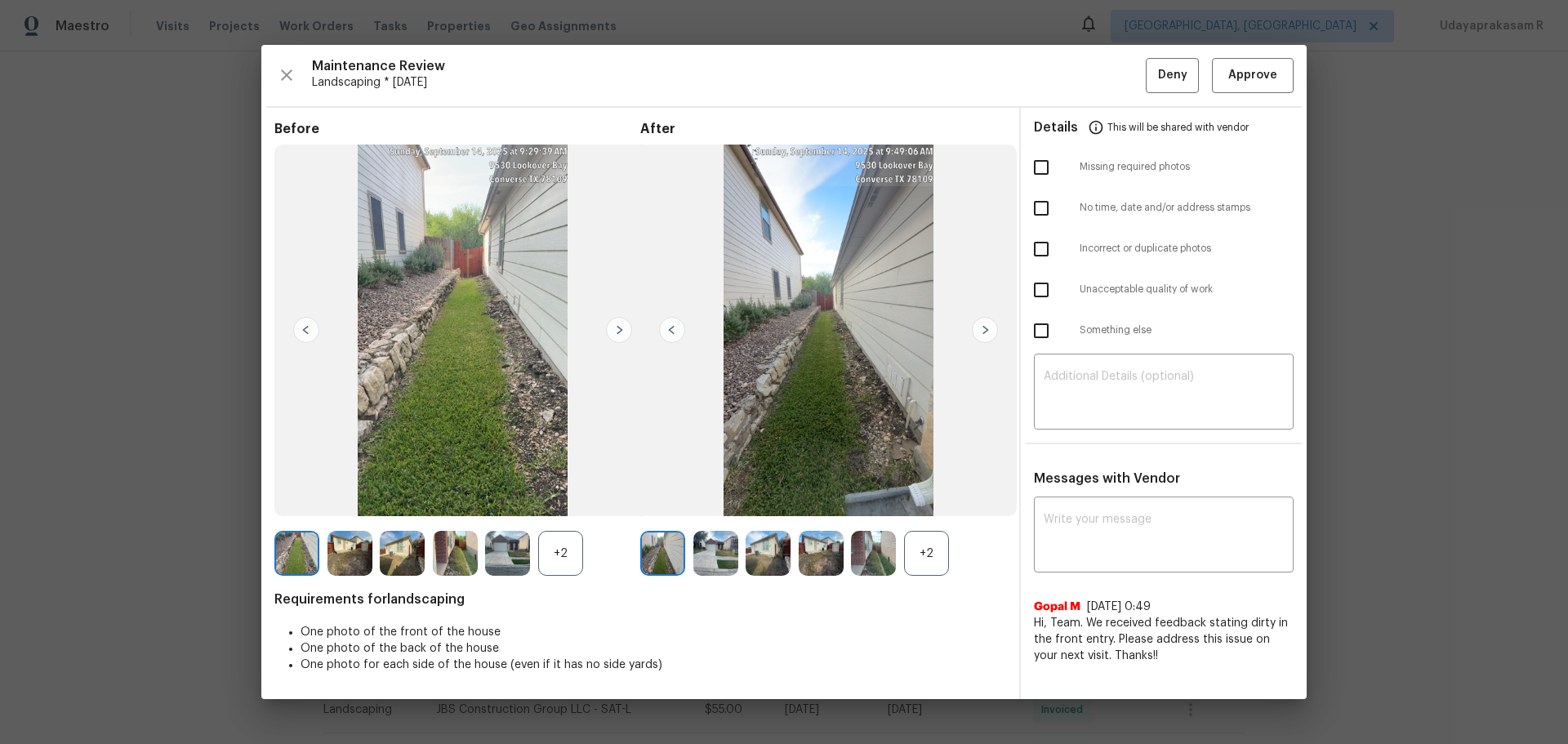
click at [986, 328] on img at bounding box center [984, 329] width 26 height 26
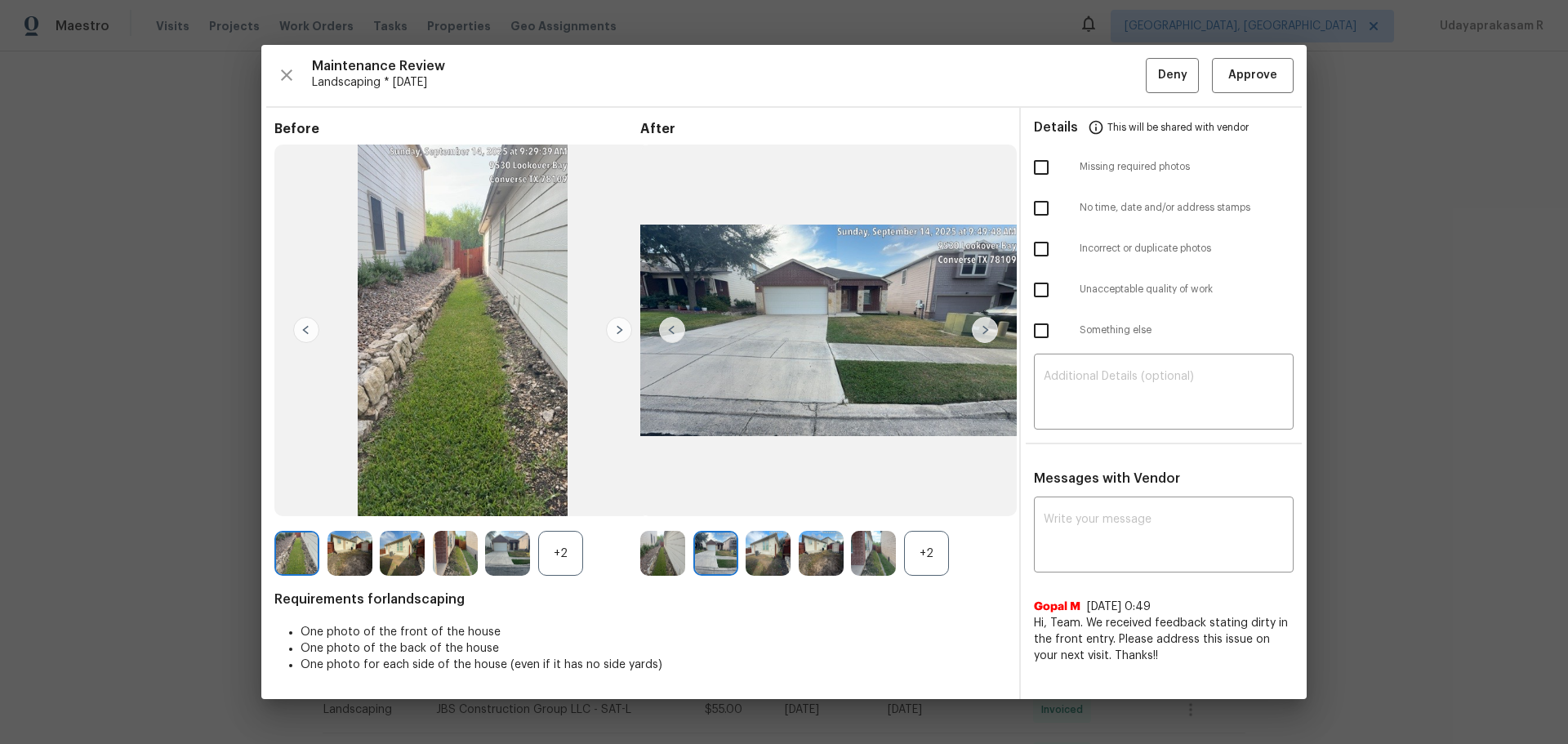
click at [986, 328] on img at bounding box center [984, 329] width 26 height 26
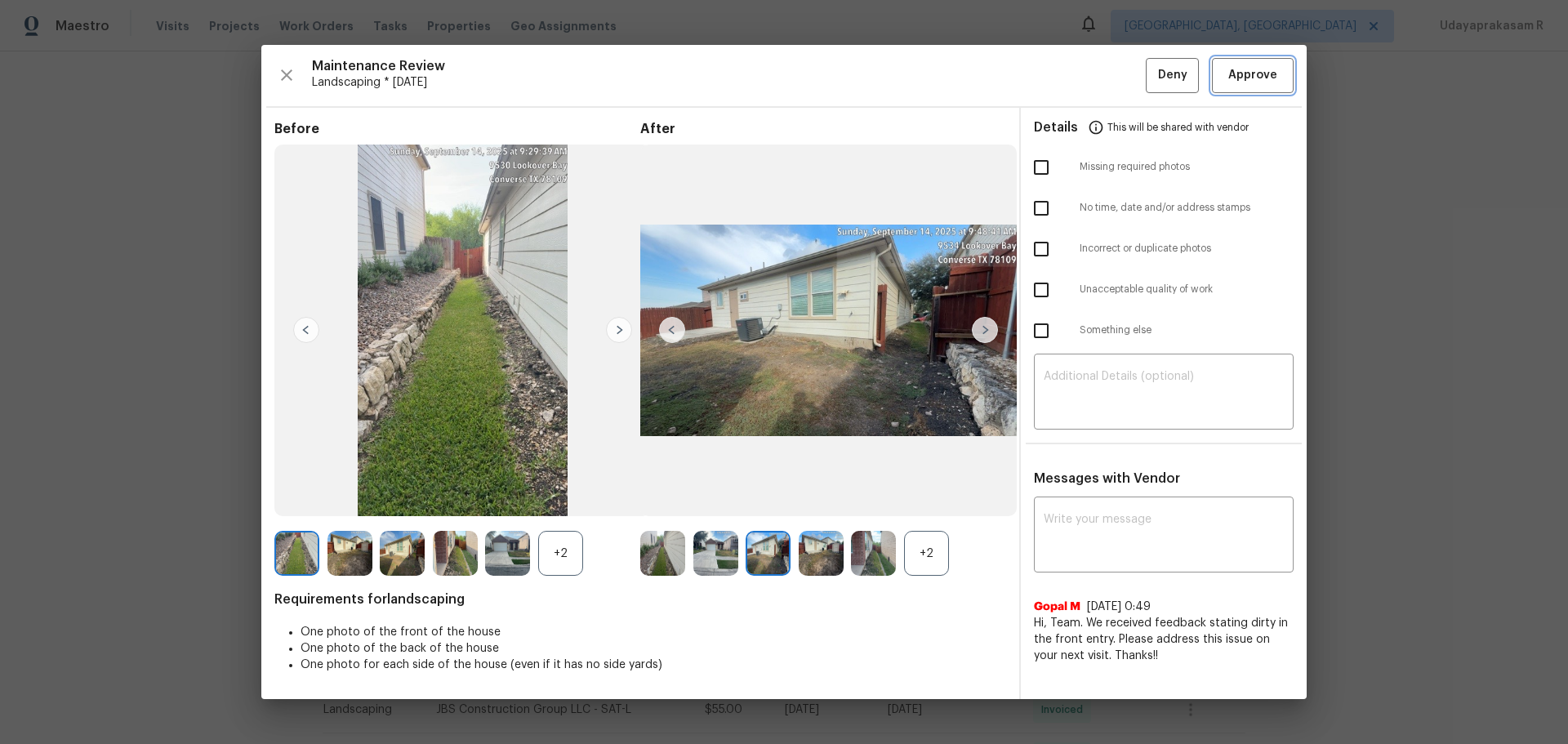
click at [1115, 90] on button "Approve" at bounding box center [1253, 75] width 82 height 35
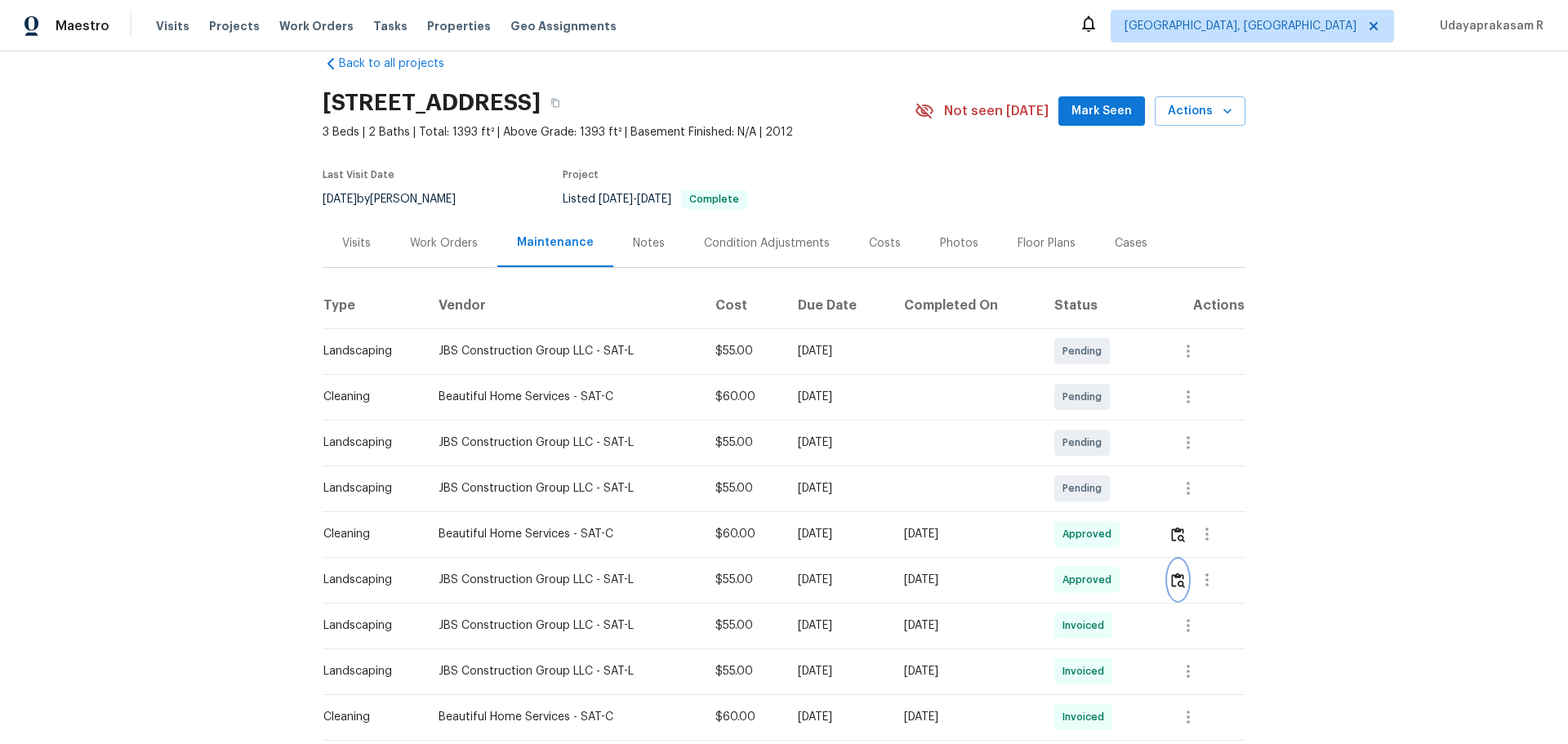
scroll to position [0, 0]
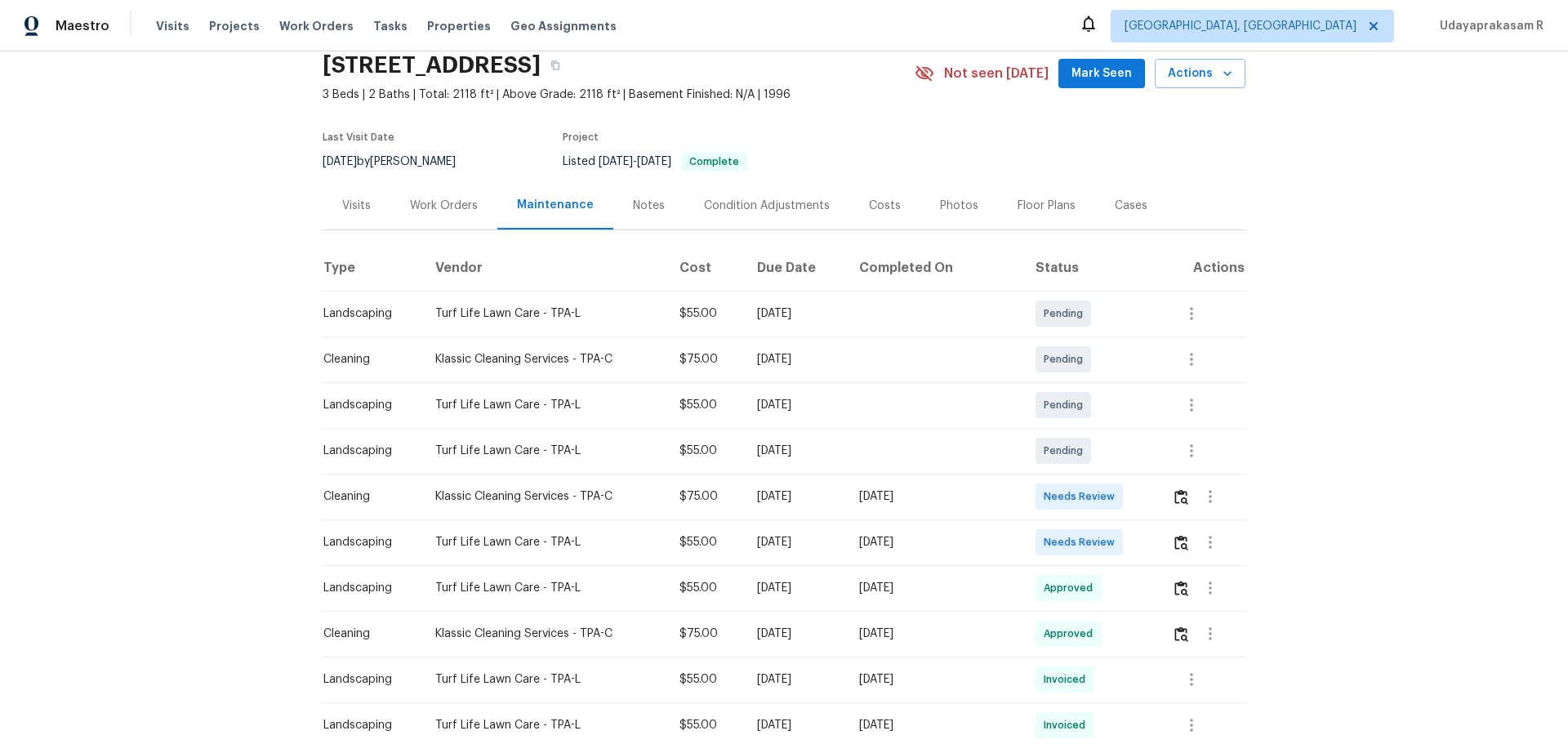
scroll to position [82, 0]
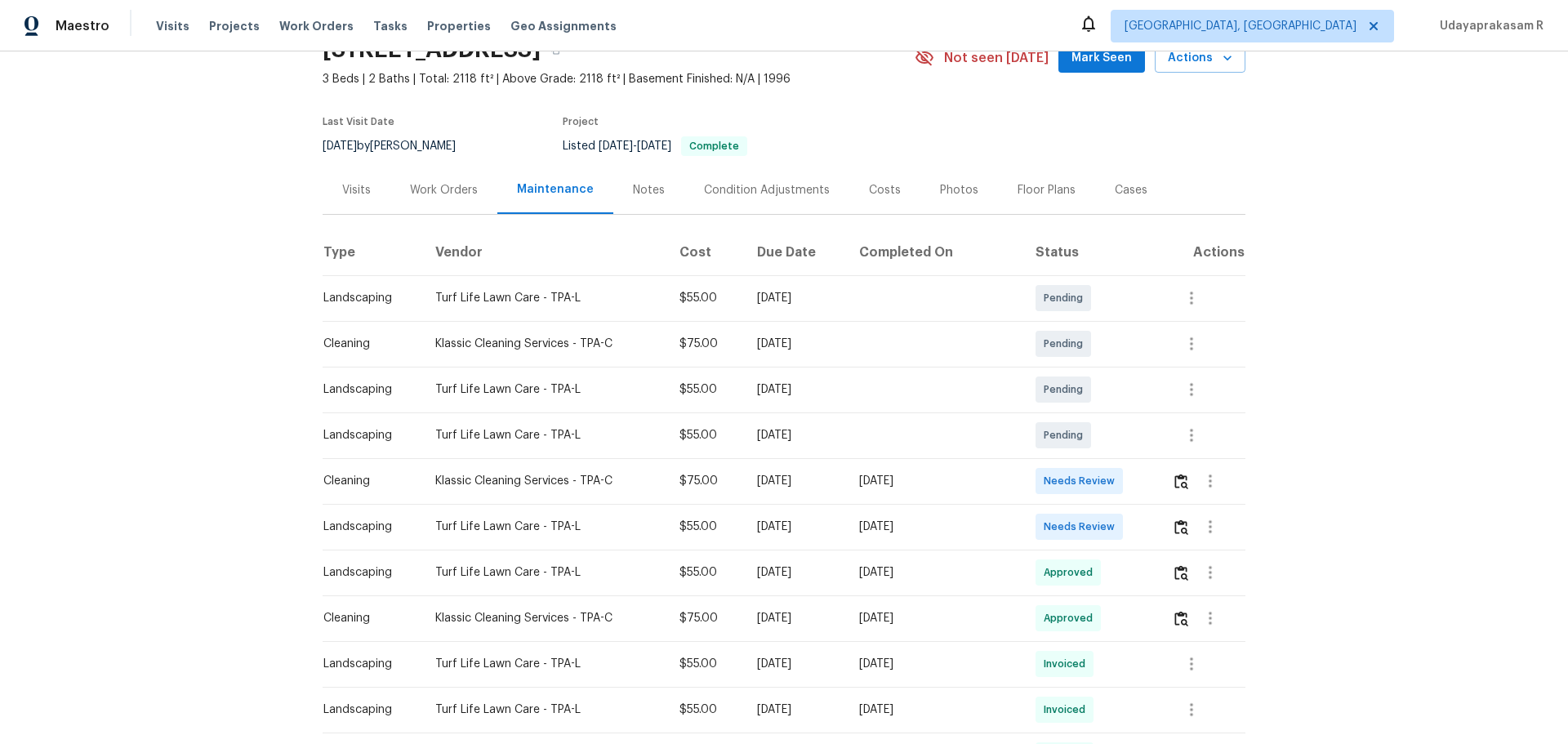
drag, startPoint x: 315, startPoint y: 529, endPoint x: 827, endPoint y: 488, distance: 513.6
click at [827, 488] on div "Back to all projects [STREET_ADDRESS] 3 Beds | 2 Baths | Total: 2118 ft² | Abov…" at bounding box center [784, 397] width 1568 height 693
drag, startPoint x: 838, startPoint y: 521, endPoint x: 1307, endPoint y: 558, distance: 470.5
click at [833, 489] on div "[DATE]" at bounding box center [795, 527] width 76 height 16
click at [1115, 489] on img "button" at bounding box center [1182, 528] width 14 height 15
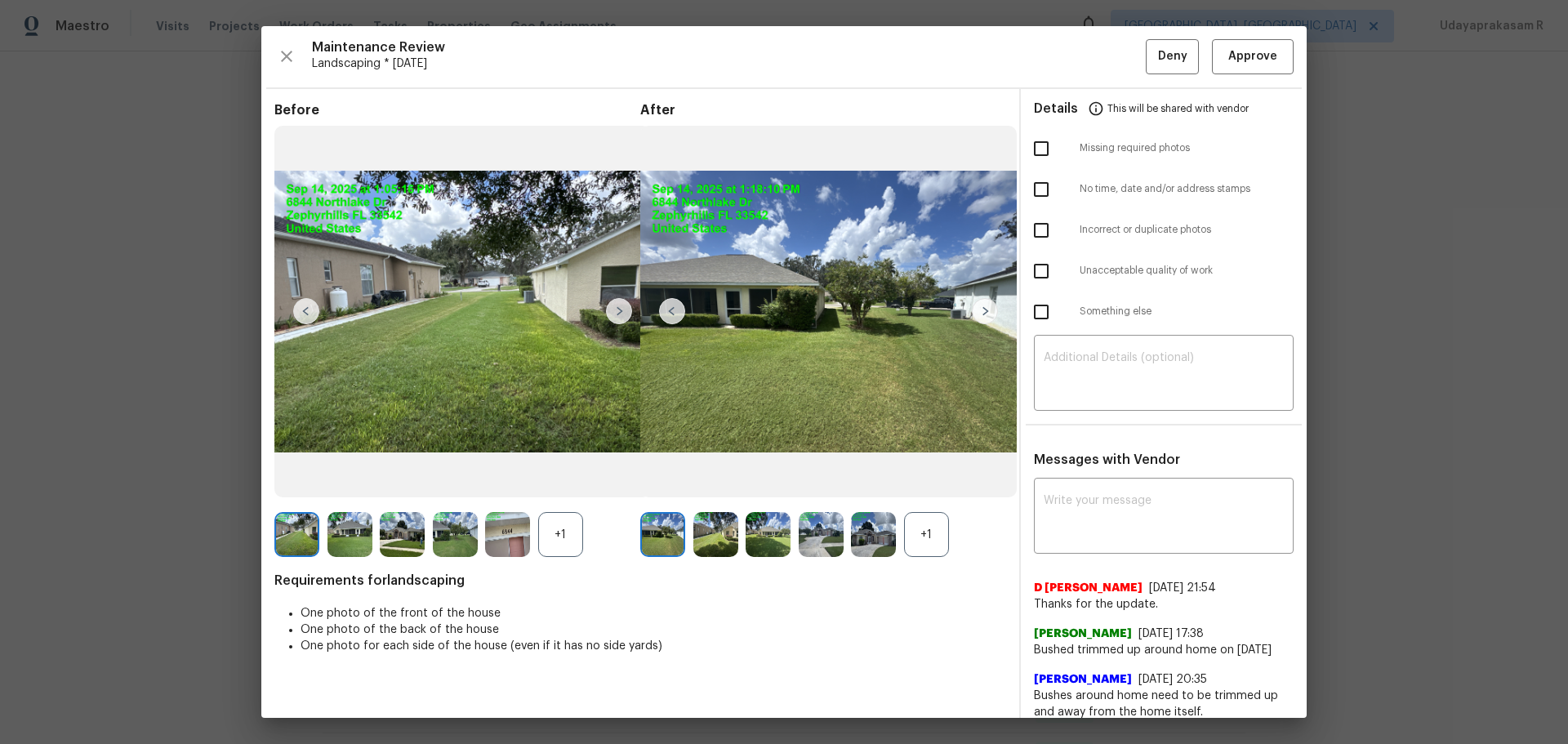
click at [976, 309] on img at bounding box center [984, 311] width 26 height 26
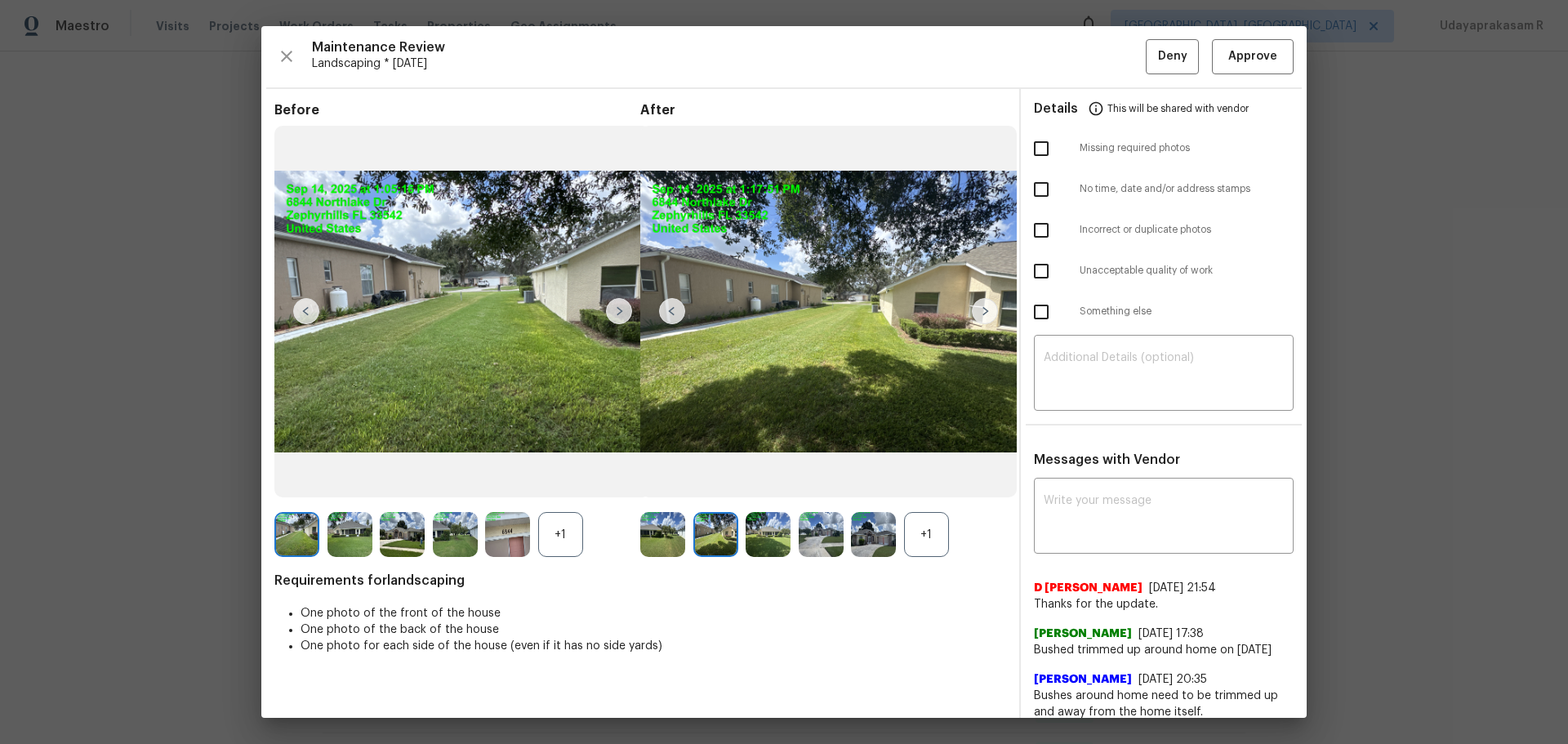
click at [976, 309] on img at bounding box center [984, 311] width 26 height 26
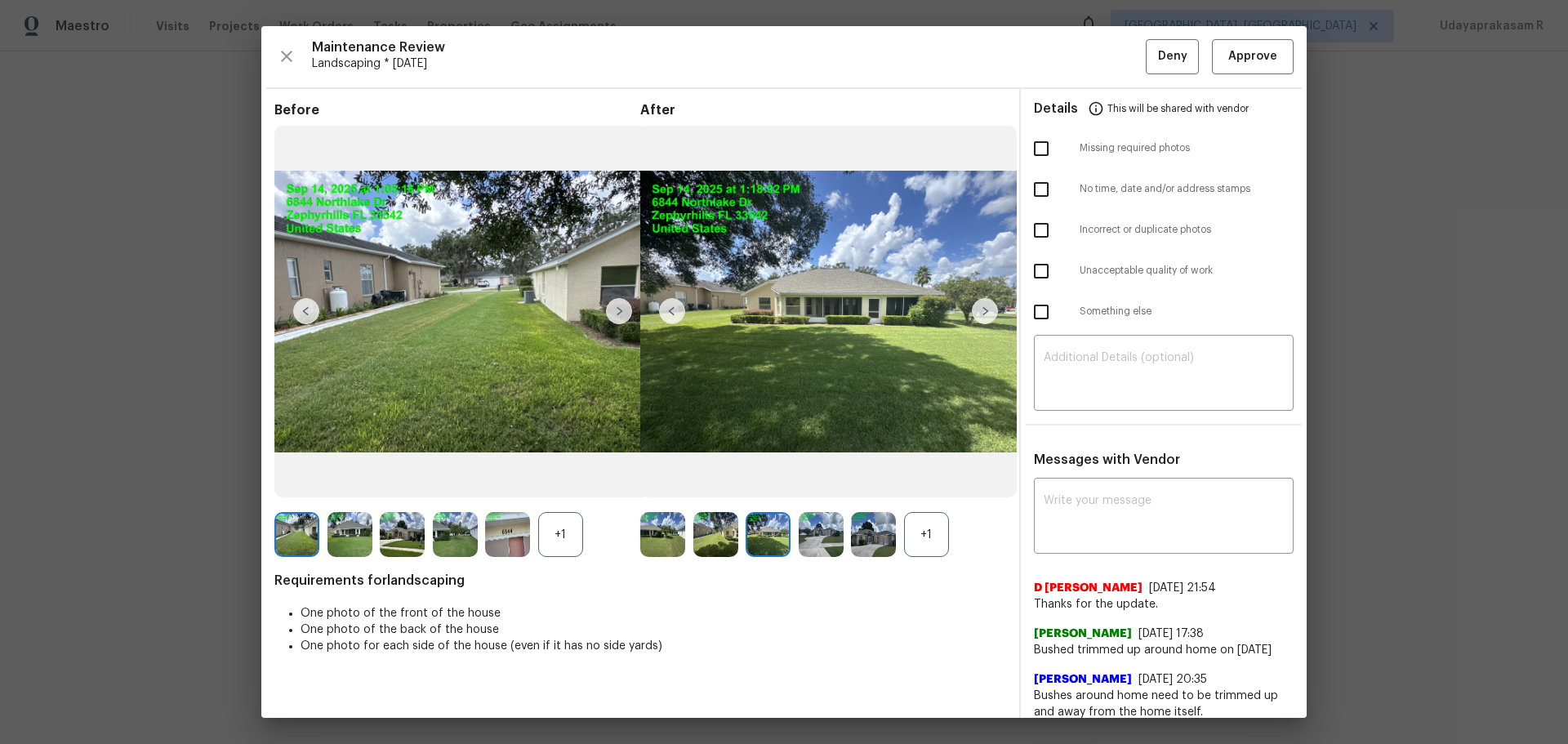
click at [976, 309] on img at bounding box center [984, 311] width 26 height 26
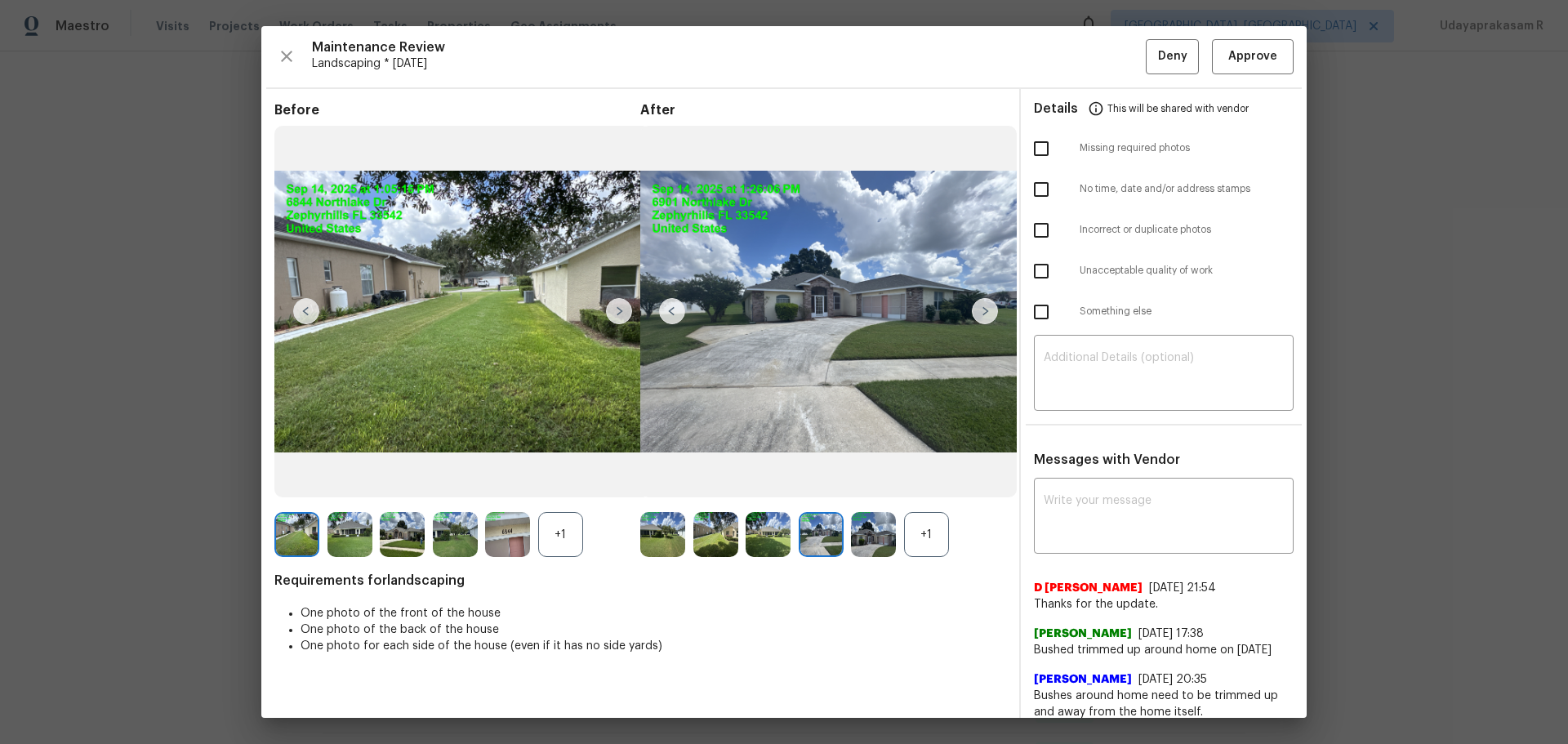
click at [976, 309] on img at bounding box center [984, 311] width 26 height 26
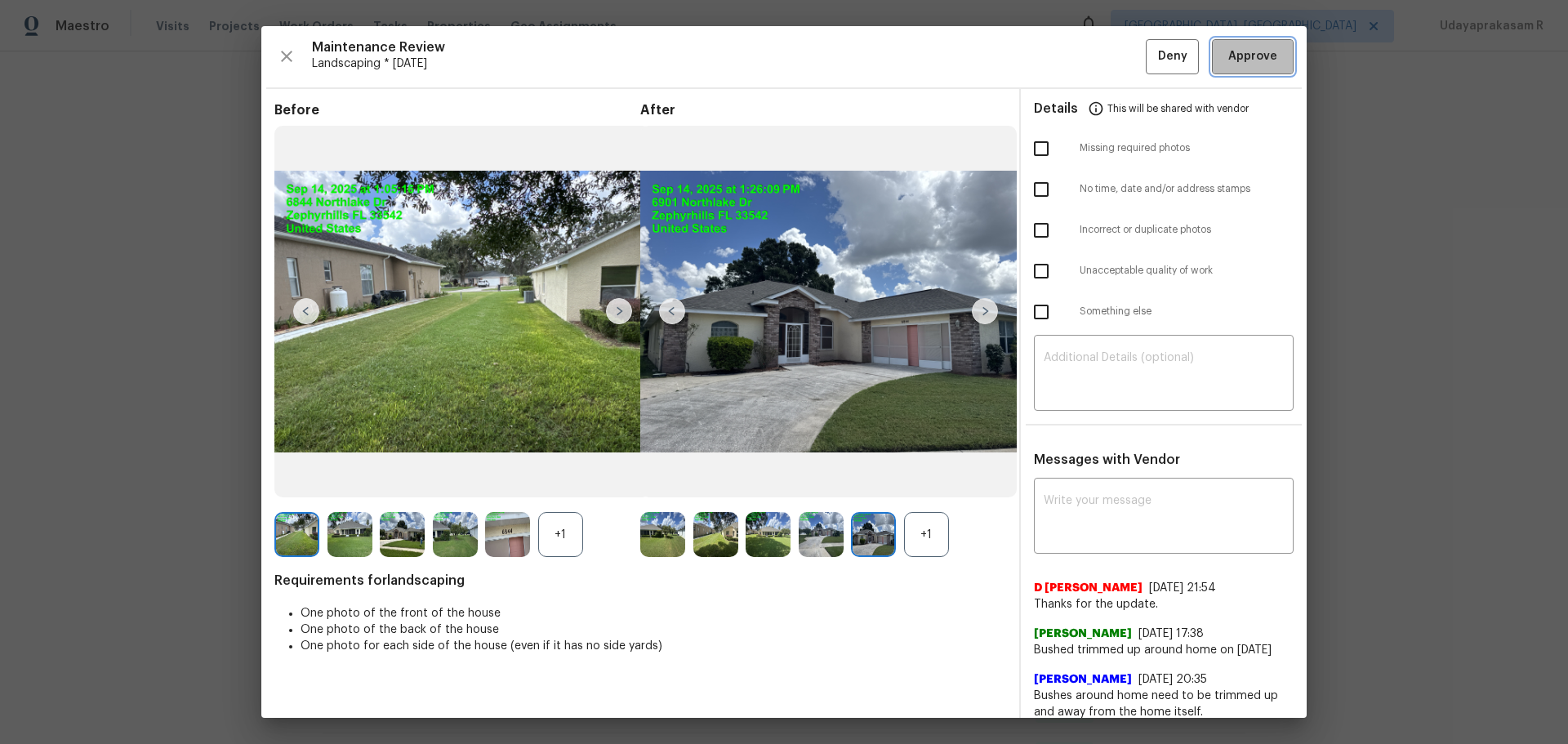
click at [1115, 64] on span "Approve" at bounding box center [1252, 56] width 49 height 20
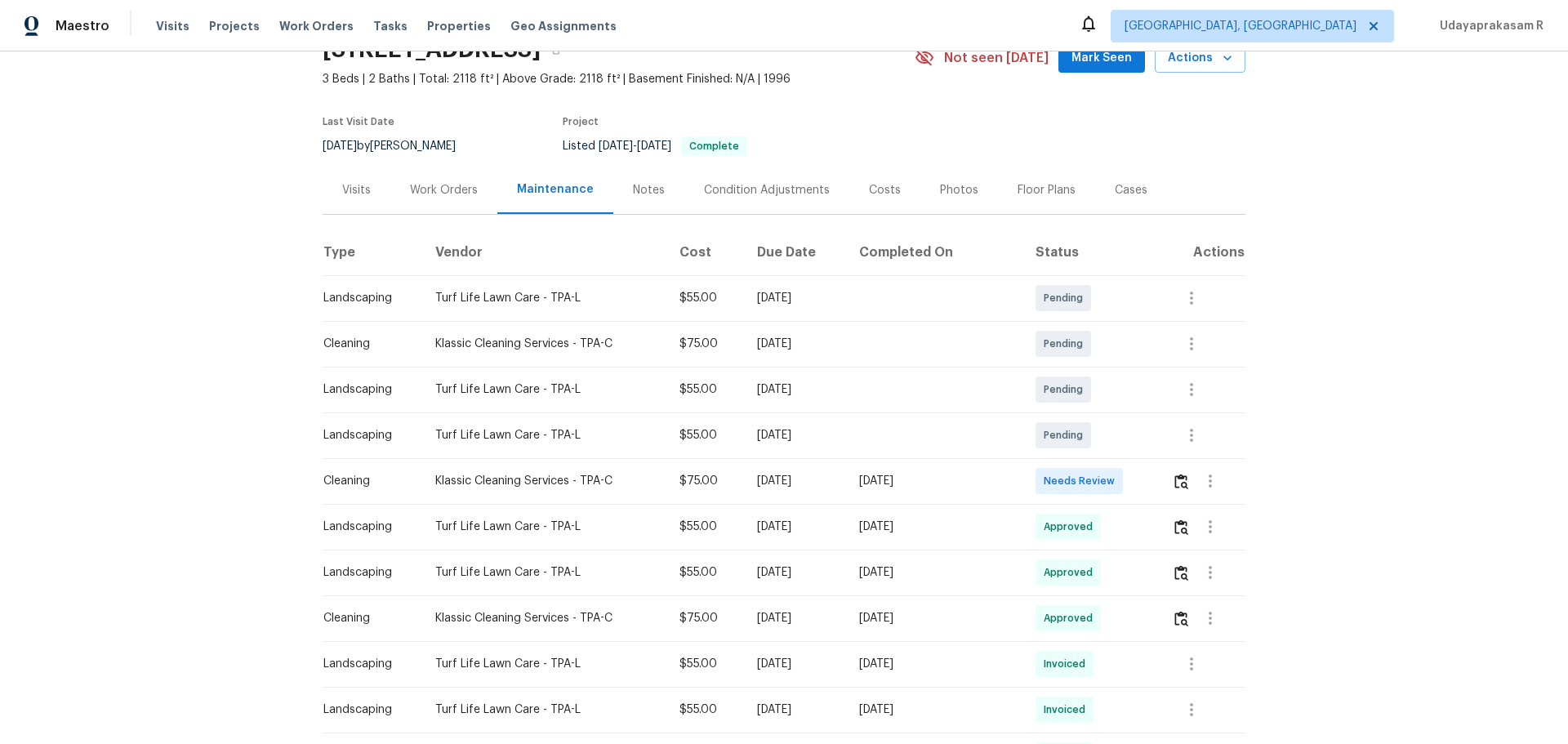
drag, startPoint x: 231, startPoint y: 364, endPoint x: 251, endPoint y: 13, distance: 351.6
click at [231, 353] on div "Back to all projects [STREET_ADDRESS] 3 Beds | 2 Baths | Total: 2118 ft² | Abov…" at bounding box center [784, 397] width 1568 height 693
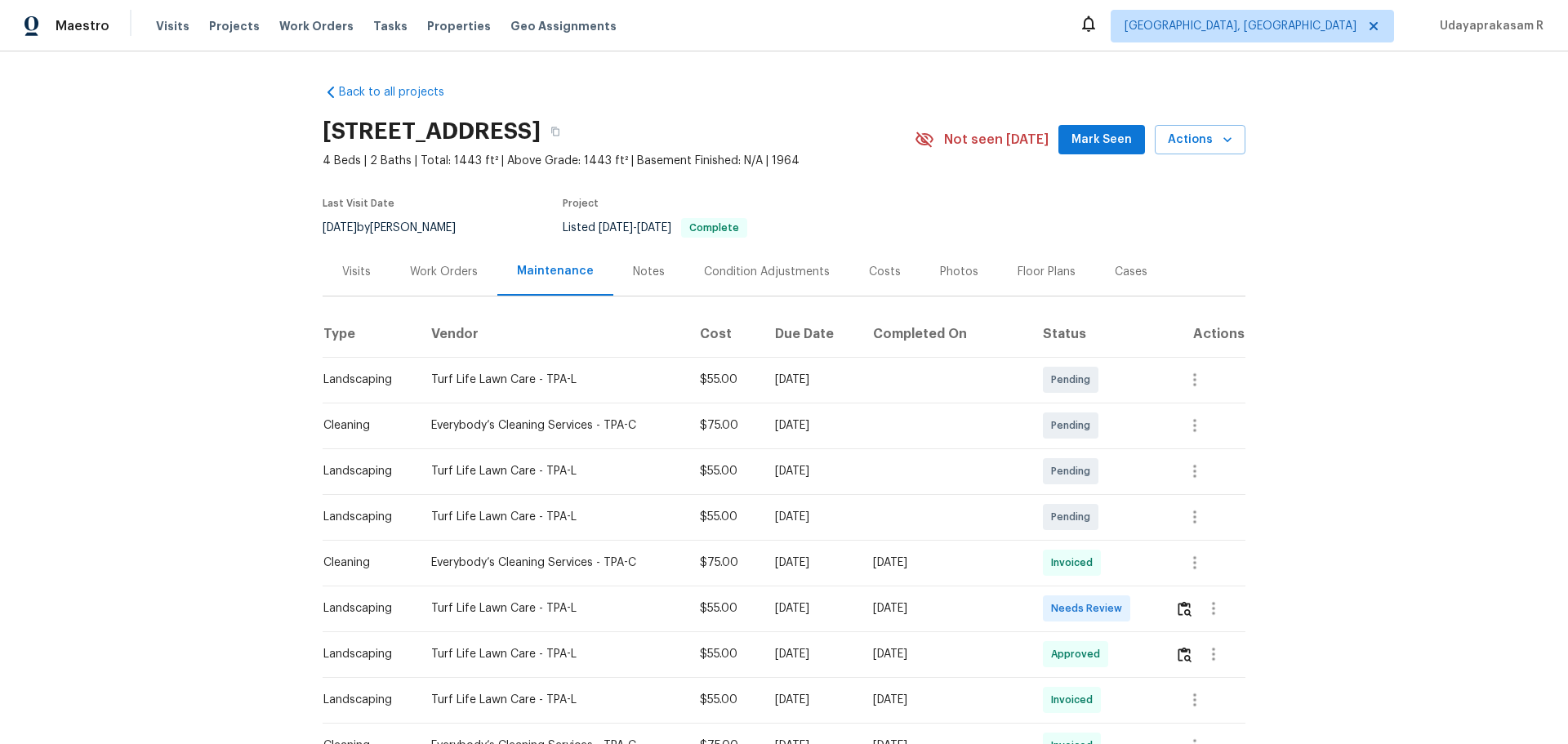
scroll to position [82, 0]
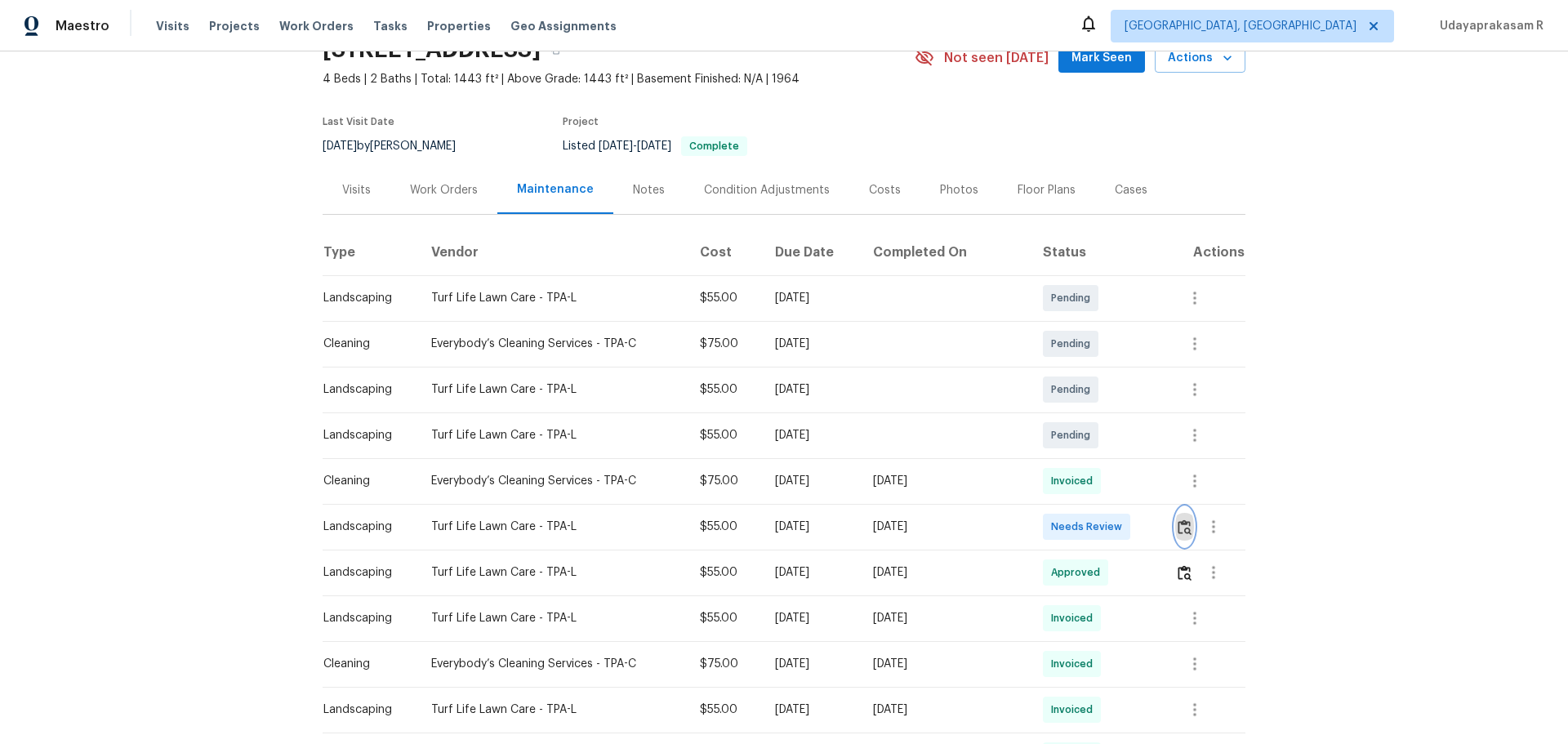
click at [1115, 489] on img "button" at bounding box center [1184, 528] width 14 height 15
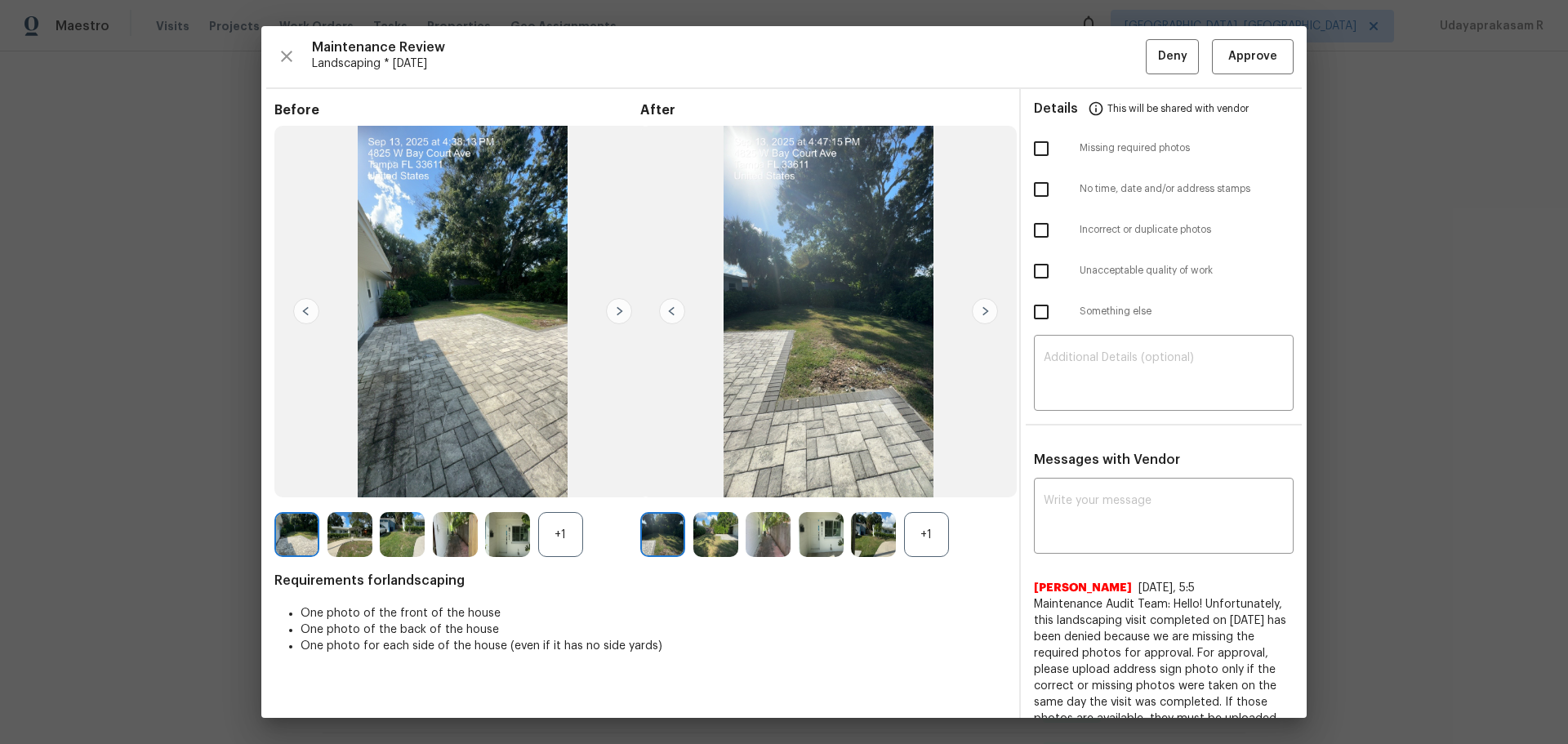
click at [1035, 272] on input "checkbox" at bounding box center [1041, 272] width 35 height 35
checkbox input "true"
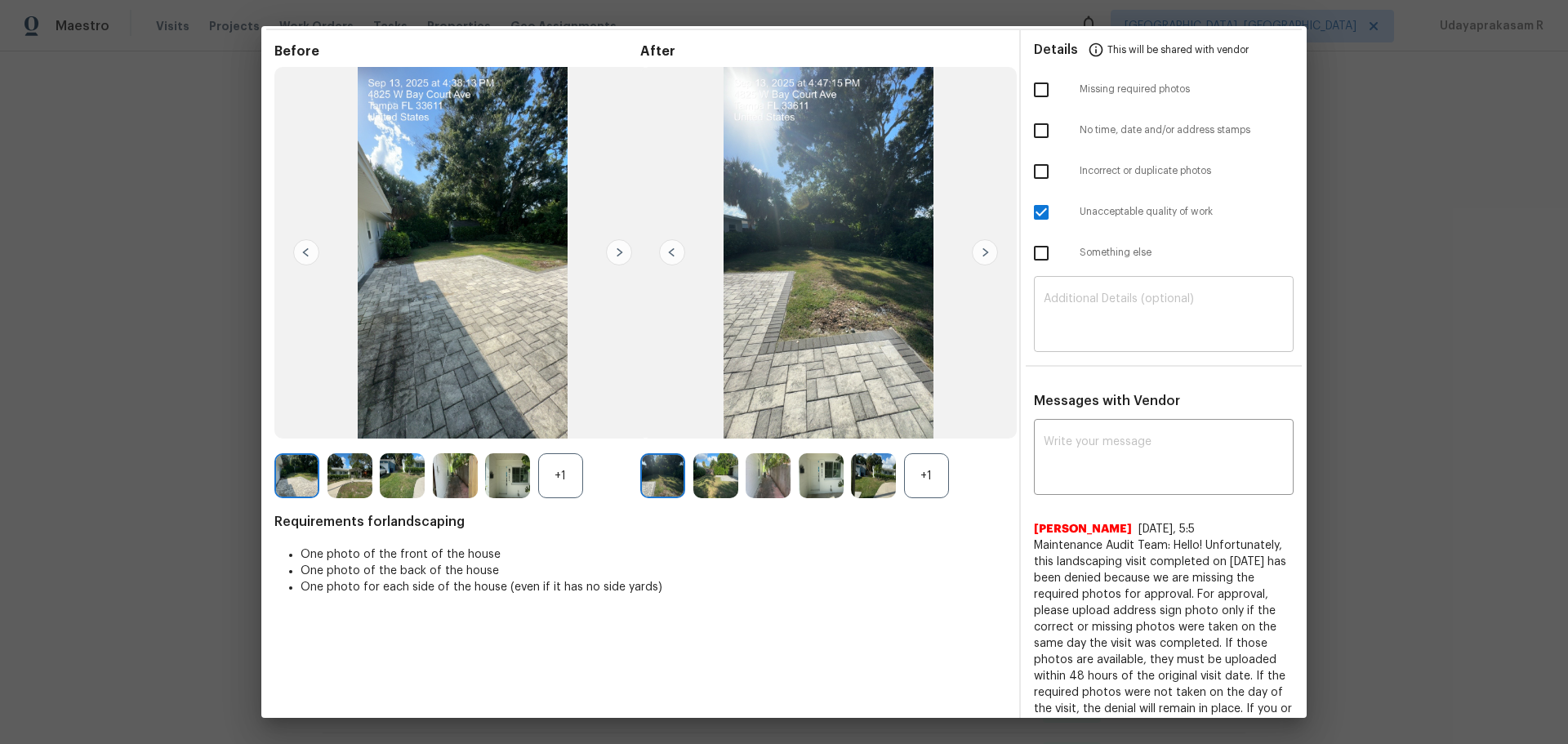
scroll to position [136, 0]
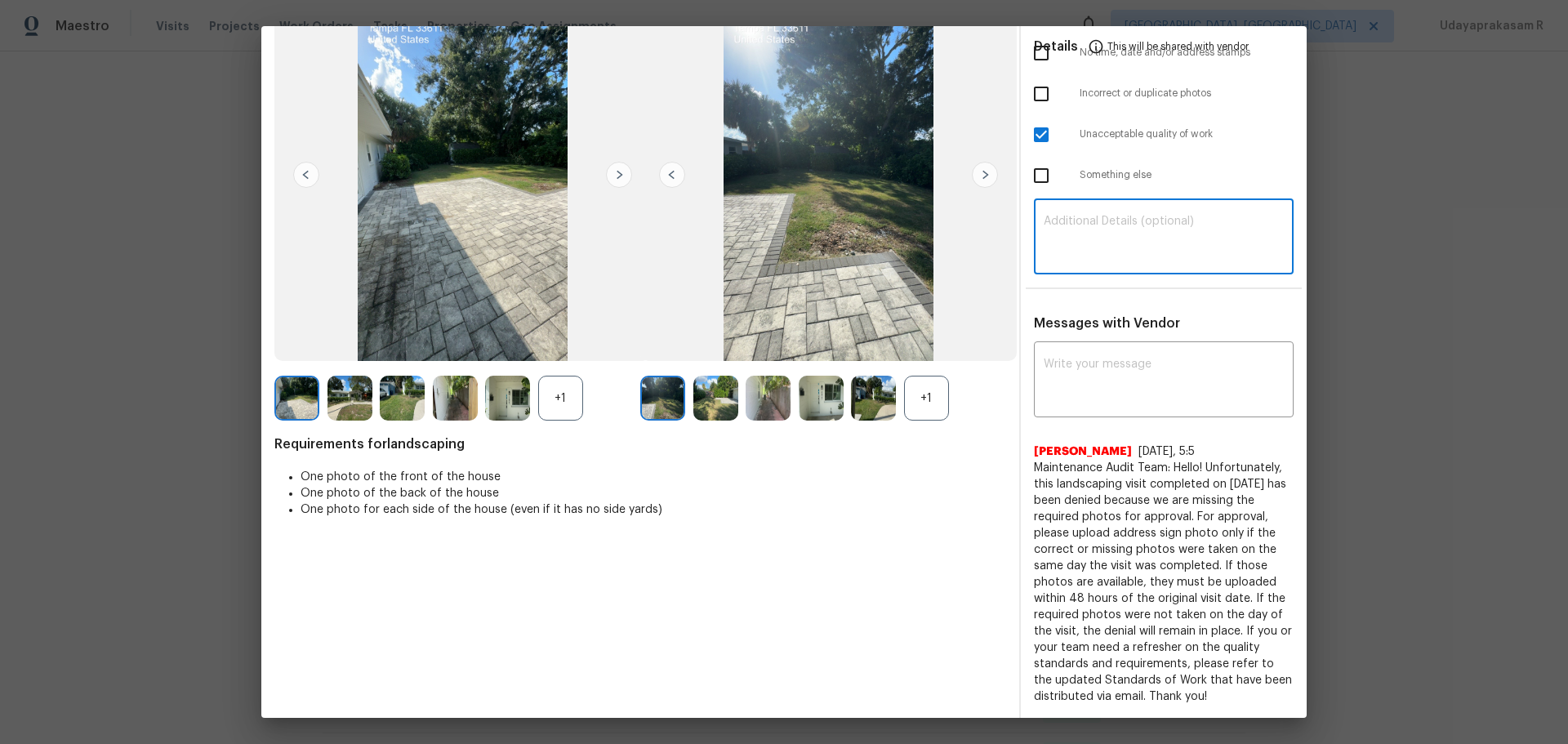
click at [1066, 221] on textarea at bounding box center [1163, 238] width 241 height 45
paste textarea "Maintenance Audit Team: Hello! Unfortunately, this landscaping visit completed …"
type textarea "Maintenance Audit Team: Hello! Unfortunately, this landscaping visit completed …"
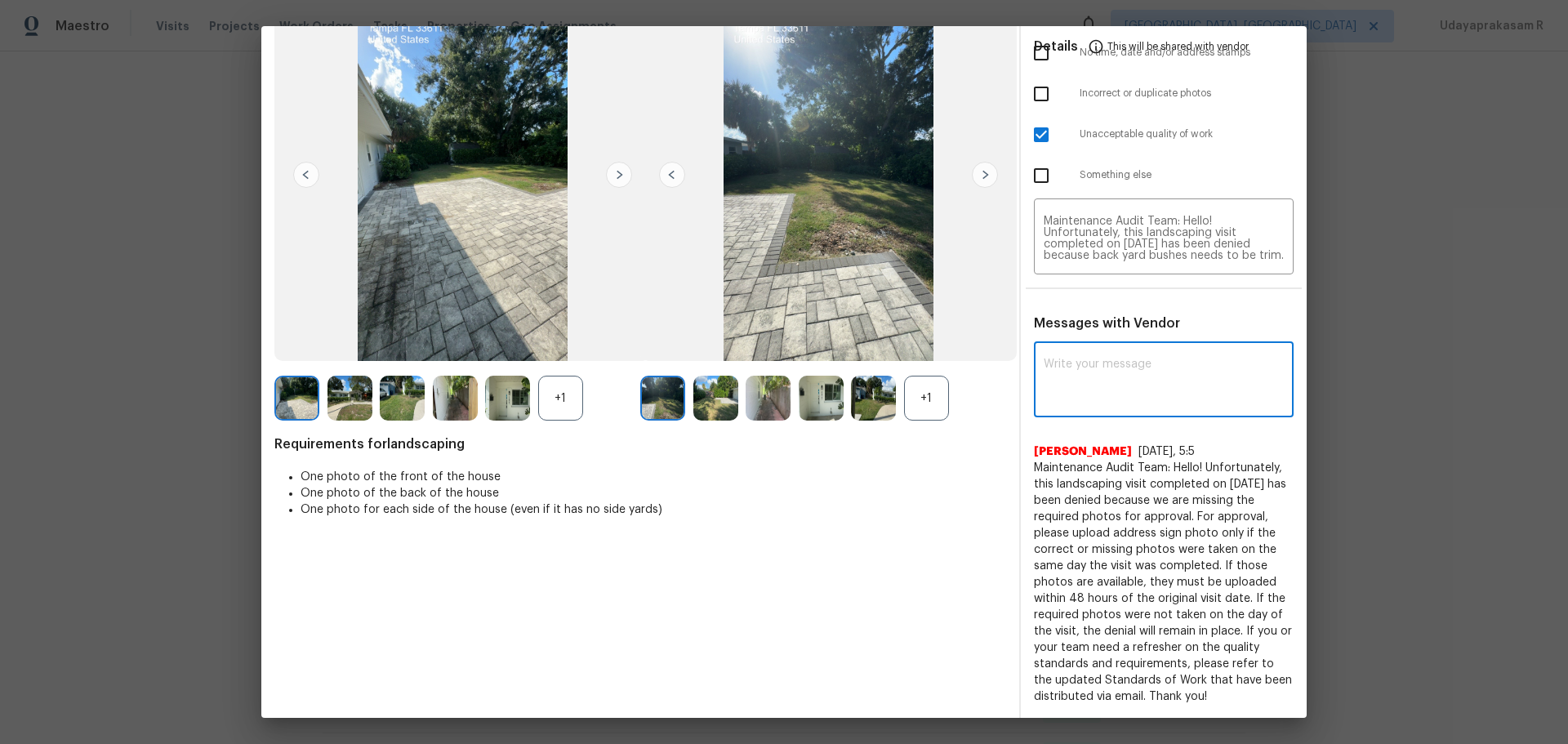
click at [1110, 373] on textarea at bounding box center [1163, 381] width 241 height 45
paste textarea "Maintenance Audit Team: Hello! Unfortunately, this landscaping visit completed …"
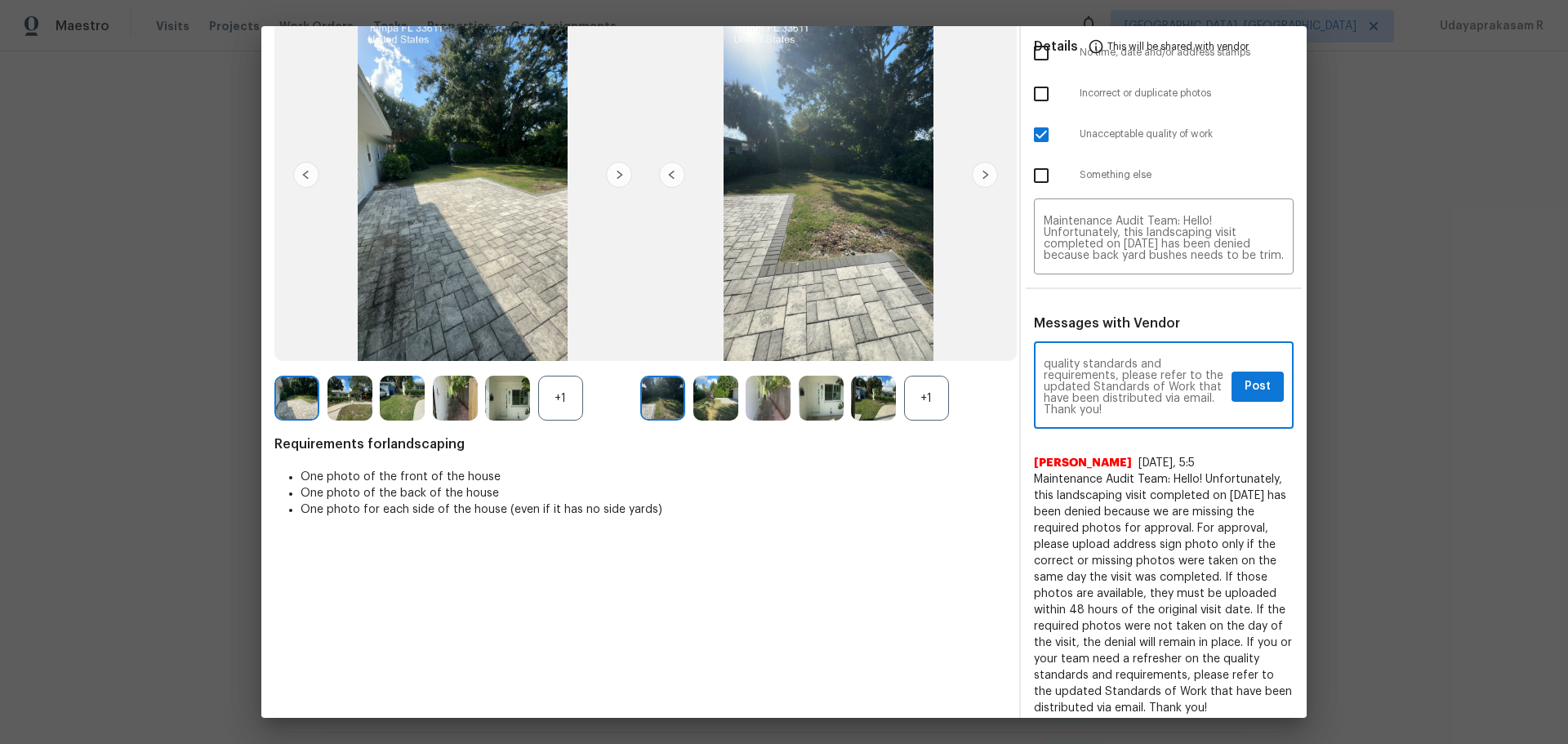
scroll to position [217, 0]
type textarea "Maintenance Audit Team: Hello! Unfortunately, this landscaping visit completed …"
click at [982, 177] on img at bounding box center [984, 174] width 26 height 26
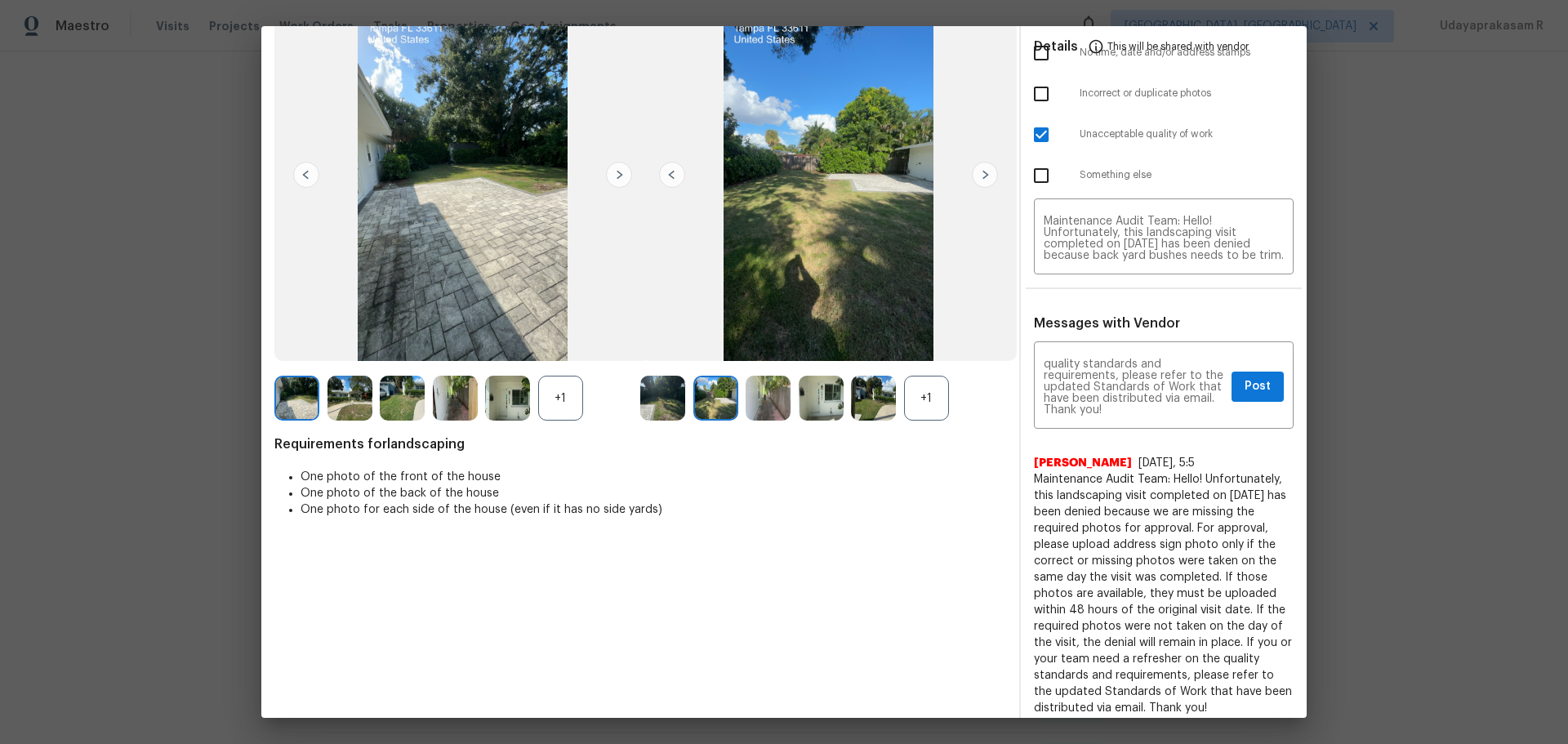
click at [982, 177] on img at bounding box center [984, 174] width 26 height 26
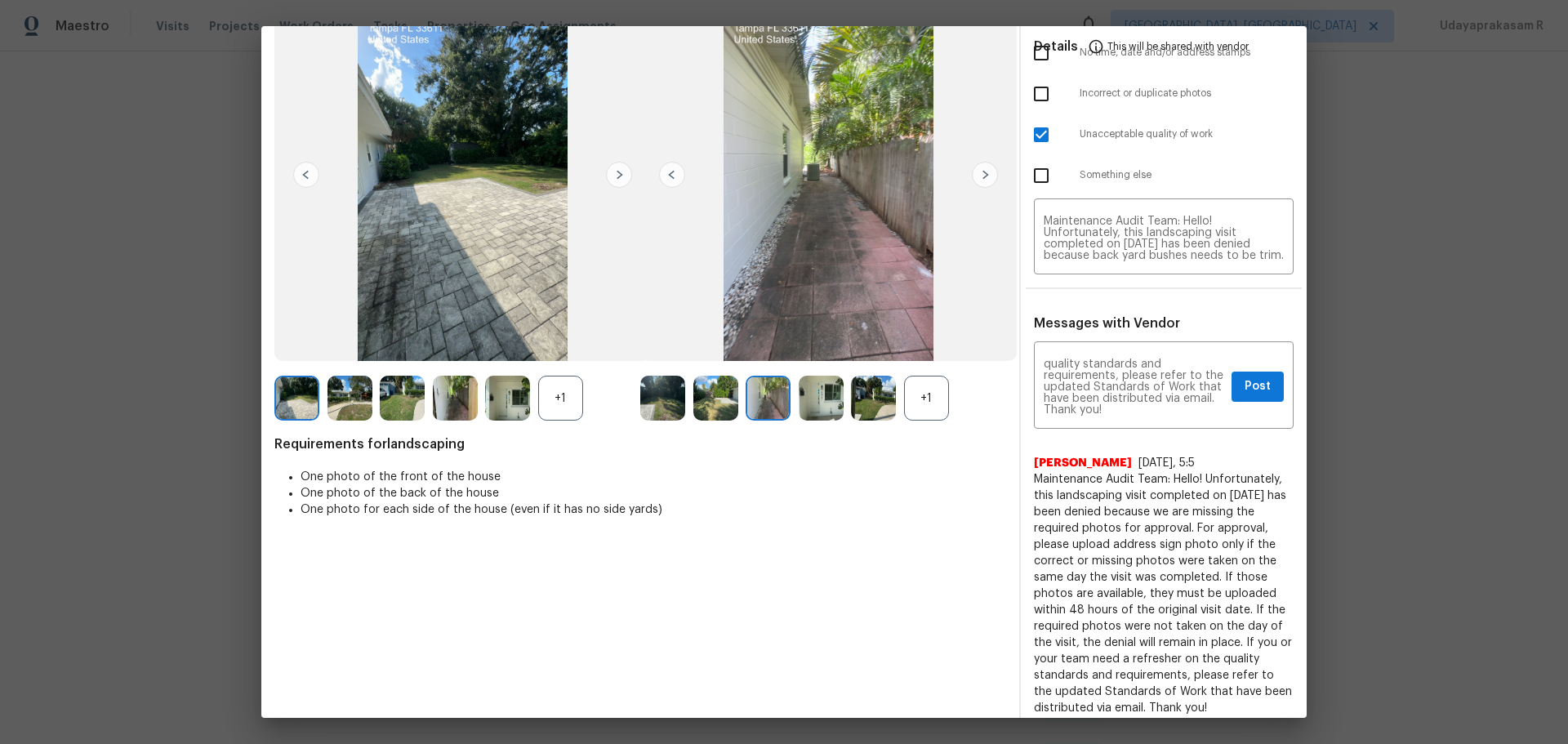
click at [982, 177] on img at bounding box center [984, 174] width 26 height 26
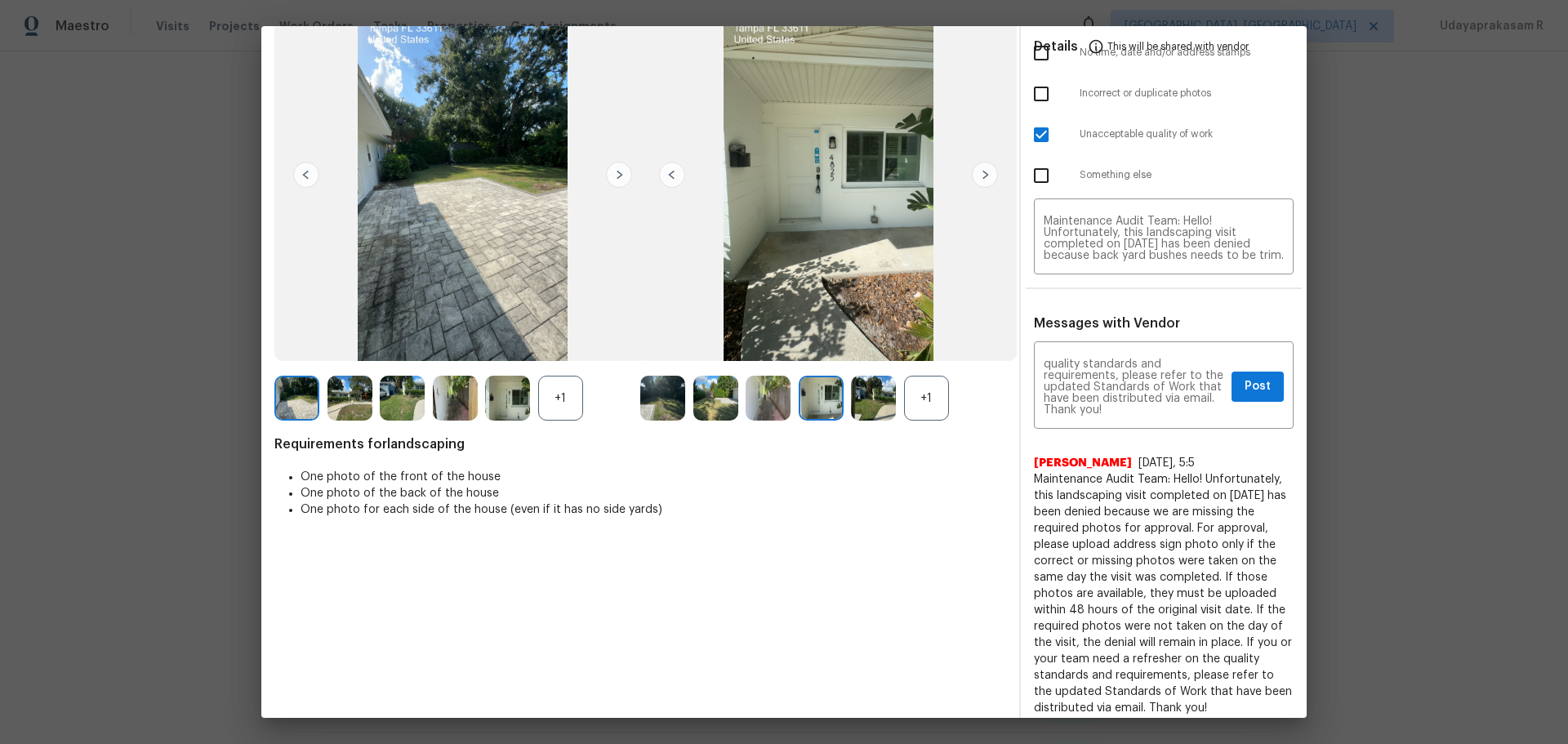
click at [940, 402] on div "+1" at bounding box center [927, 398] width 44 height 44
click at [981, 168] on img at bounding box center [984, 174] width 26 height 26
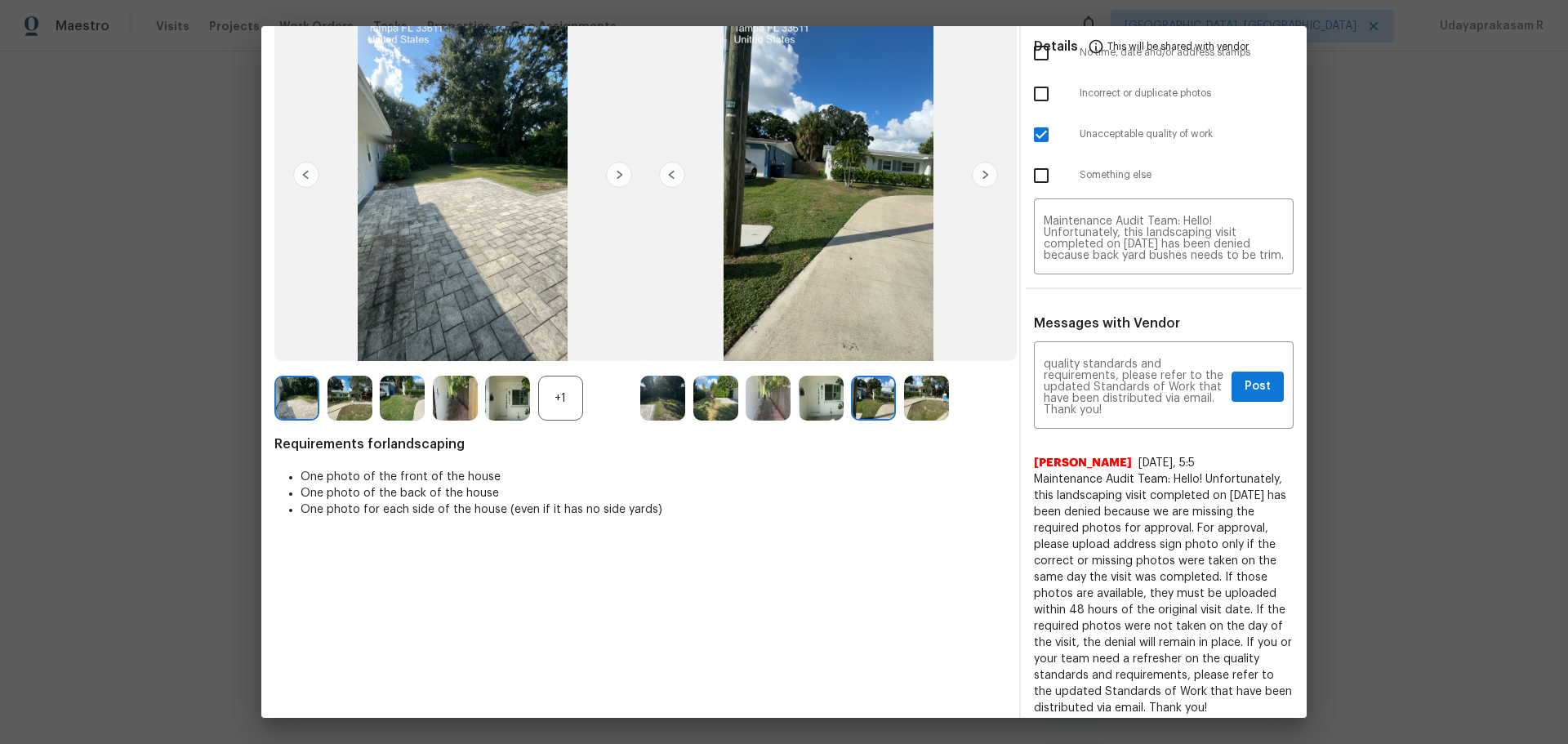
click at [981, 168] on img at bounding box center [984, 174] width 26 height 26
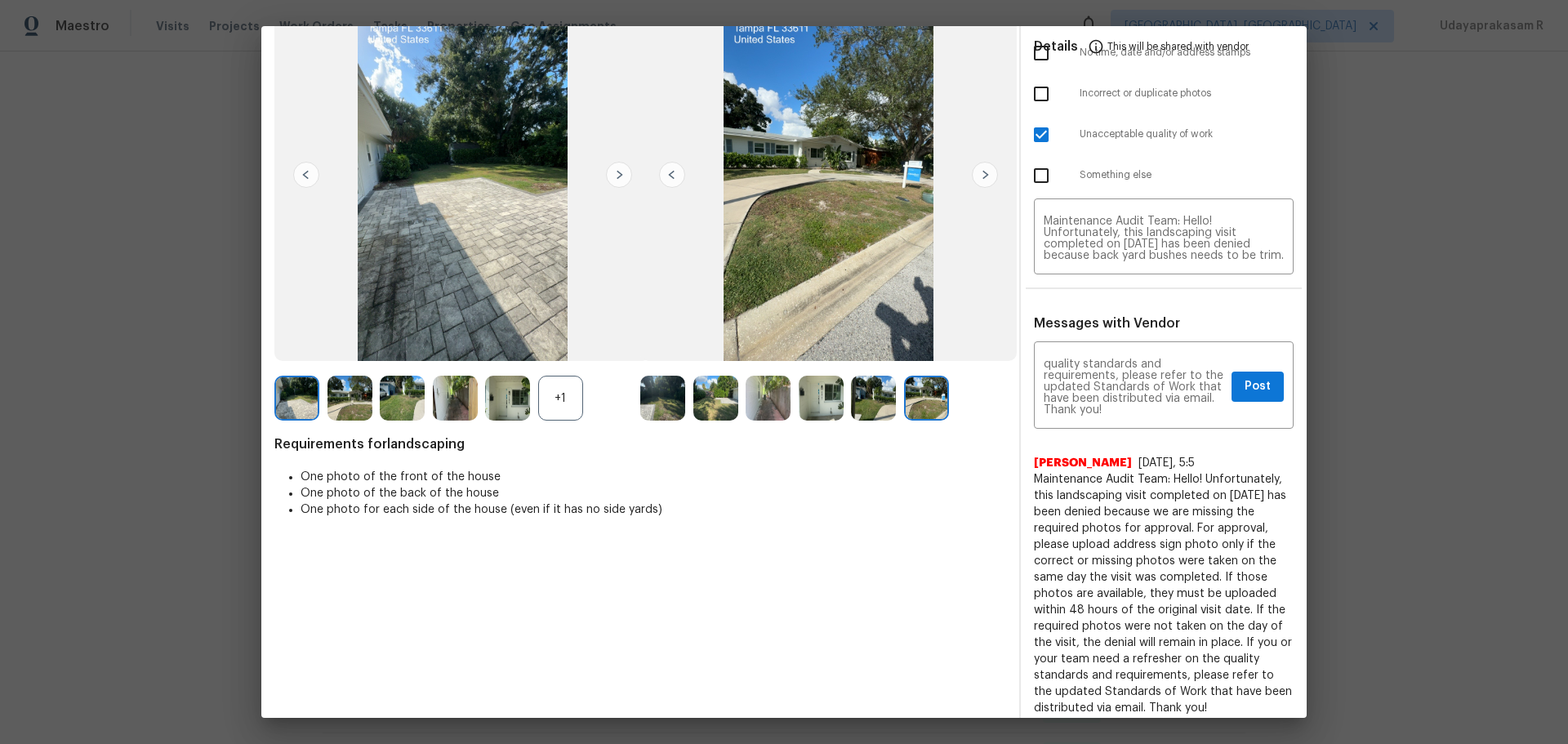
click at [981, 168] on img at bounding box center [984, 174] width 26 height 26
click at [775, 414] on img at bounding box center [768, 398] width 44 height 44
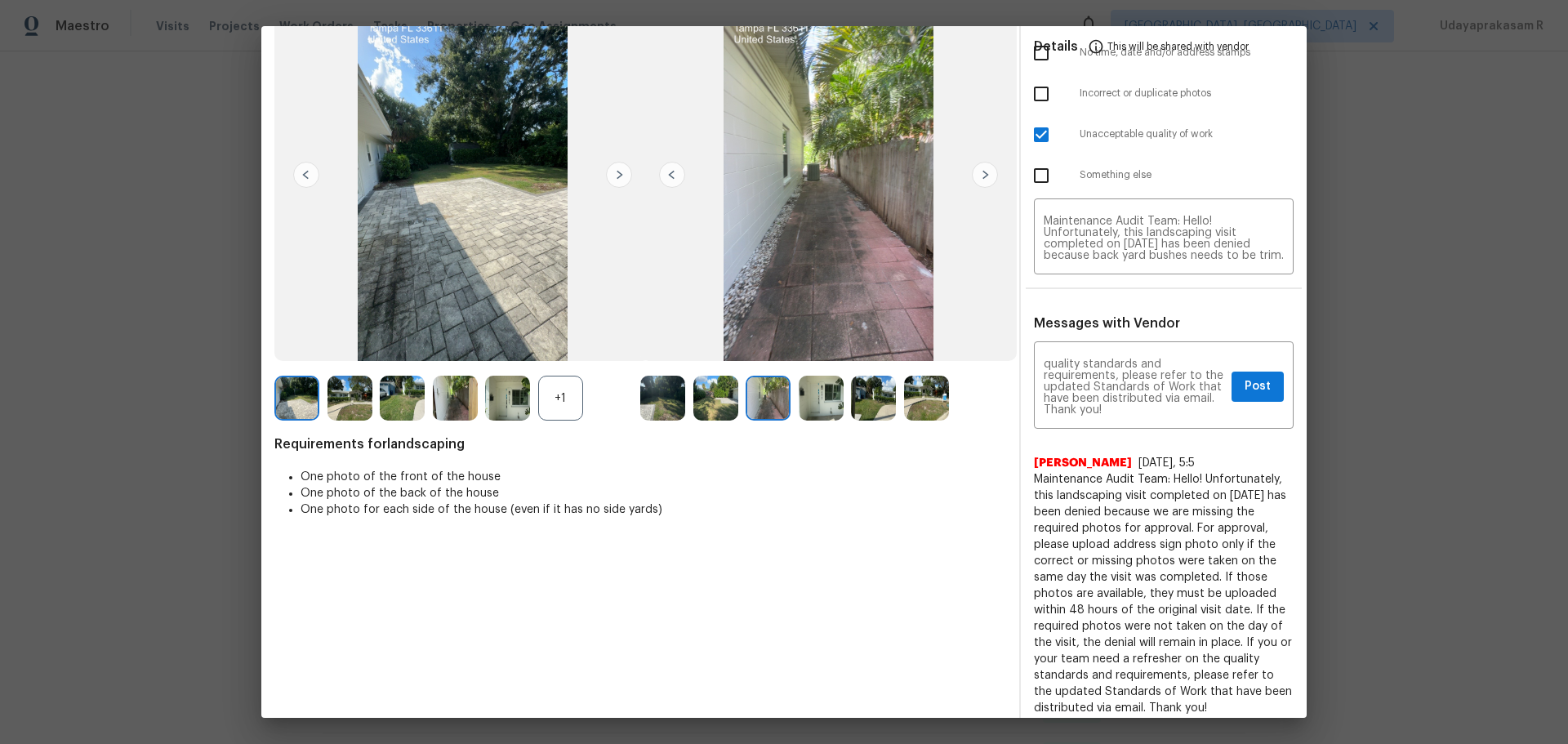
click at [709, 401] on img at bounding box center [716, 398] width 44 height 44
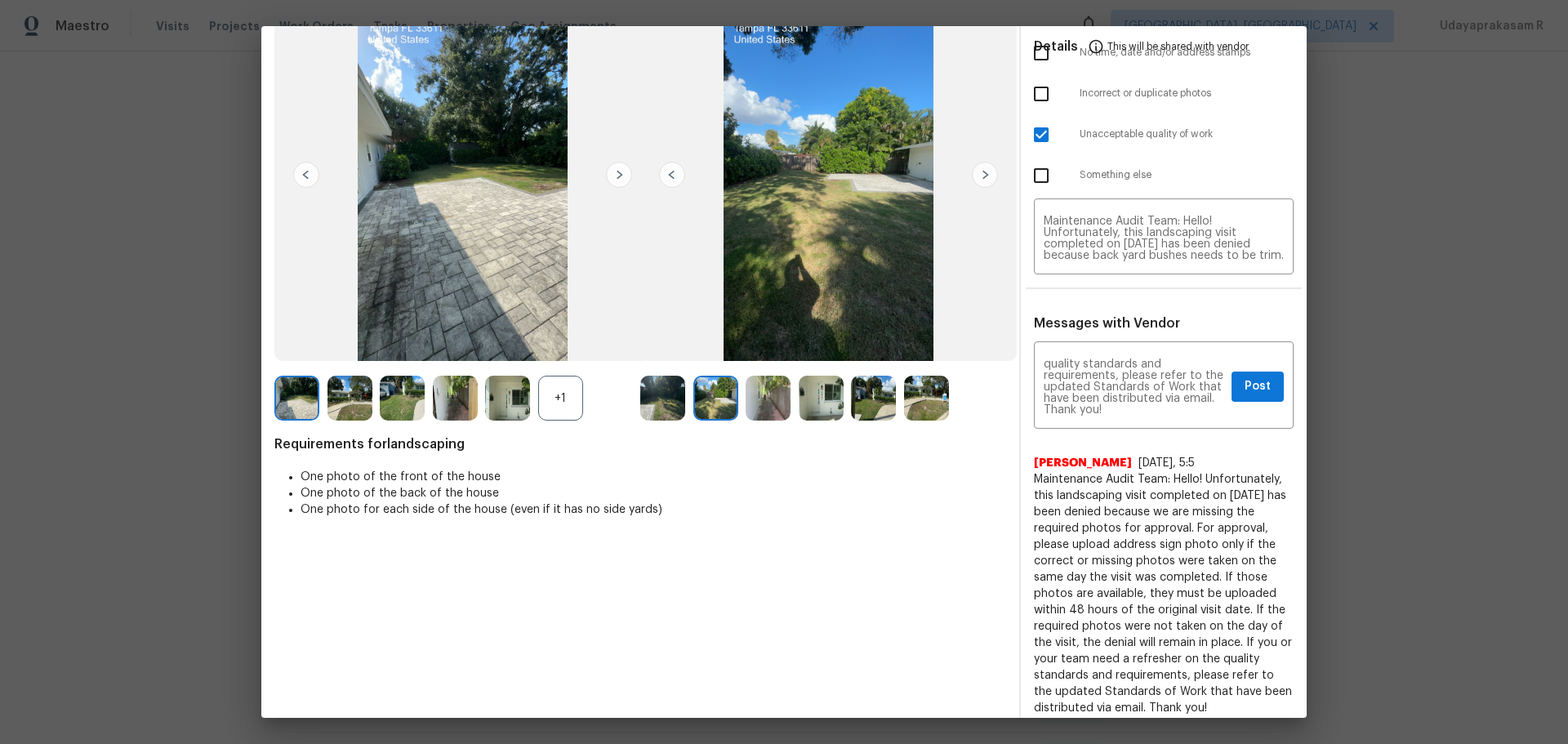
click at [649, 404] on img at bounding box center [663, 398] width 44 height 44
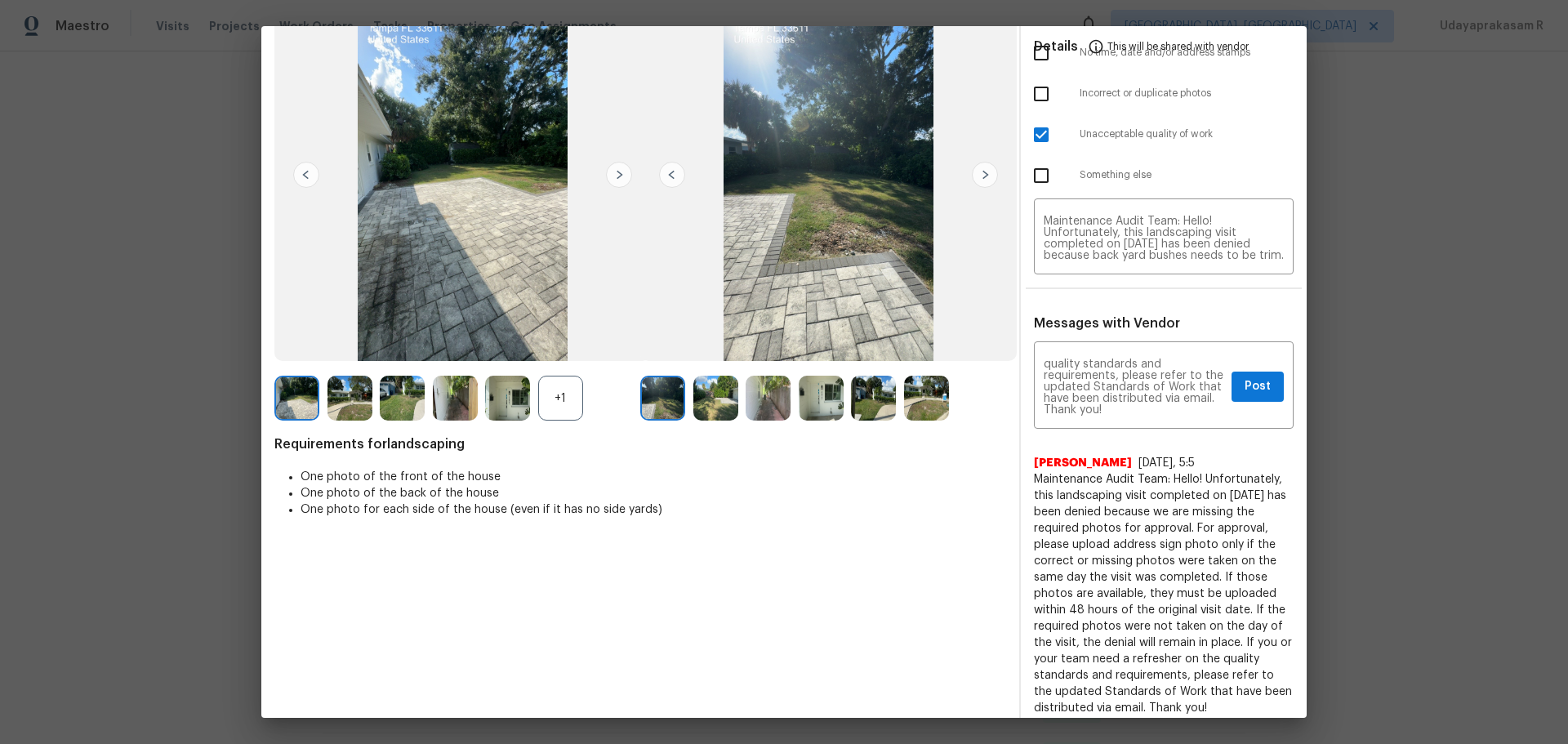
click at [714, 412] on img at bounding box center [716, 398] width 44 height 44
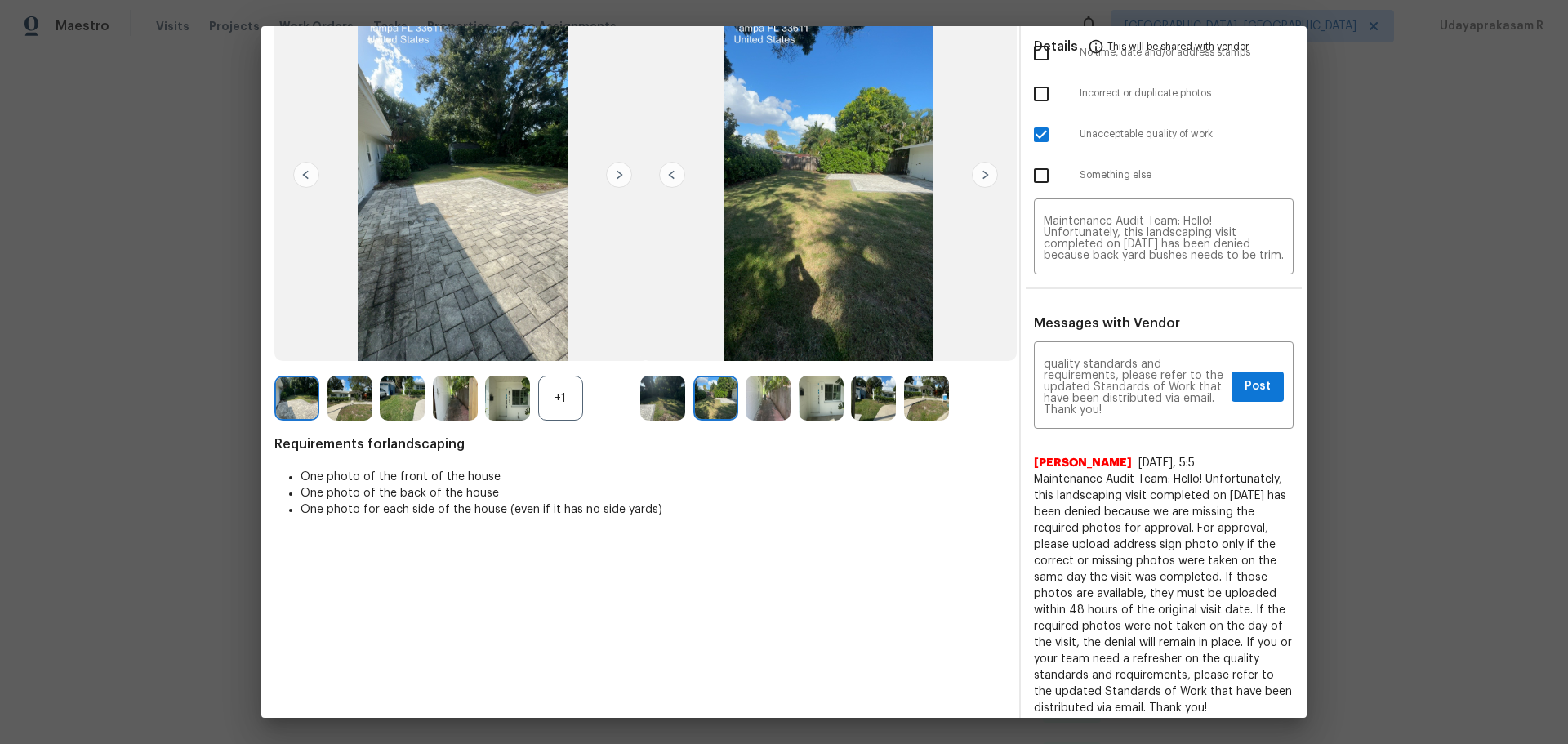
click at [746, 413] on img at bounding box center [768, 398] width 44 height 44
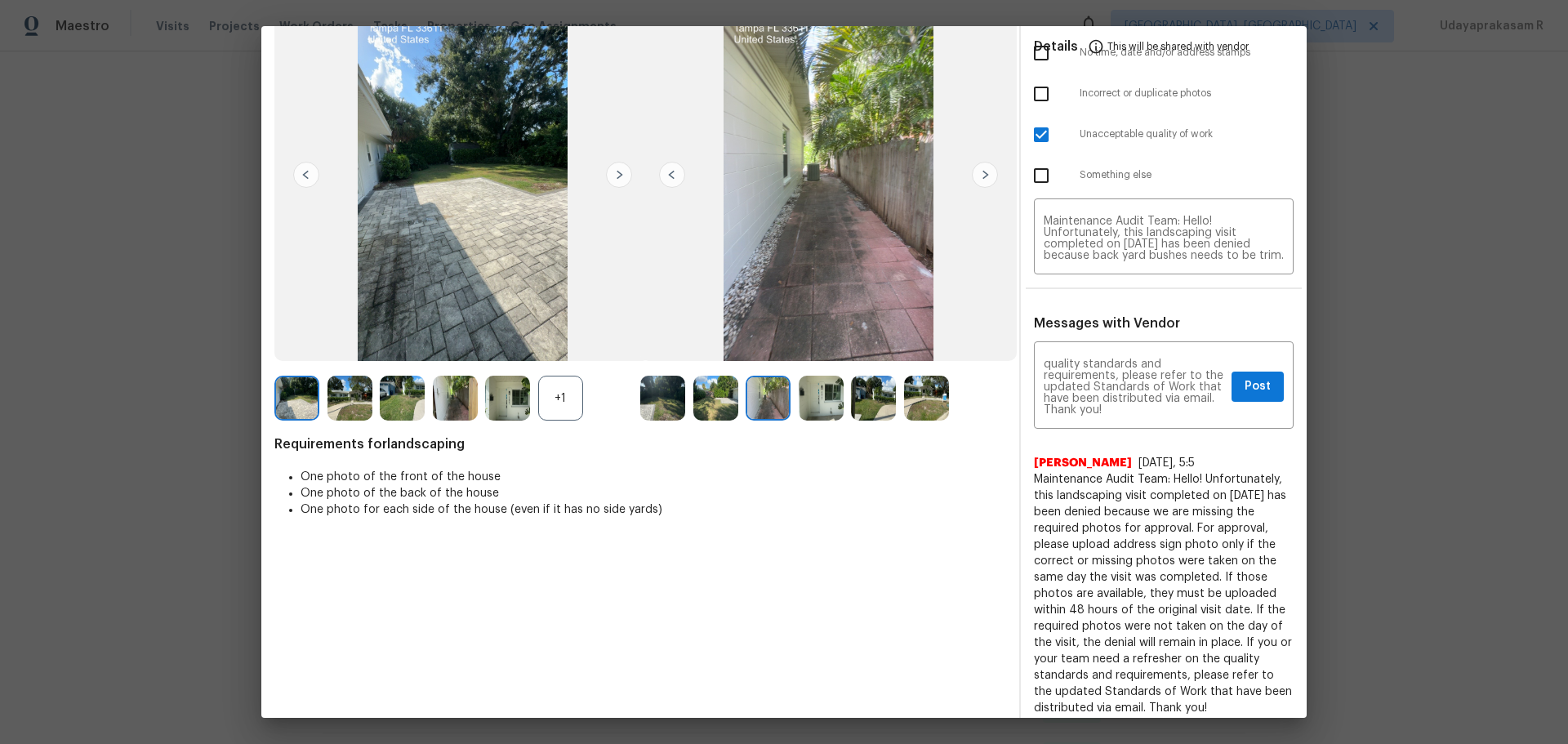
click at [769, 409] on img at bounding box center [768, 398] width 44 height 44
click at [822, 407] on img at bounding box center [821, 398] width 44 height 44
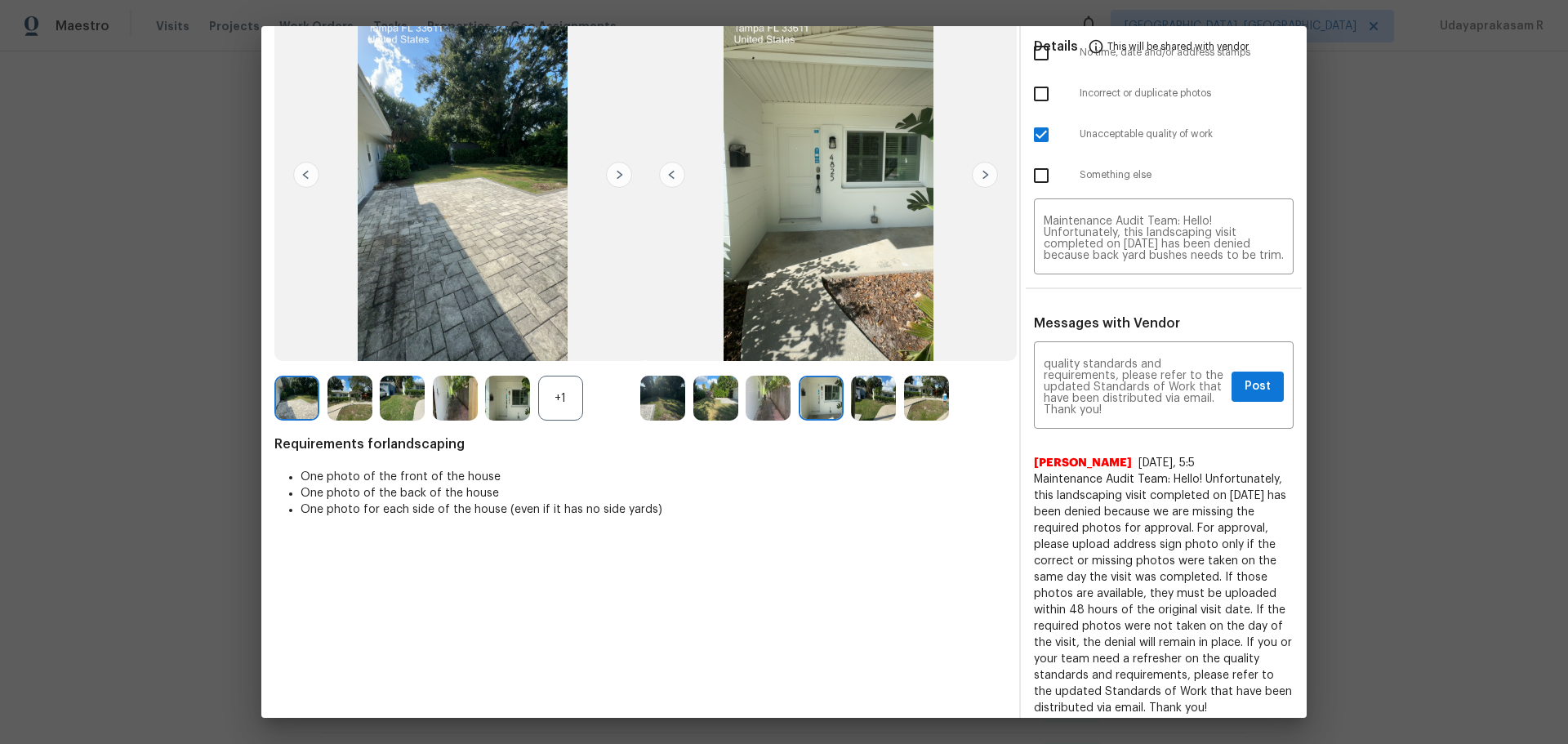
click at [877, 404] on img at bounding box center [873, 398] width 44 height 44
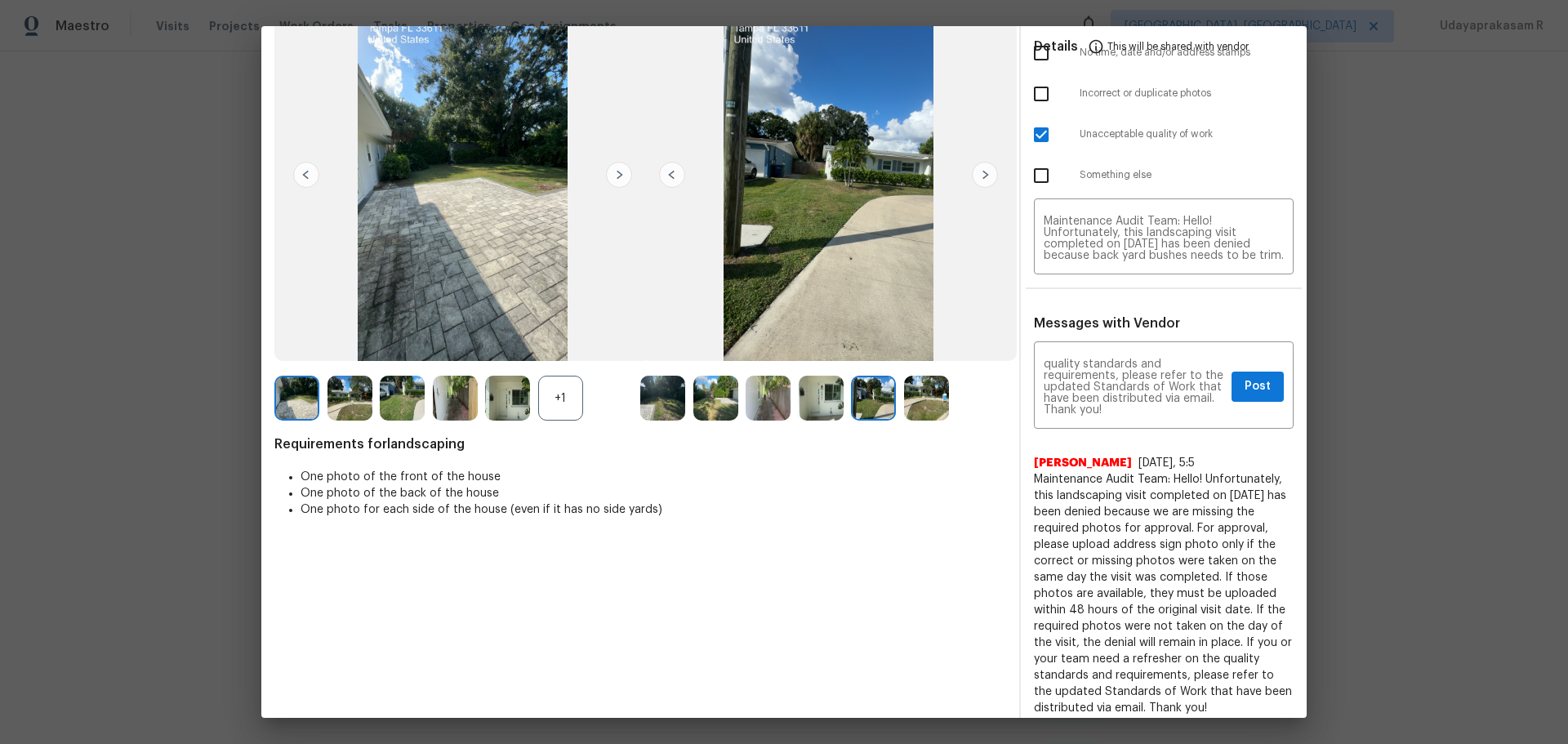
click at [917, 402] on img at bounding box center [927, 398] width 44 height 44
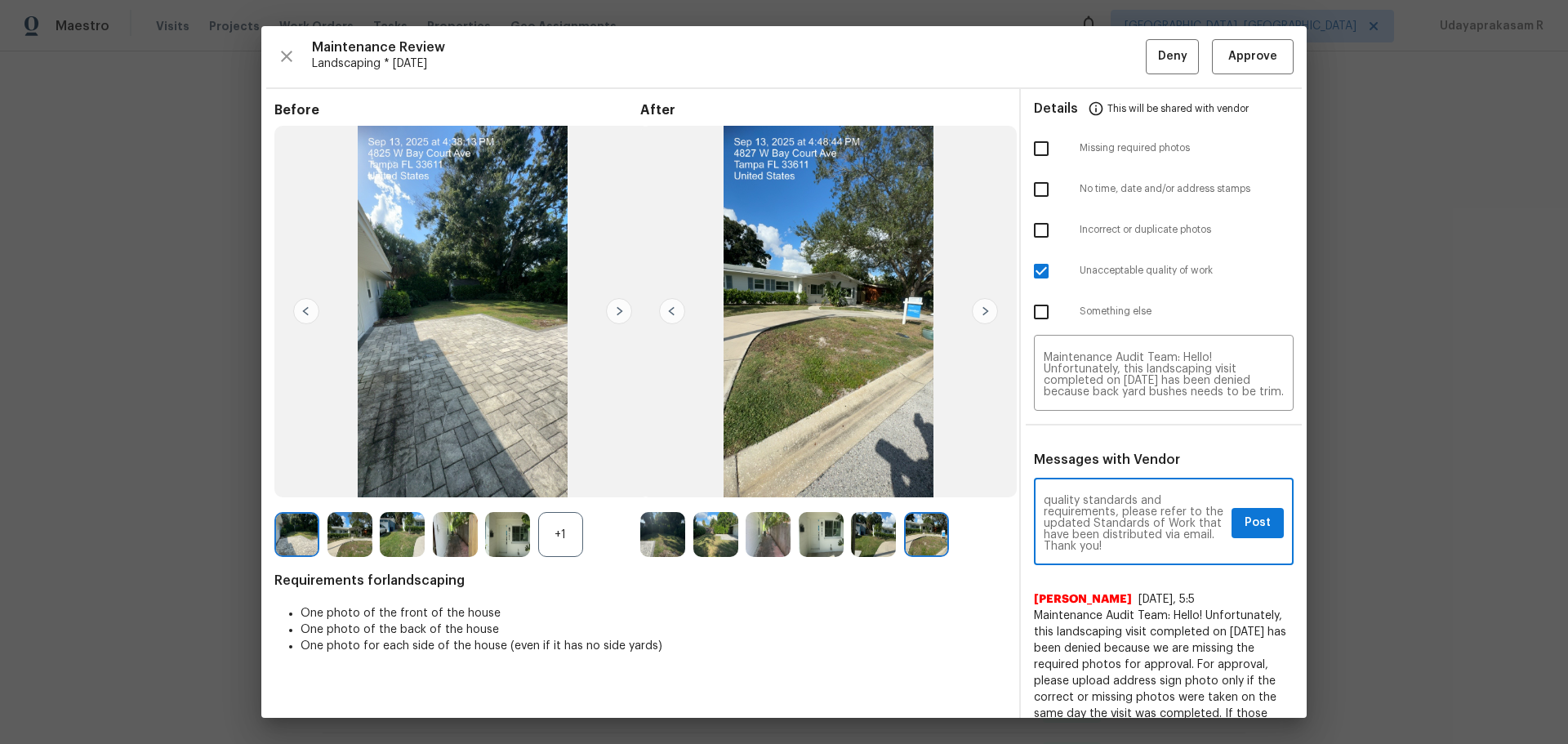
scroll to position [196, 0]
click at [1115, 489] on span "Post" at bounding box center [1257, 523] width 26 height 20
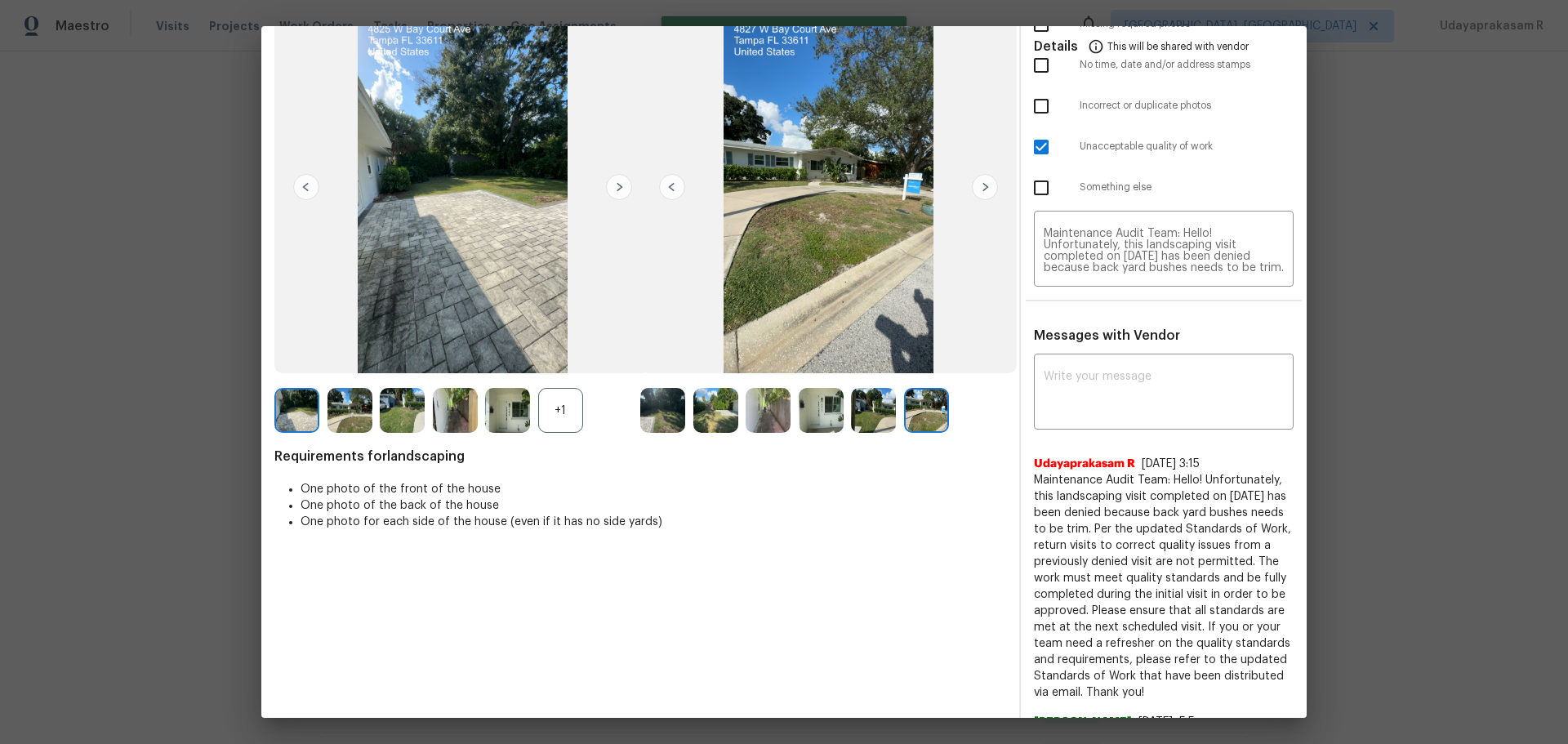
scroll to position [0, 0]
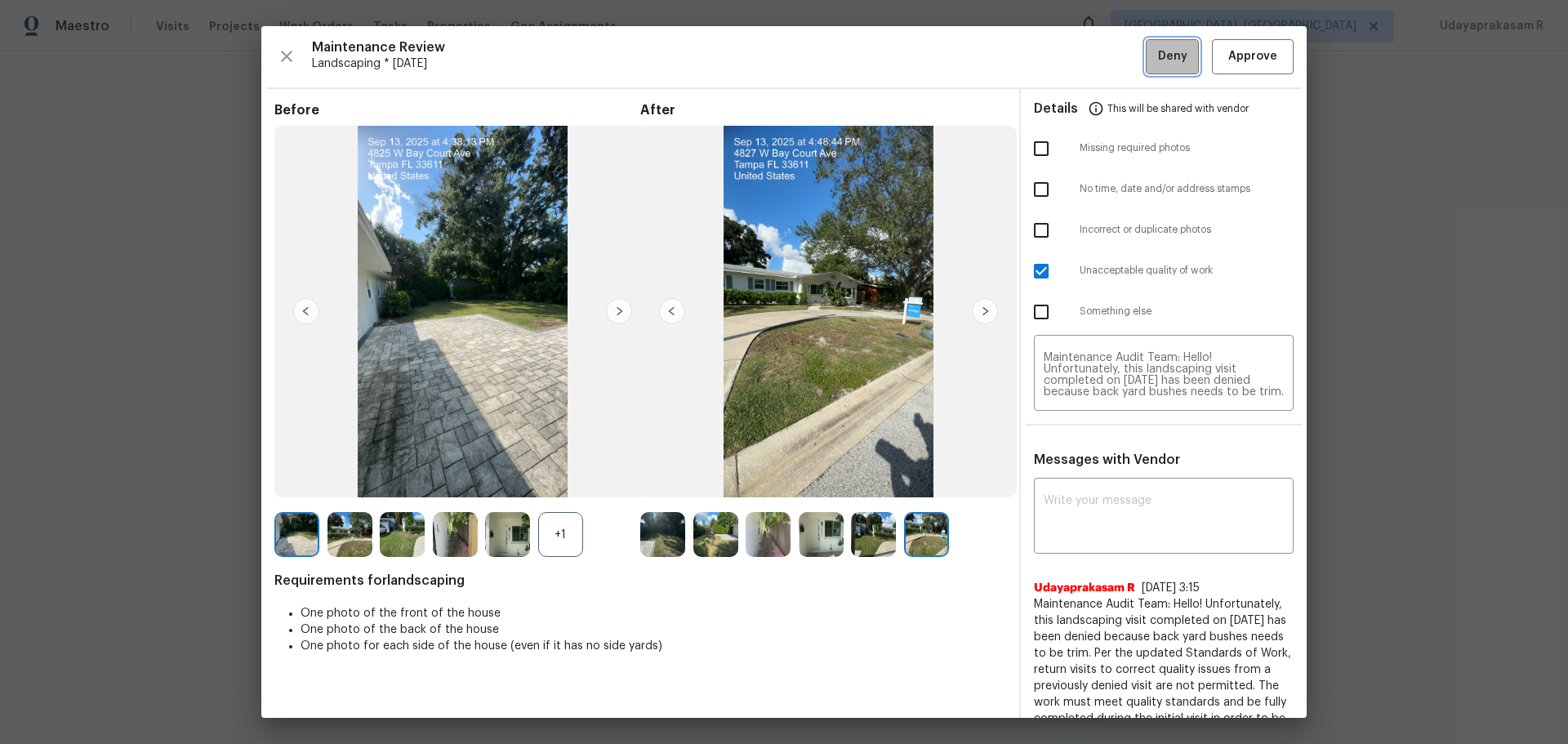
click at [1115, 55] on span "Deny" at bounding box center [1173, 56] width 29 height 20
